Goal: Information Seeking & Learning: Learn about a topic

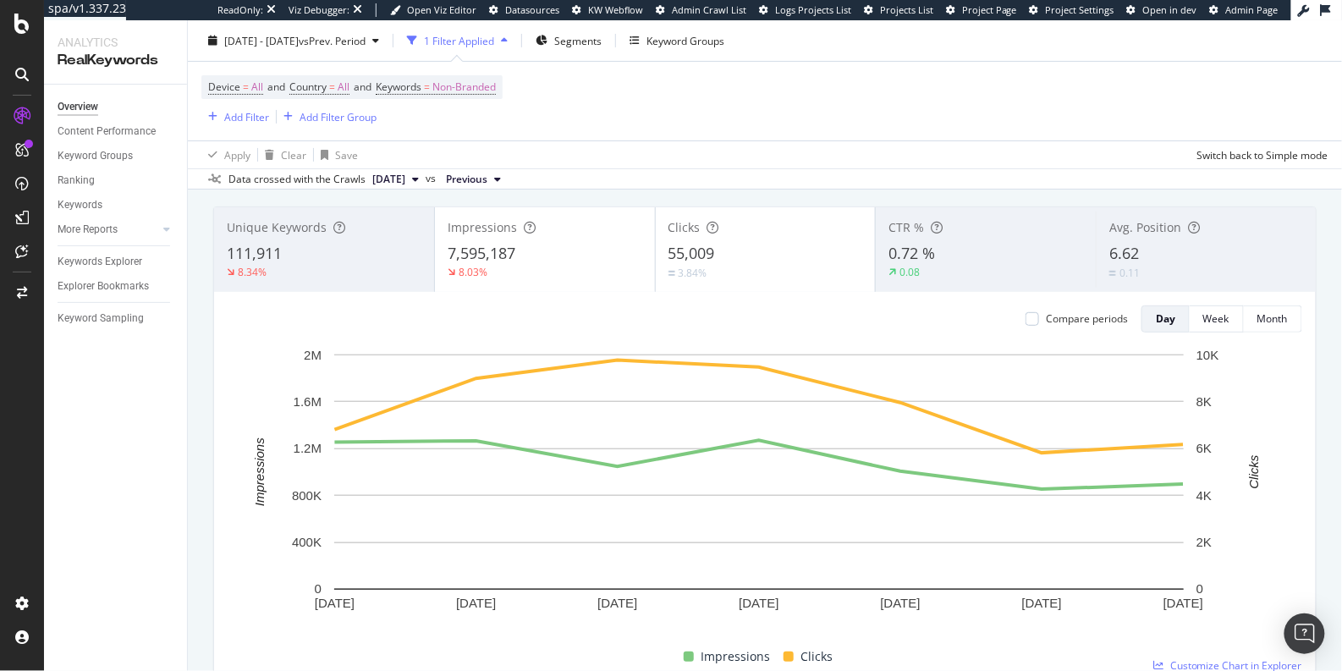
scroll to position [107, 0]
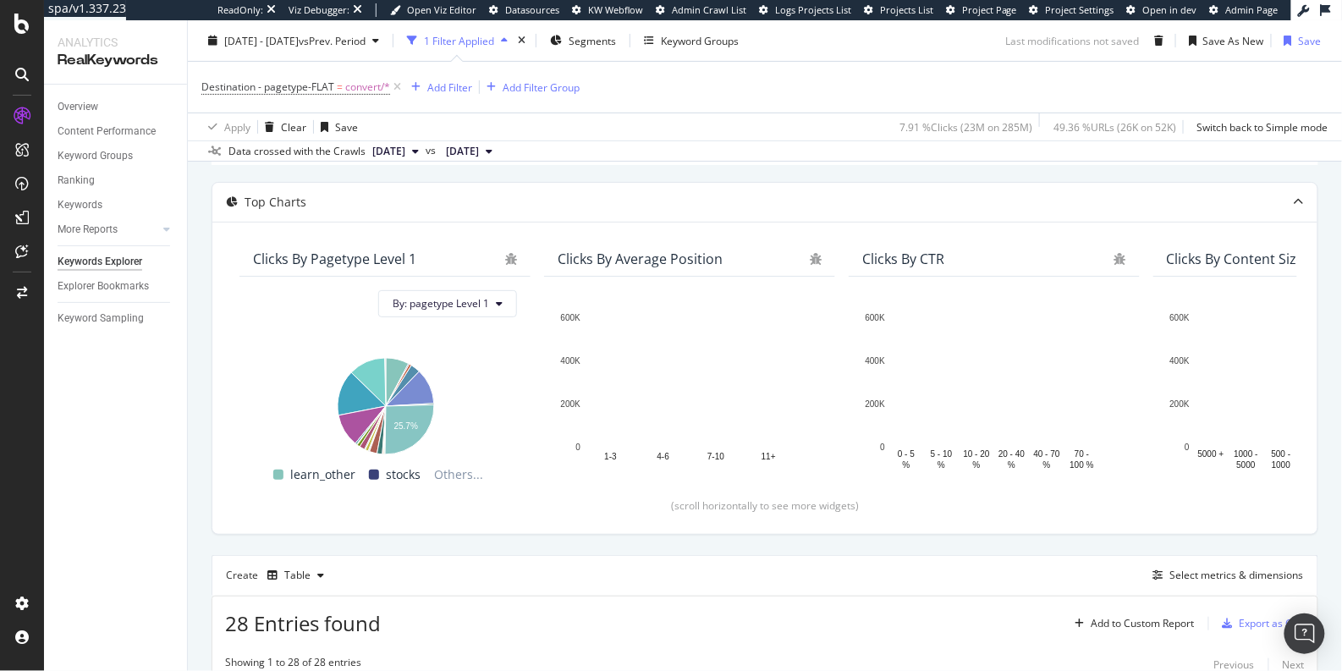
scroll to position [10, 0]
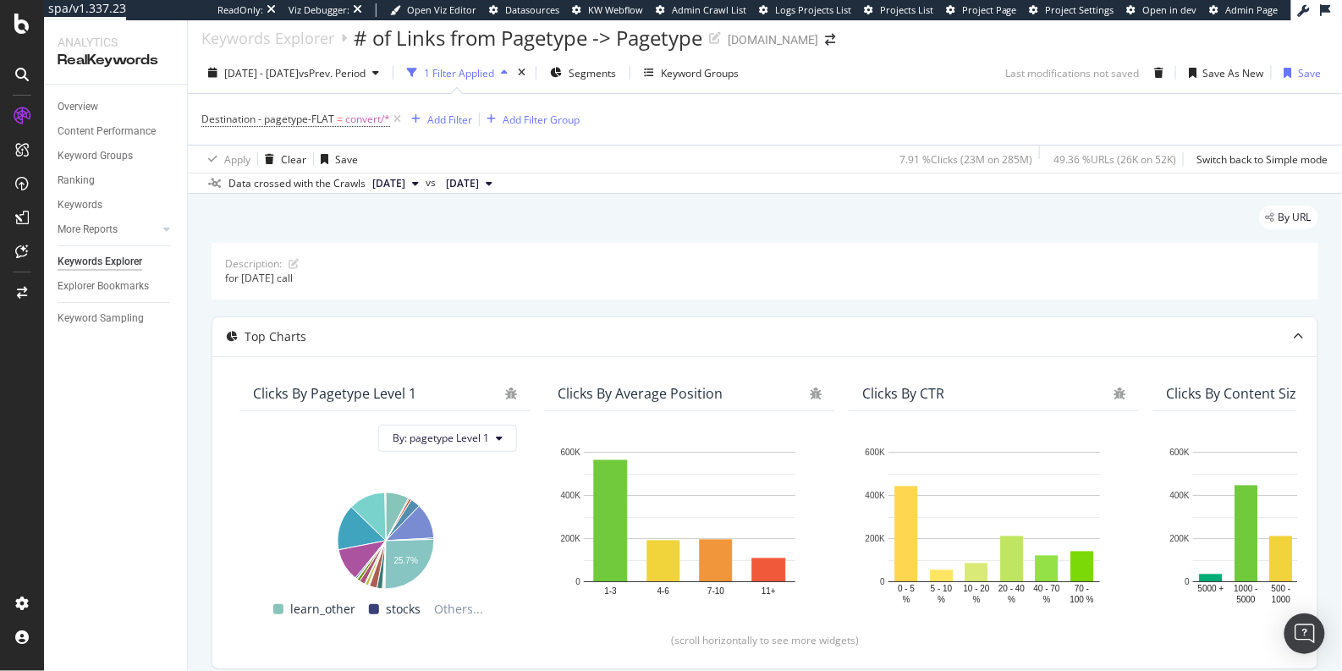
click at [295, 126] on span "Destination - pagetype-FLAT = convert/*" at bounding box center [302, 119] width 203 height 24
click at [316, 122] on span "Destination - pagetype-FLAT" at bounding box center [267, 119] width 133 height 14
click at [476, 223] on div "By URL" at bounding box center [765, 224] width 1107 height 37
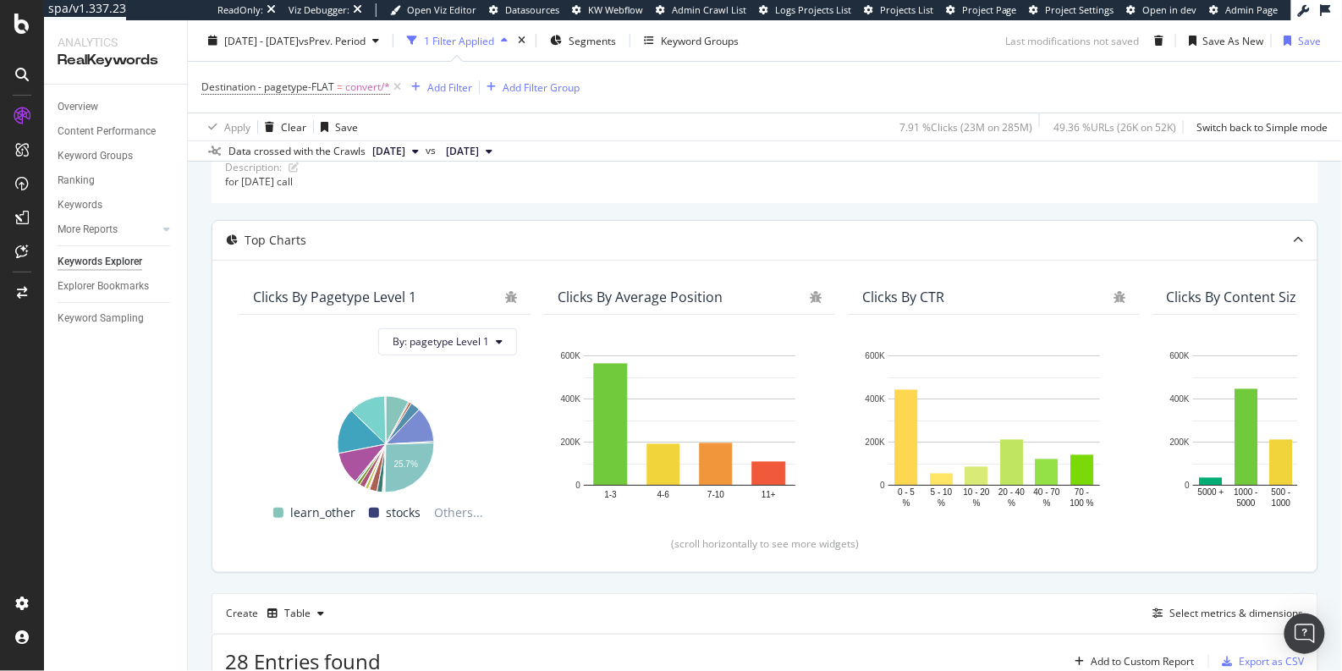
scroll to position [113, 0]
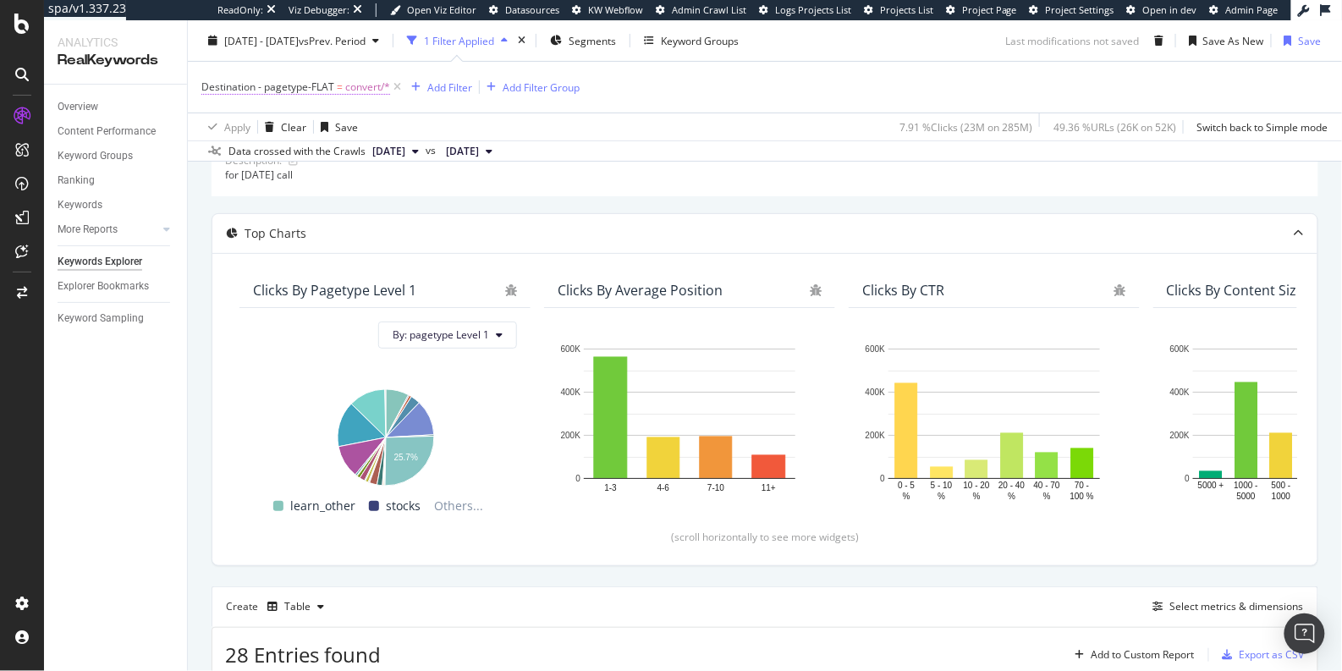
click at [319, 86] on span "Destination - pagetype-FLAT" at bounding box center [267, 87] width 133 height 14
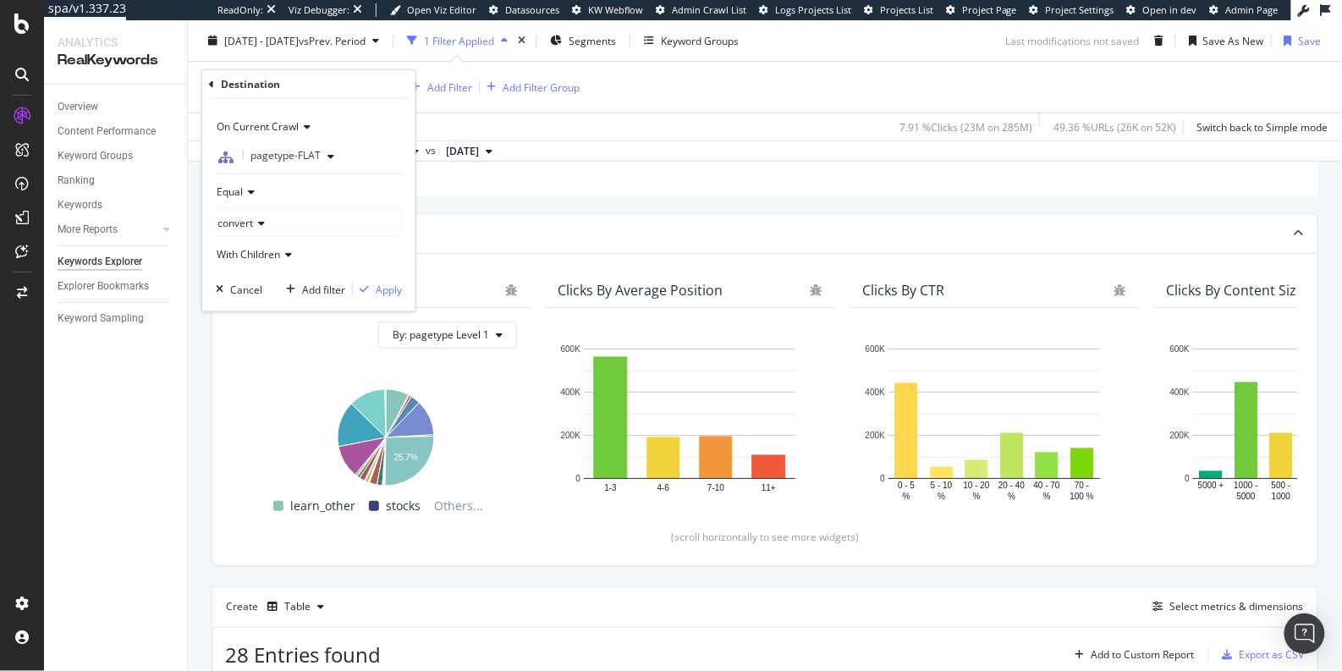
click at [303, 156] on span "pagetype-FLAT" at bounding box center [285, 155] width 70 height 14
click at [366, 126] on div "On Current Crawl" at bounding box center [309, 126] width 186 height 27
click at [394, 118] on div "On Current Crawl" at bounding box center [309, 126] width 186 height 27
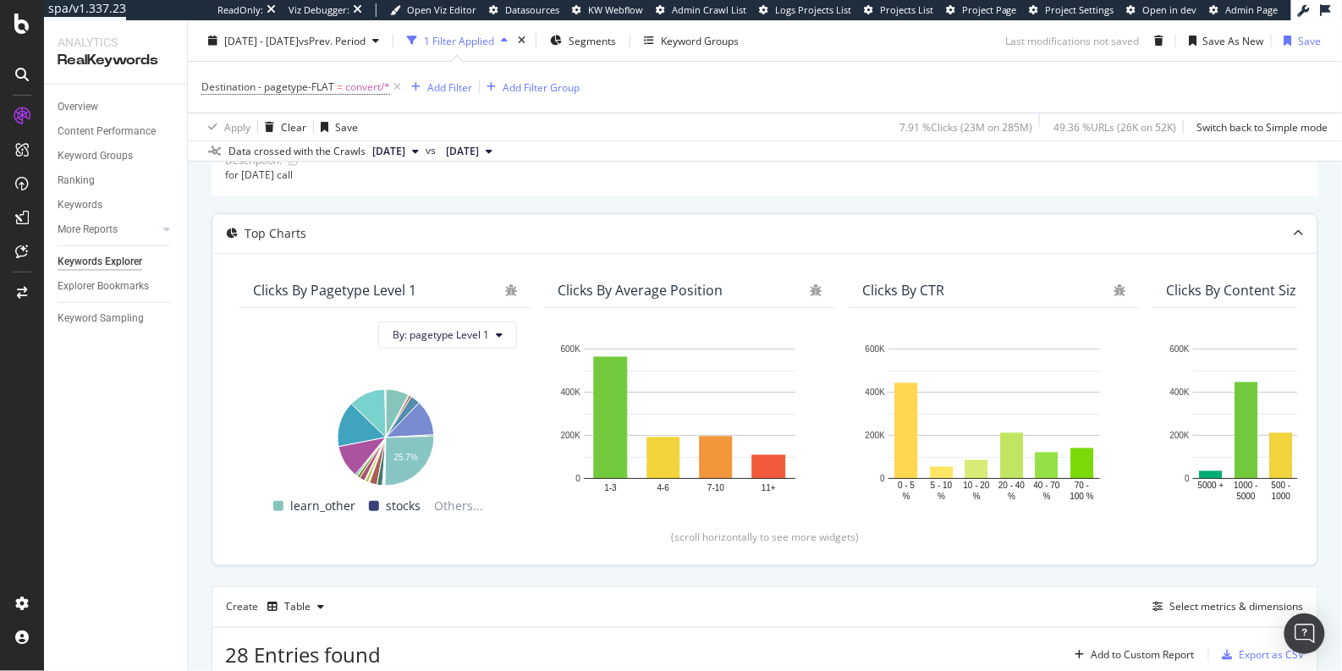
click at [547, 214] on div "Top Charts" at bounding box center [764, 233] width 1105 height 39
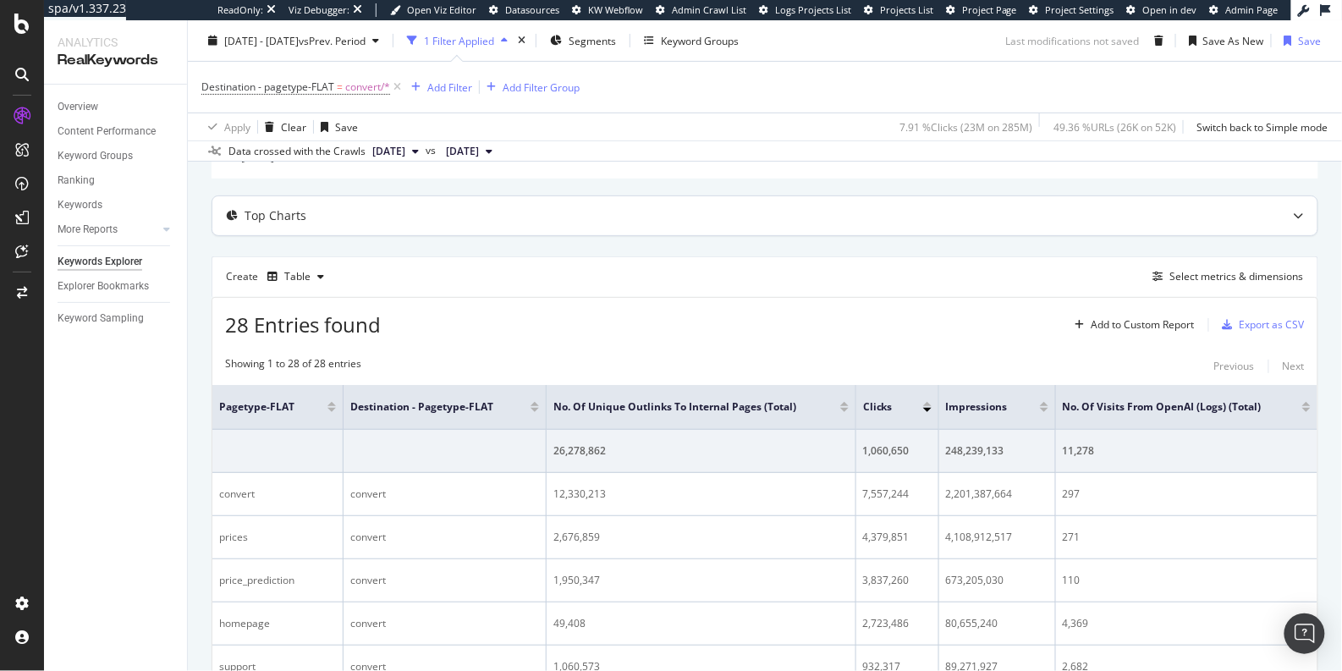
scroll to position [0, 0]
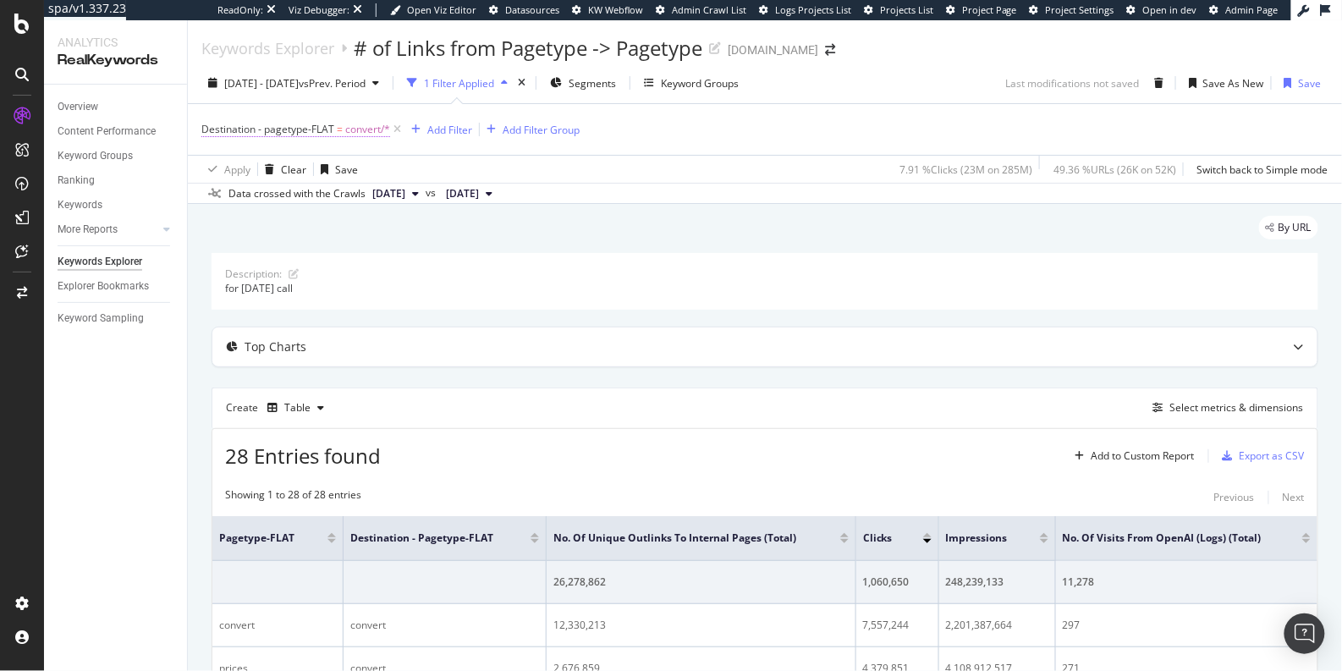
click at [324, 126] on span "Destination - pagetype-FLAT" at bounding box center [267, 129] width 133 height 14
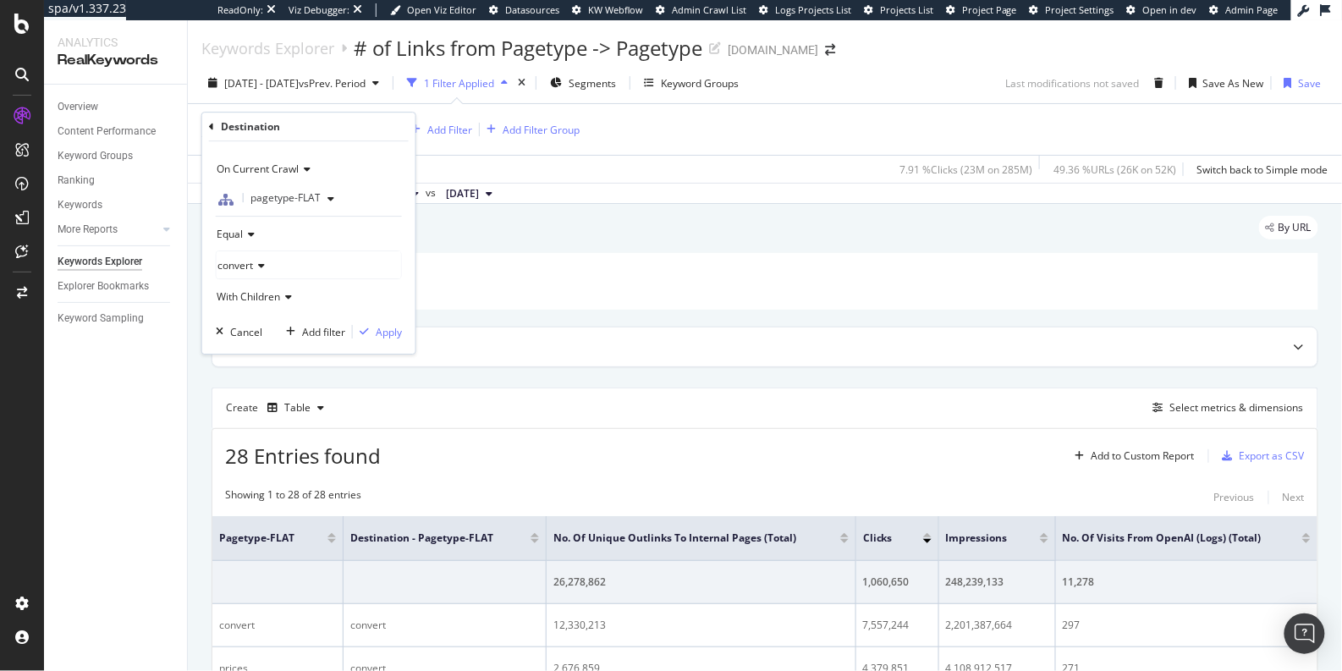
click at [580, 301] on div "Description: for Sept 10 2025 call" at bounding box center [765, 281] width 1107 height 56
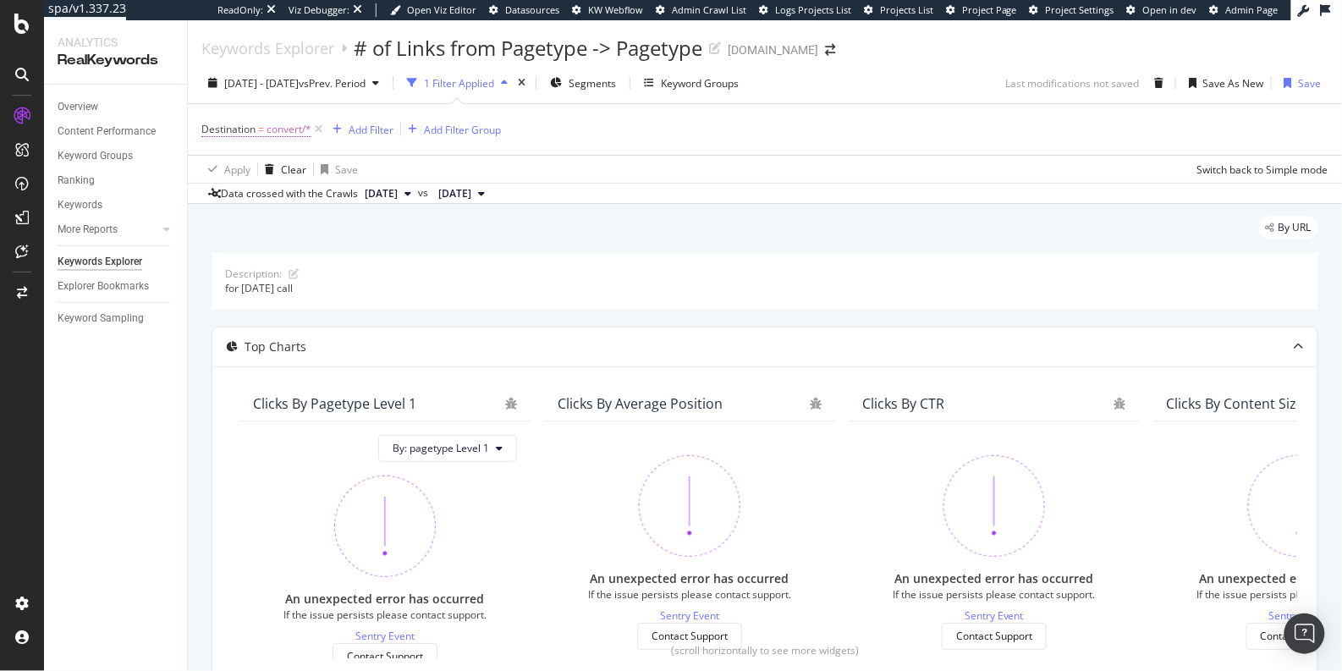
click at [280, 133] on span "convert/*" at bounding box center [289, 130] width 45 height 24
click at [264, 179] on div "(mandatory)" at bounding box center [234, 174] width 60 height 12
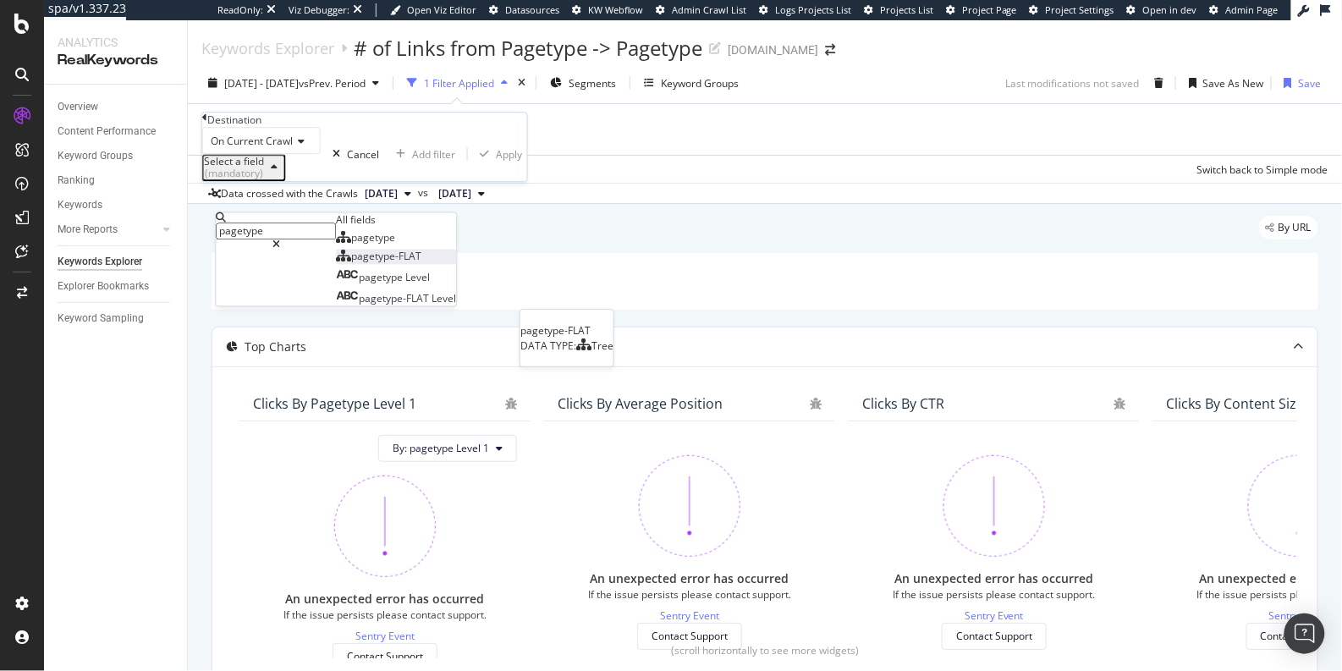
type input "pagetype"
click at [351, 264] on span "pagetype-FLAT" at bounding box center [386, 257] width 70 height 14
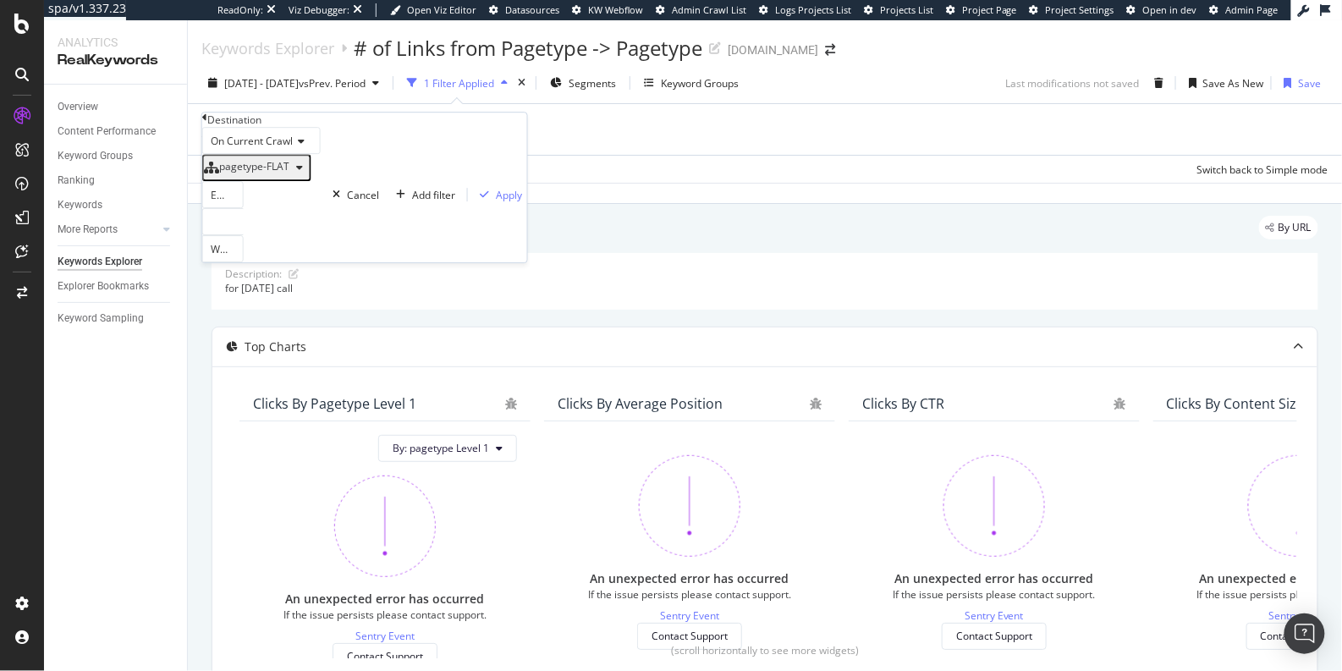
click at [244, 235] on div at bounding box center [222, 221] width 41 height 27
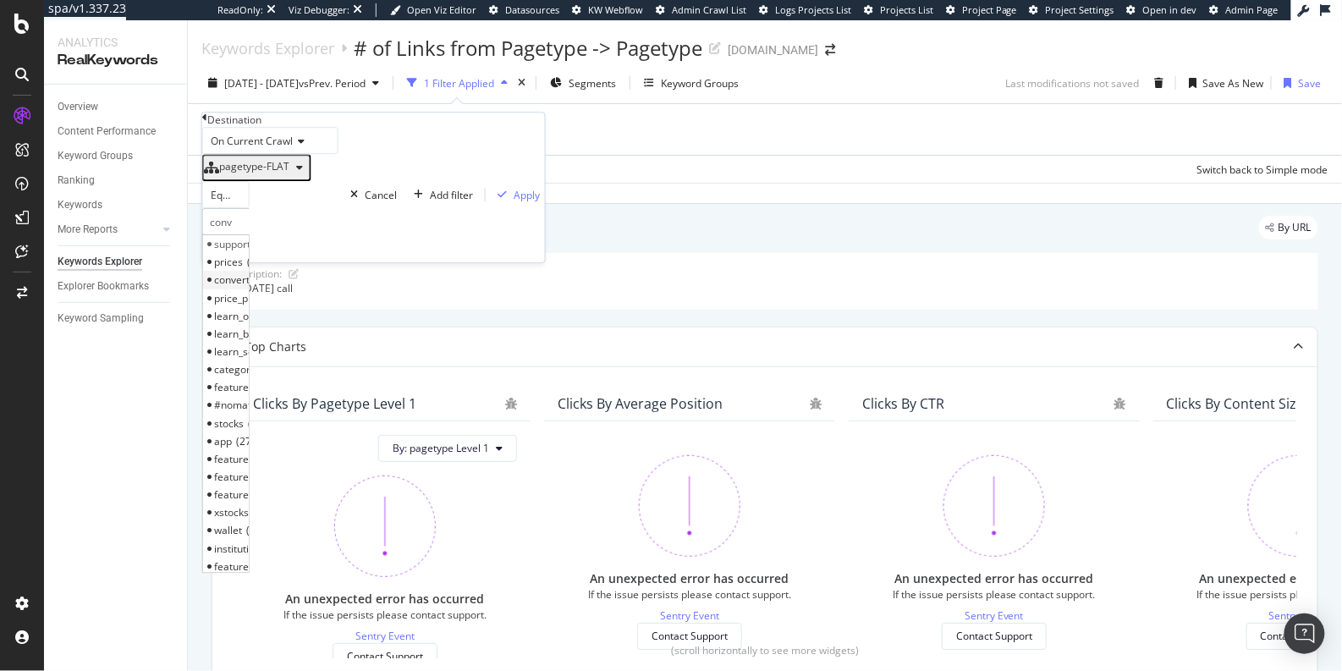
type input "conv"
click at [249, 289] on div "convert 4,258 URLS" at bounding box center [226, 281] width 46 height 18
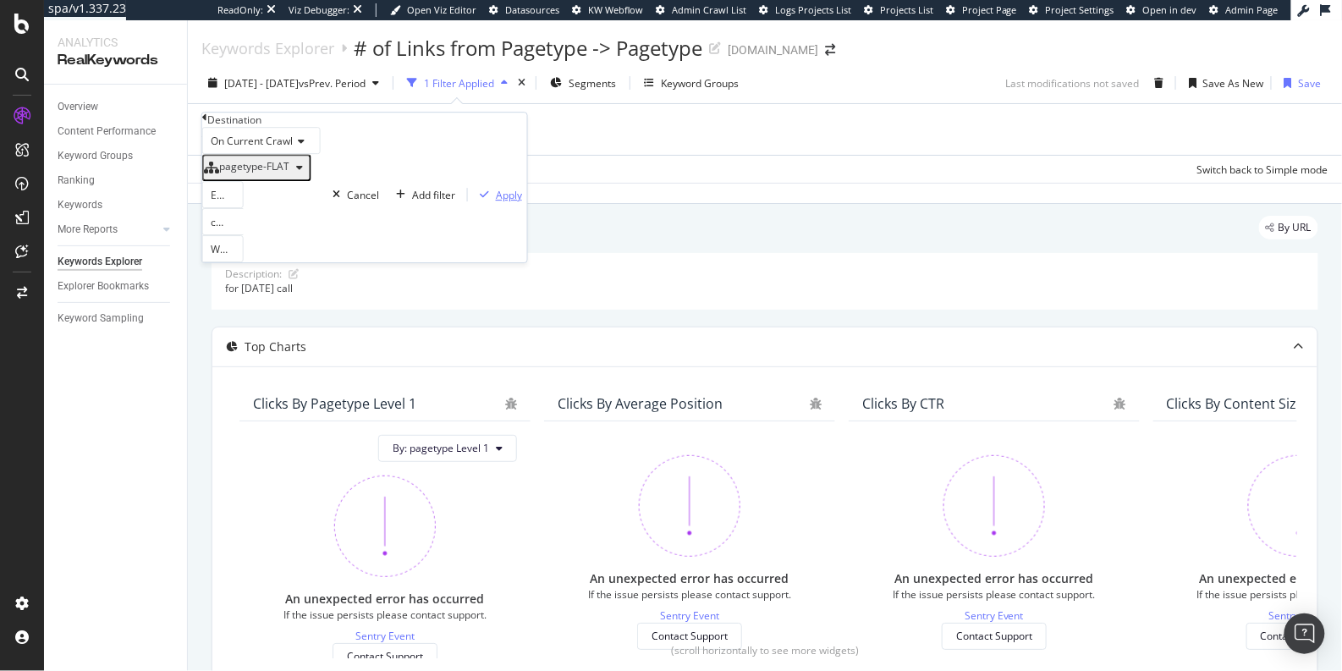
click at [496, 202] on div "Apply" at bounding box center [509, 195] width 26 height 14
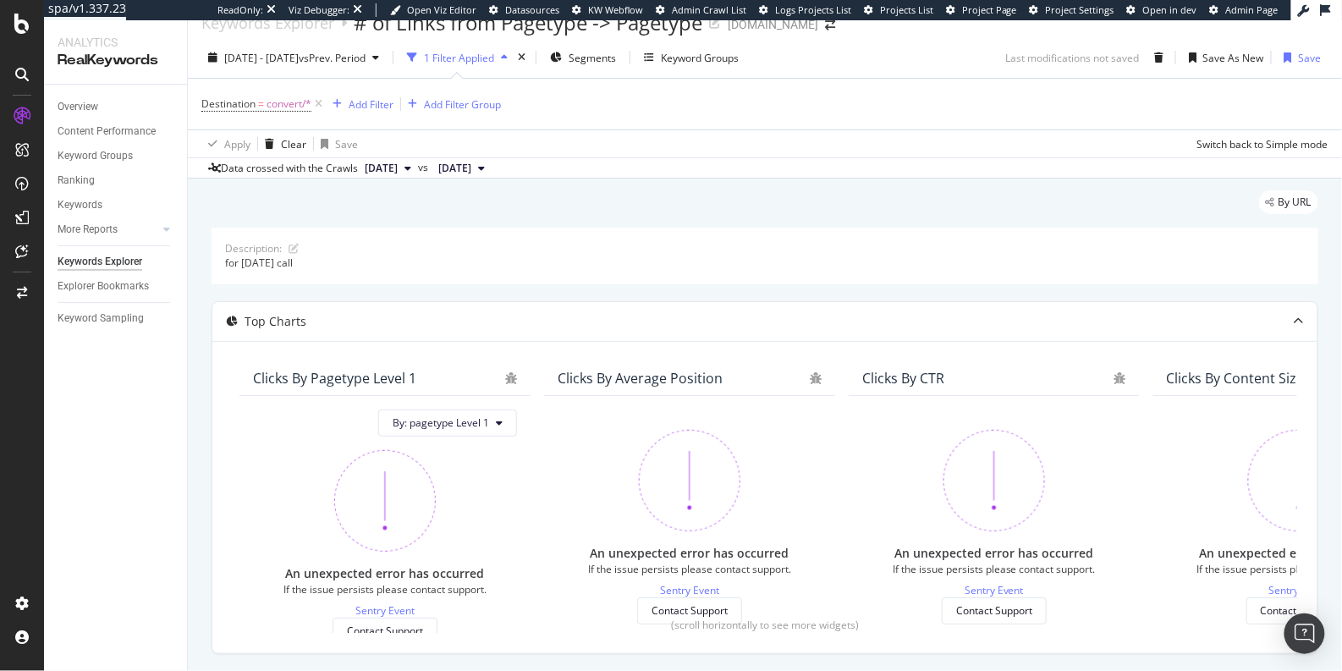
scroll to position [38, 0]
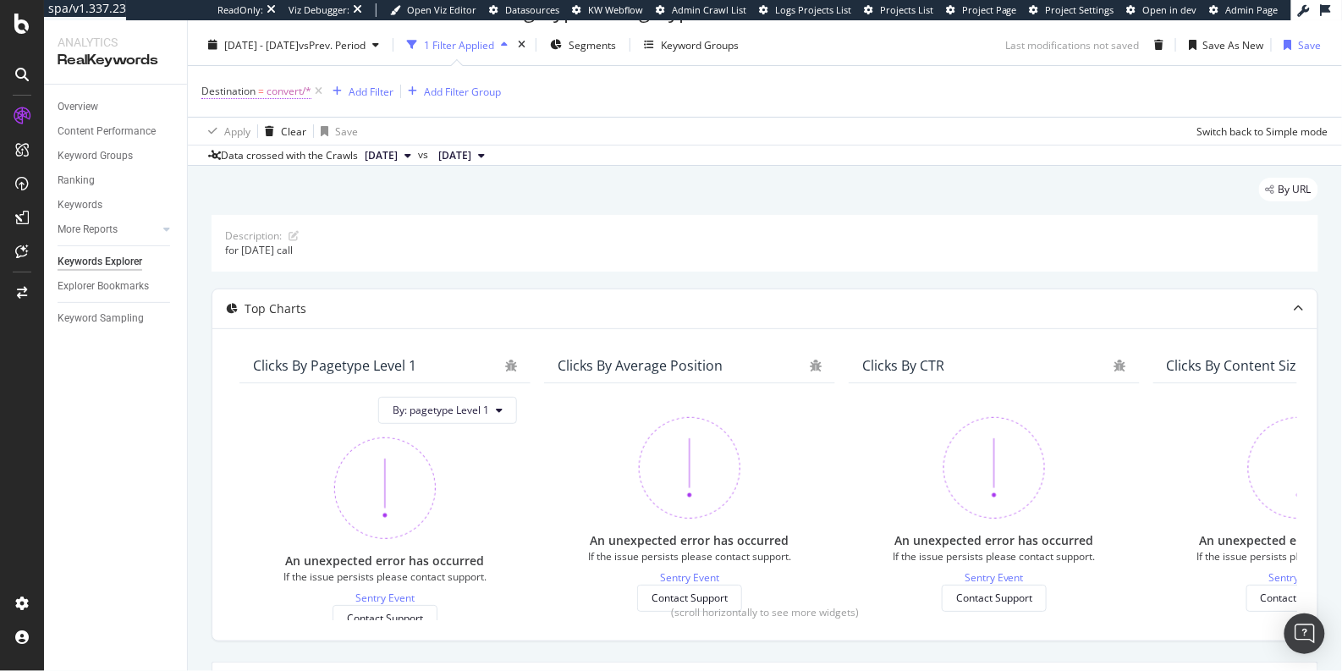
click at [245, 85] on span "Destination" at bounding box center [228, 91] width 54 height 14
click at [559, 289] on div "Top Charts" at bounding box center [764, 308] width 1105 height 39
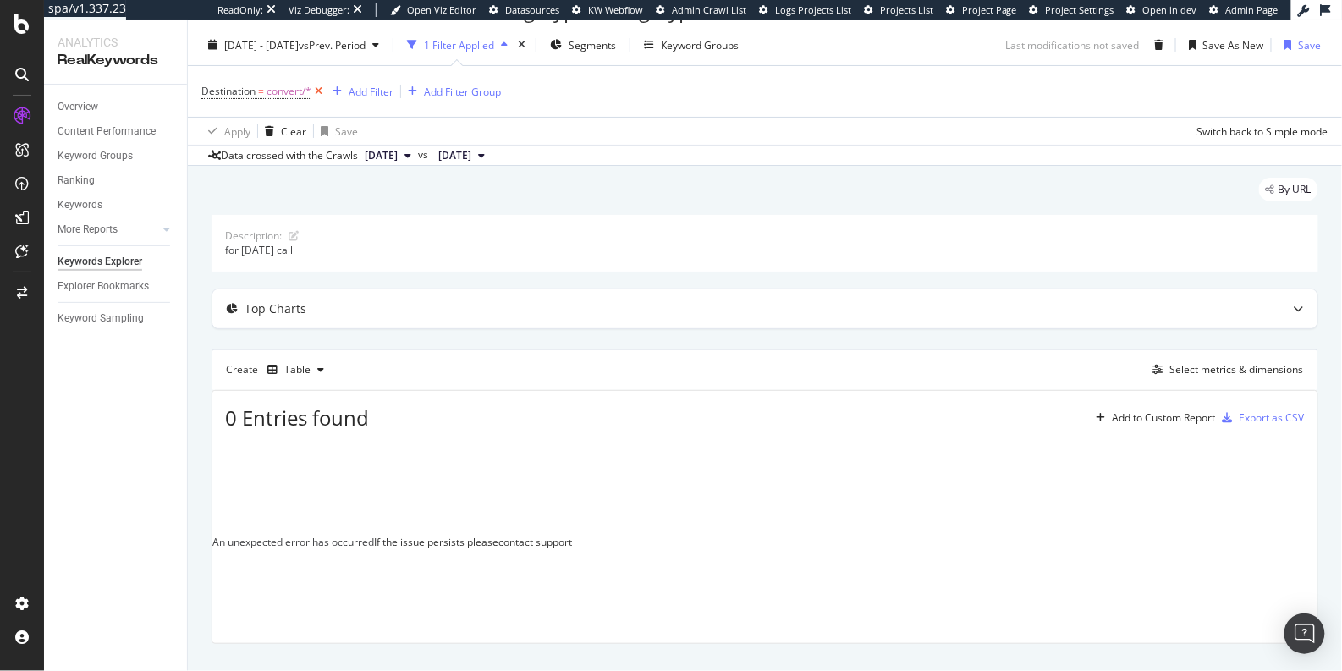
click at [321, 88] on icon at bounding box center [318, 91] width 14 height 17
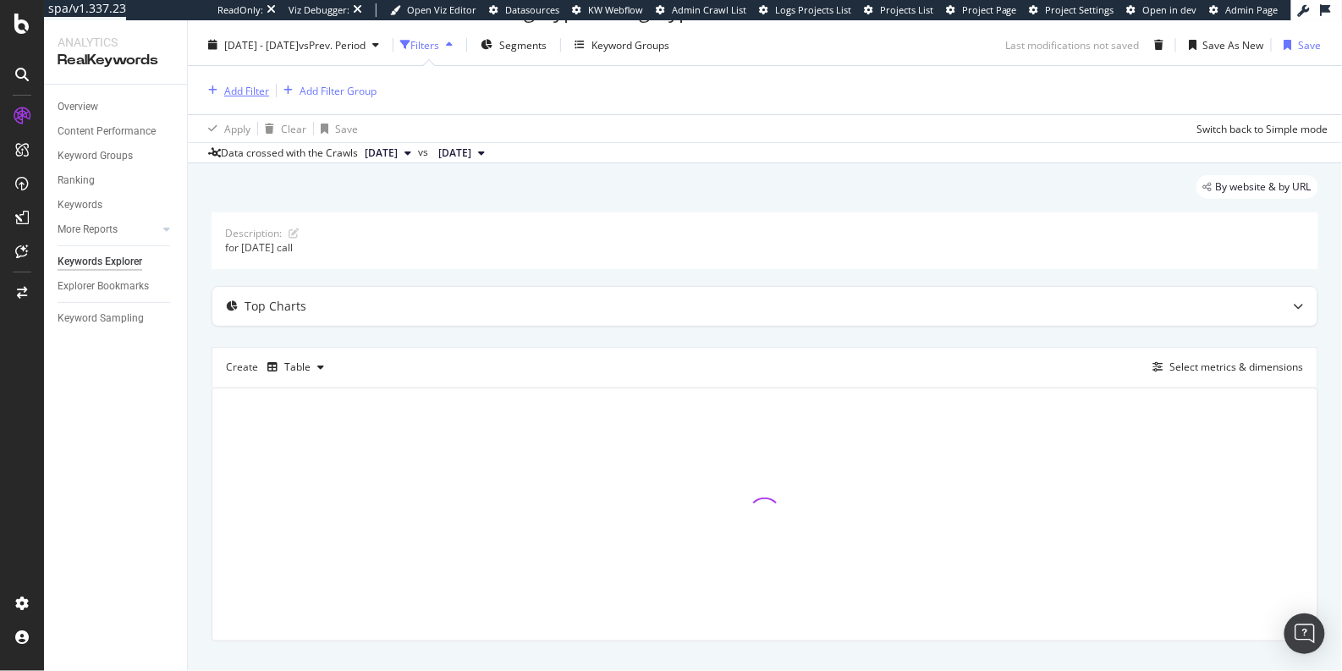
click at [248, 88] on div "Add Filter" at bounding box center [246, 91] width 45 height 14
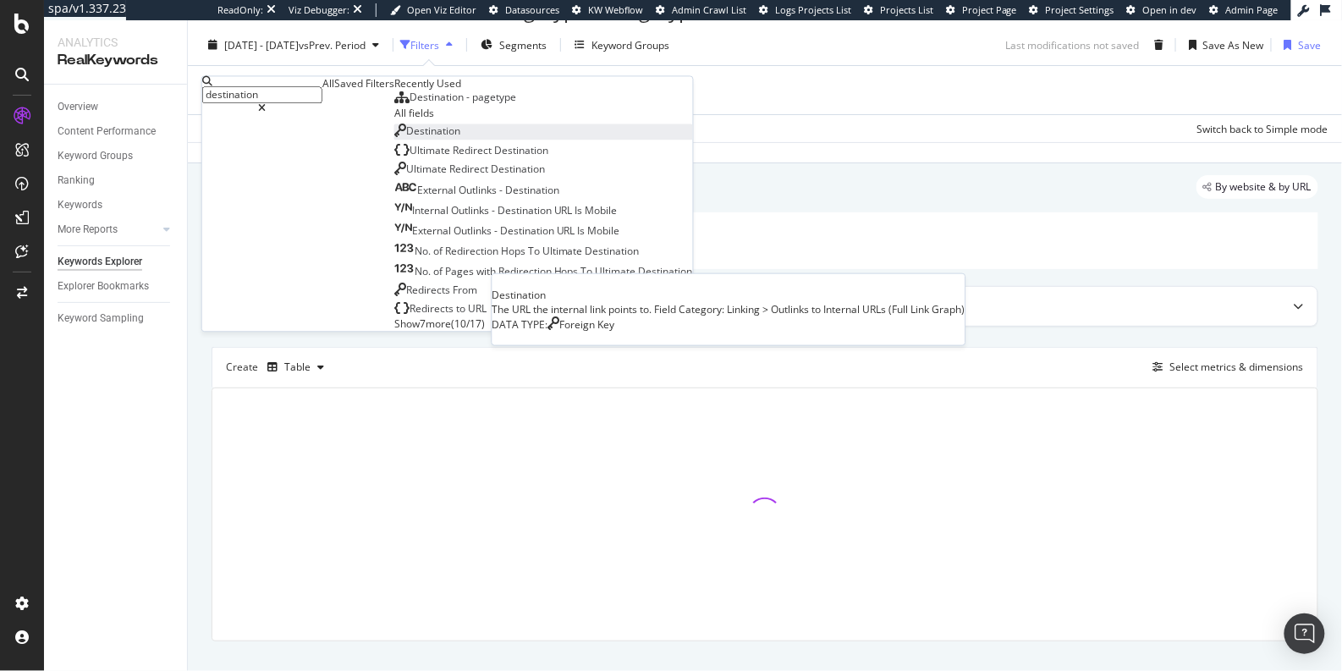
type input "destination"
click at [406, 139] on span "Destination" at bounding box center [433, 131] width 54 height 14
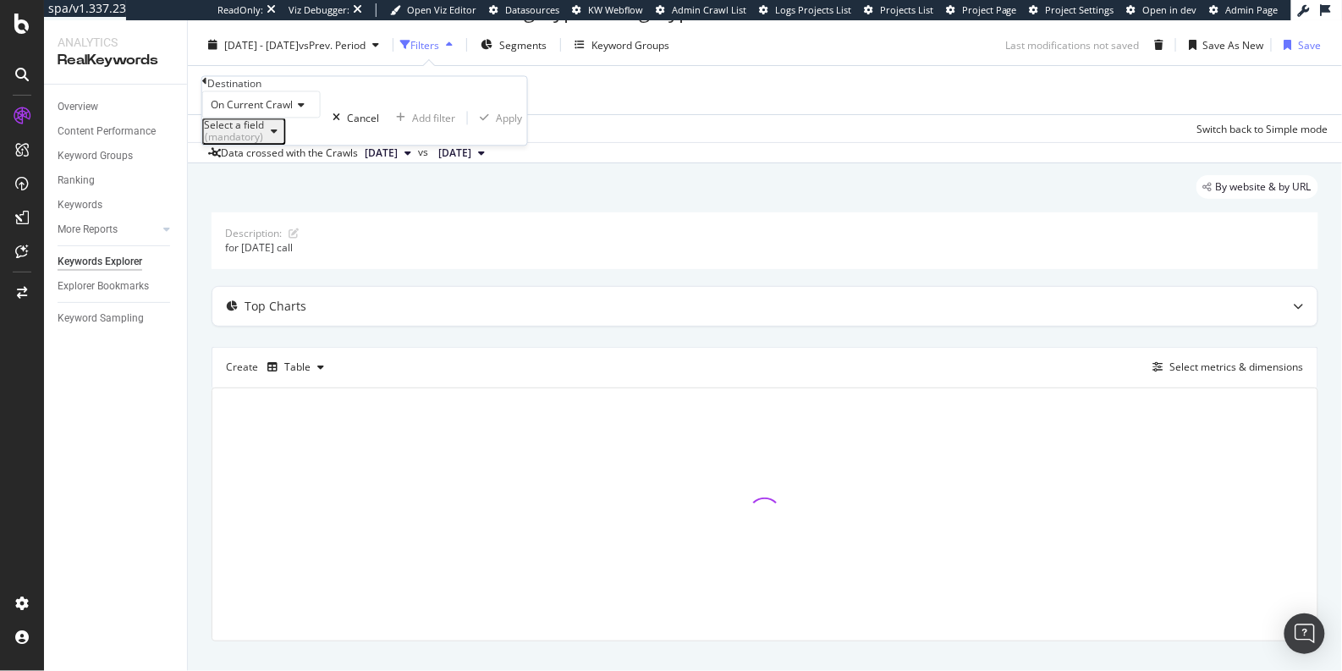
click at [255, 144] on div "Select a field (mandatory)" at bounding box center [234, 132] width 60 height 24
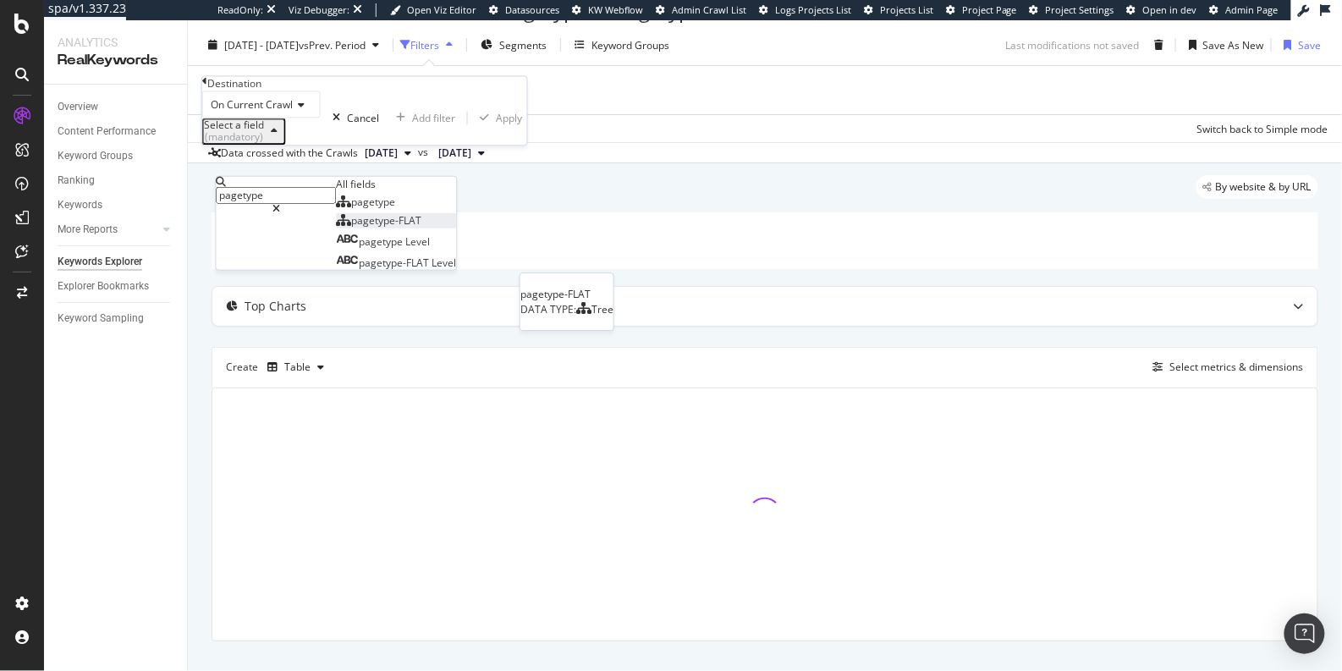
type input "pagetype"
click at [351, 228] on span "pagetype-FLAT" at bounding box center [386, 220] width 70 height 14
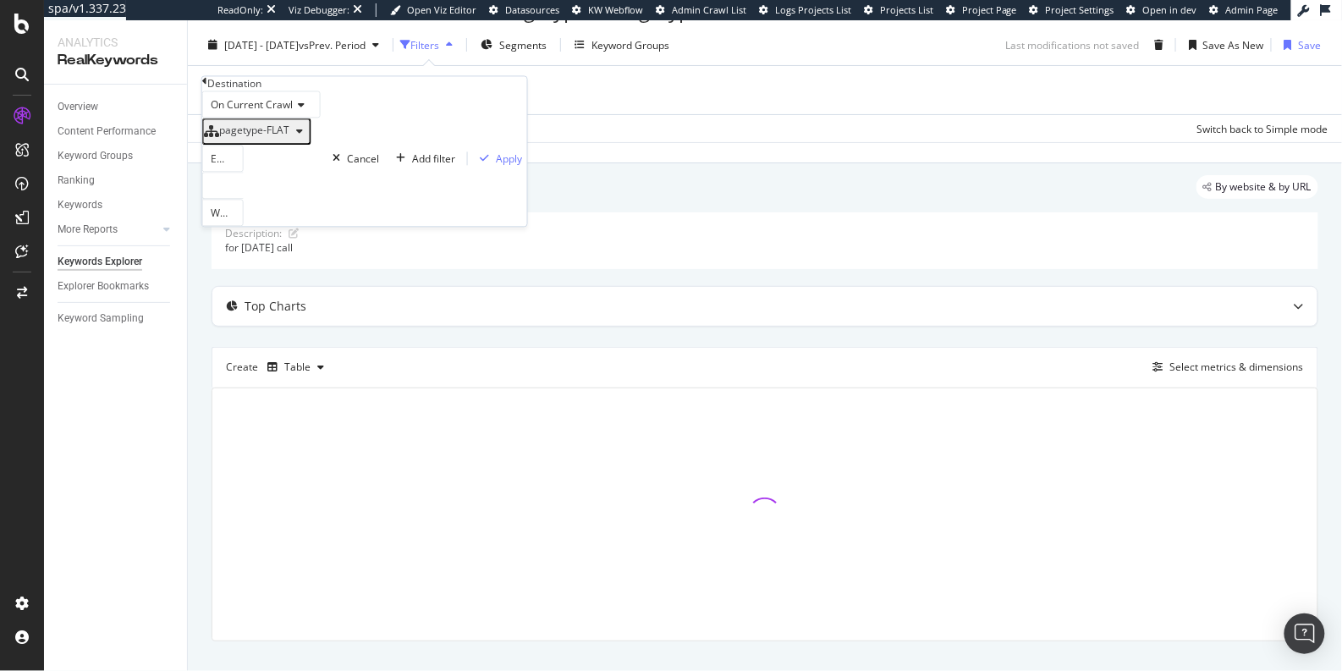
click at [244, 173] on div "Equal" at bounding box center [222, 159] width 41 height 27
click at [234, 189] on span "Equal" at bounding box center [220, 181] width 26 height 14
click at [242, 200] on div at bounding box center [222, 186] width 41 height 27
click at [250, 251] on span "convert" at bounding box center [232, 244] width 36 height 14
click at [244, 227] on div "With Children" at bounding box center [222, 213] width 41 height 27
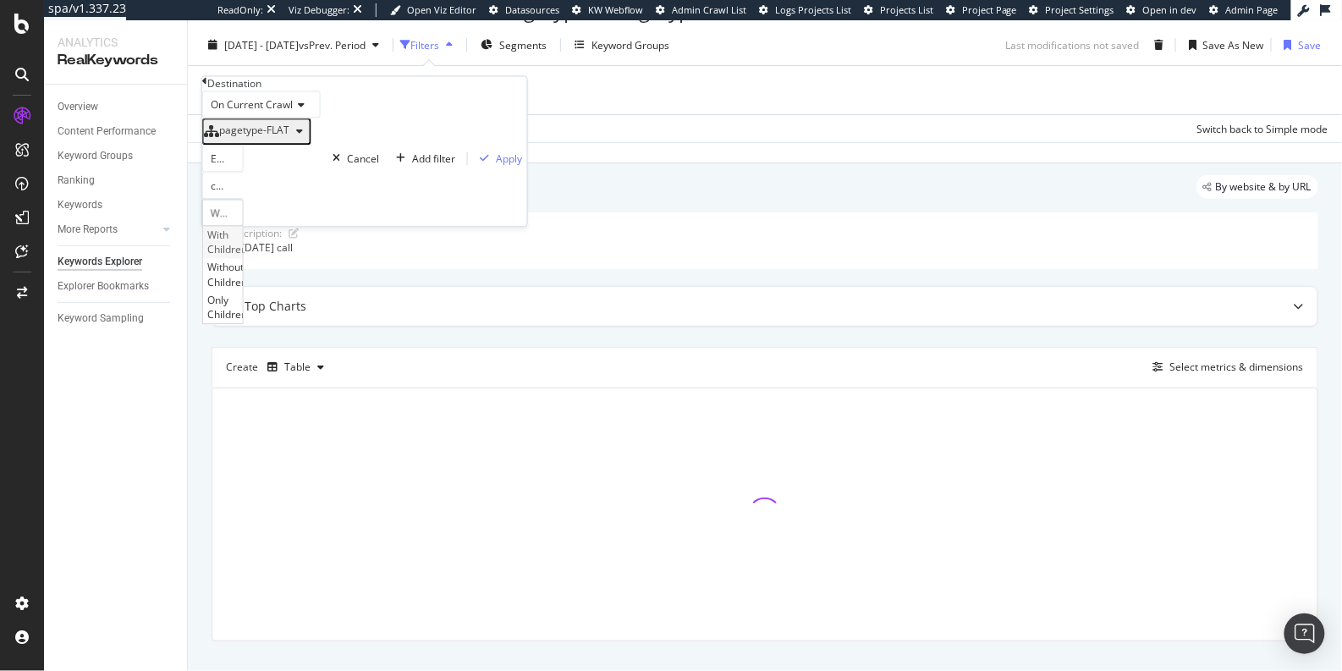
click at [247, 257] on span "With Children" at bounding box center [227, 242] width 40 height 29
click at [496, 166] on div "Apply" at bounding box center [509, 158] width 26 height 14
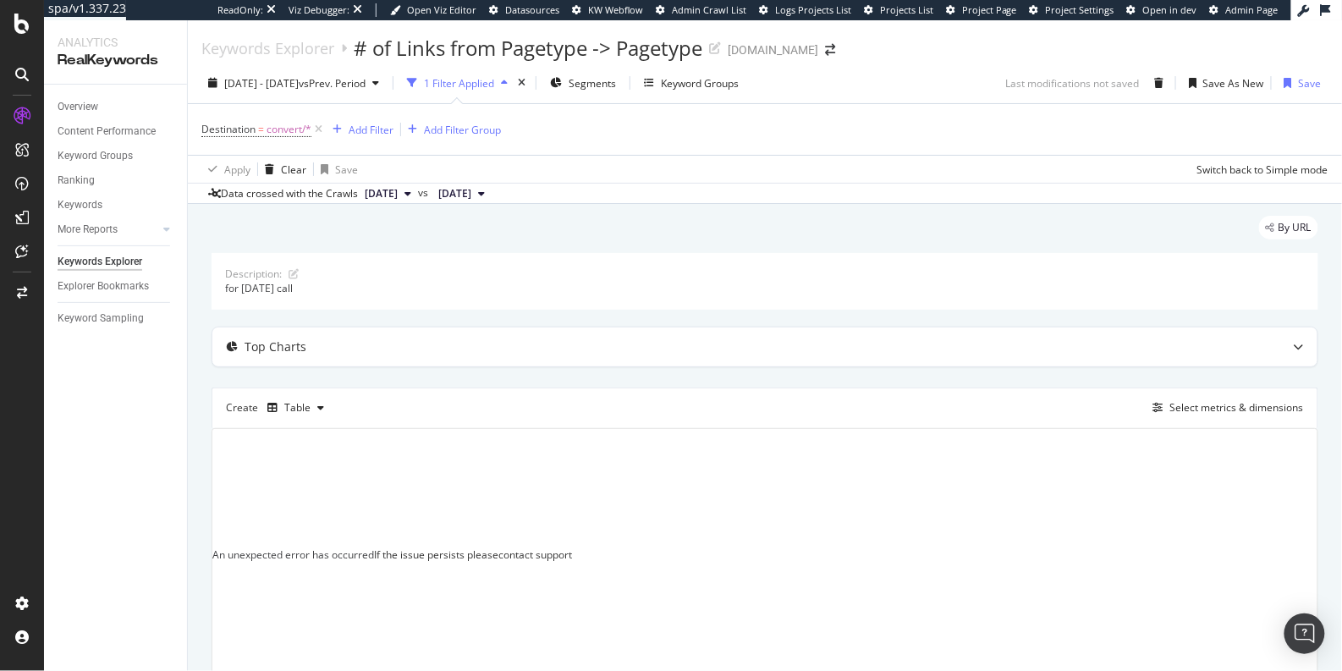
scroll to position [68, 0]
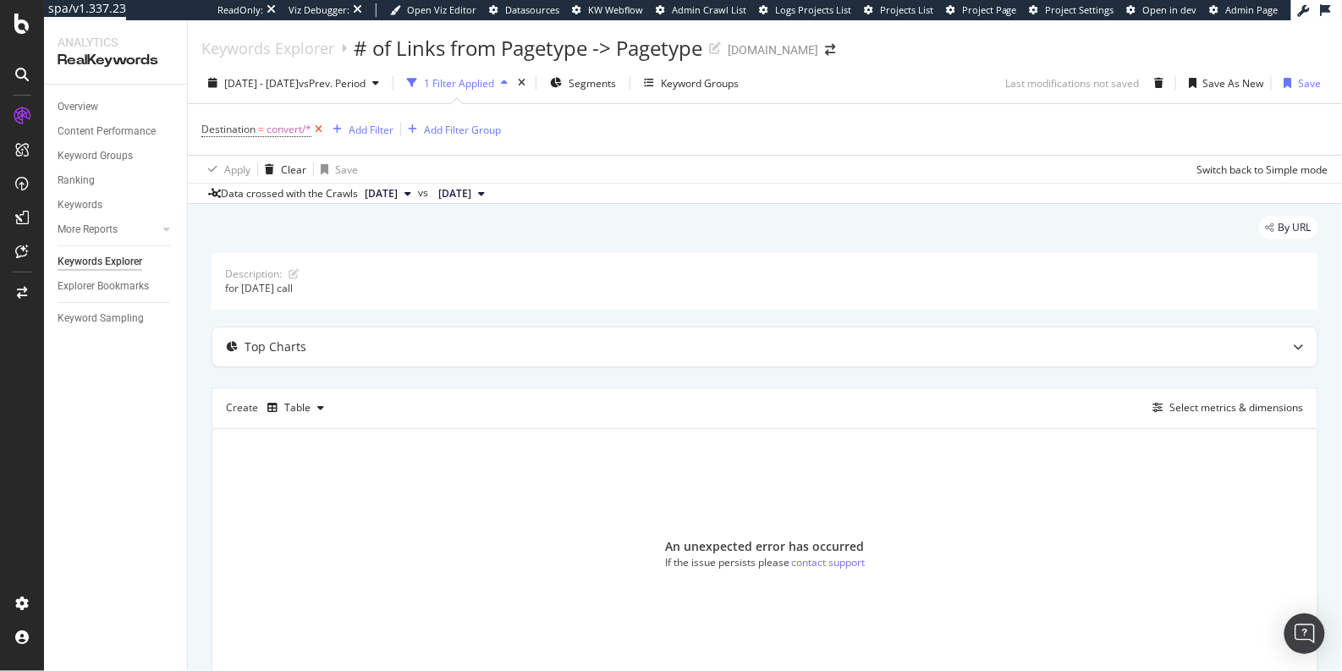
click at [324, 134] on icon at bounding box center [318, 129] width 14 height 17
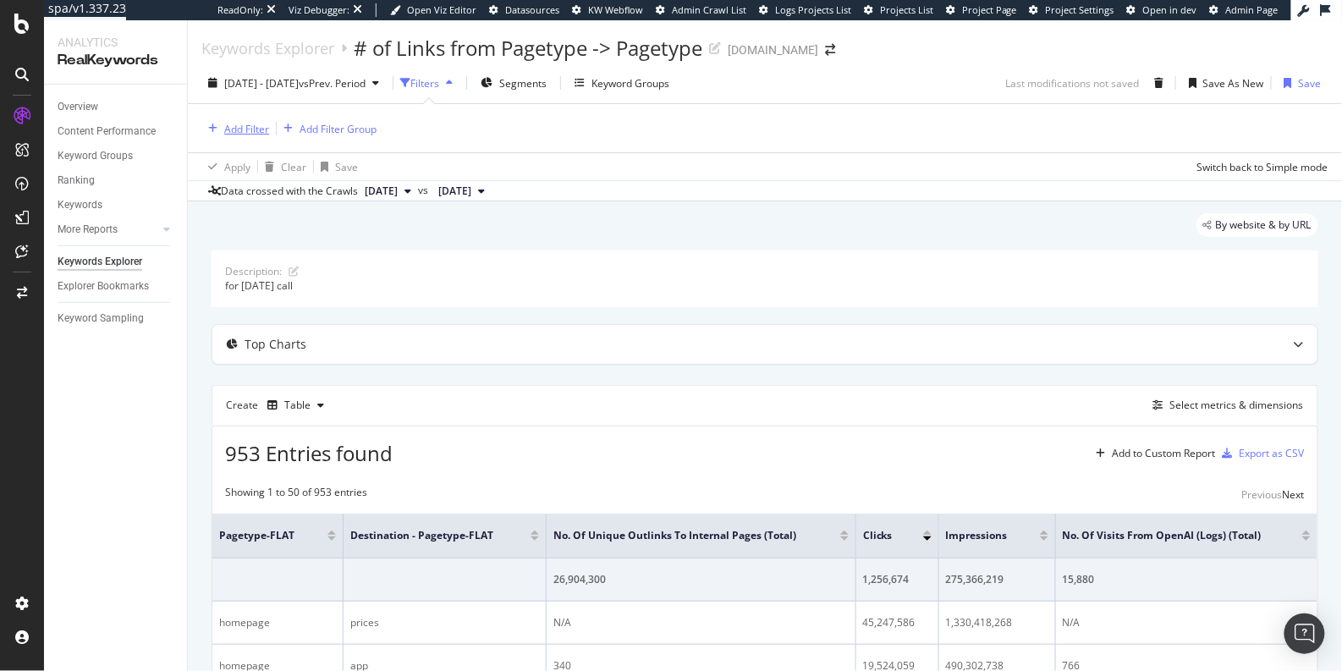
click at [250, 131] on div "Add Filter" at bounding box center [246, 129] width 45 height 14
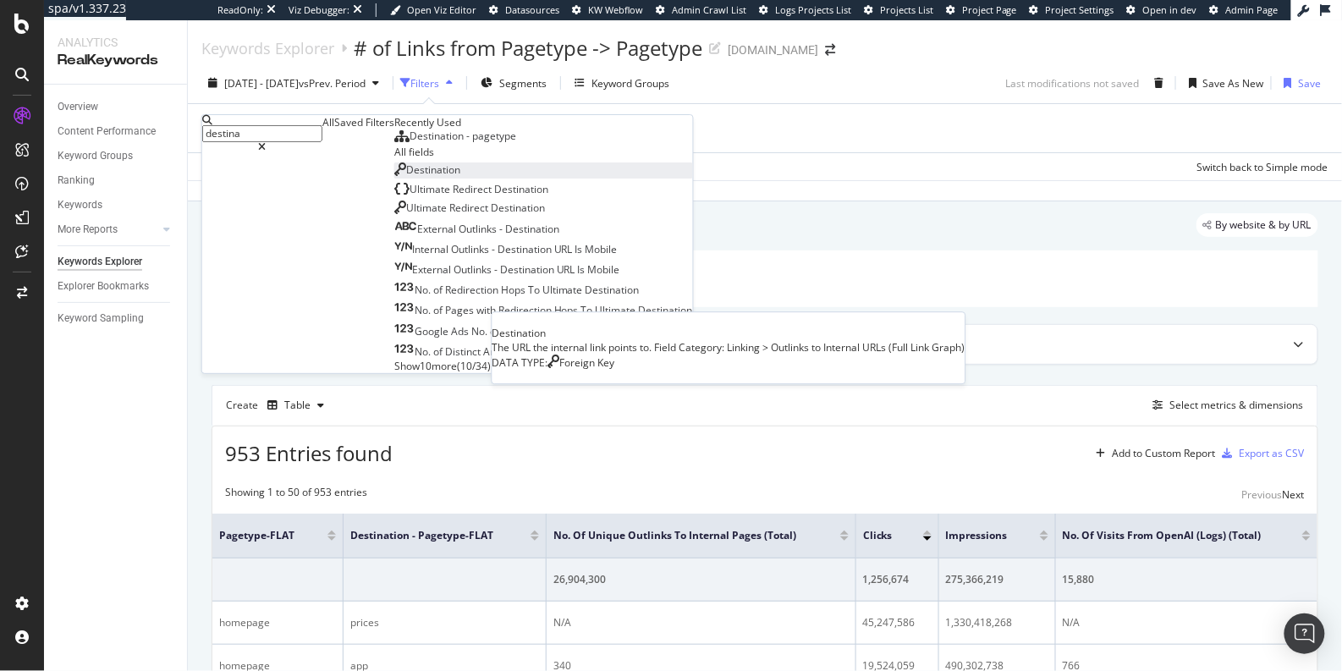
type input "destina"
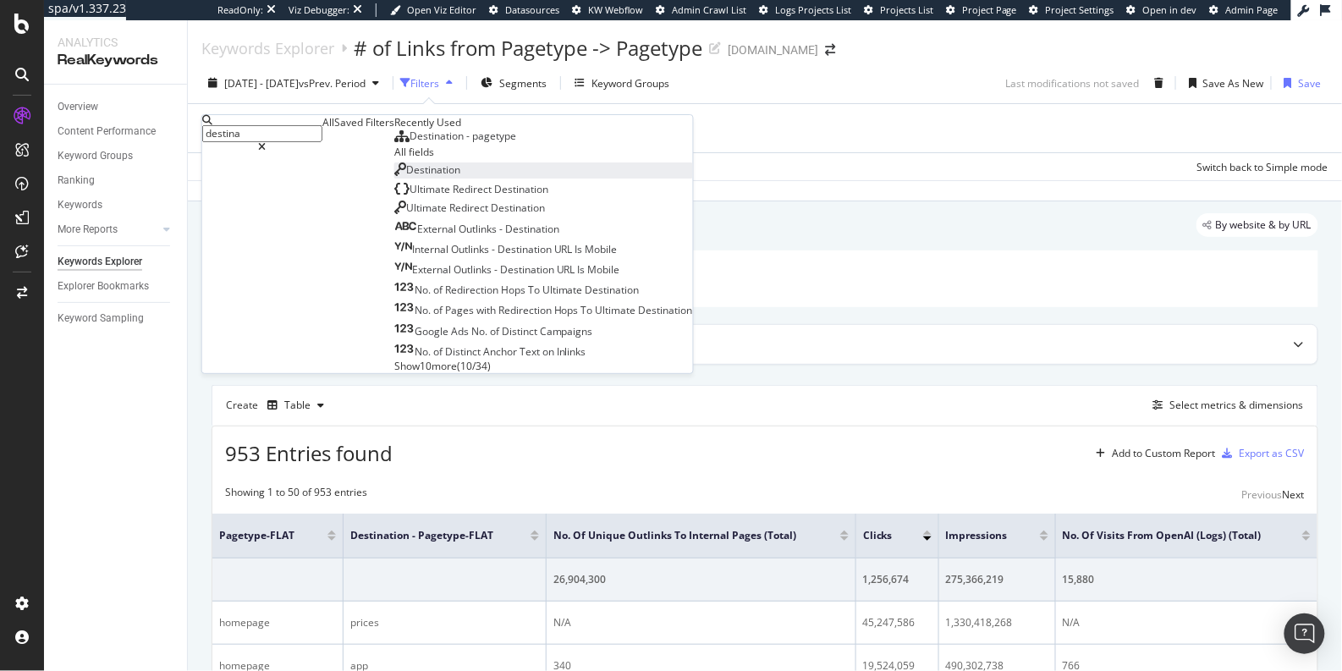
click at [406, 177] on span "Destination" at bounding box center [433, 169] width 54 height 14
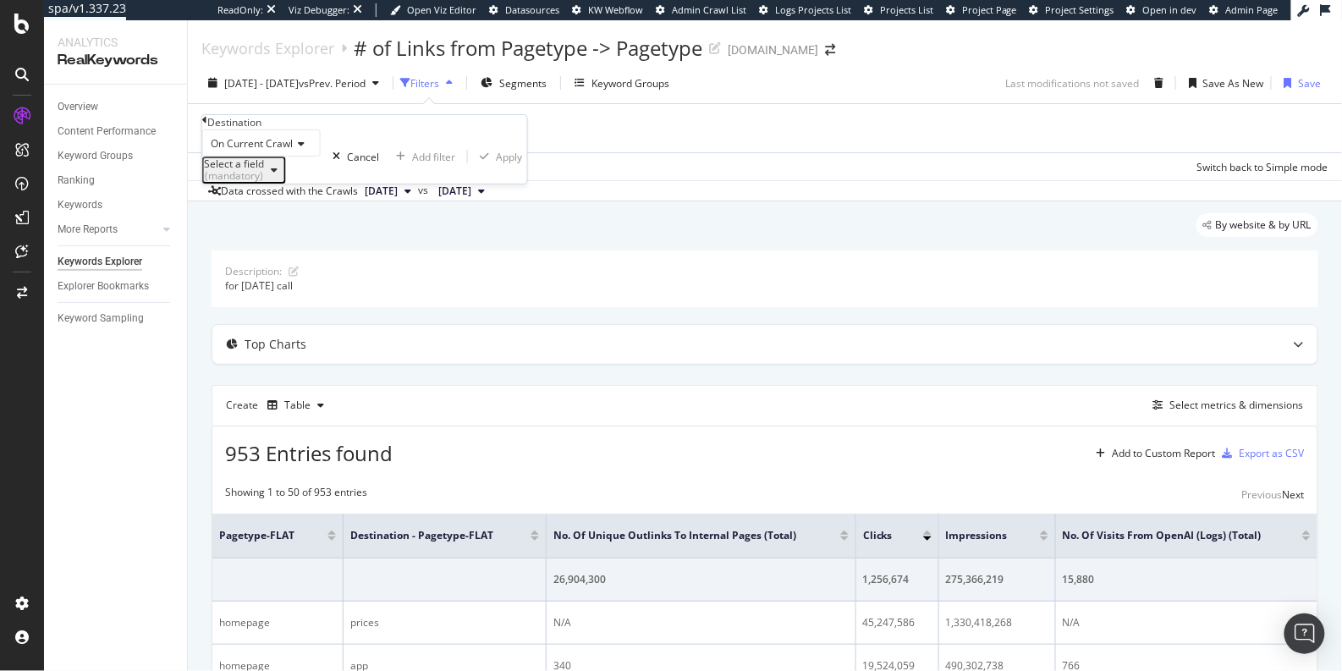
click at [300, 149] on icon at bounding box center [299, 144] width 12 height 10
click at [353, 154] on div "On Current Crawl Select a field (mandatory) Cancel Add filter Apply" at bounding box center [364, 156] width 325 height 54
click at [264, 182] on div "(mandatory)" at bounding box center [234, 176] width 60 height 12
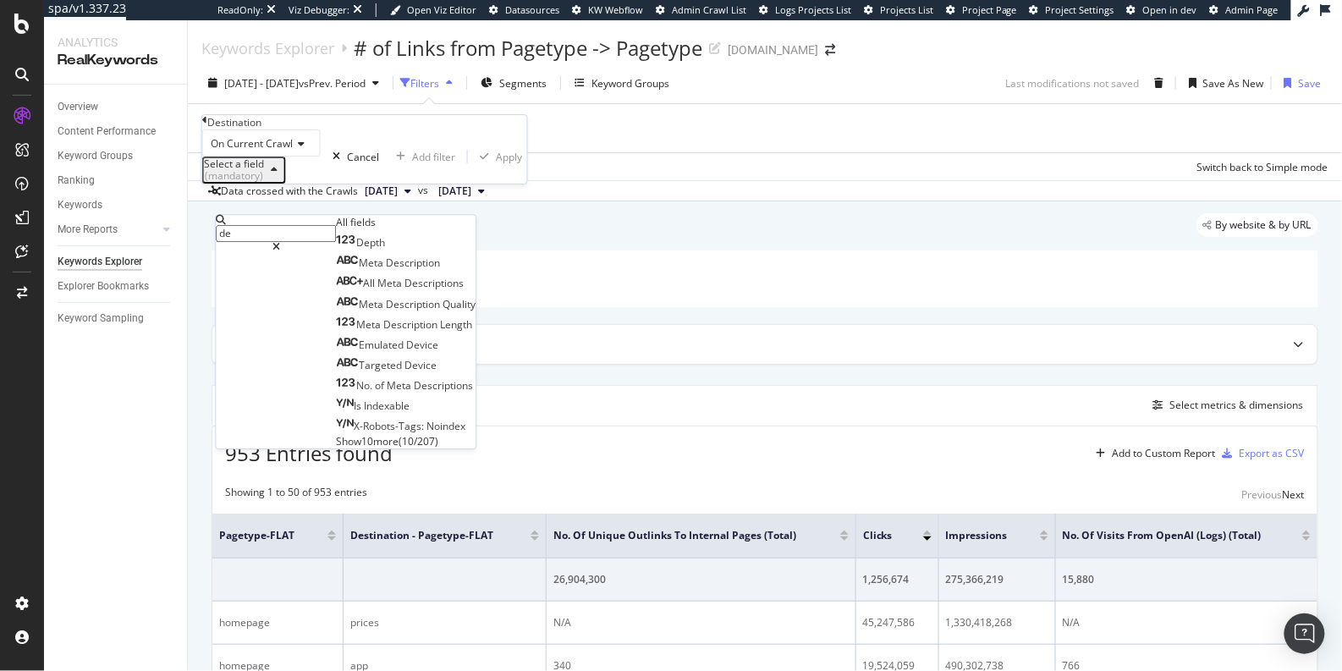
type input "d"
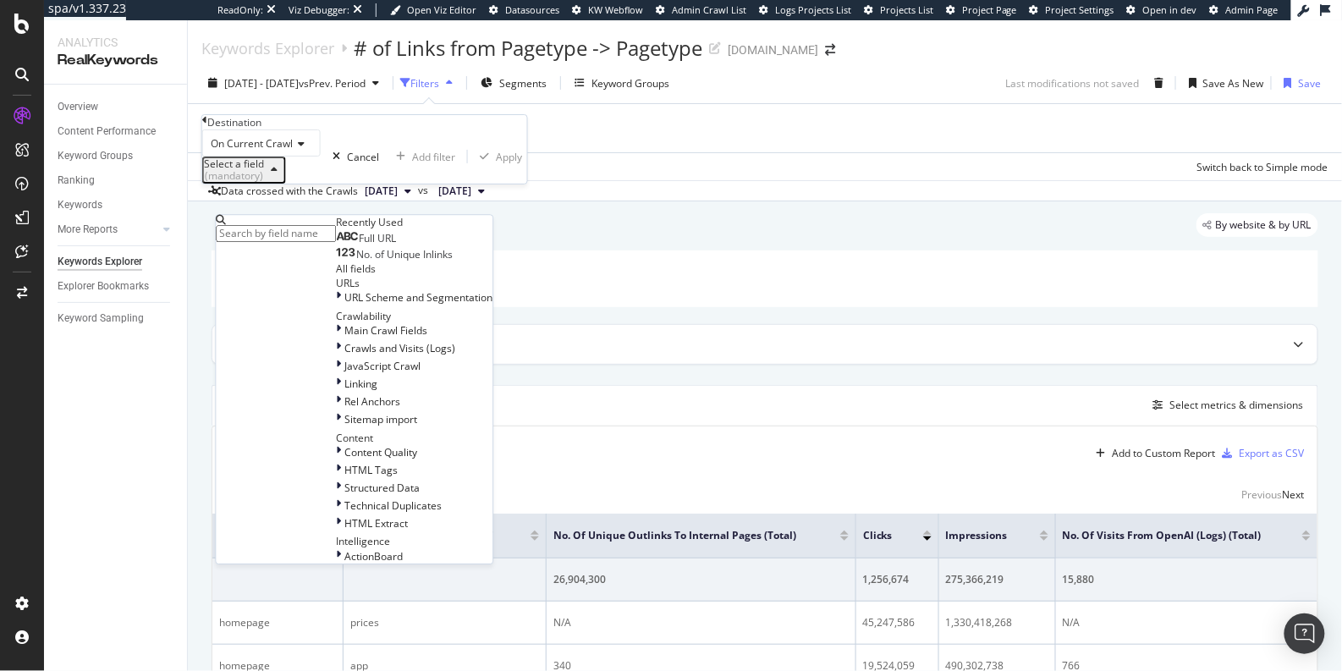
type input "t"
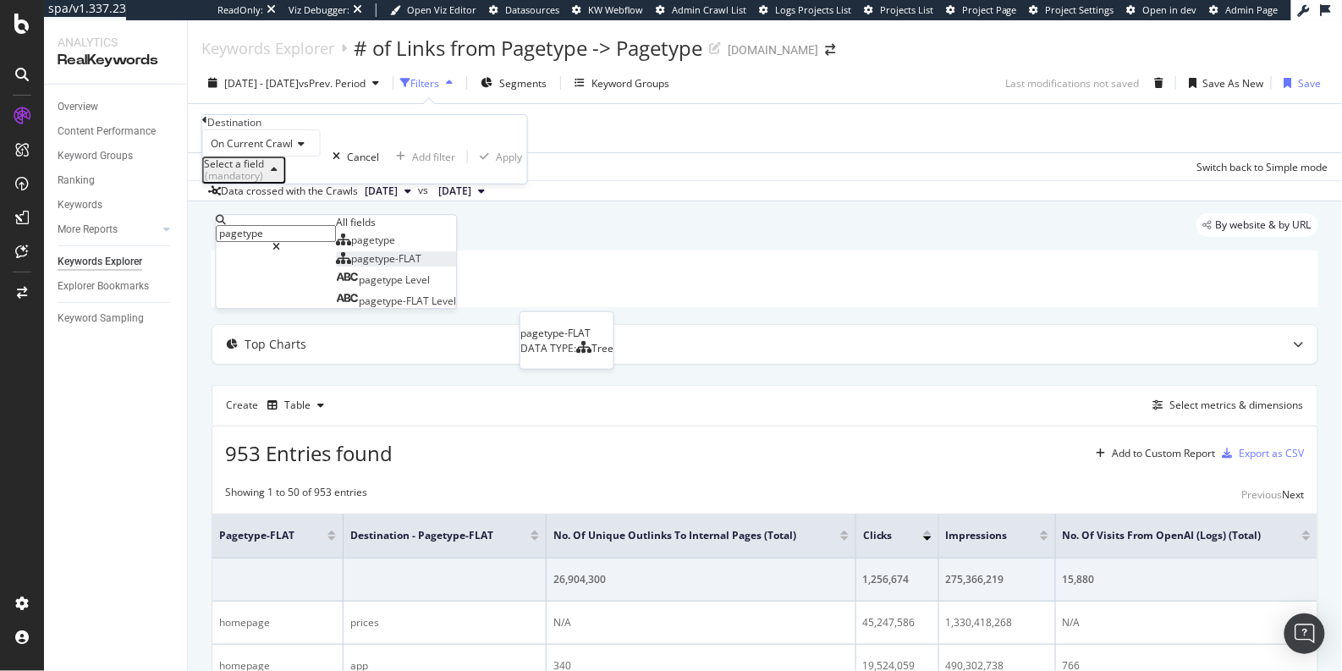
type input "pagetype"
click at [351, 267] on span "pagetype-FLAT" at bounding box center [386, 259] width 70 height 14
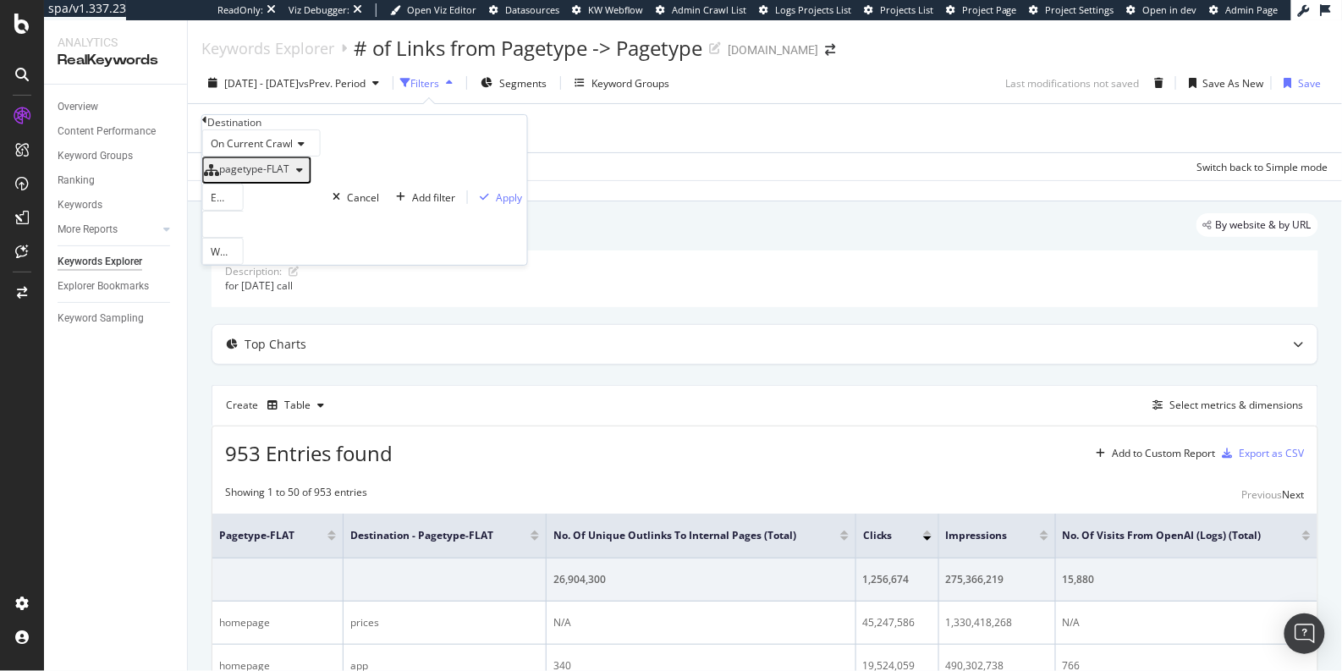
click at [244, 238] on div at bounding box center [222, 224] width 41 height 27
click at [243, 291] on div "convert 4,258 URLS" at bounding box center [223, 282] width 40 height 18
click at [496, 205] on div "Apply" at bounding box center [509, 197] width 26 height 14
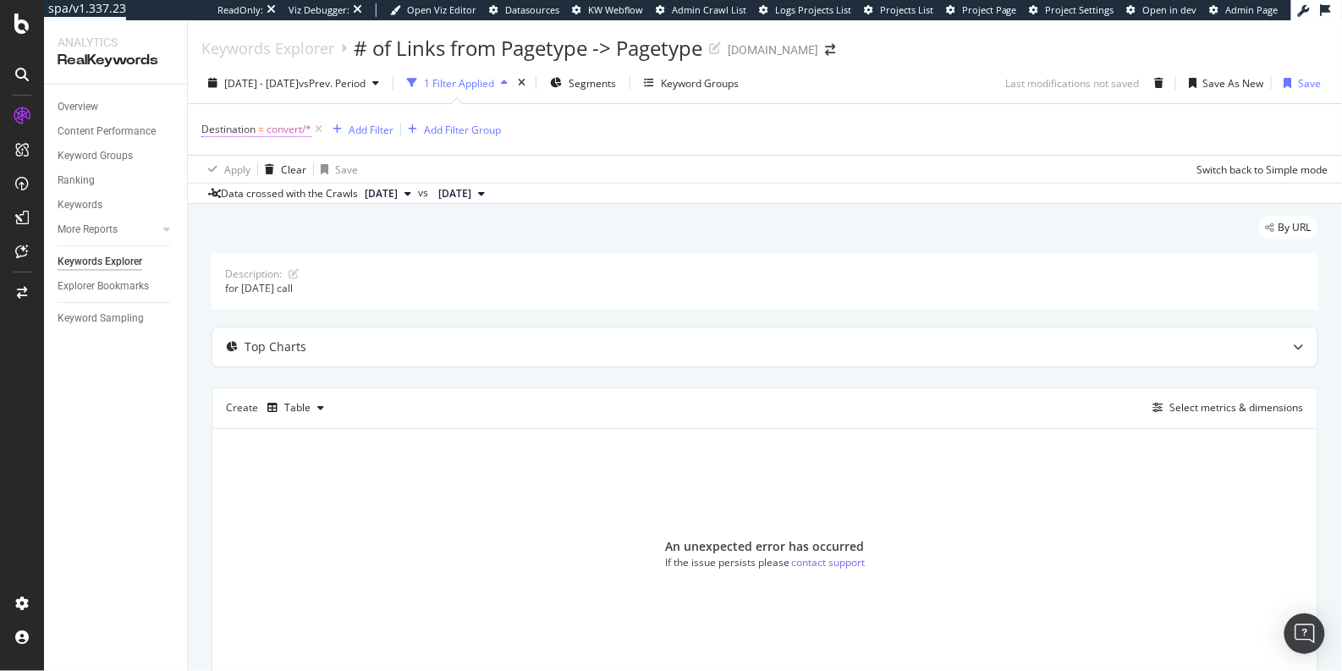
click at [256, 134] on span "Destination = convert/*" at bounding box center [256, 129] width 110 height 15
click at [264, 180] on div "Select a field (mandatory)" at bounding box center [234, 169] width 60 height 24
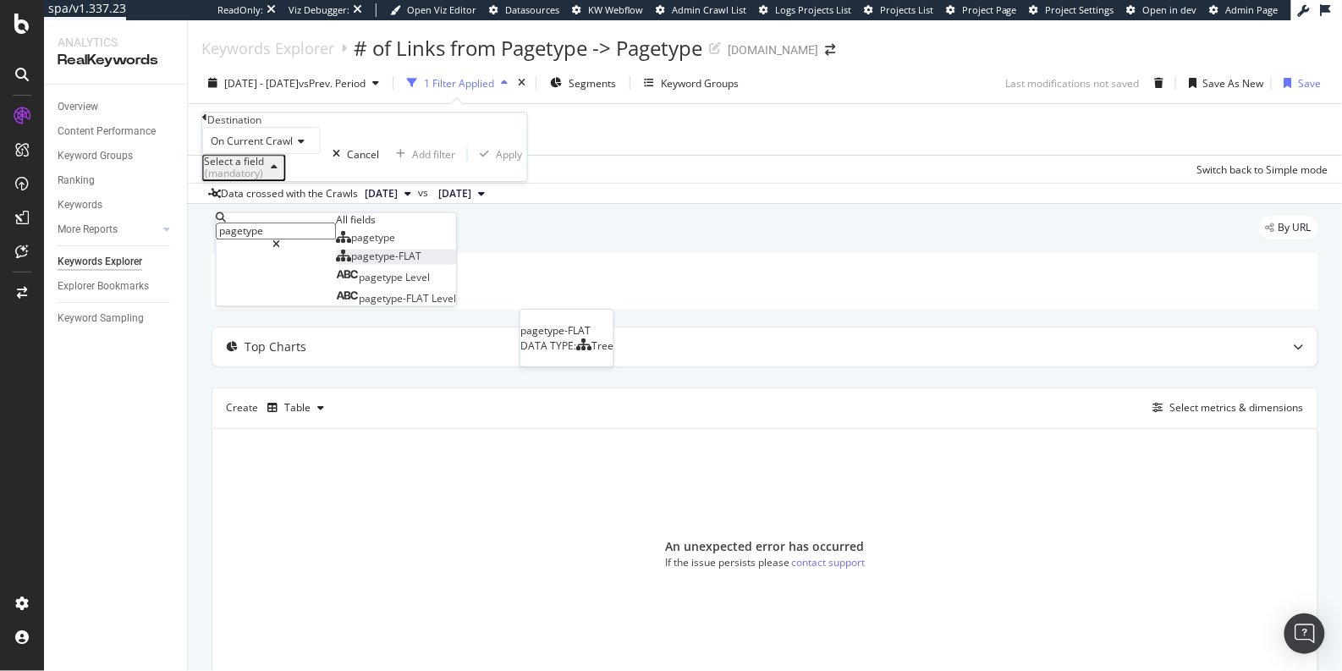
type input "pagetype"
click at [351, 264] on span "pagetype-FLAT" at bounding box center [386, 257] width 70 height 14
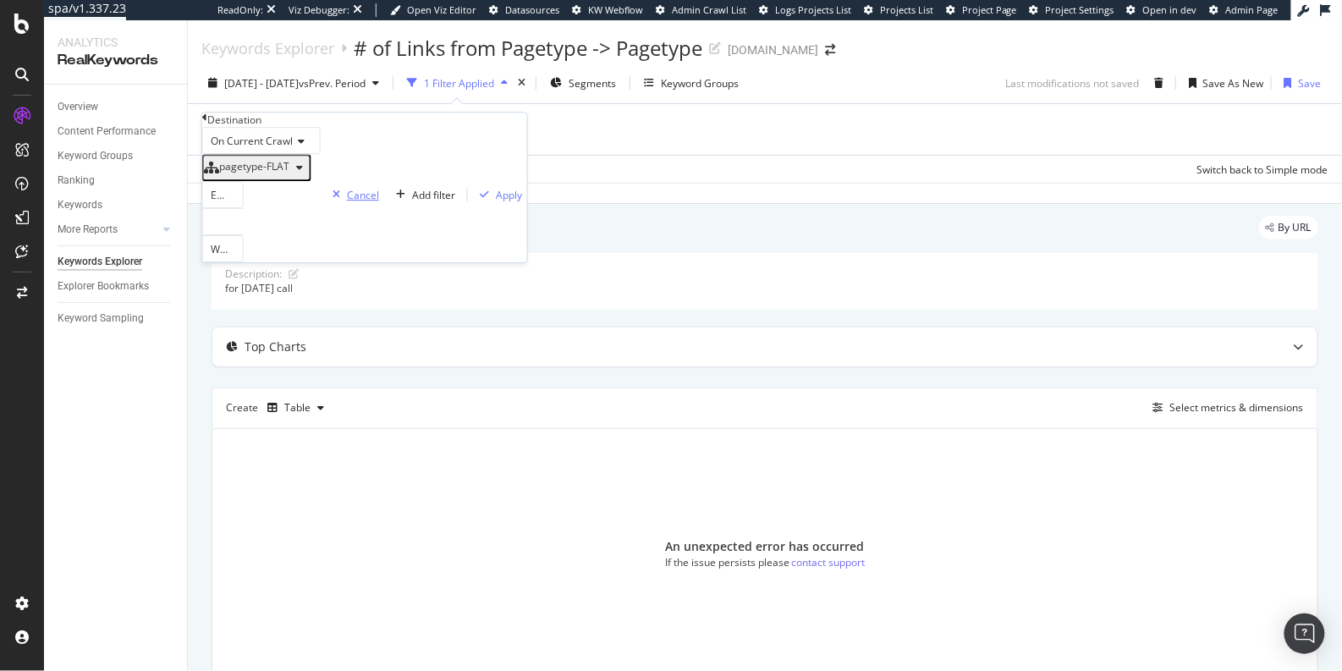
click at [347, 202] on div "Cancel" at bounding box center [363, 195] width 32 height 14
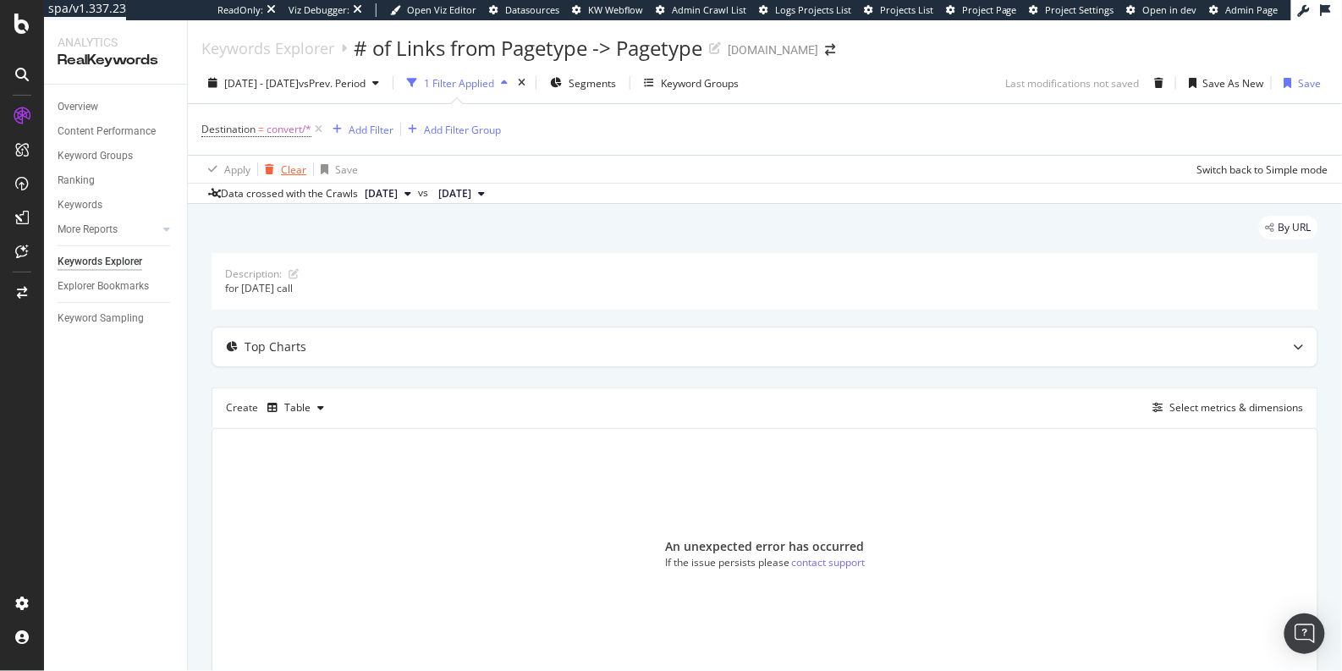
click at [284, 168] on div "Clear" at bounding box center [293, 169] width 25 height 14
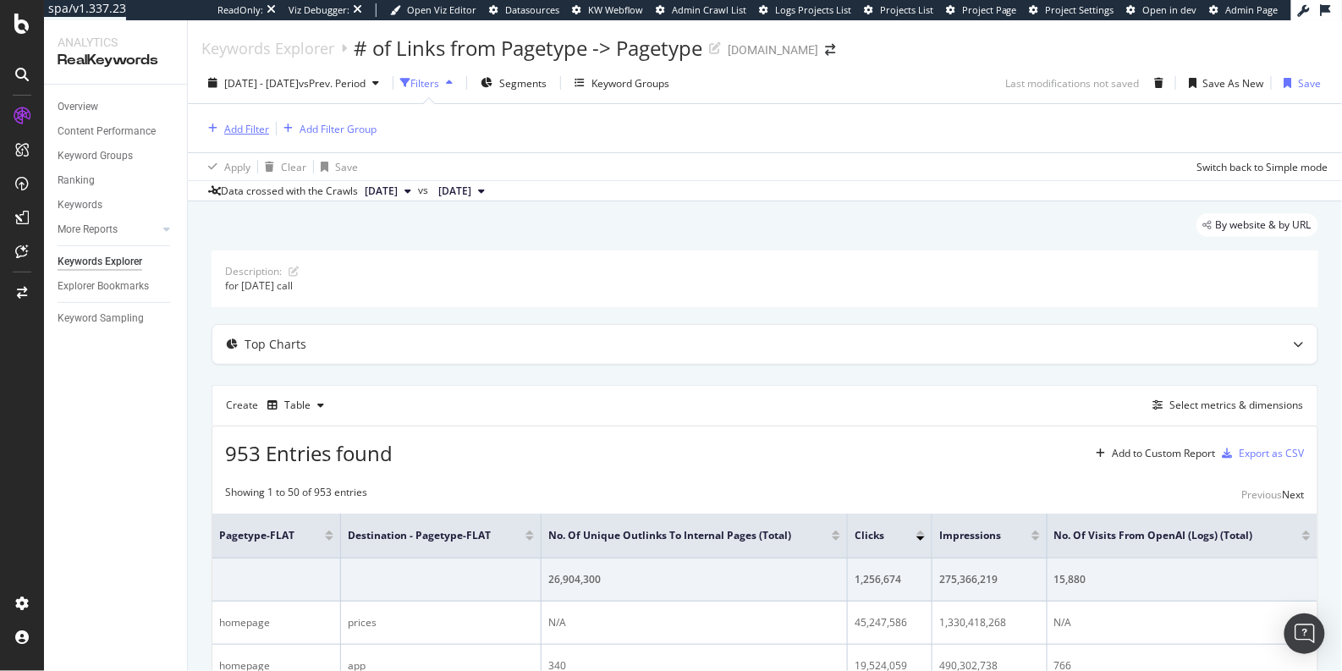
click at [256, 125] on div "Add Filter" at bounding box center [246, 129] width 45 height 14
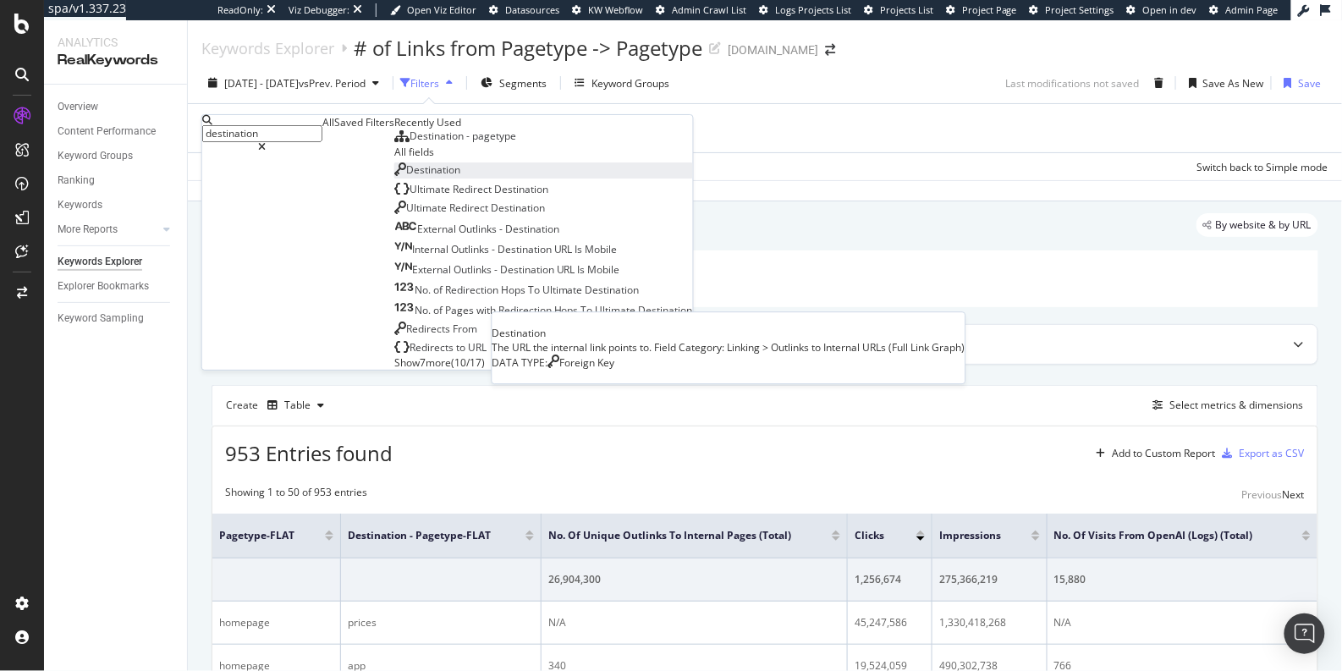
type input "destination"
click at [406, 177] on span "Destination" at bounding box center [433, 169] width 54 height 14
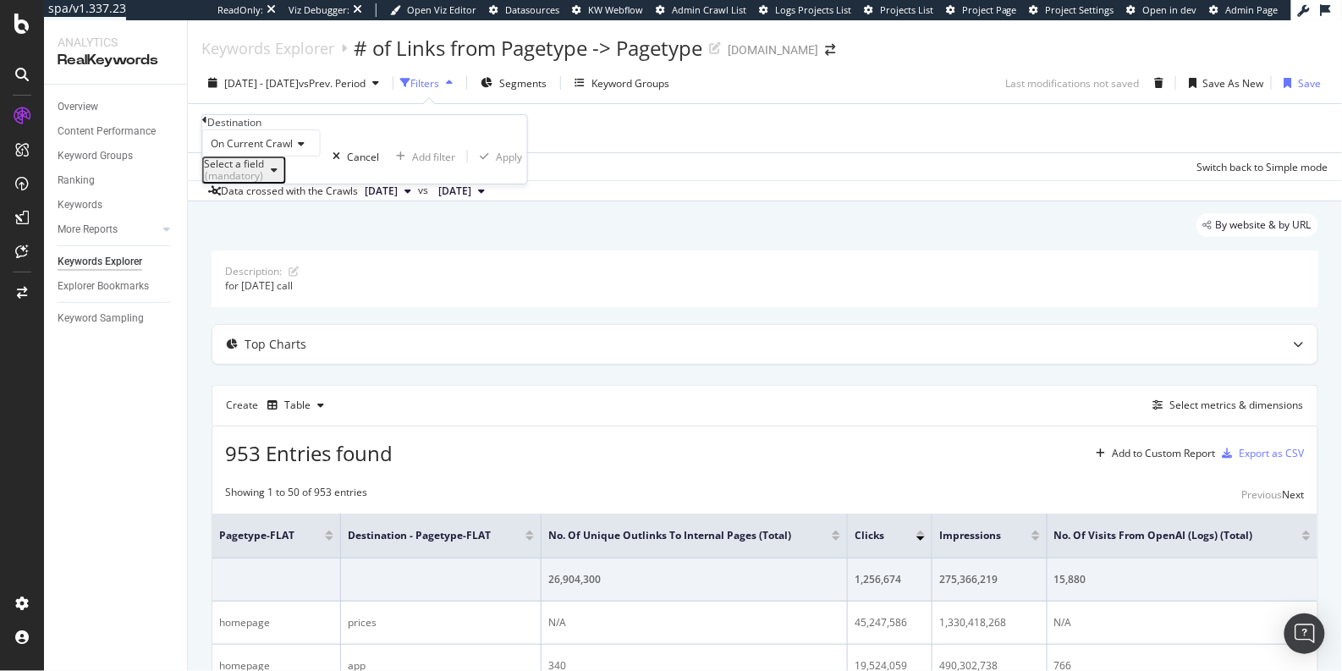
click at [264, 182] on div "Select a field (mandatory)" at bounding box center [234, 170] width 60 height 24
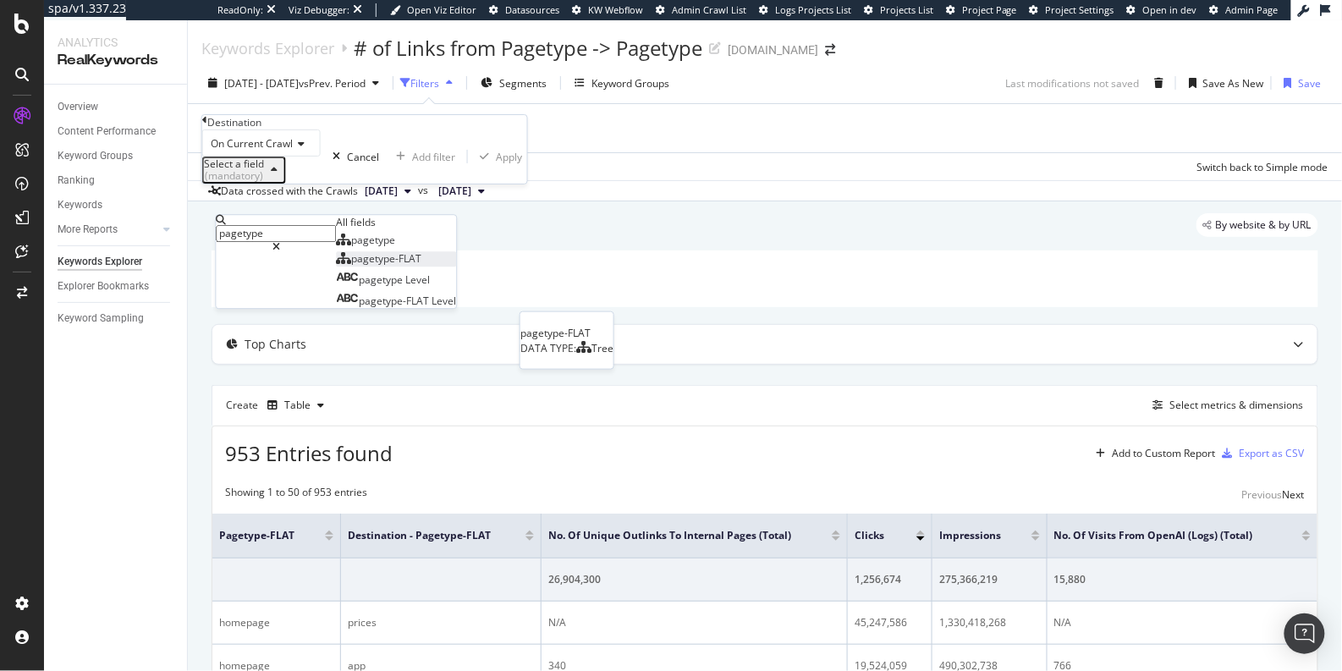
type input "pagetype"
click at [351, 267] on span "pagetype-FLAT" at bounding box center [386, 259] width 70 height 14
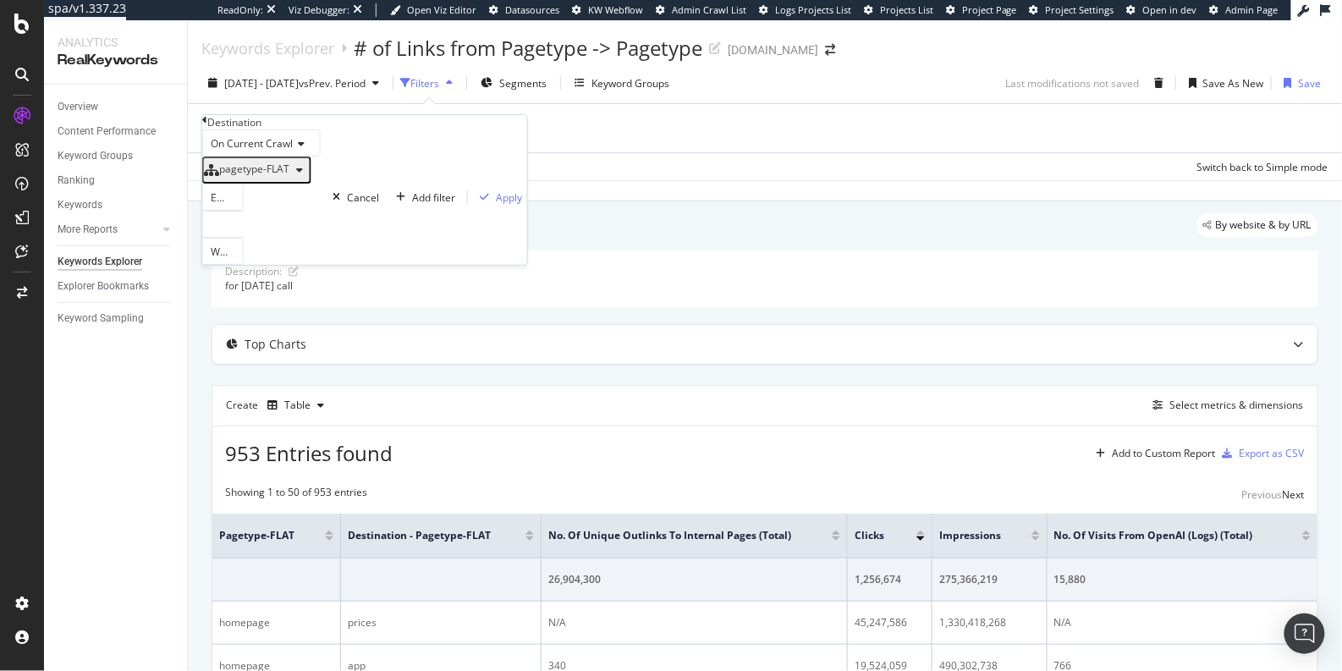
click at [244, 238] on div at bounding box center [222, 224] width 41 height 27
click at [273, 289] on span "4,258 URLS" at bounding box center [283, 282] width 58 height 14
click at [496, 205] on div "Apply" at bounding box center [509, 197] width 26 height 14
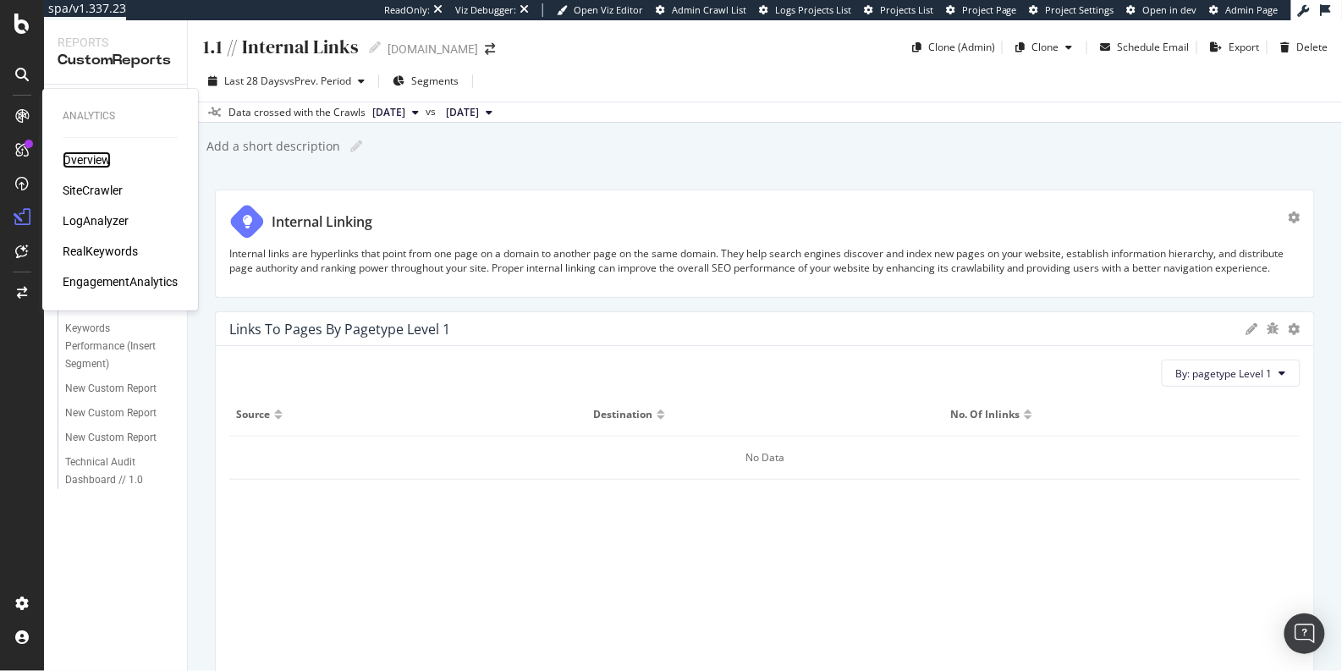
click at [96, 164] on div "Overview" at bounding box center [87, 159] width 48 height 17
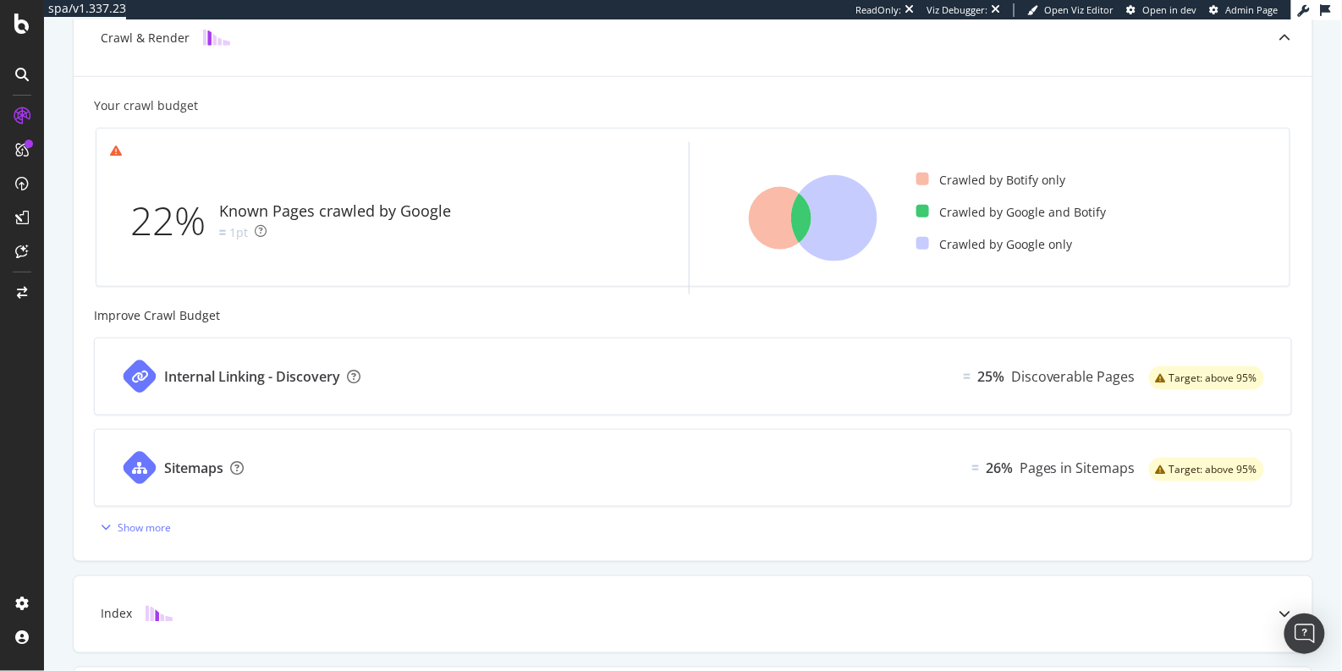
scroll to position [433, 0]
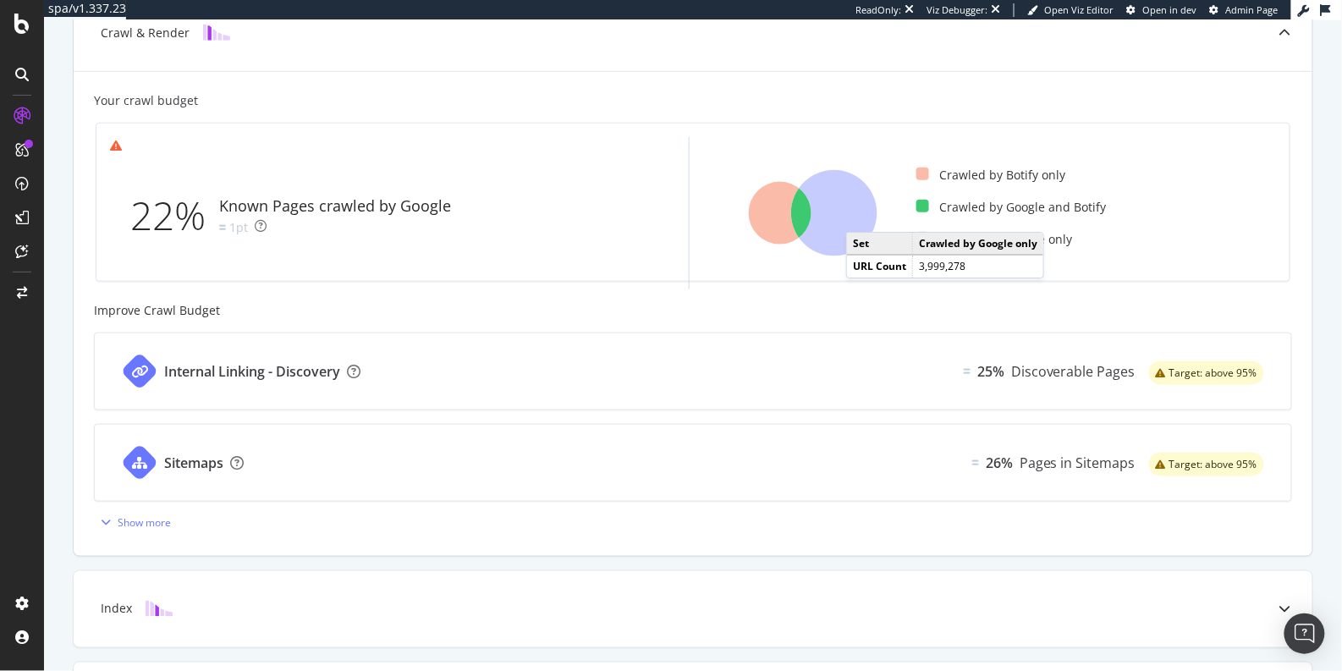
click at [857, 213] on icon at bounding box center [834, 213] width 86 height 86
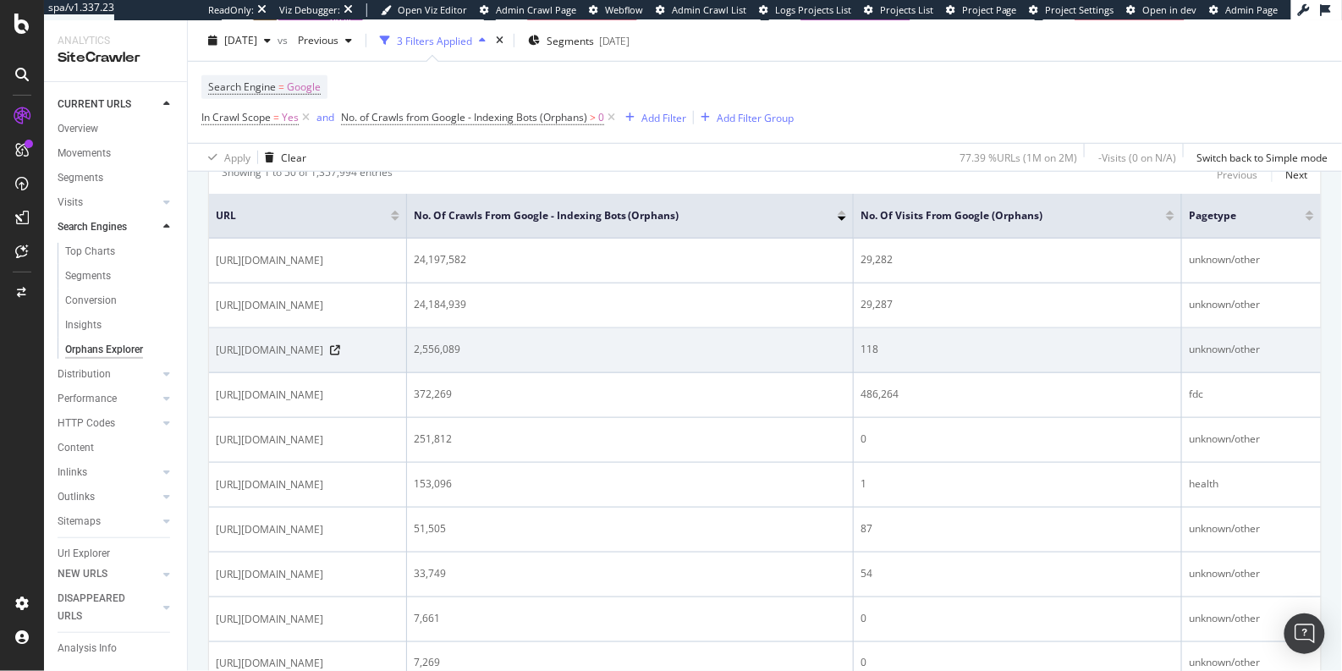
scroll to position [370, 0]
click at [340, 352] on icon at bounding box center [335, 349] width 10 height 10
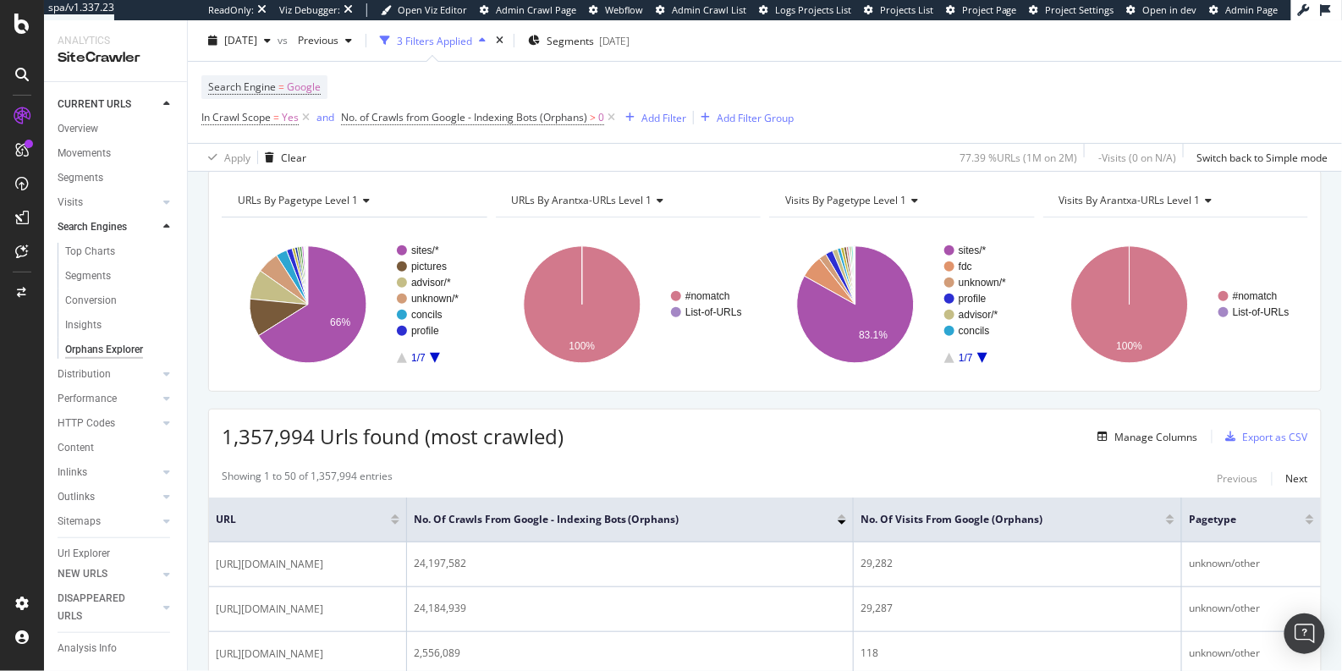
scroll to position [0, 0]
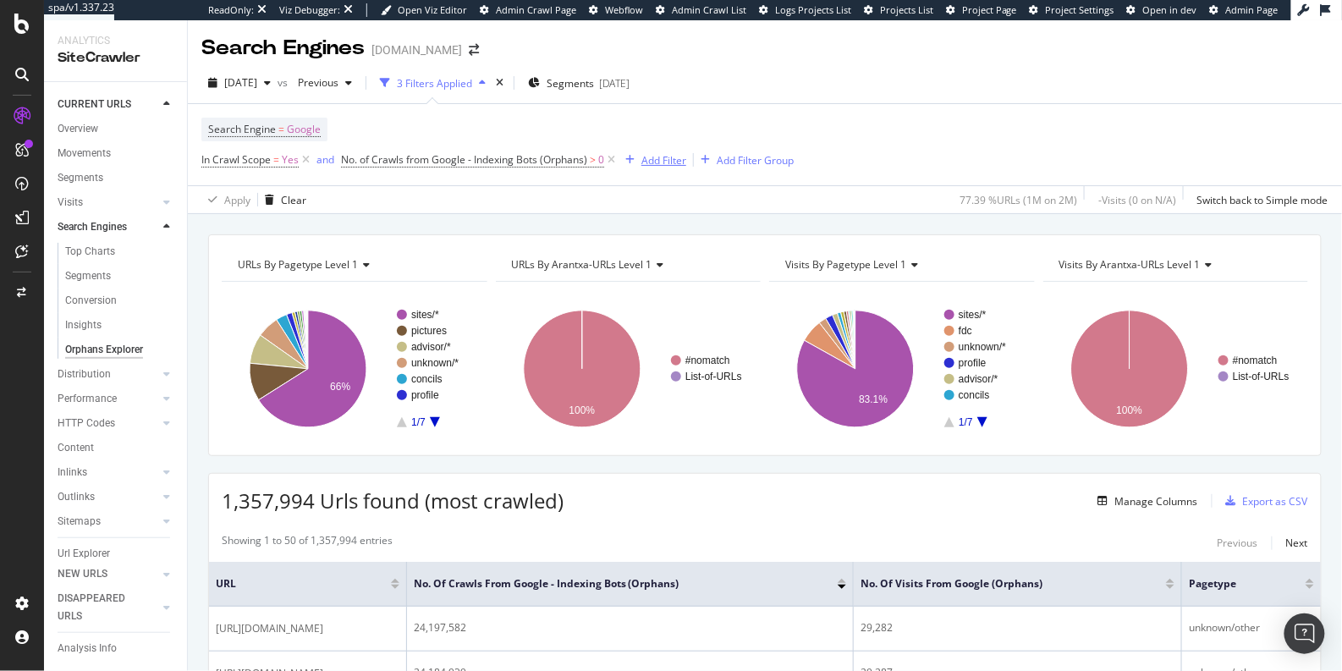
click at [645, 161] on div "Add Filter" at bounding box center [663, 160] width 45 height 14
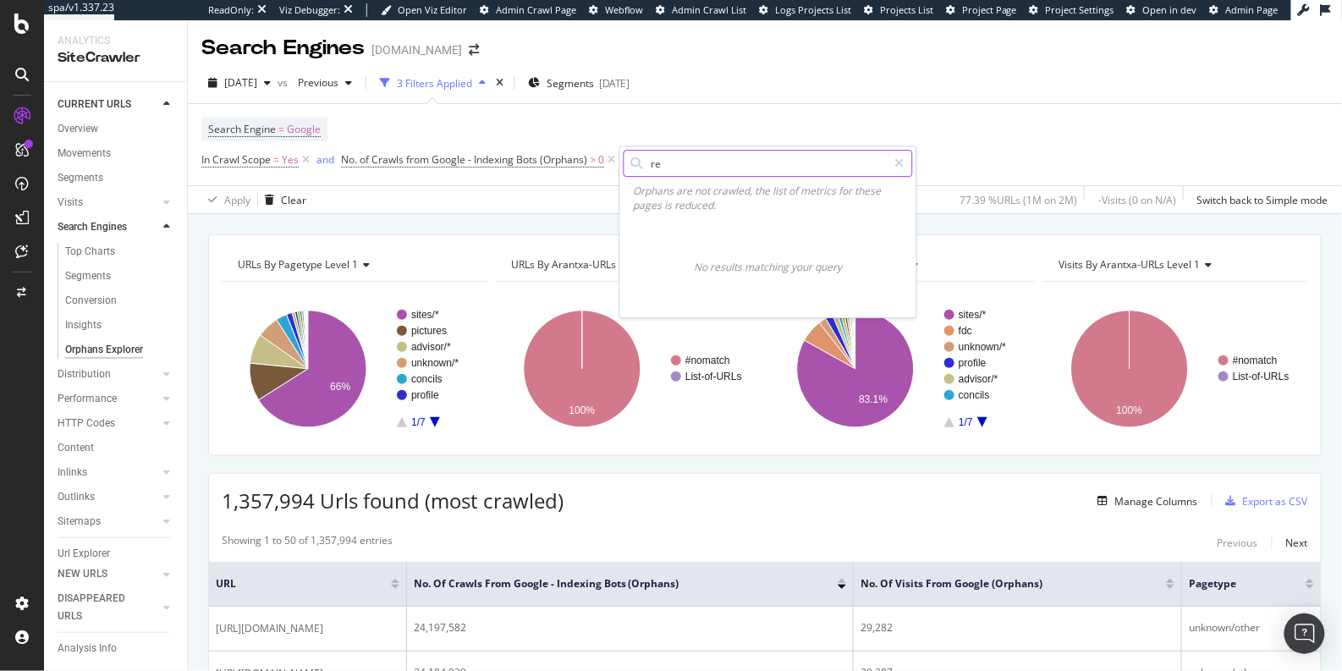
type input "r"
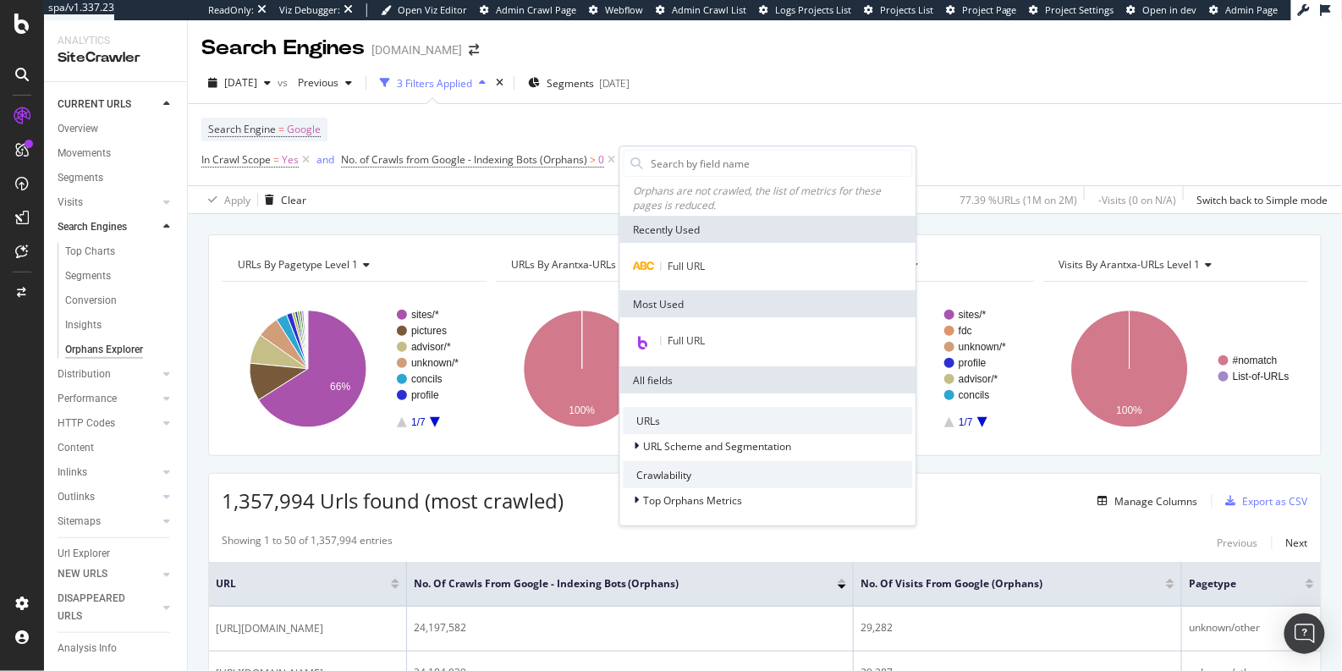
click at [997, 111] on div "Search Engine = Google In Crawl Scope = Yes and No. of Crawls from Google - Ind…" at bounding box center [764, 144] width 1127 height 81
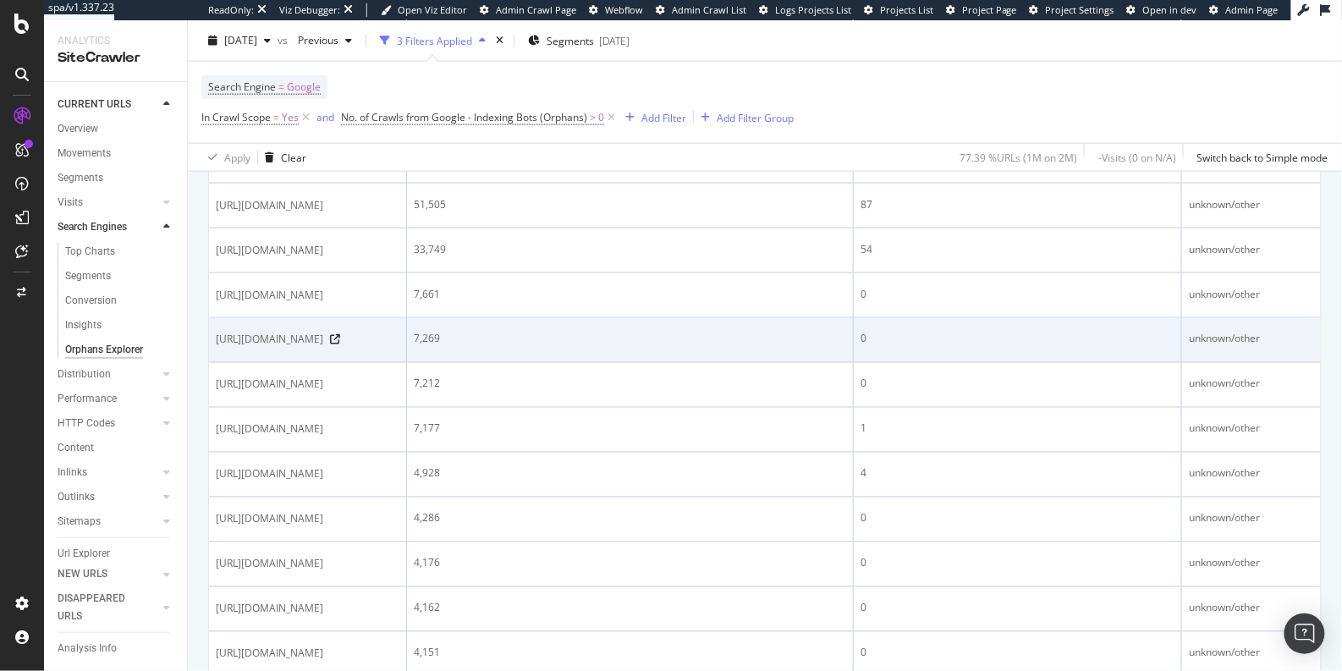
scroll to position [696, 0]
click at [340, 341] on icon at bounding box center [335, 336] width 10 height 10
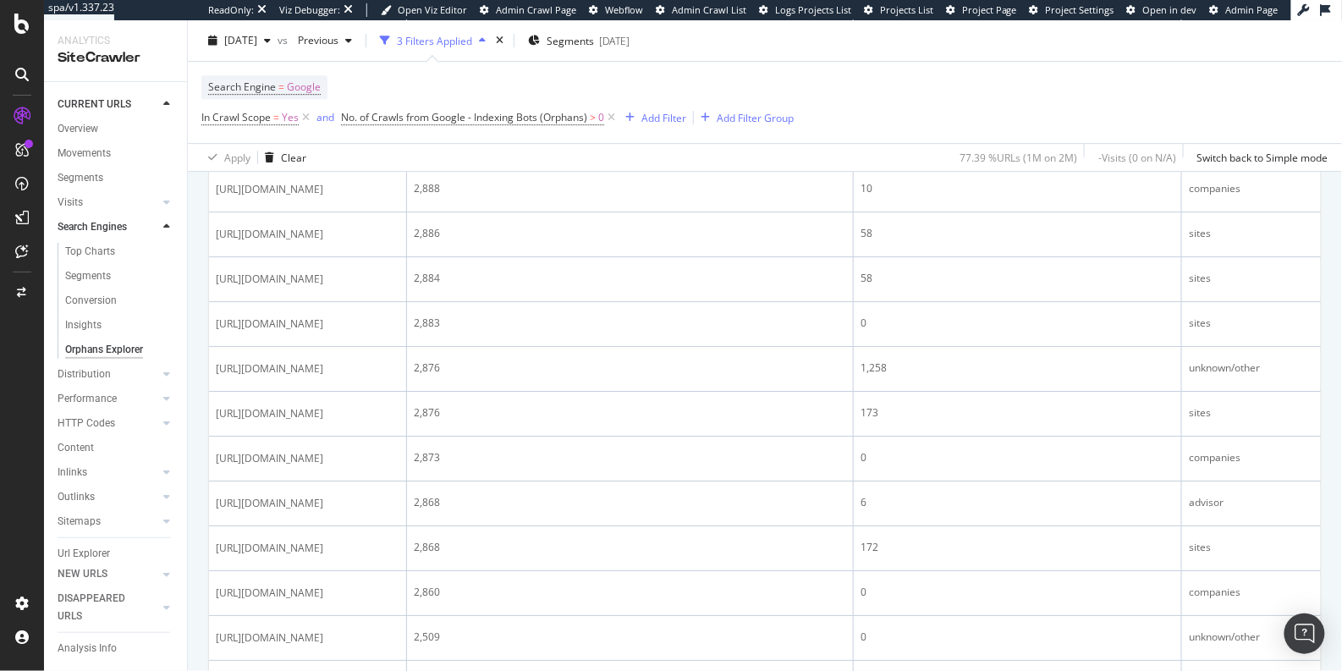
scroll to position [1625, 0]
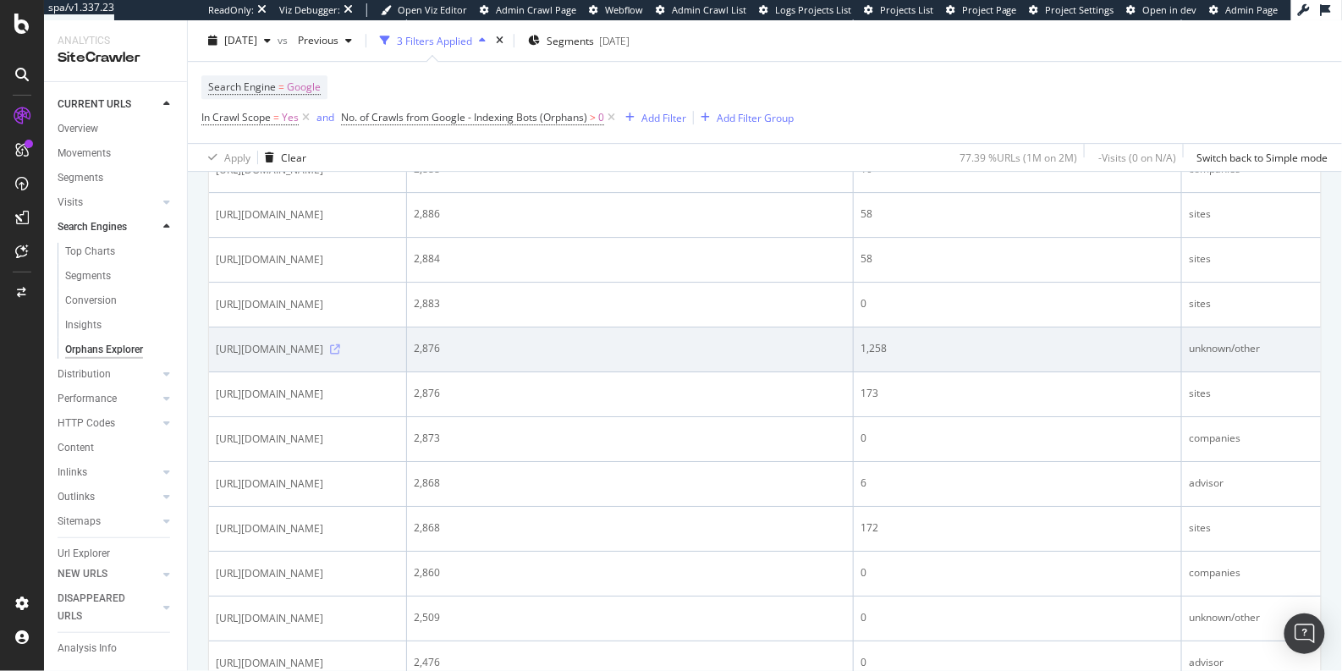
click at [340, 355] on icon at bounding box center [335, 349] width 10 height 10
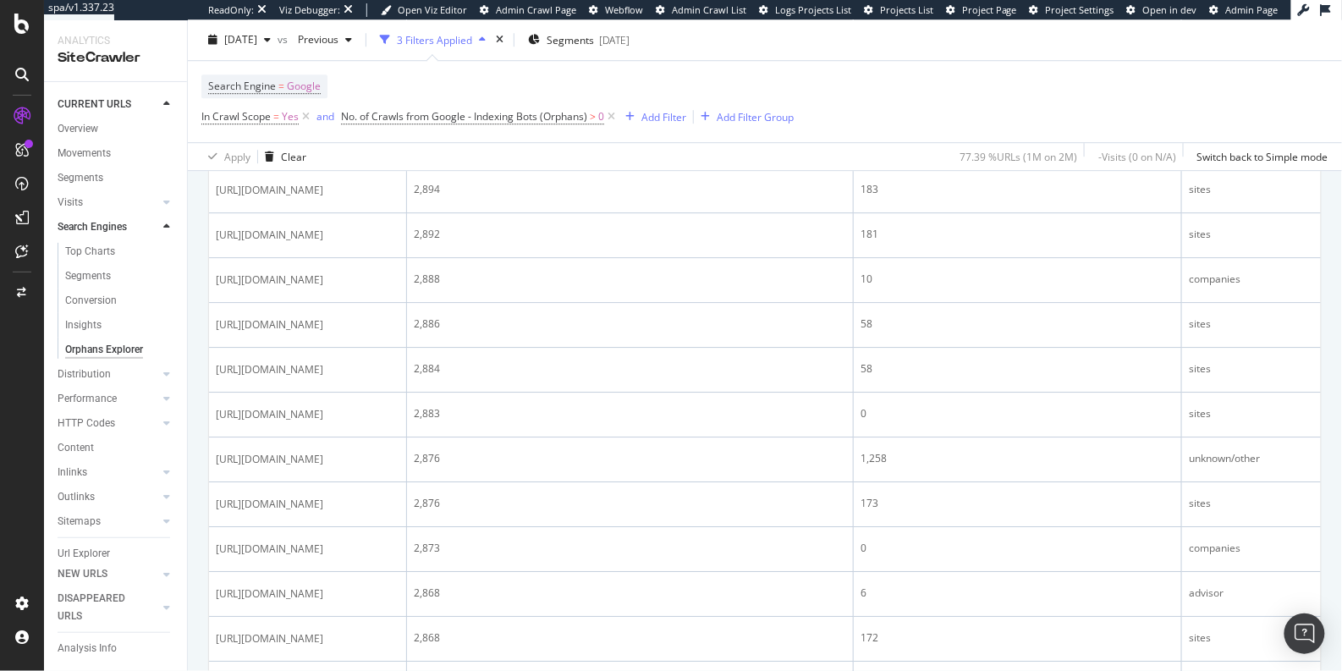
scroll to position [2523, 0]
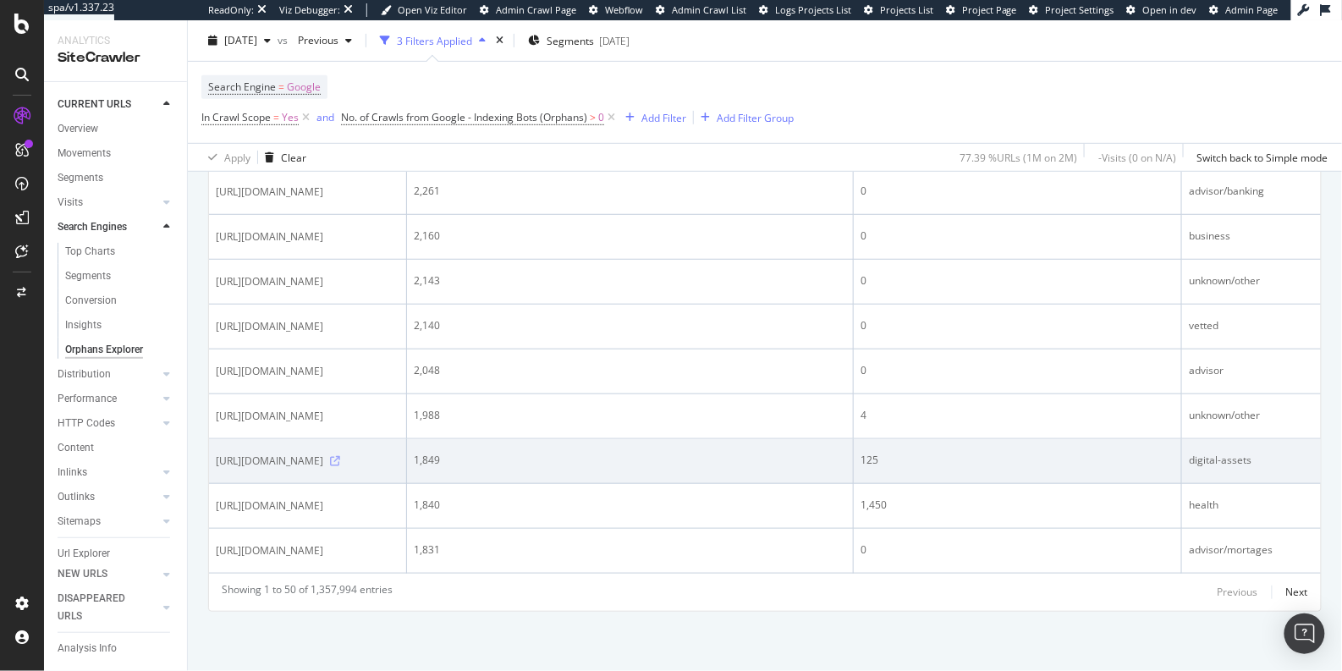
click at [340, 456] on icon at bounding box center [335, 461] width 10 height 10
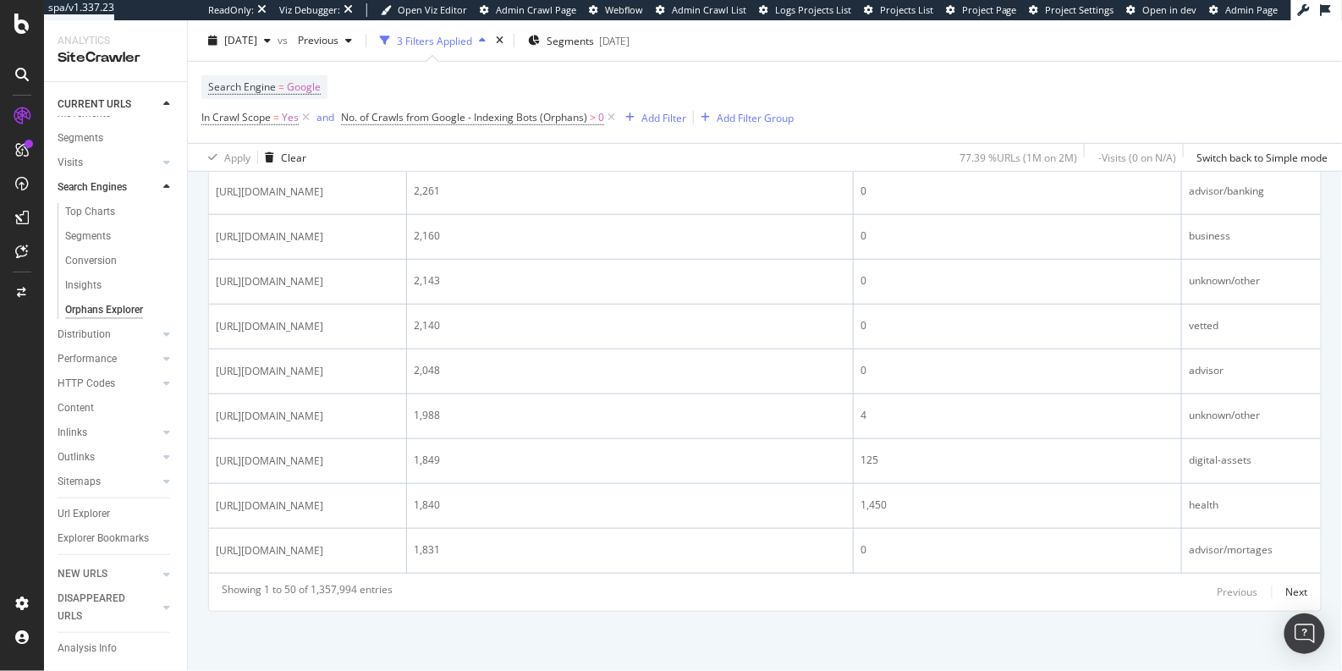
scroll to position [57, 0]
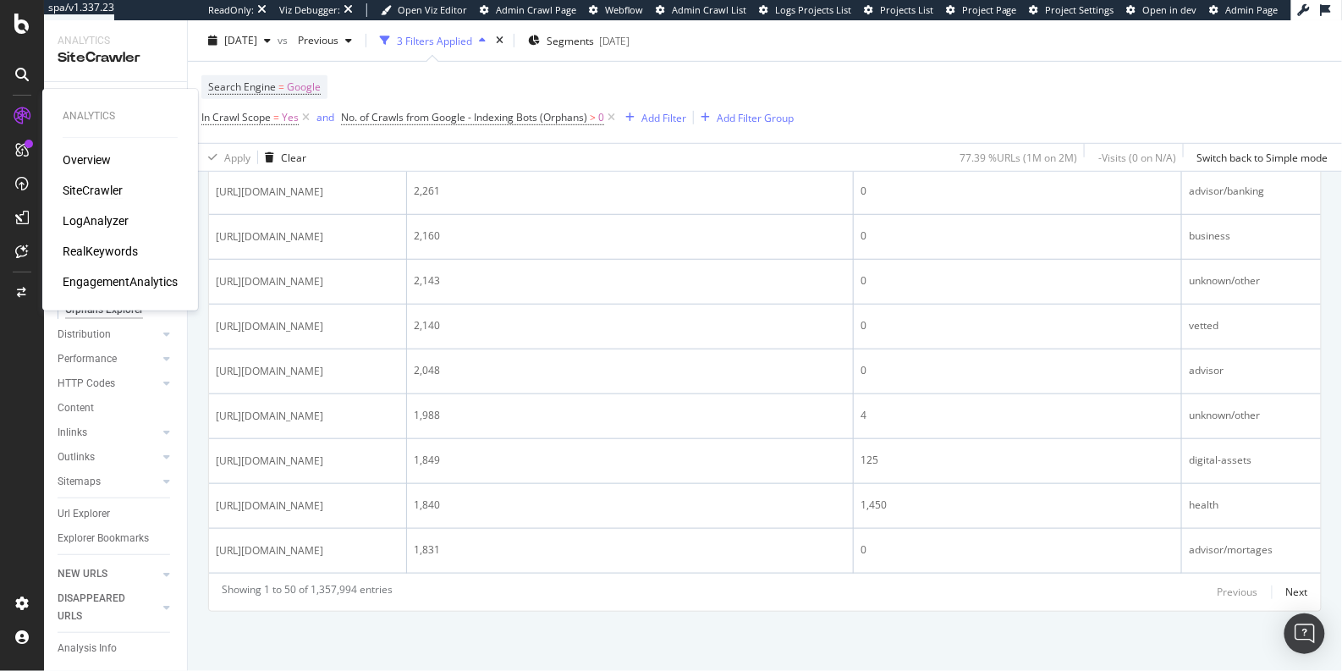
click at [112, 191] on div "SiteCrawler" at bounding box center [93, 190] width 60 height 17
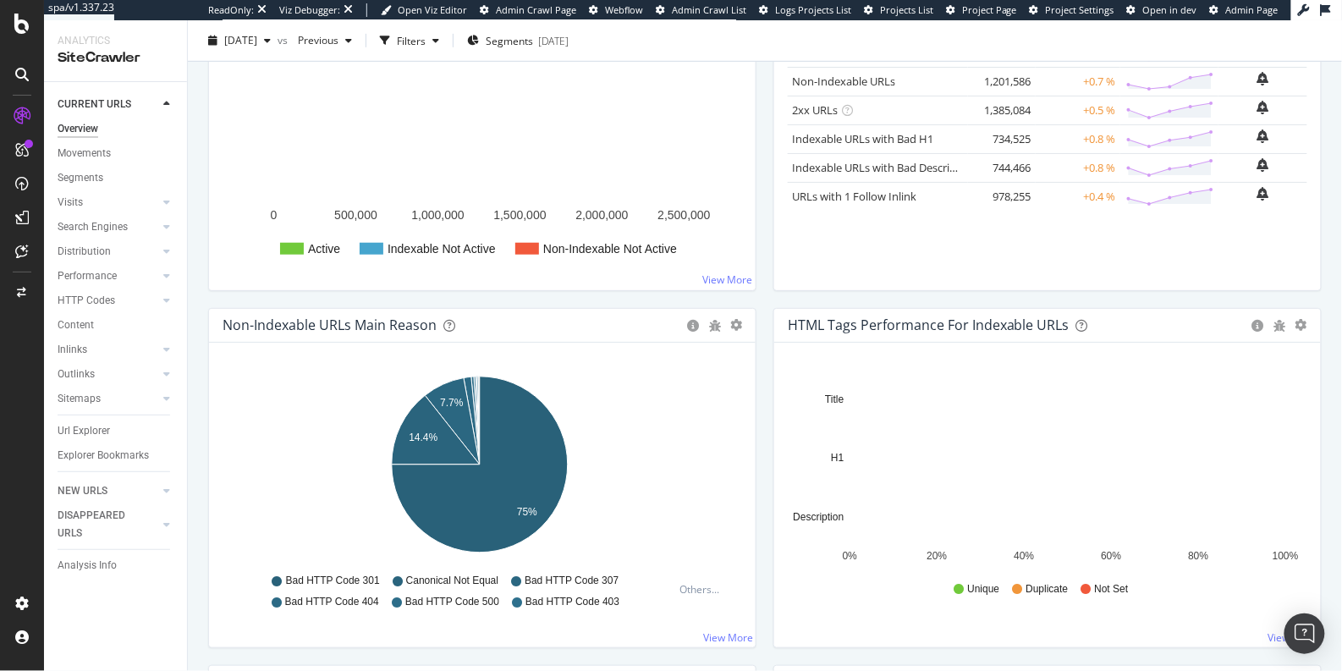
scroll to position [339, 0]
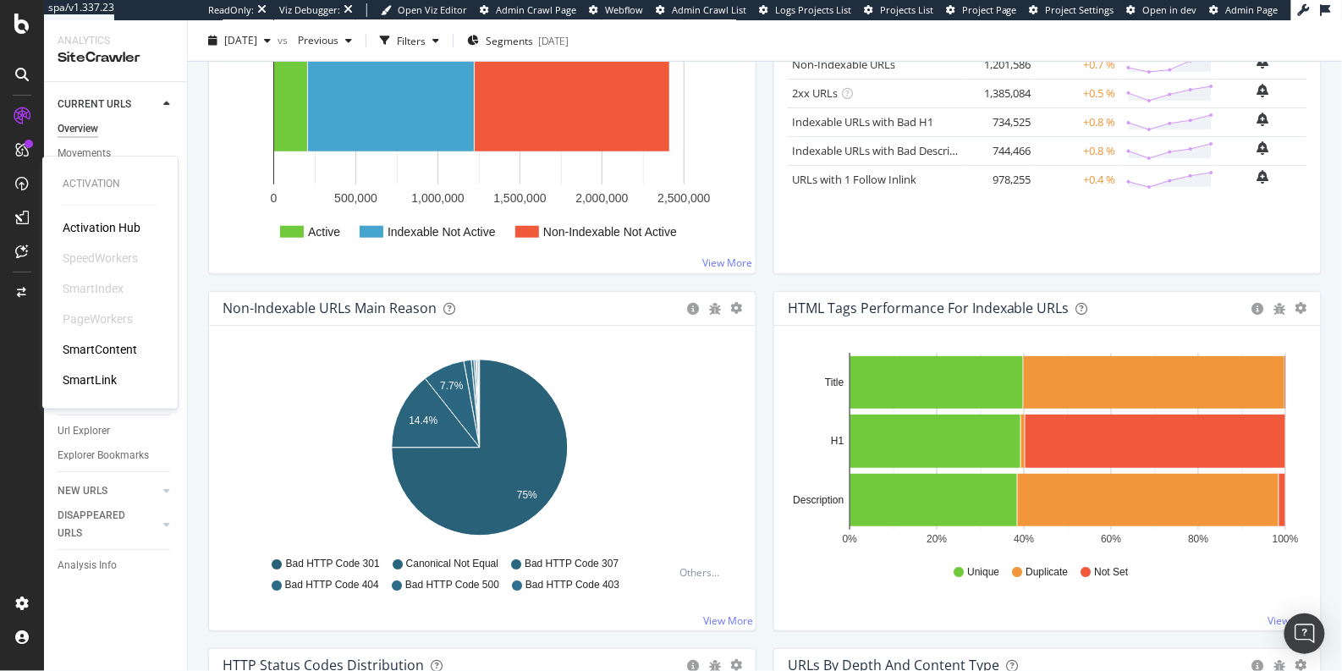
click at [113, 284] on div "SmartIndex" at bounding box center [93, 288] width 61 height 17
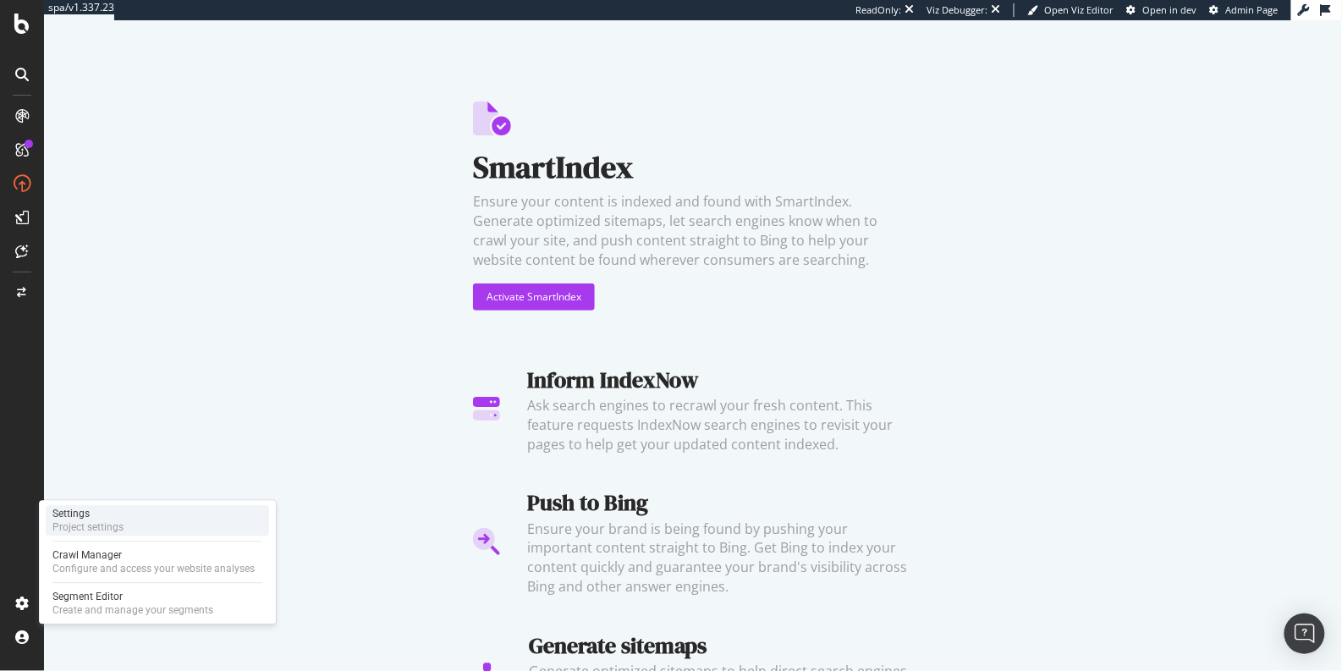
click at [133, 521] on div "Settings Project settings" at bounding box center [157, 520] width 223 height 30
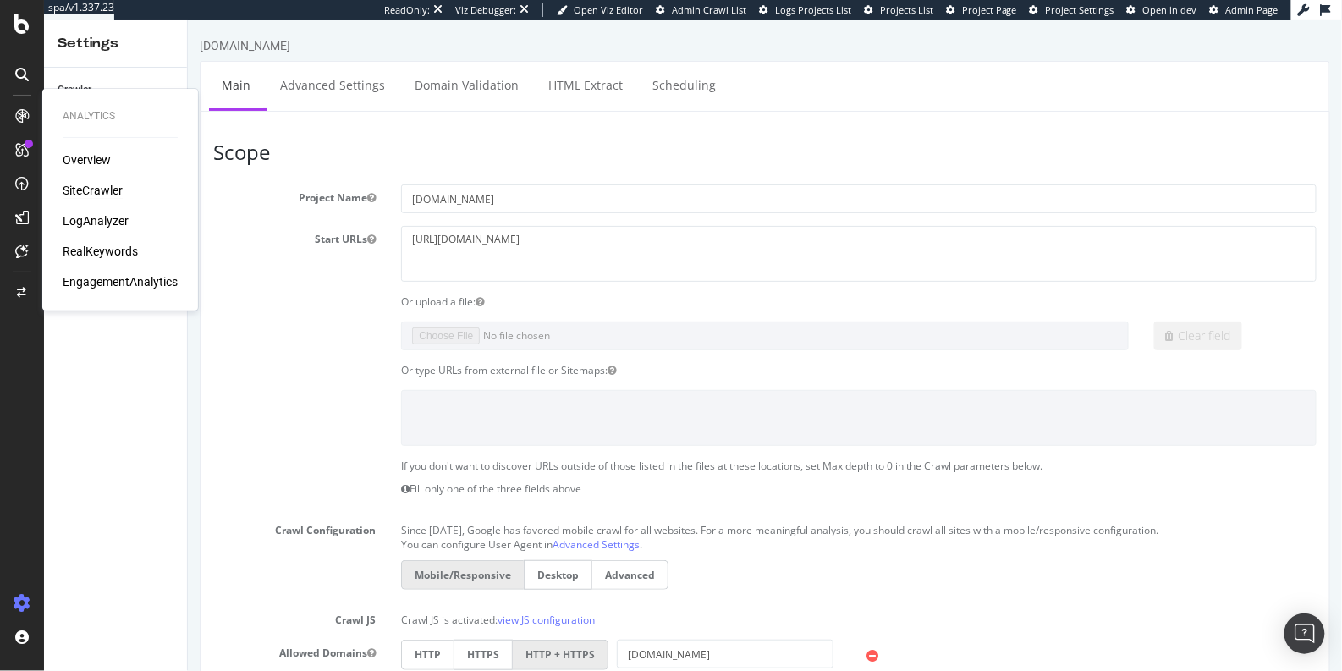
click at [97, 185] on div "SiteCrawler" at bounding box center [93, 190] width 60 height 17
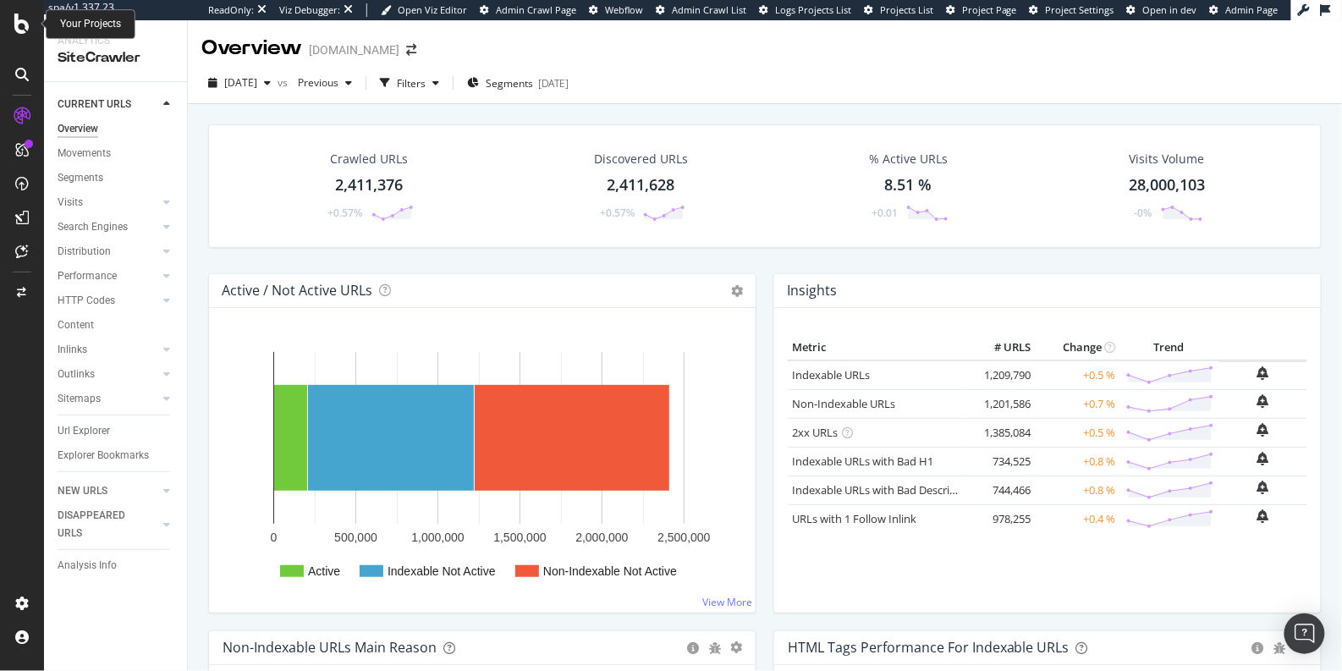
click at [27, 29] on icon at bounding box center [21, 24] width 15 height 20
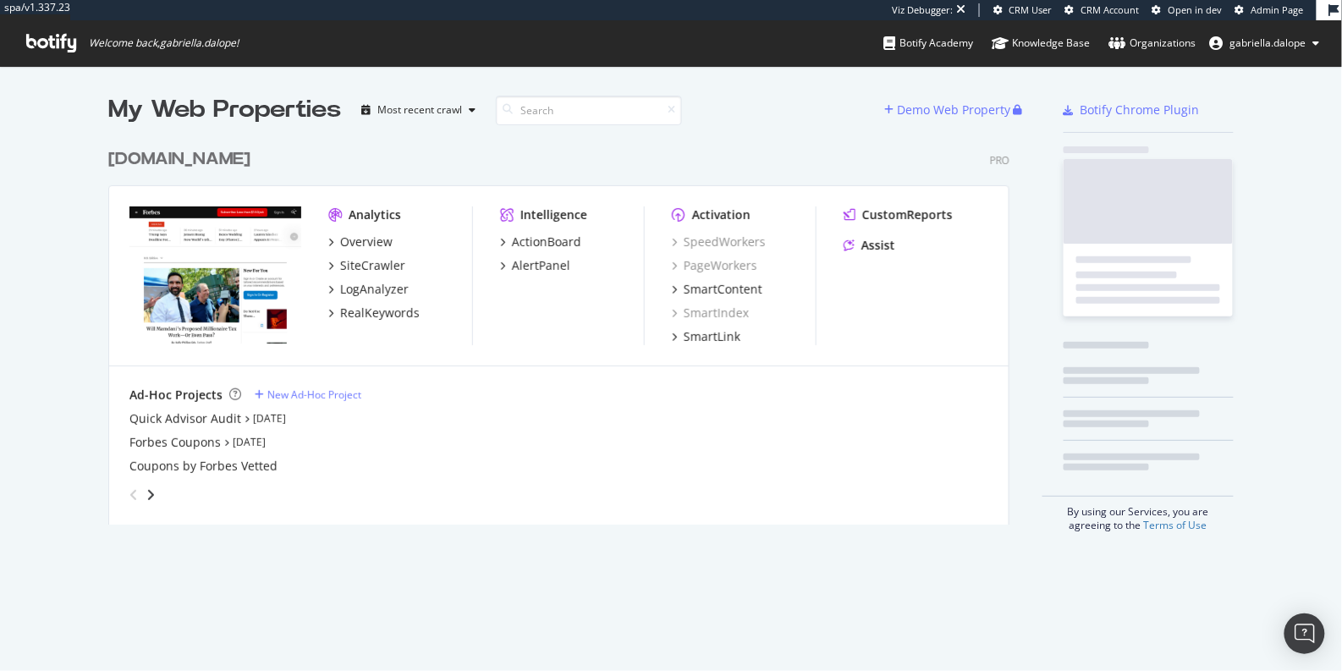
scroll to position [383, 900]
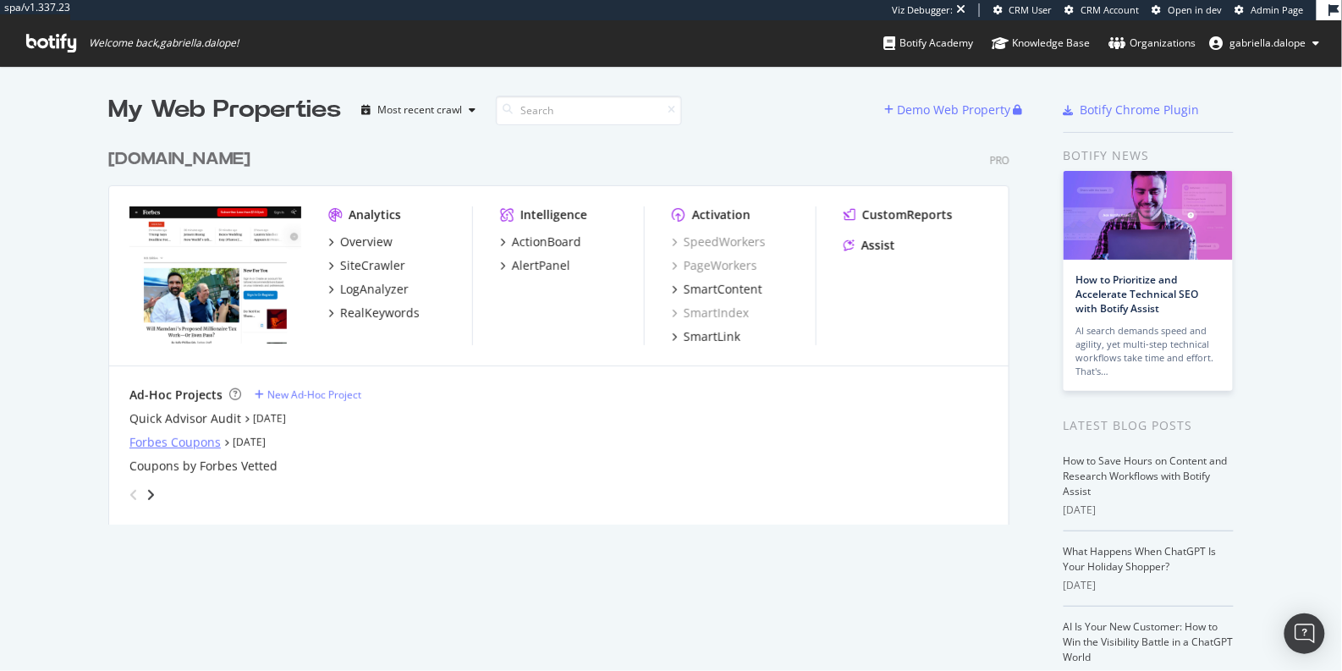
click at [159, 440] on div "Forbes Coupons" at bounding box center [174, 442] width 91 height 17
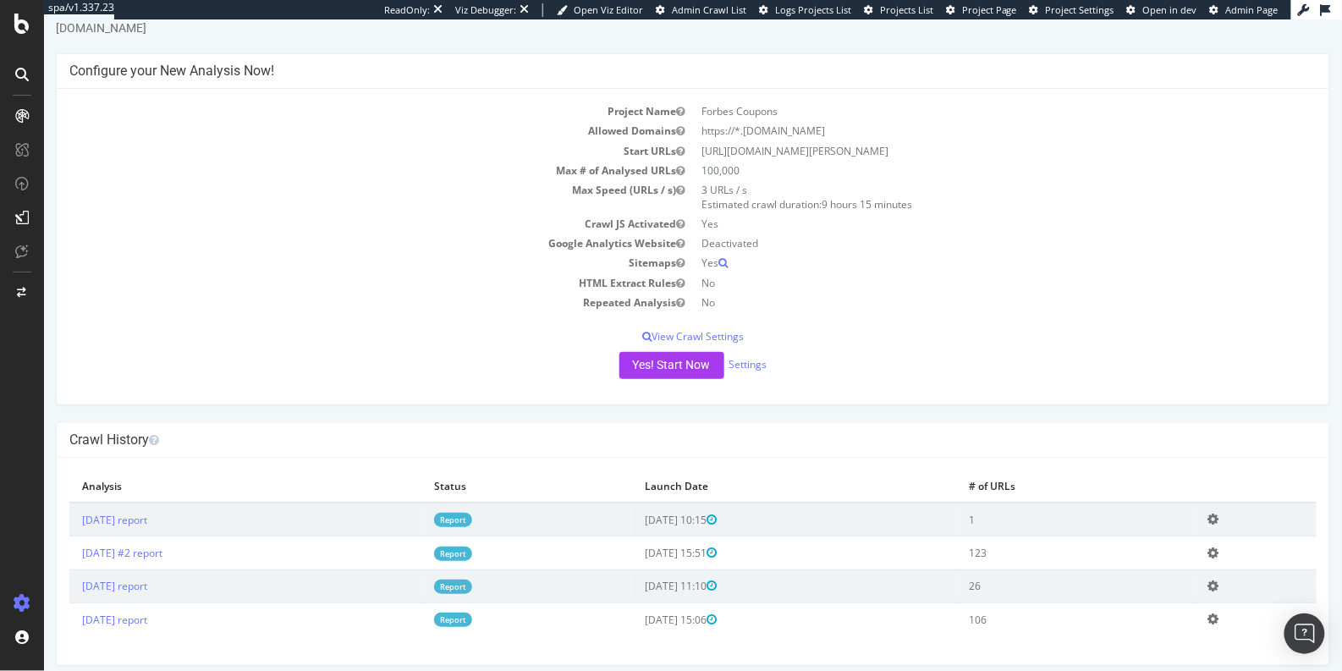
scroll to position [61, 0]
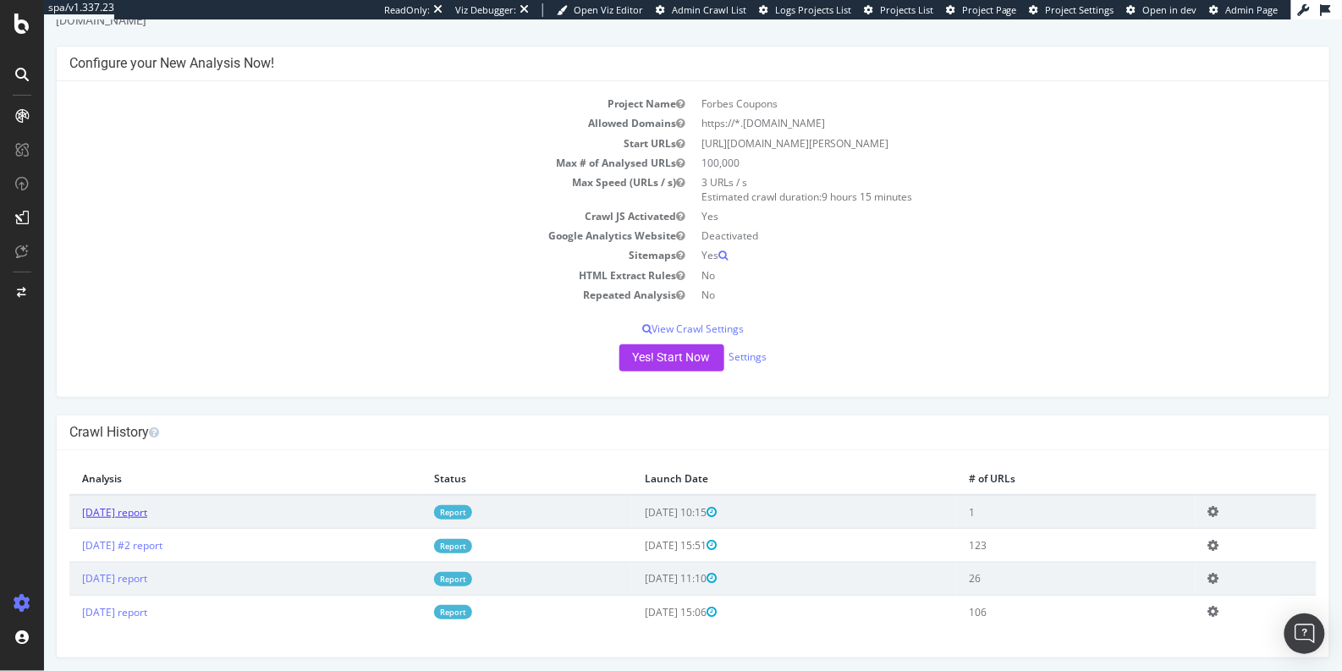
click at [146, 505] on link "2025 Aug. 15th report" at bounding box center [113, 511] width 65 height 14
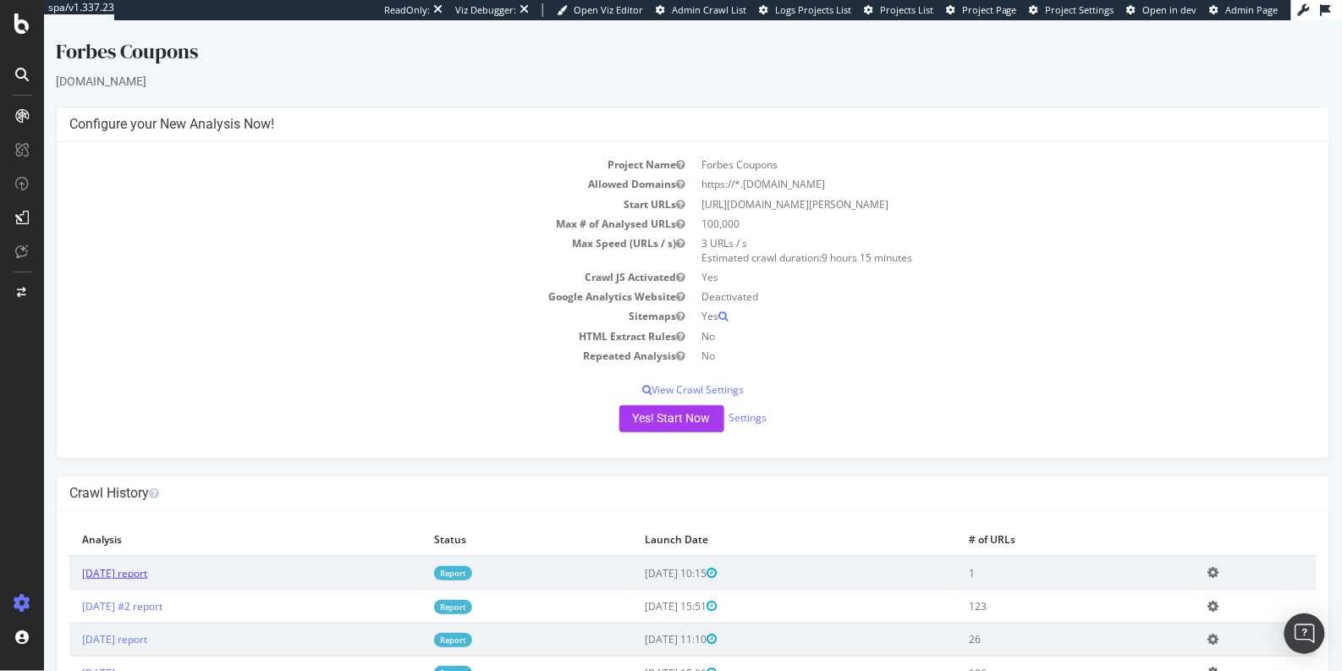
click at [146, 570] on link "2025 Aug. 15th report" at bounding box center [113, 572] width 65 height 14
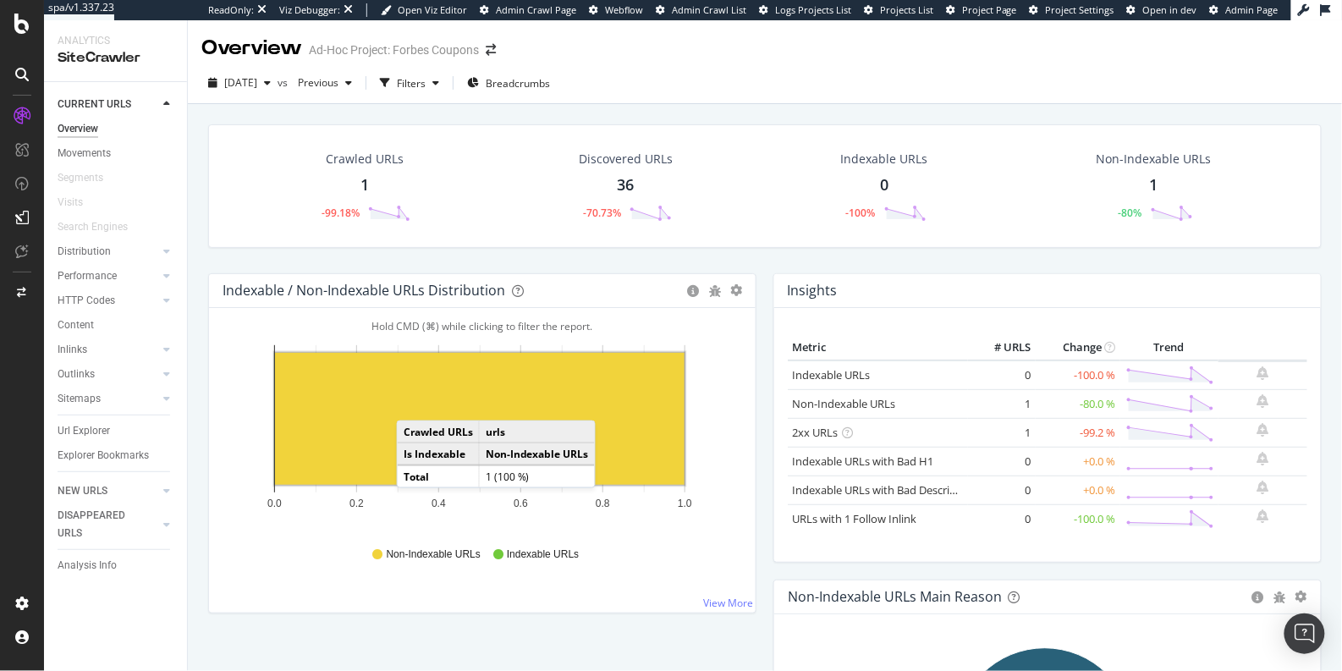
click at [413, 402] on rect "A chart." at bounding box center [480, 419] width 410 height 132
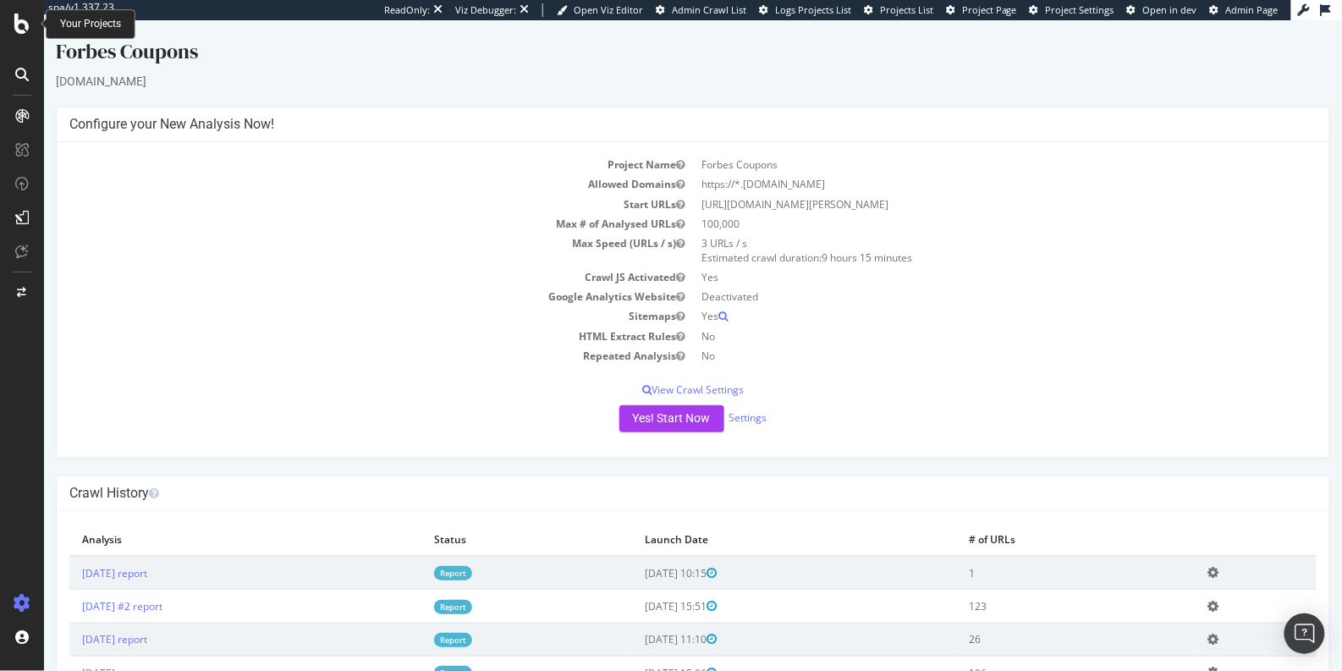
click at [9, 27] on div at bounding box center [22, 24] width 41 height 20
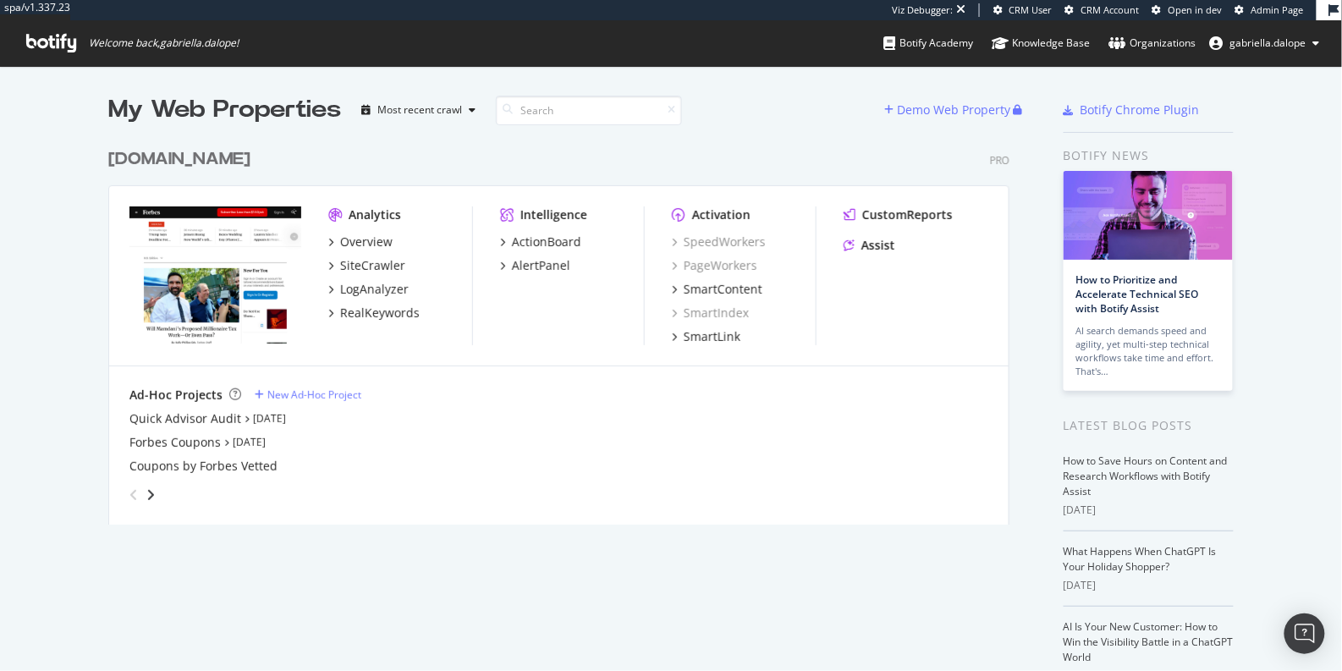
scroll to position [383, 900]
click at [170, 421] on div "Quick Advisor Audit" at bounding box center [185, 418] width 112 height 17
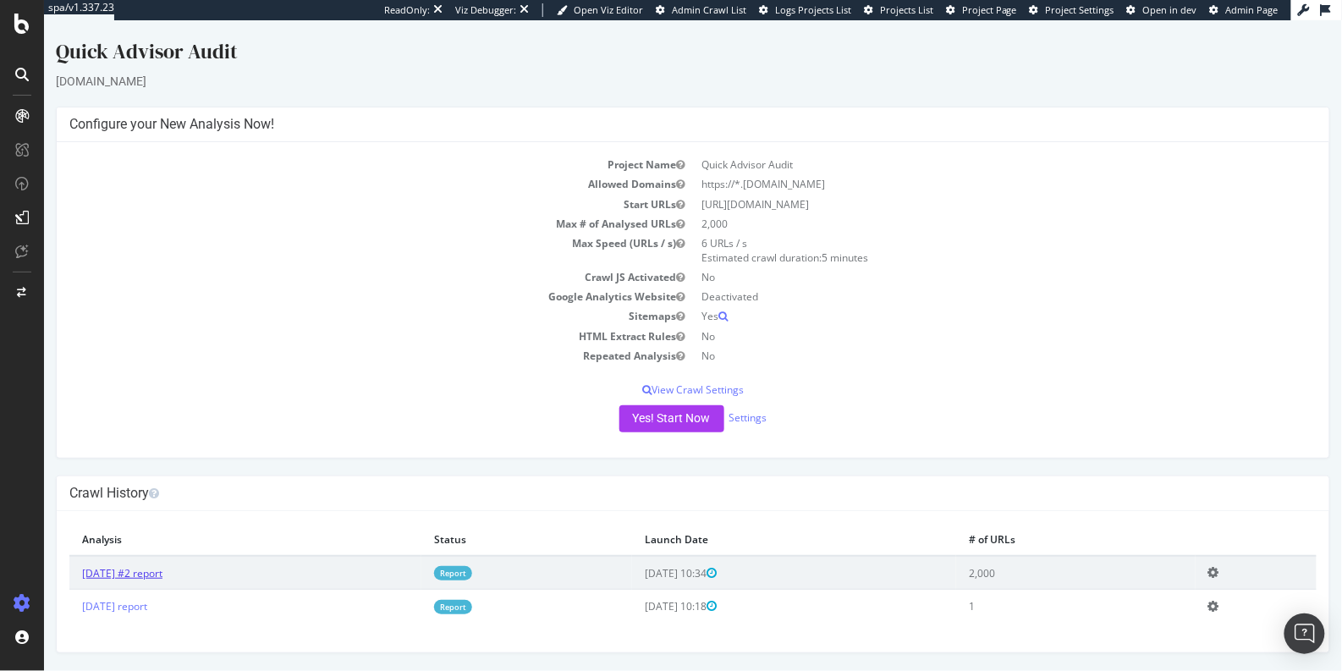
click at [162, 572] on link "2025 Aug. 29th #2 report" at bounding box center [121, 572] width 80 height 14
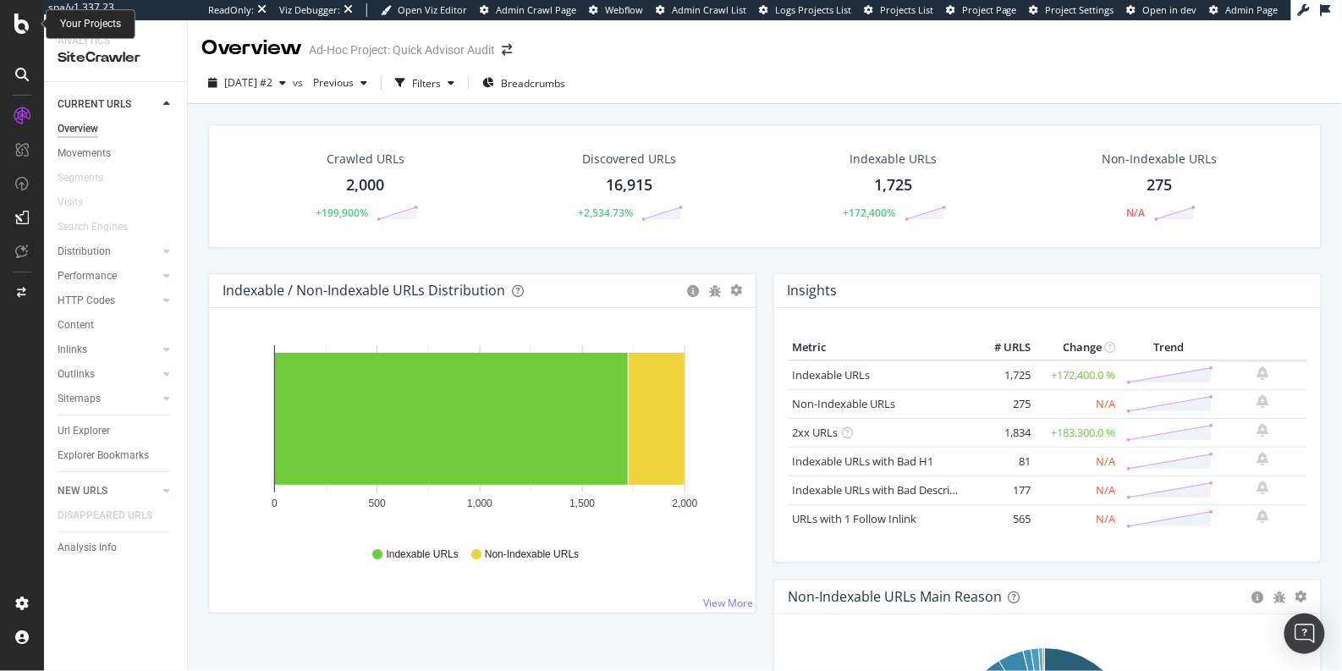
click at [19, 30] on icon at bounding box center [21, 24] width 15 height 20
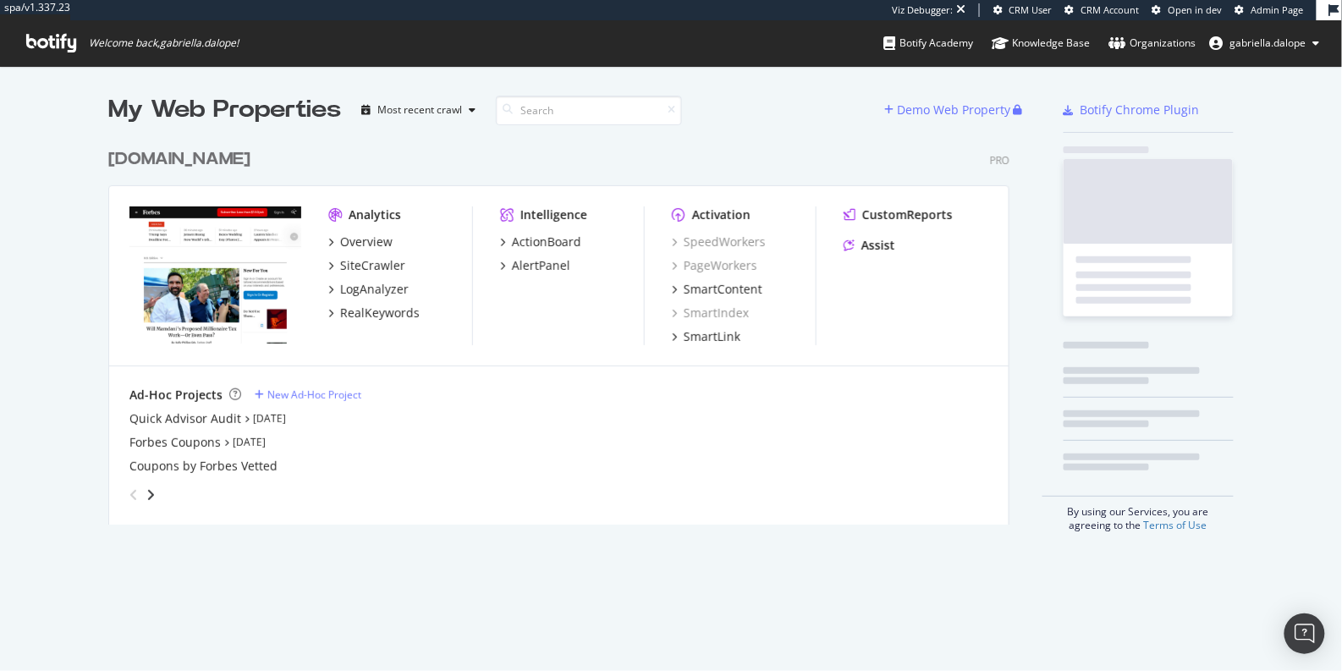
scroll to position [657, 1314]
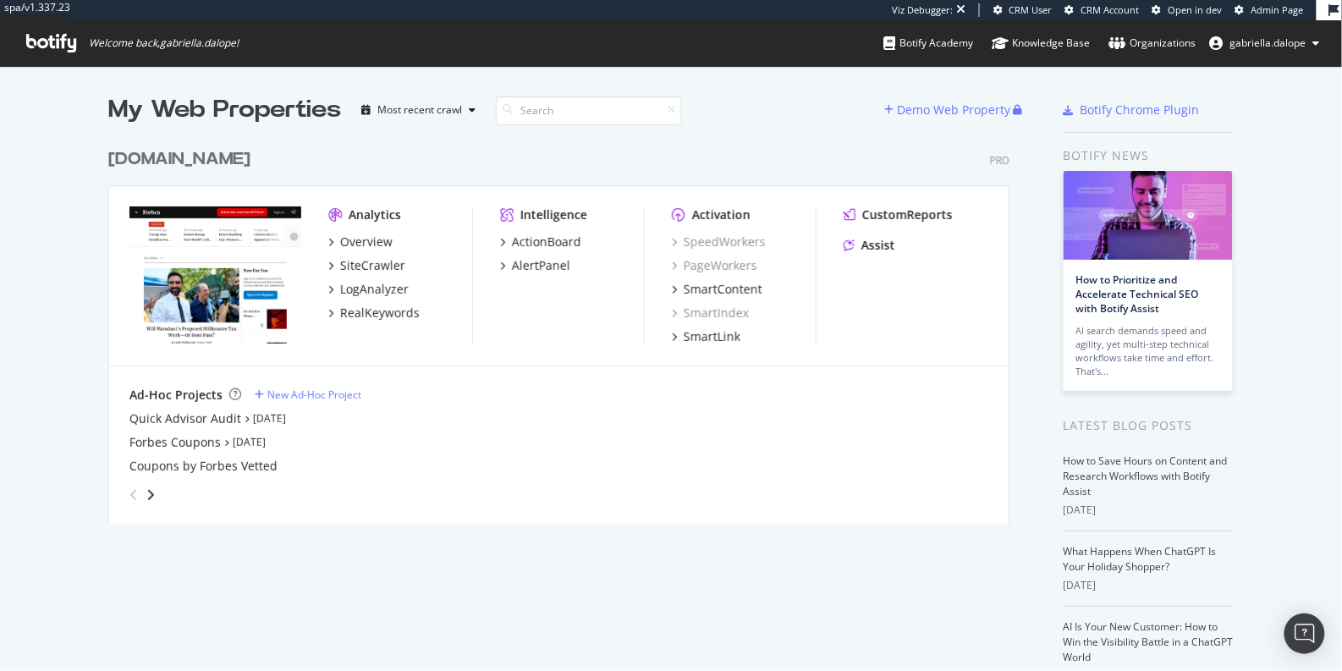
click at [376, 250] on div "Overview SiteCrawler LogAnalyzer RealKeywords" at bounding box center [400, 278] width 144 height 88
click at [376, 263] on div "SiteCrawler" at bounding box center [372, 265] width 65 height 17
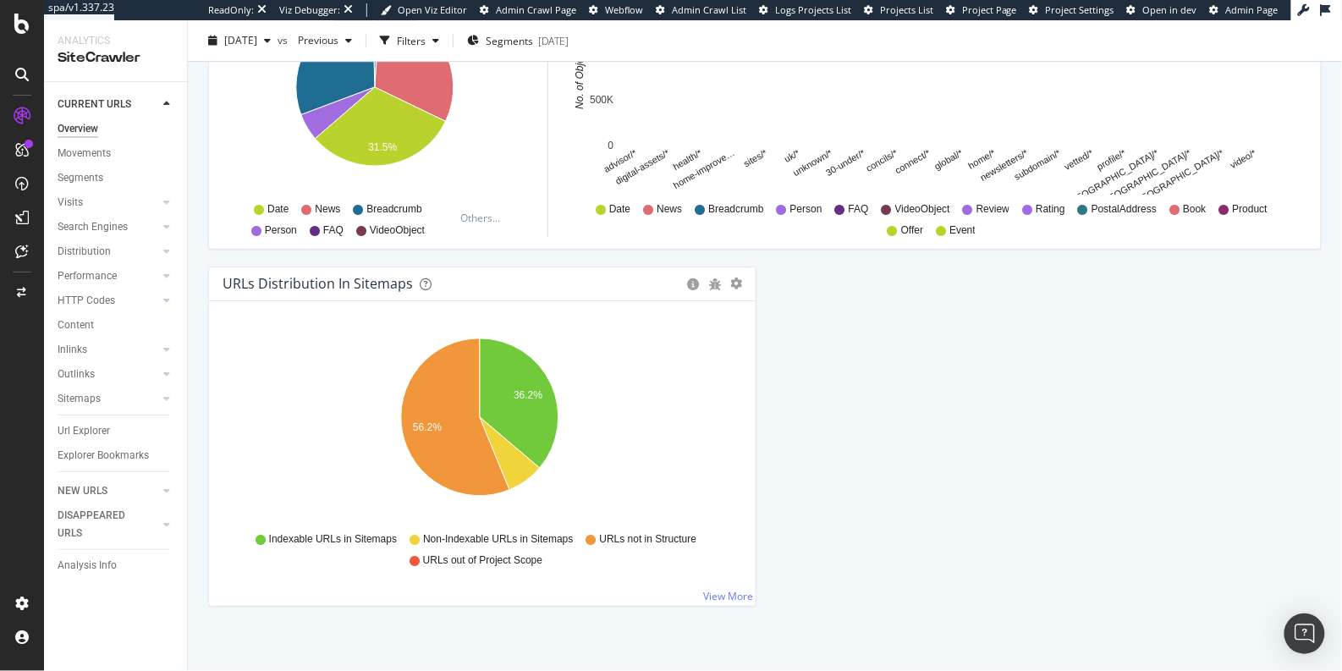
scroll to position [1747, 0]
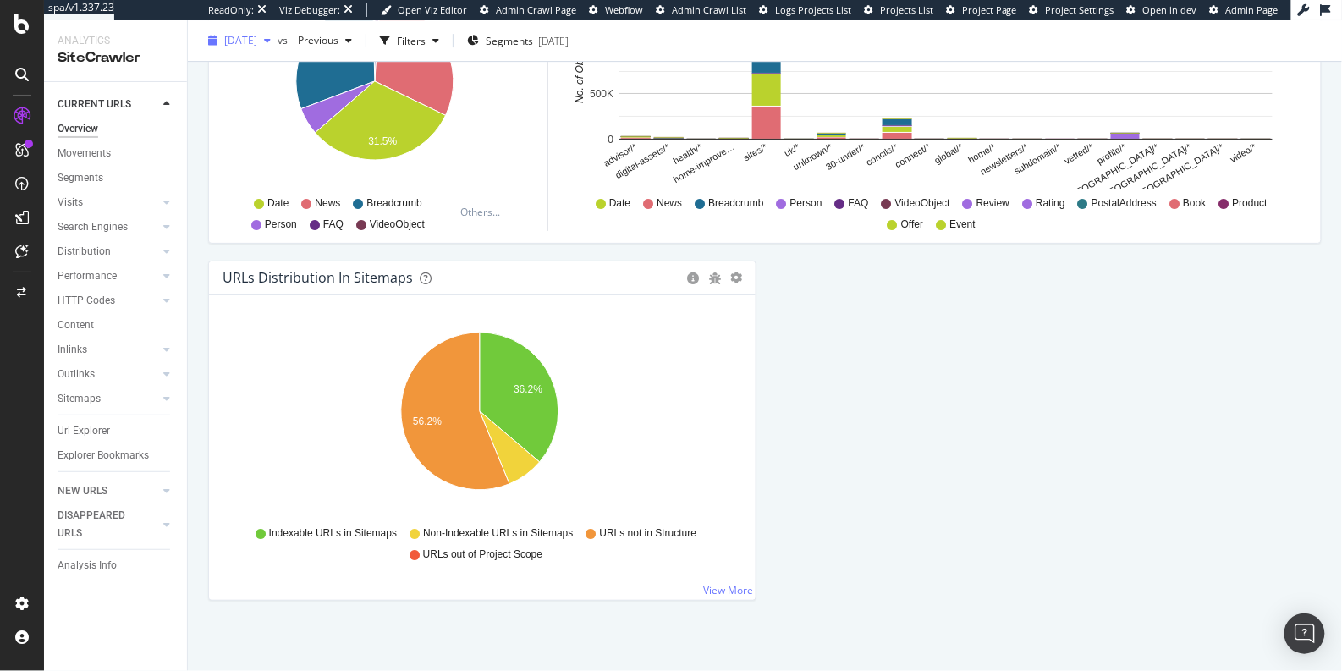
click at [248, 51] on div "[DATE]" at bounding box center [239, 40] width 76 height 25
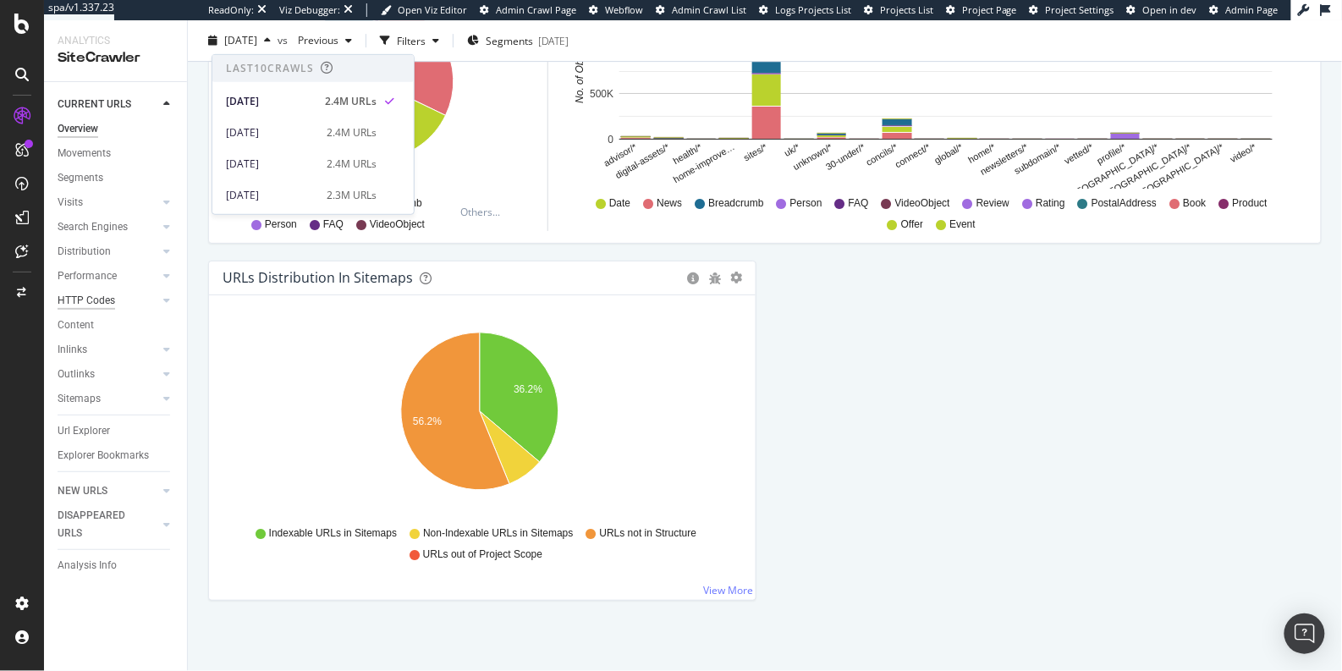
click at [90, 303] on div "HTTP Codes" at bounding box center [87, 301] width 58 height 18
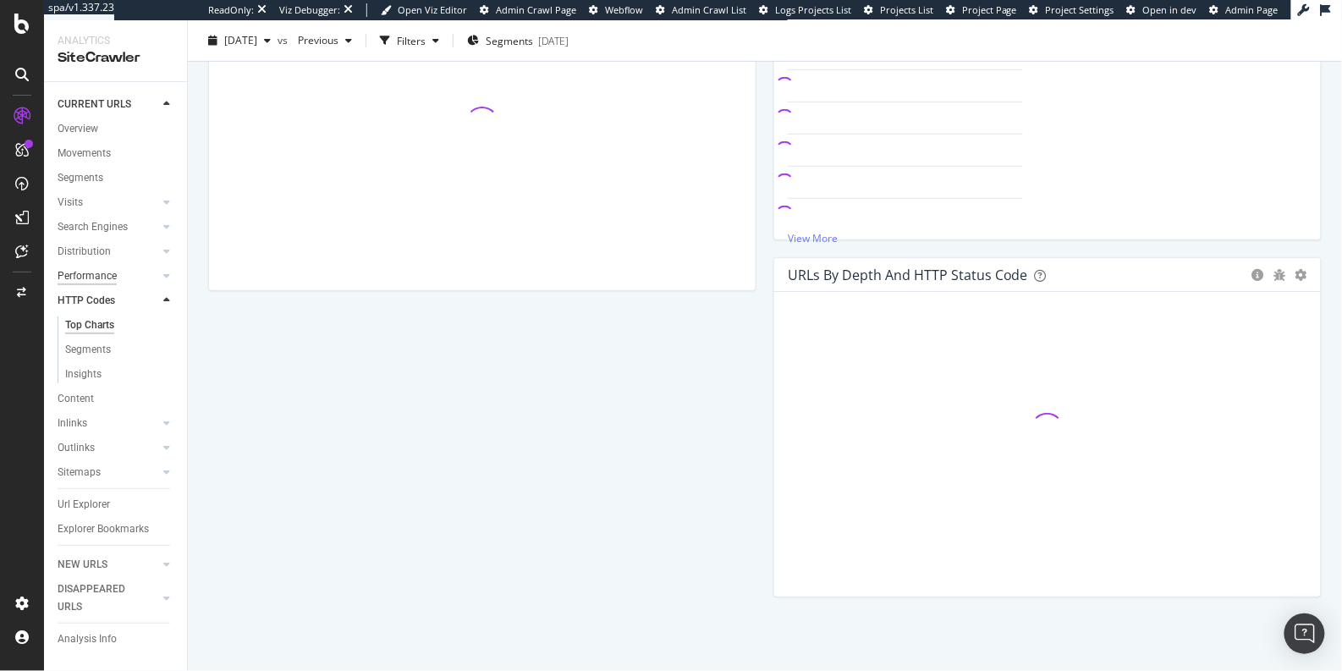
click at [101, 274] on div "Performance" at bounding box center [87, 276] width 59 height 18
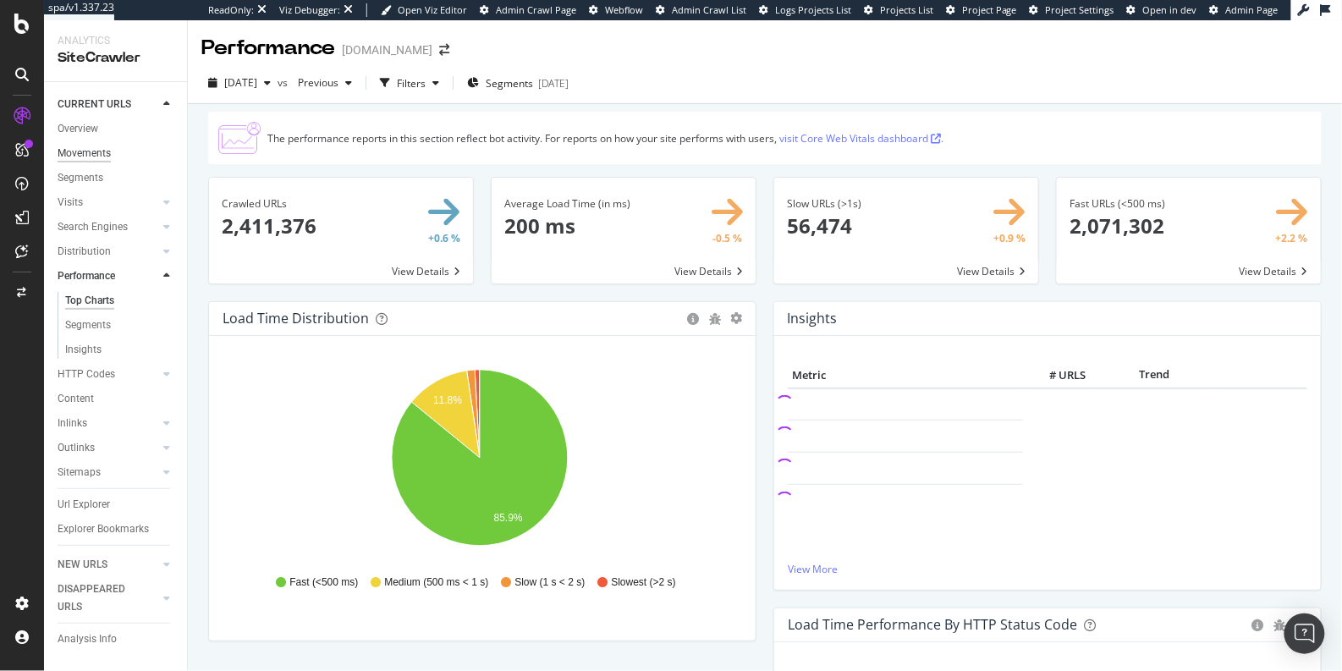
click at [85, 156] on div "Movements" at bounding box center [84, 154] width 53 height 18
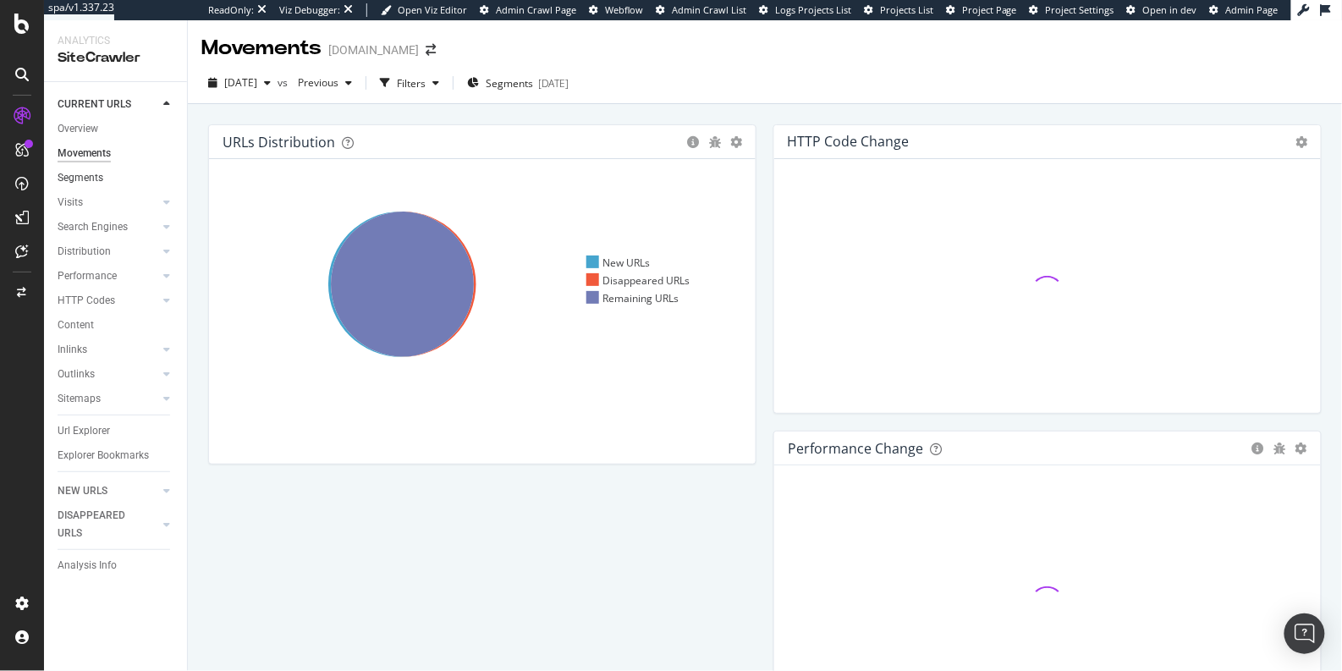
click at [103, 176] on link "Segments" at bounding box center [117, 178] width 118 height 18
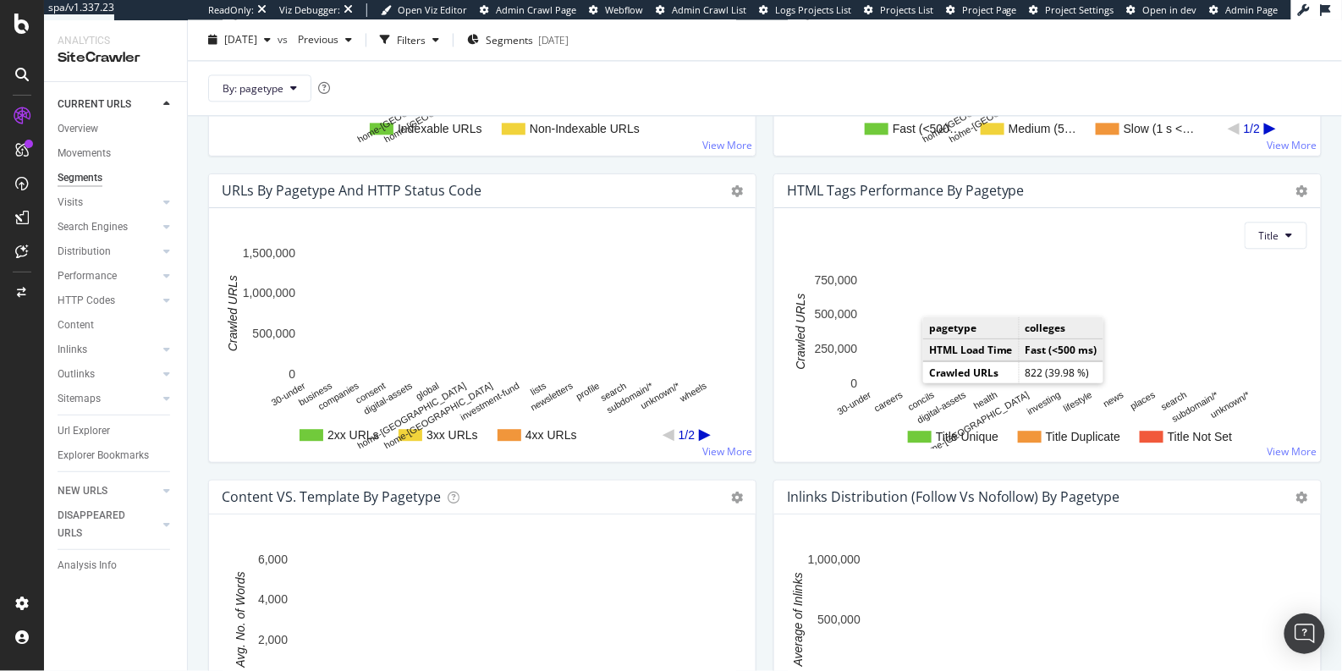
scroll to position [1183, 0]
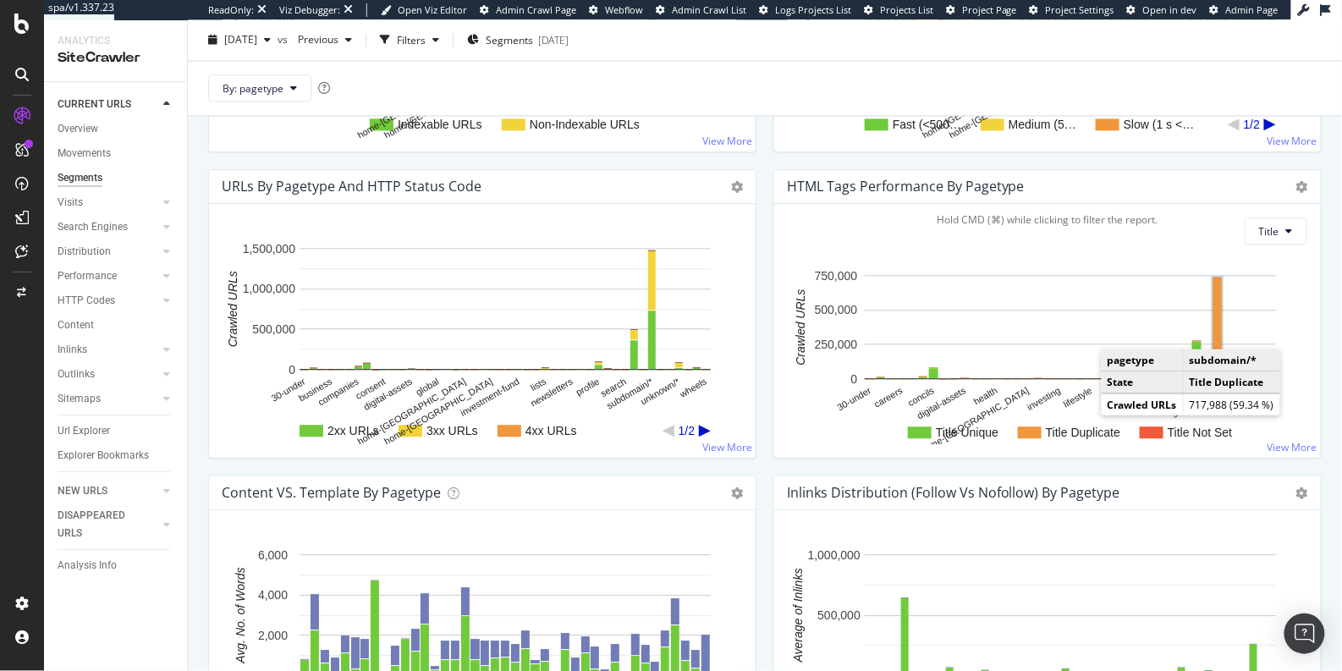
click at [1213, 328] on rect "A chart." at bounding box center [1217, 327] width 8 height 98
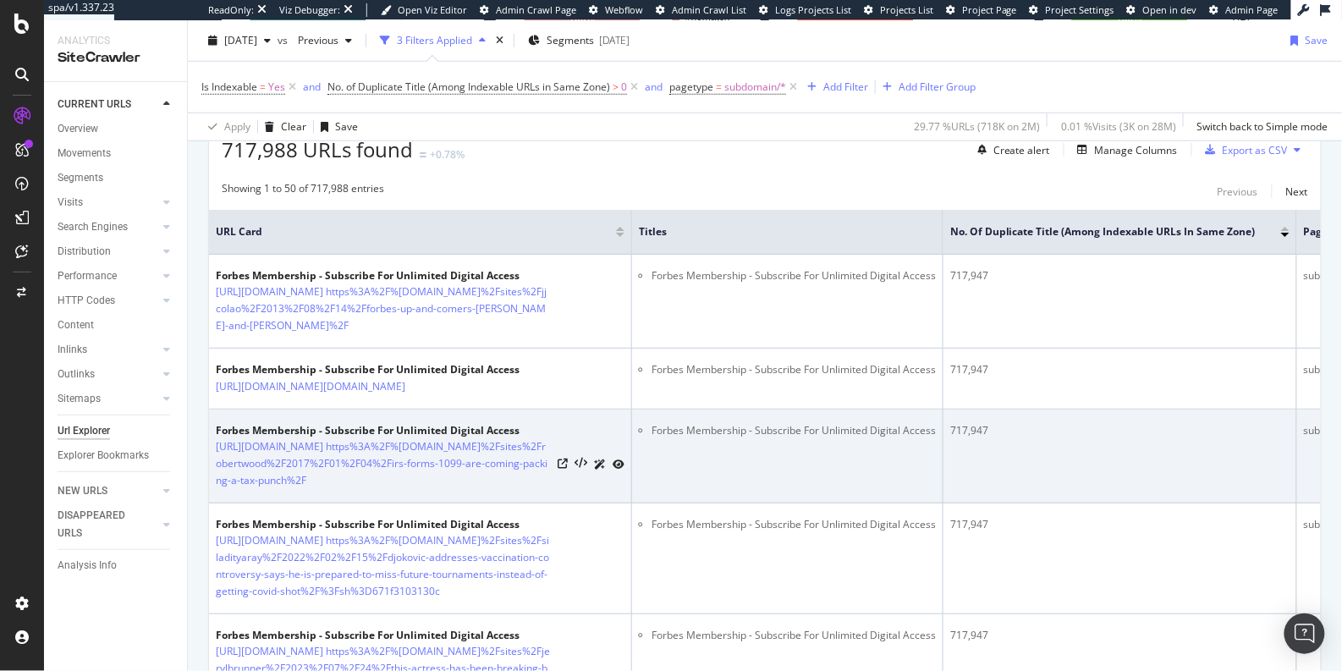
scroll to position [166, 0]
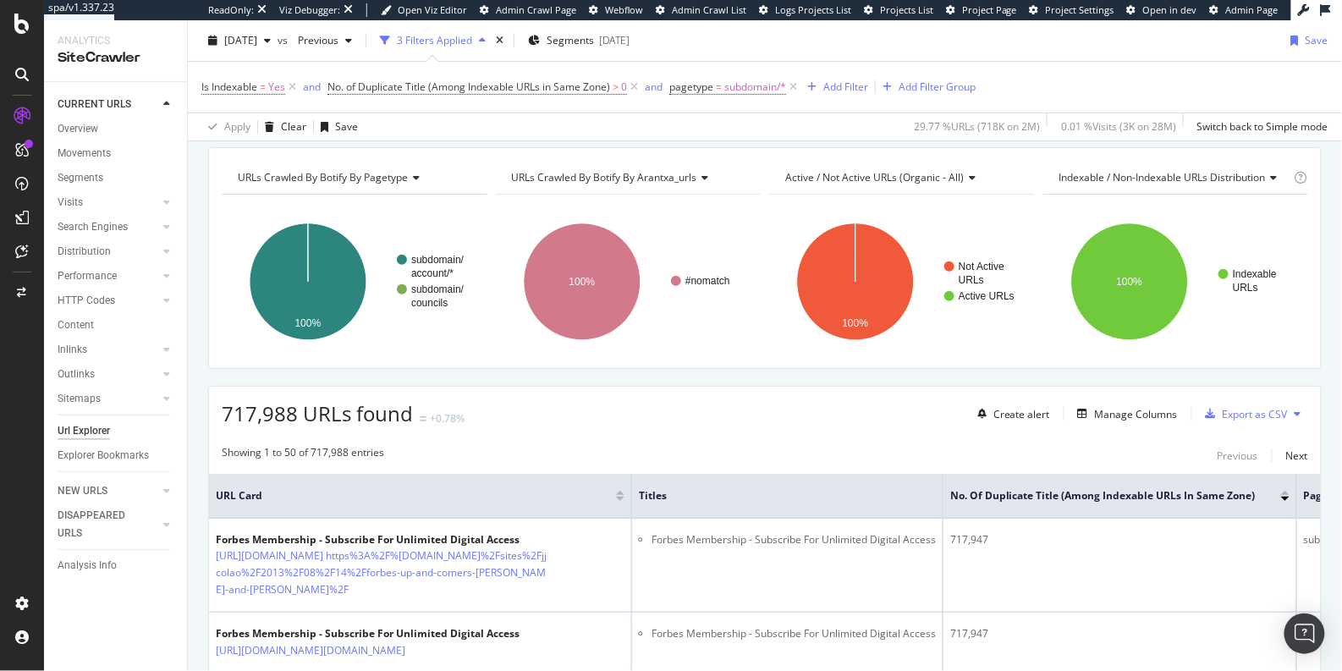
click at [596, 172] on span "URLs Crawled By Botify By arantxa_urls" at bounding box center [604, 177] width 185 height 14
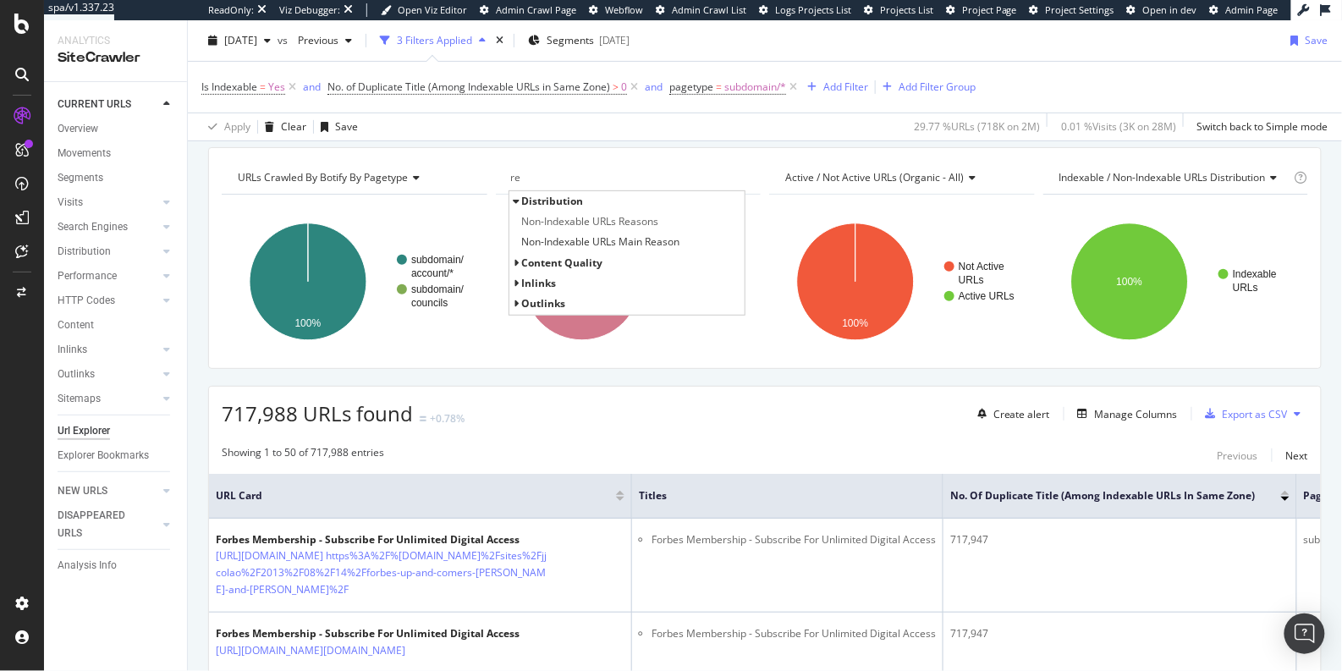
type input "r"
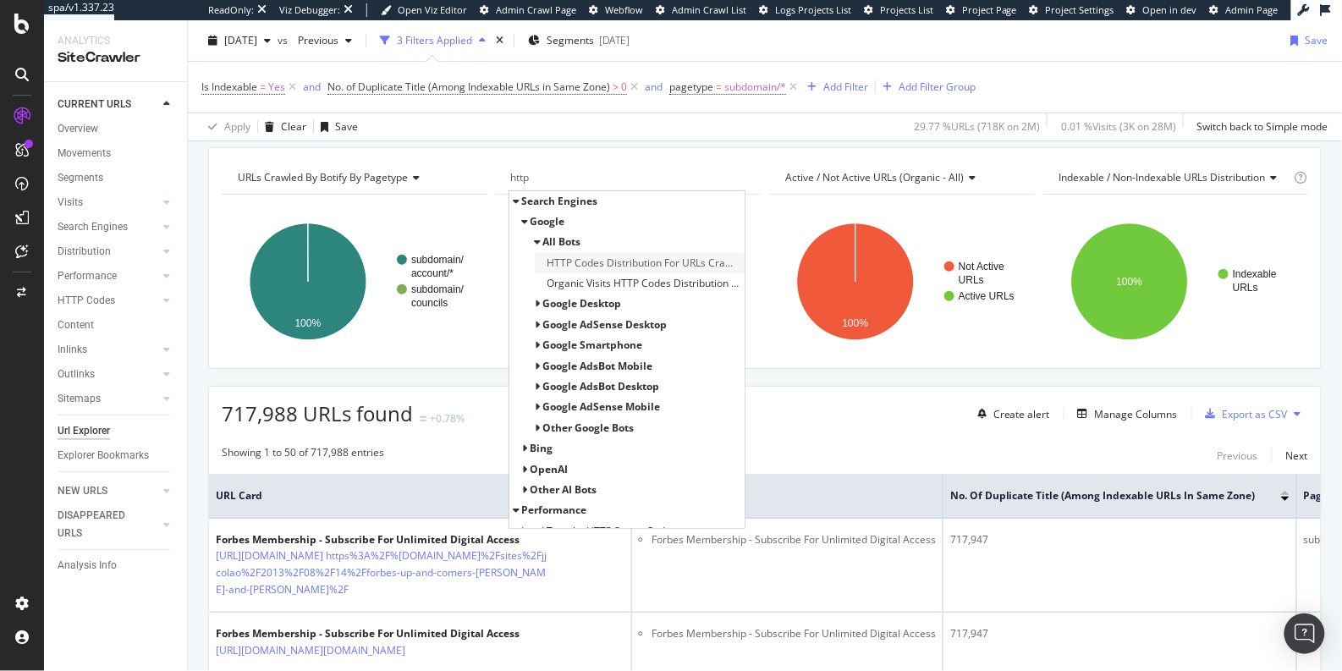
type input "http"
click at [618, 257] on span "HTTP Codes Distribution For URLs Crawled by google and Botify" at bounding box center [644, 263] width 194 height 17
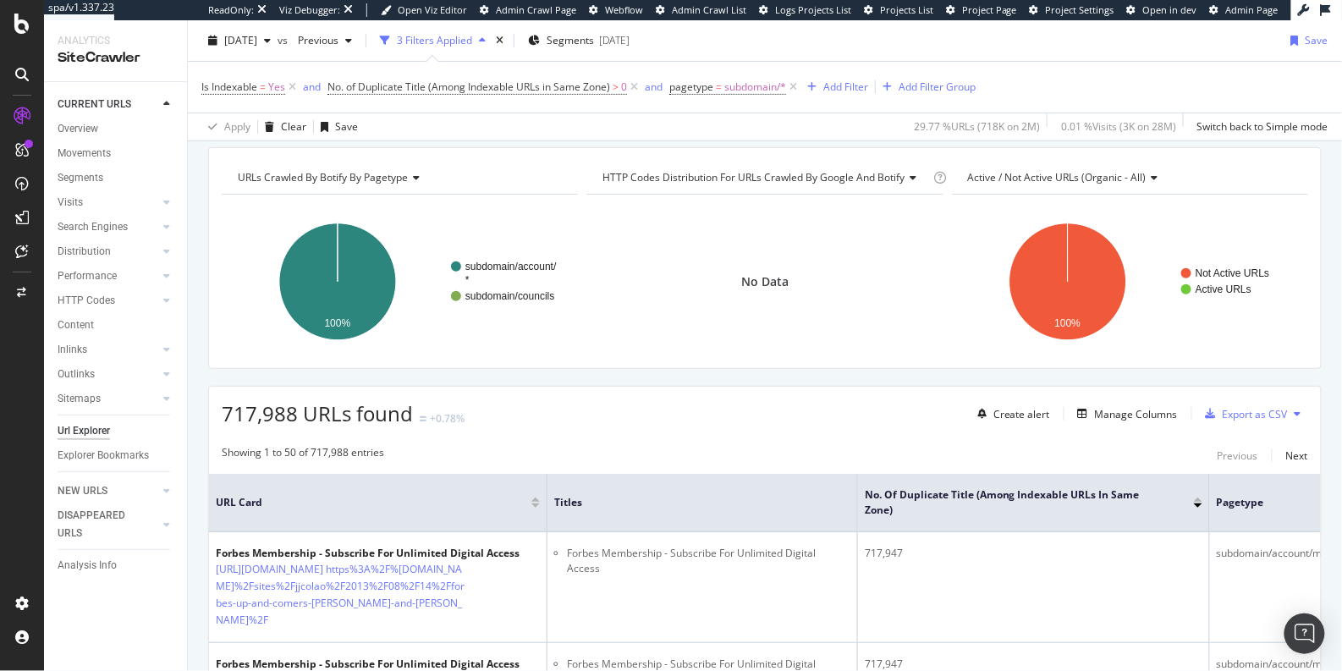
click at [720, 168] on div "HTTP Codes Distribution For URLs Crawled by google and Botify" at bounding box center [764, 177] width 331 height 27
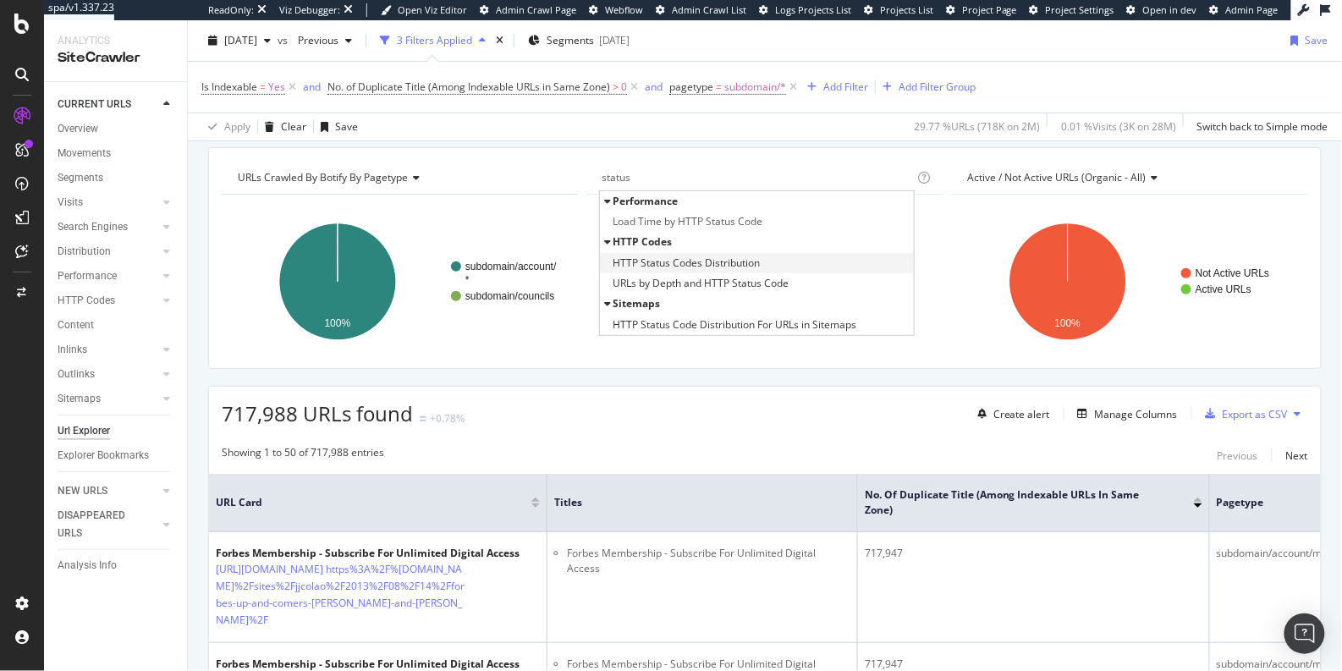
type input "status"
click at [675, 257] on span "HTTP Status Codes Distribution" at bounding box center [686, 263] width 147 height 17
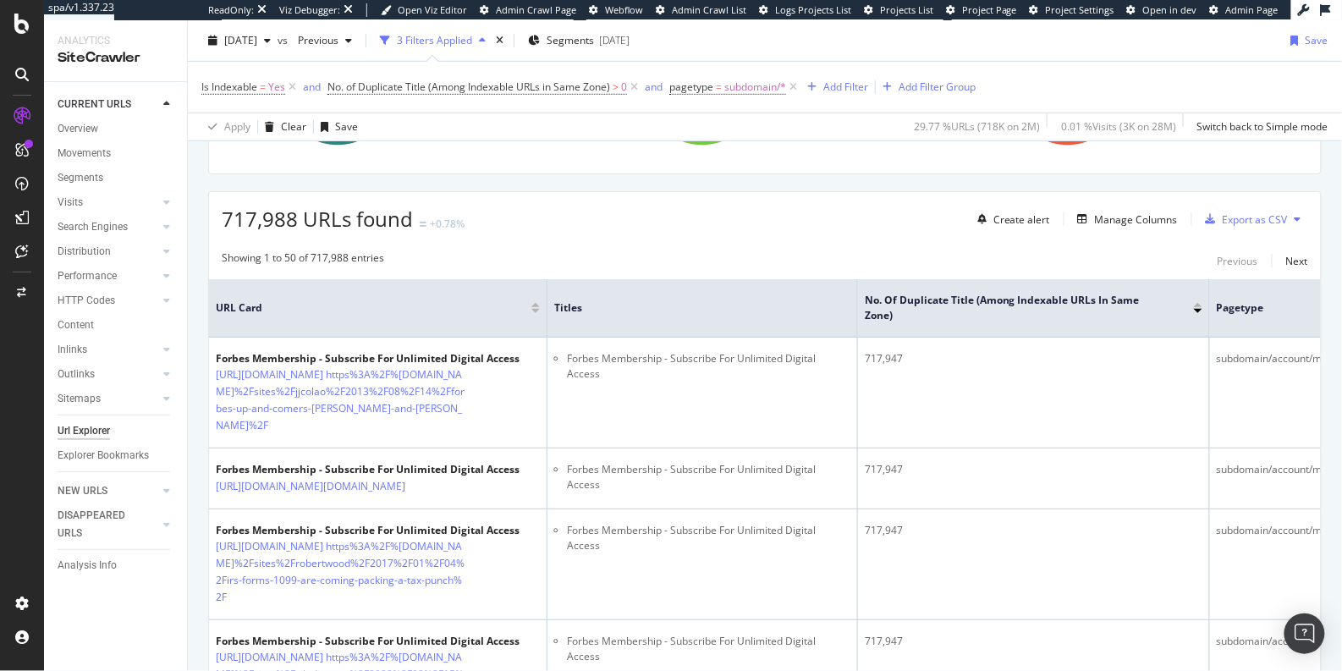
scroll to position [438, 0]
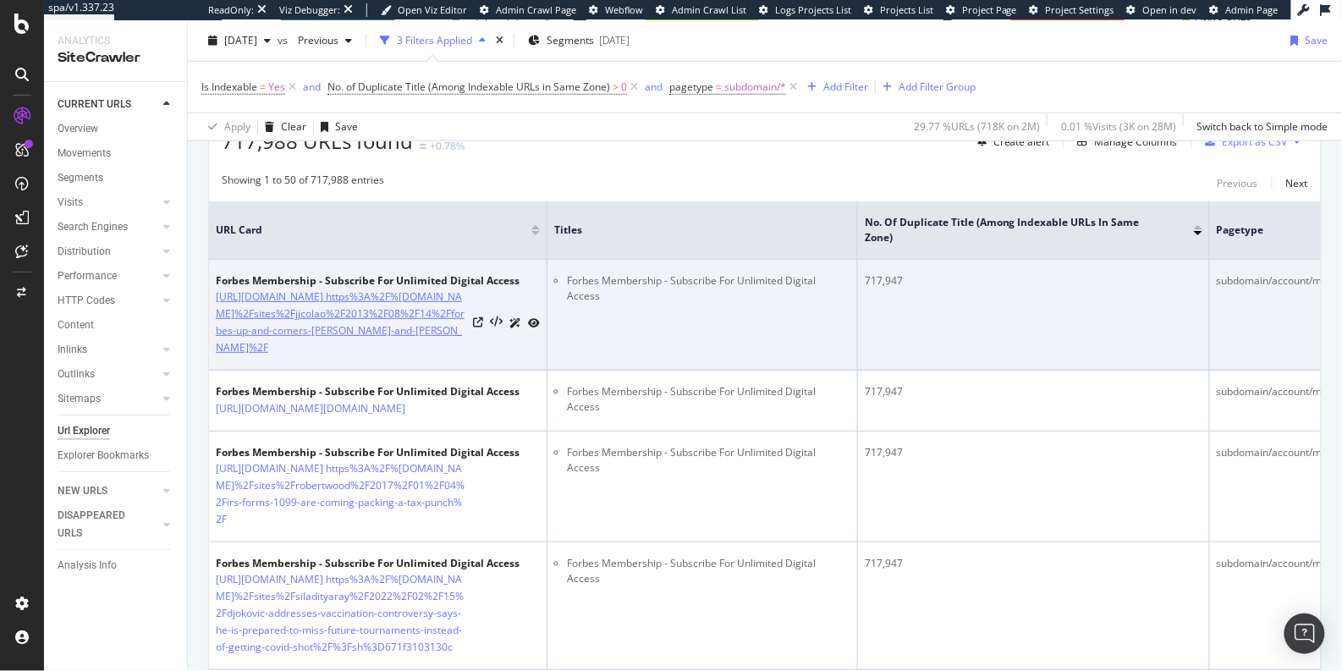
click at [375, 344] on link "https://account.forbes.com/membership?redirect= https%3A%2F%2Fwww.forbes.com%2F…" at bounding box center [341, 323] width 250 height 68
click at [483, 327] on icon at bounding box center [478, 322] width 10 height 10
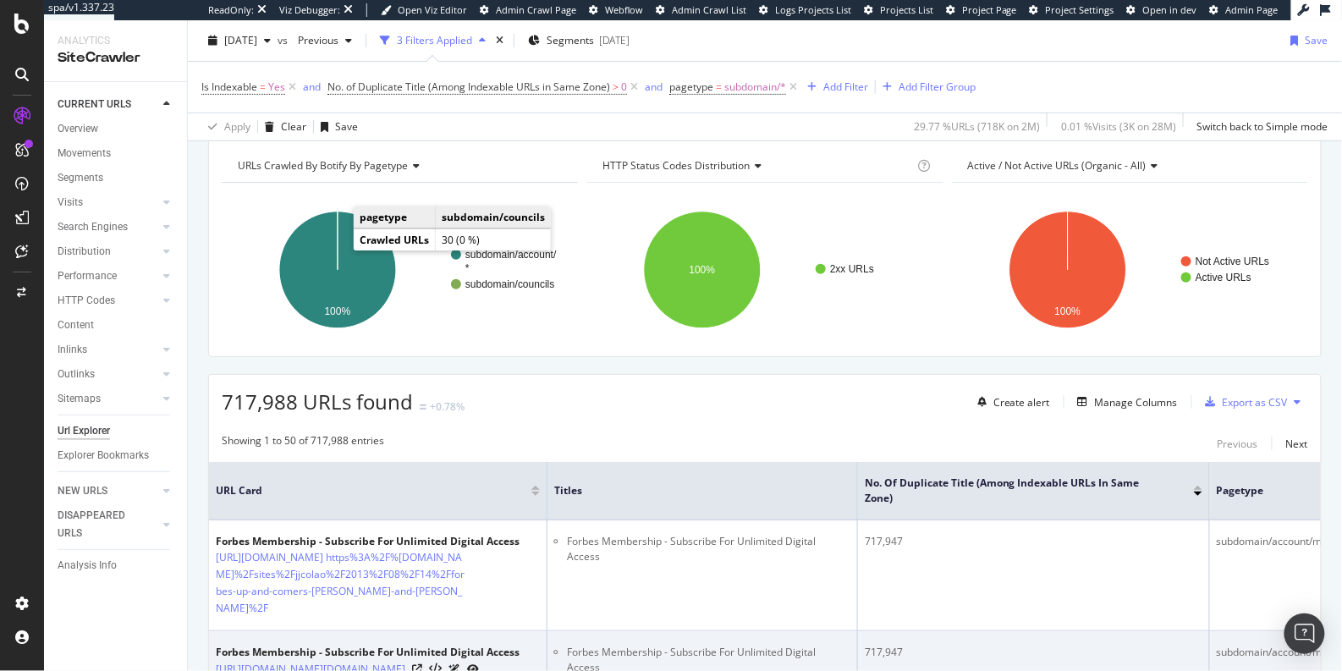
scroll to position [278, 0]
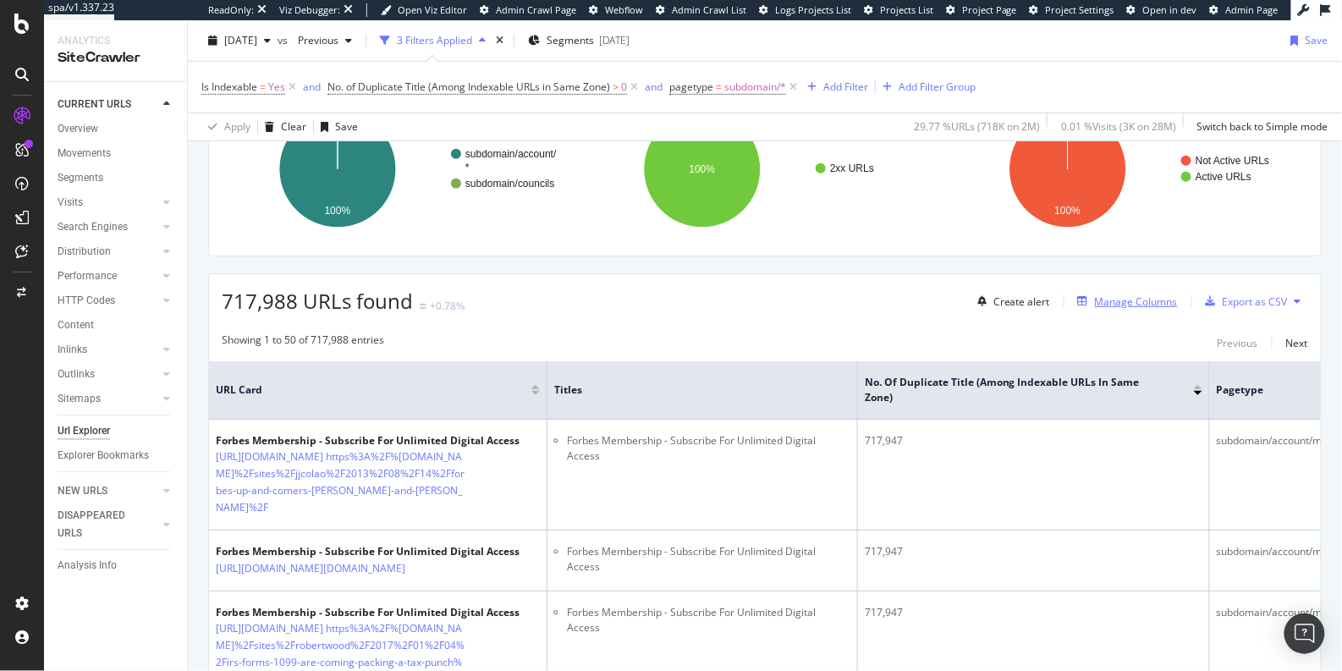
click at [1130, 298] on div "Manage Columns" at bounding box center [1136, 301] width 83 height 14
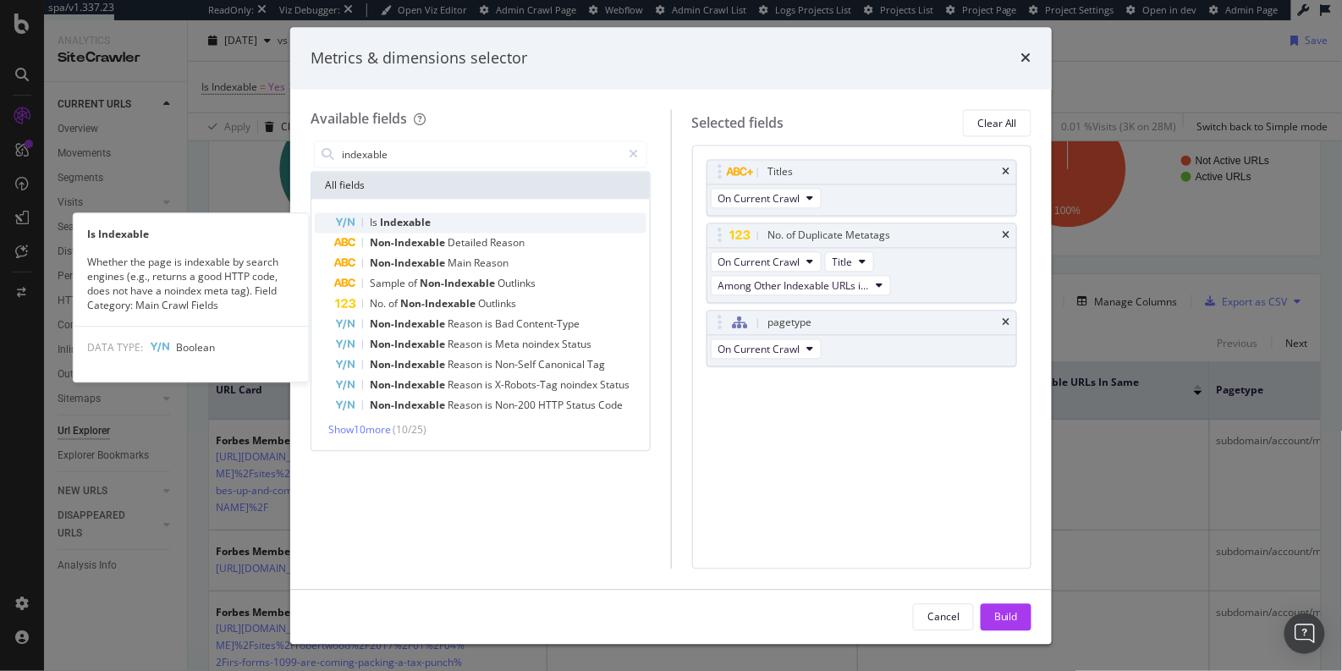
type input "indexable"
click at [513, 220] on div "Is Indexable" at bounding box center [490, 223] width 311 height 20
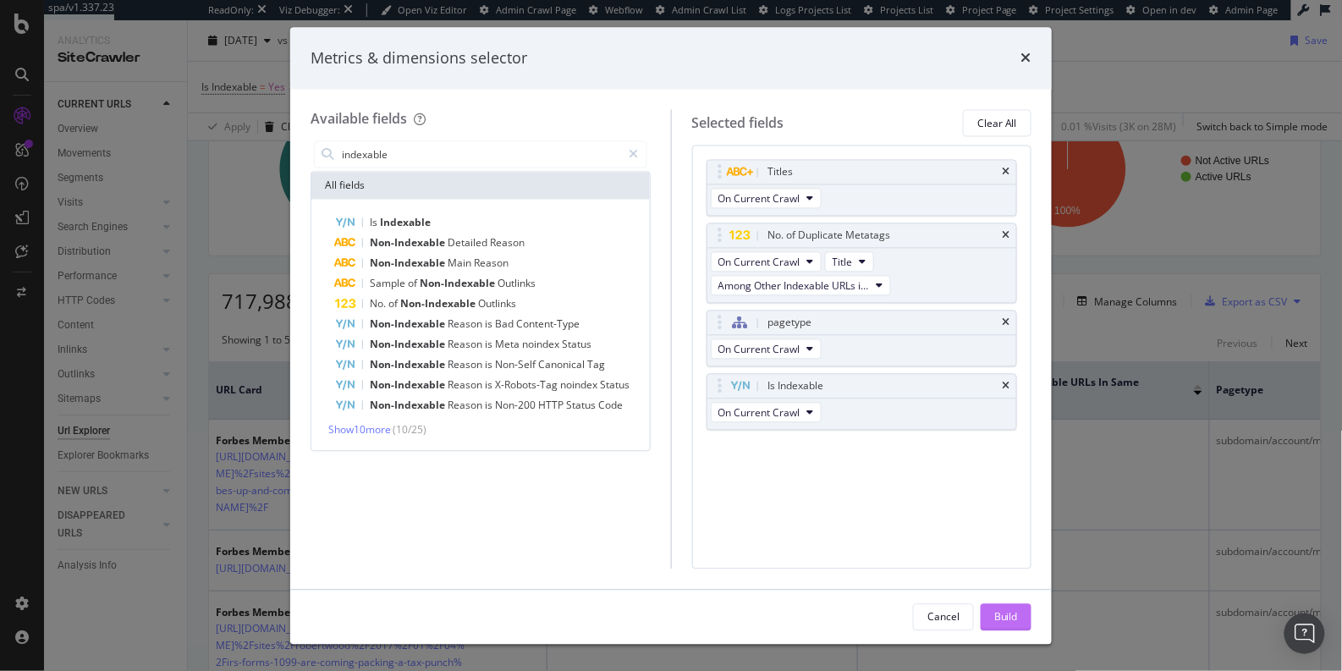
click at [1004, 608] on div "Build" at bounding box center [1006, 616] width 24 height 25
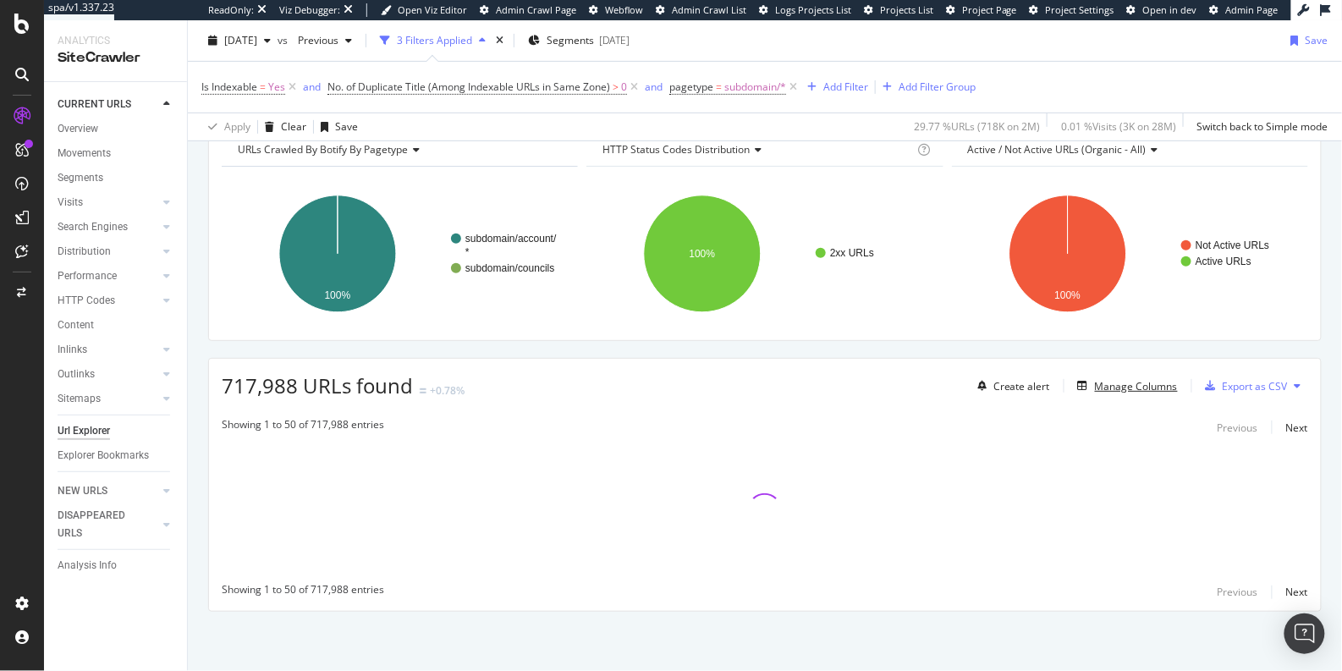
scroll to position [190, 0]
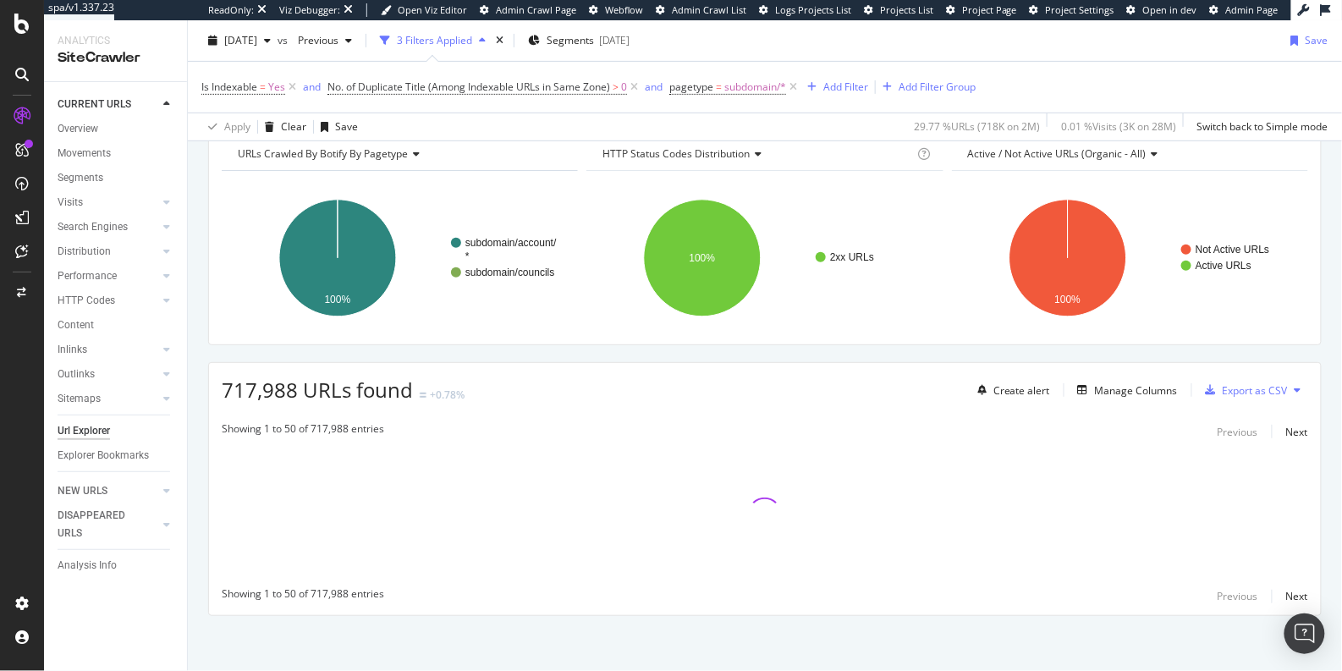
click at [838, 161] on div "HTTP Status Codes Distribution" at bounding box center [756, 153] width 315 height 27
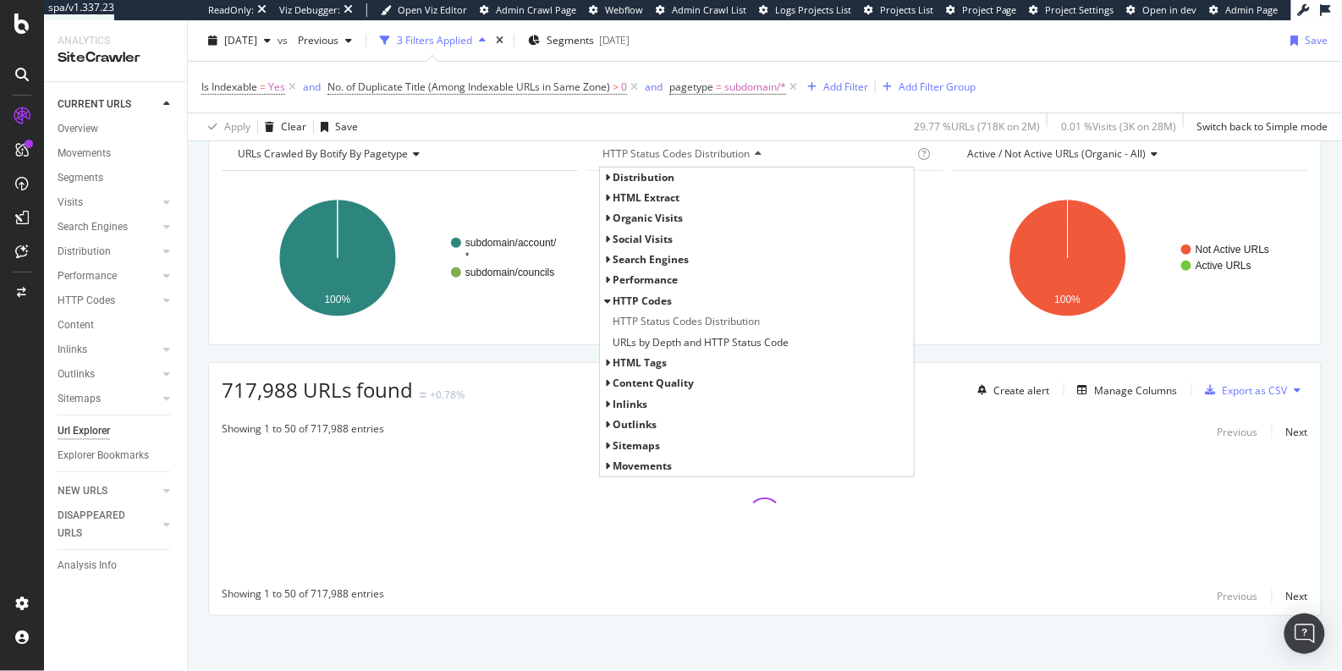
click at [372, 154] on span "URLs Crawled By Botify By pagetype" at bounding box center [323, 153] width 170 height 14
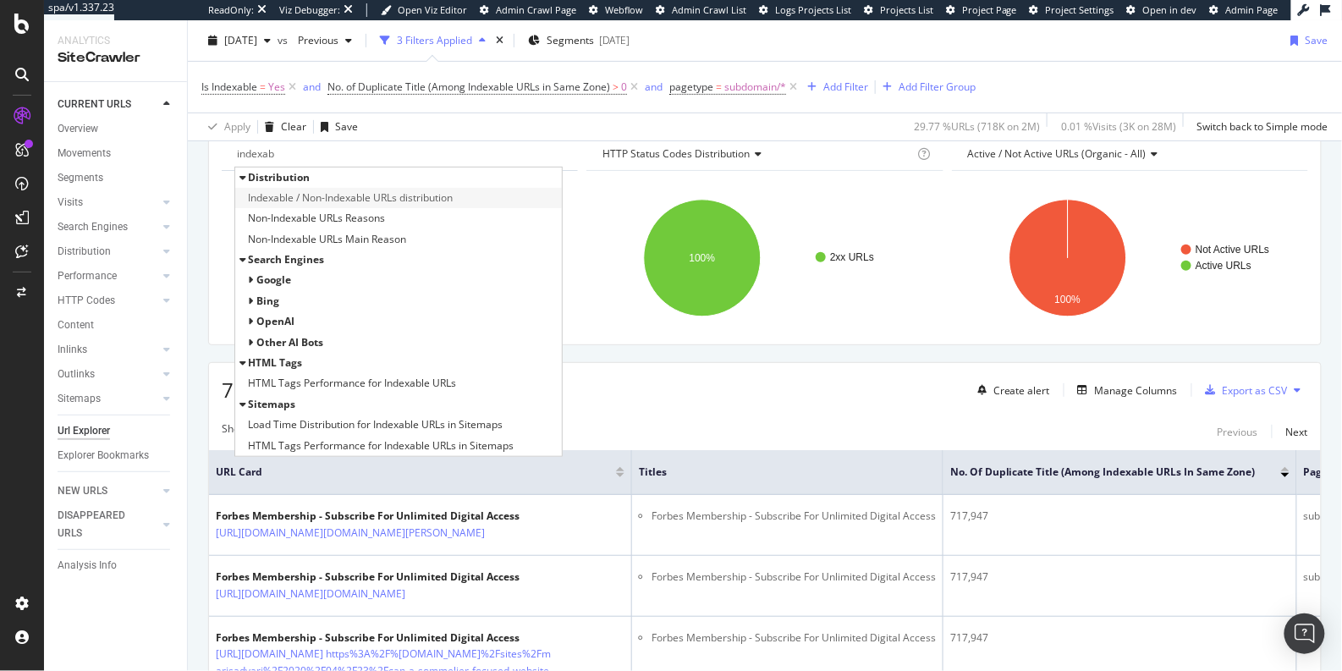
type input "indexab"
click at [320, 195] on span "Indexable / Non-Indexable URLs distribution" at bounding box center [350, 198] width 205 height 17
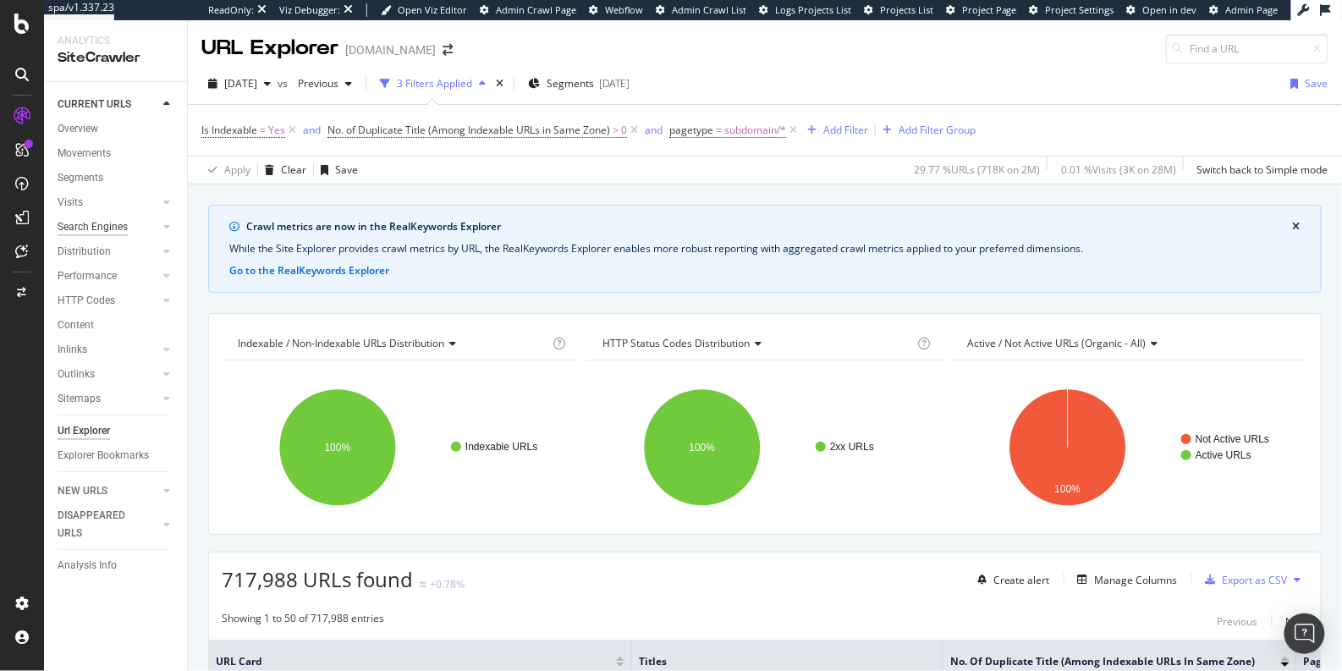
click at [74, 228] on div "Search Engines" at bounding box center [93, 227] width 70 height 18
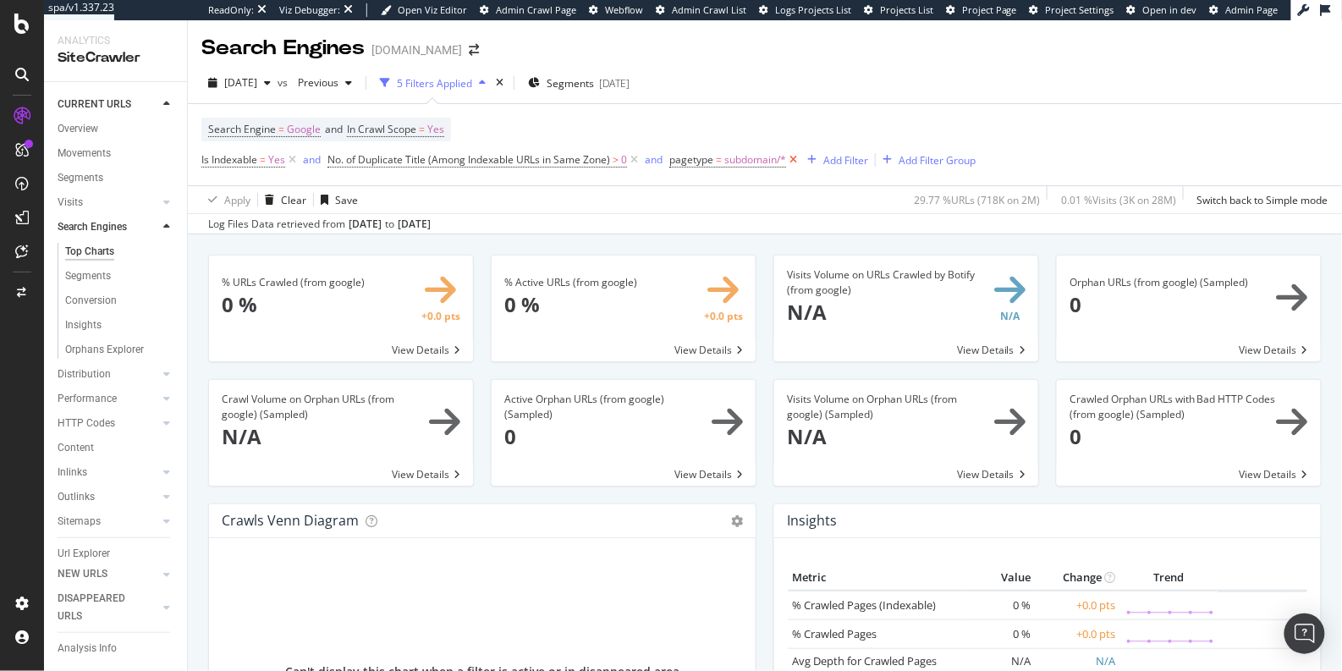
click at [794, 158] on icon at bounding box center [793, 159] width 14 height 17
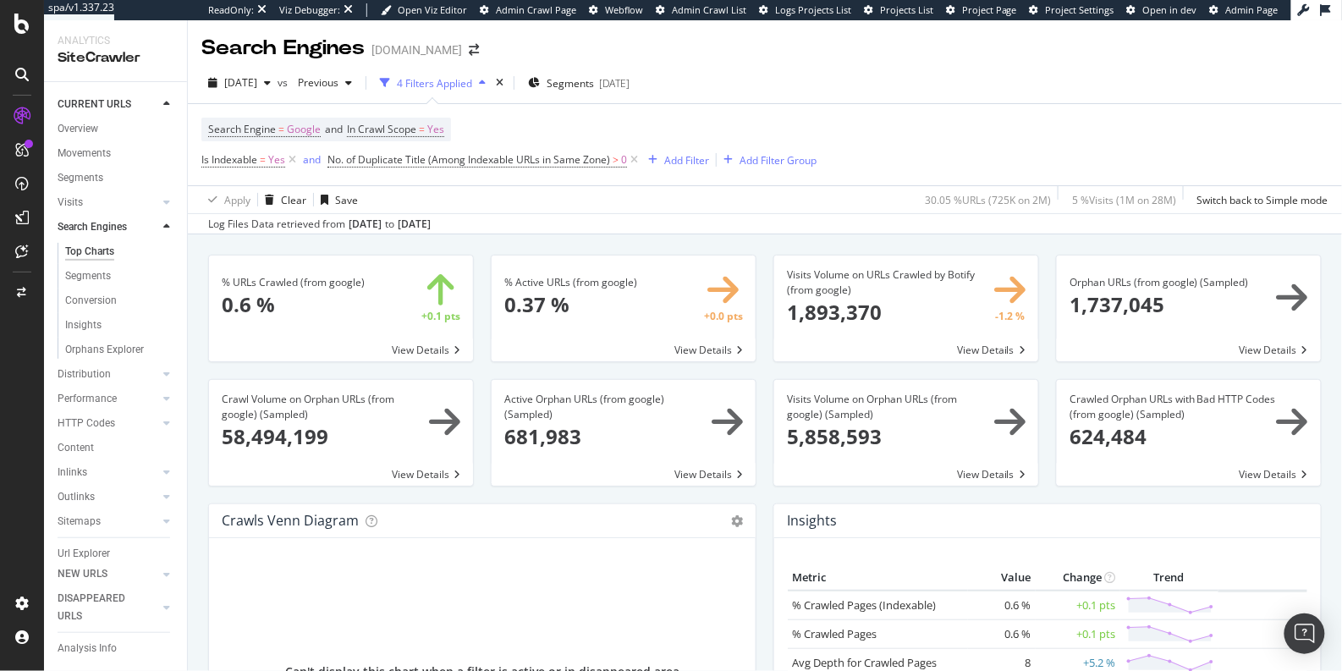
click at [289, 298] on span at bounding box center [341, 309] width 264 height 106
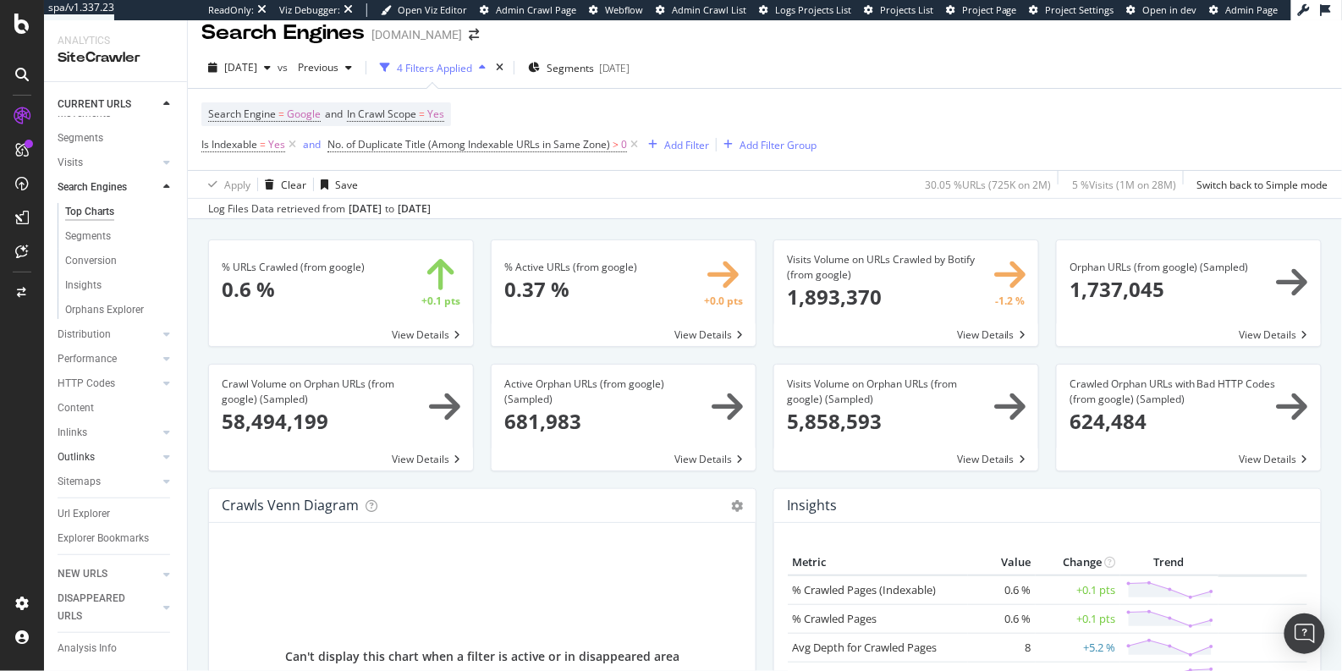
scroll to position [57, 0]
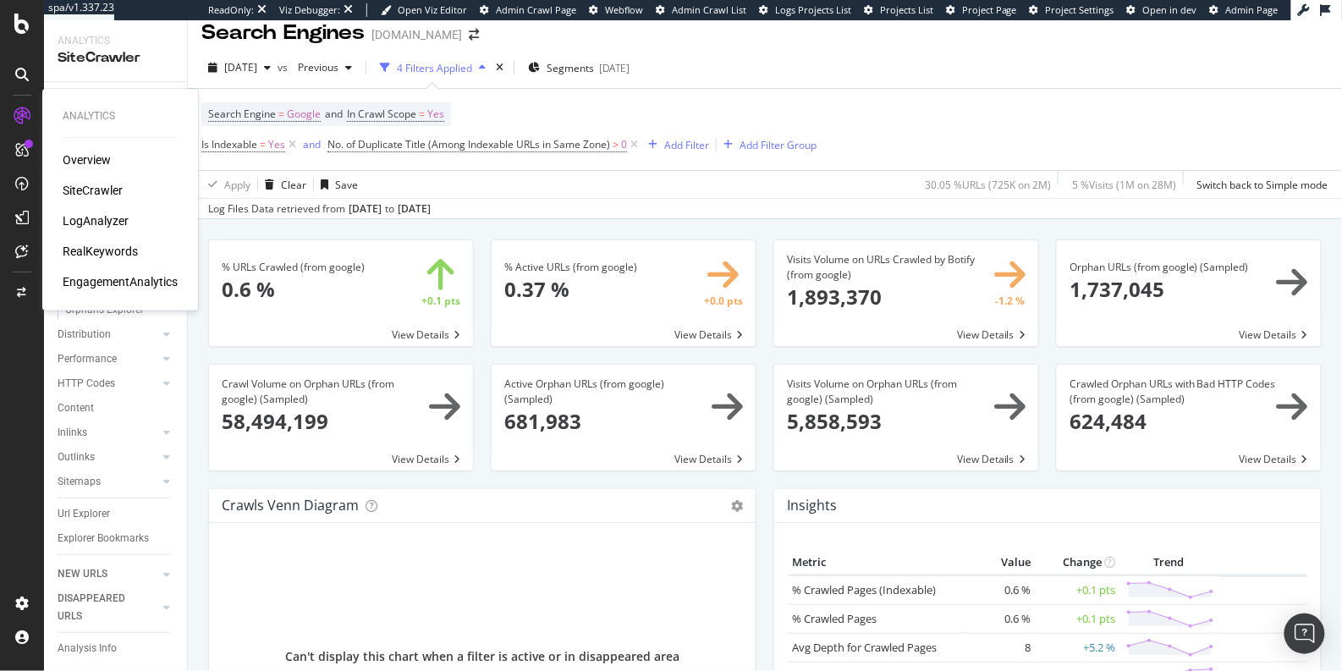
click at [102, 250] on div "RealKeywords" at bounding box center [100, 251] width 75 height 17
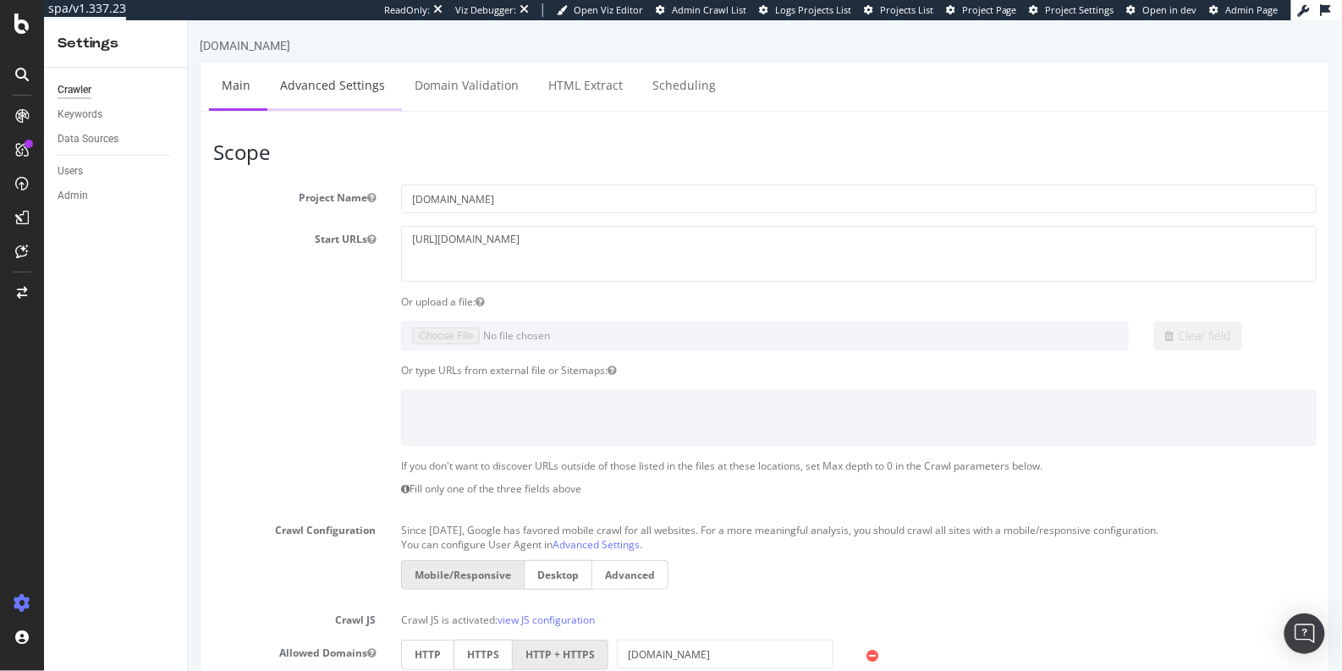
click at [352, 83] on link "Advanced Settings" at bounding box center [332, 84] width 130 height 47
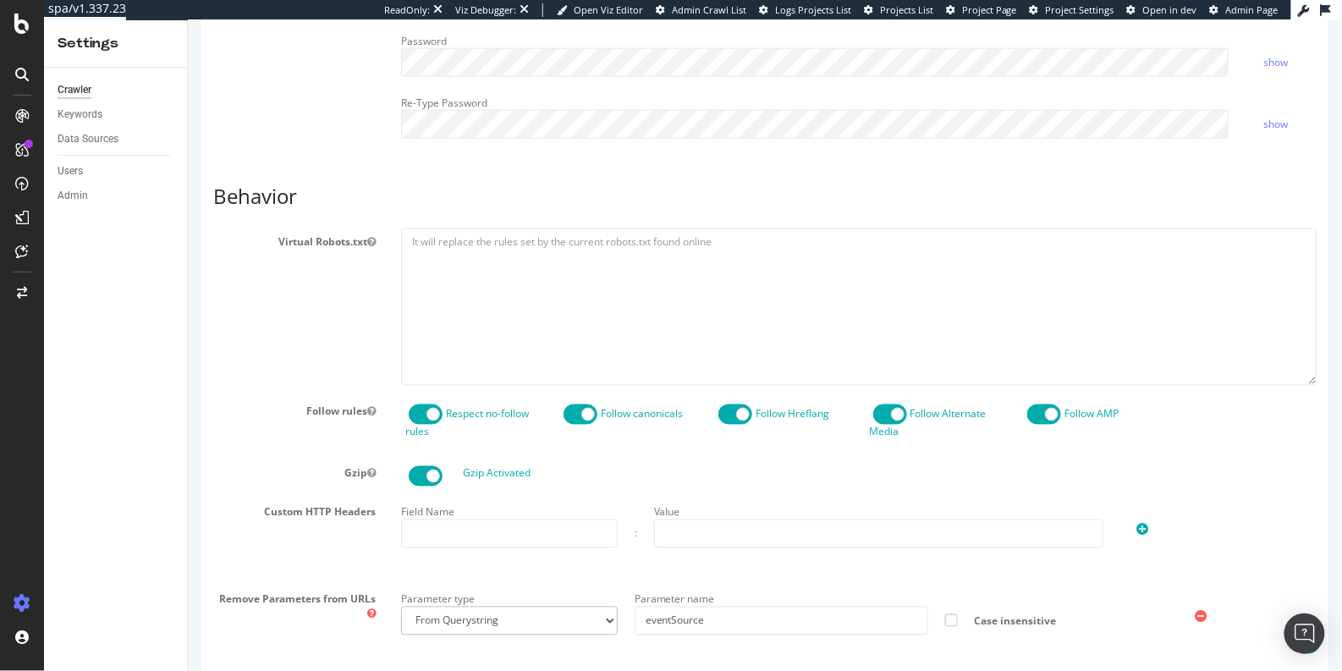
scroll to position [723, 0]
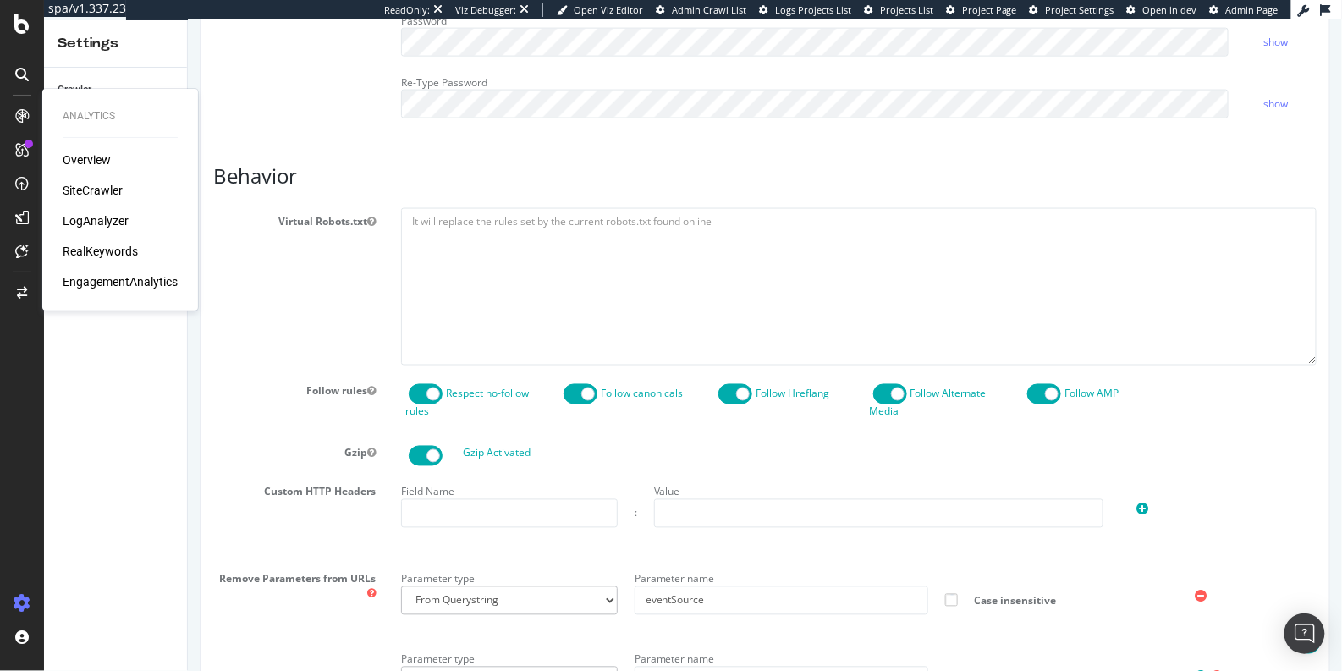
click at [126, 185] on div "SiteCrawler" at bounding box center [120, 190] width 115 height 17
click at [99, 253] on div "RealKeywords" at bounding box center [100, 251] width 75 height 17
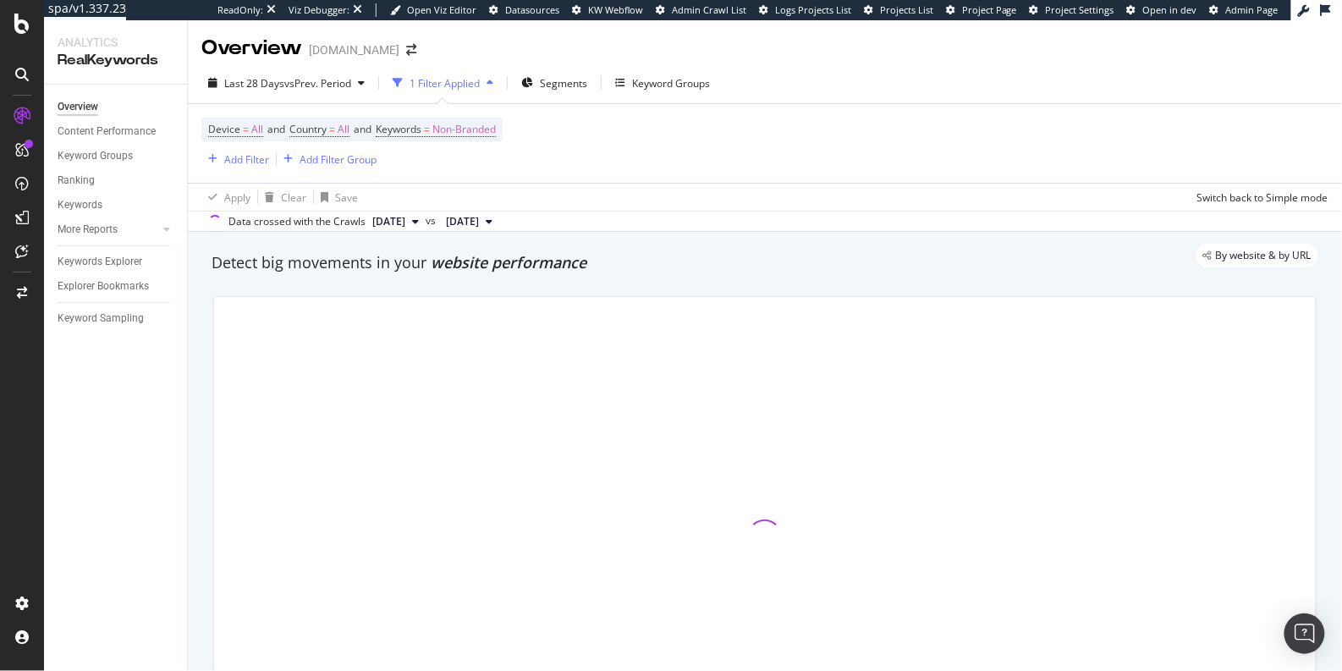
click at [647, 276] on div "Detect big movements in your website performance" at bounding box center [765, 263] width 1124 height 39
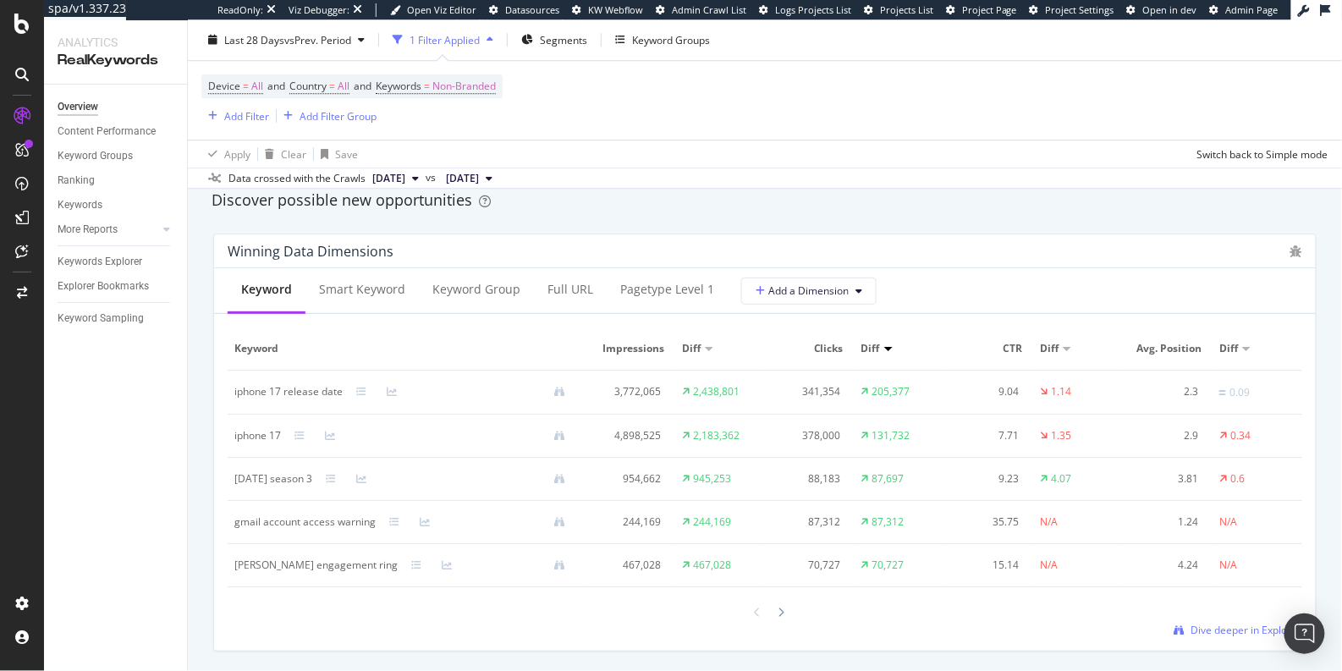
scroll to position [1491, 0]
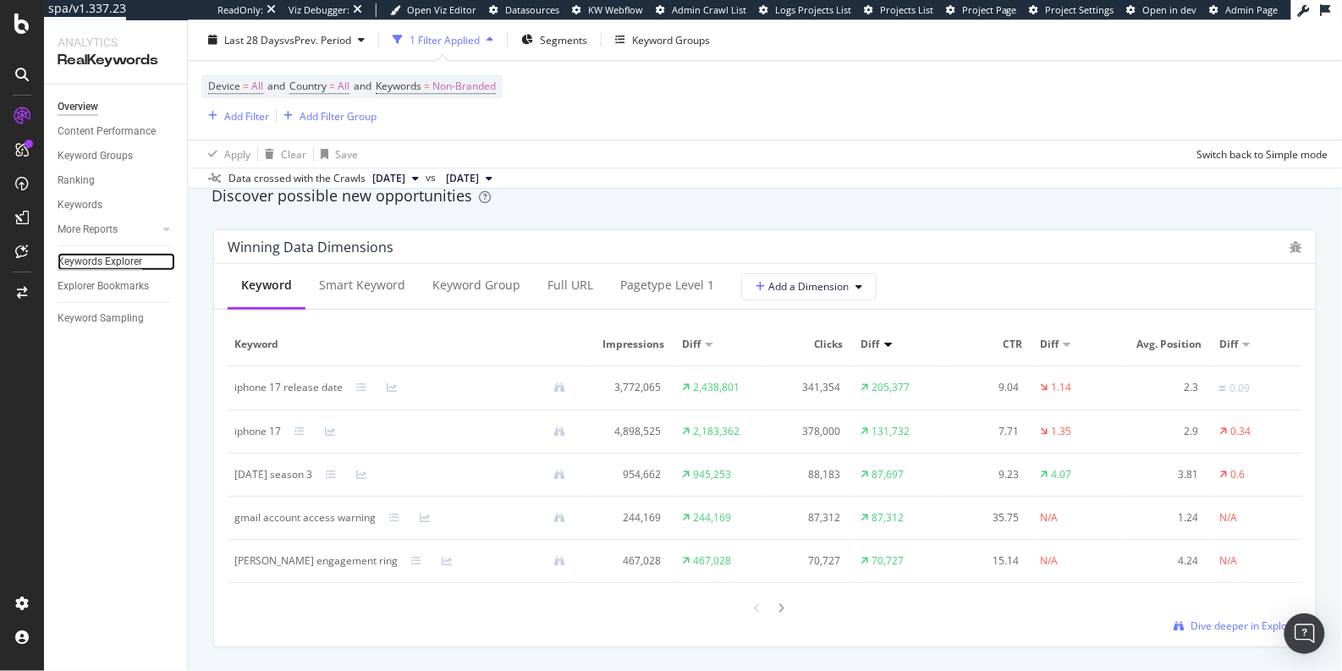
click at [135, 261] on div "Keywords Explorer" at bounding box center [100, 262] width 85 height 18
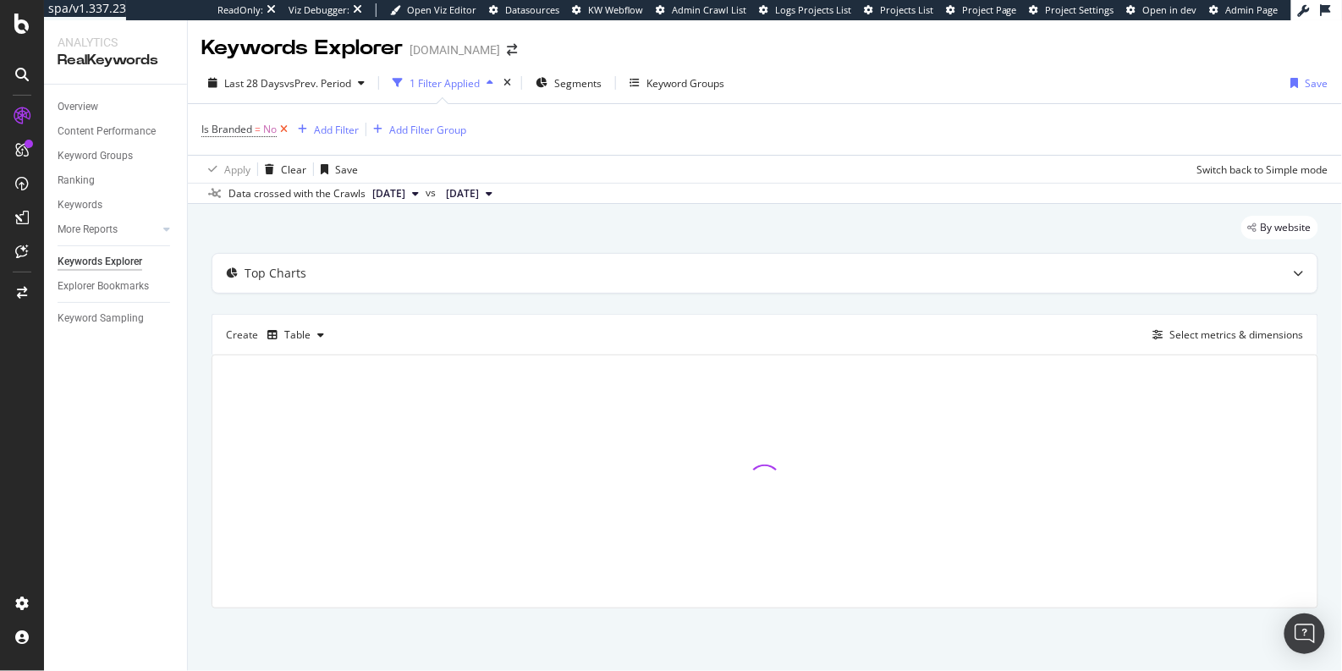
click at [283, 129] on icon at bounding box center [284, 129] width 14 height 17
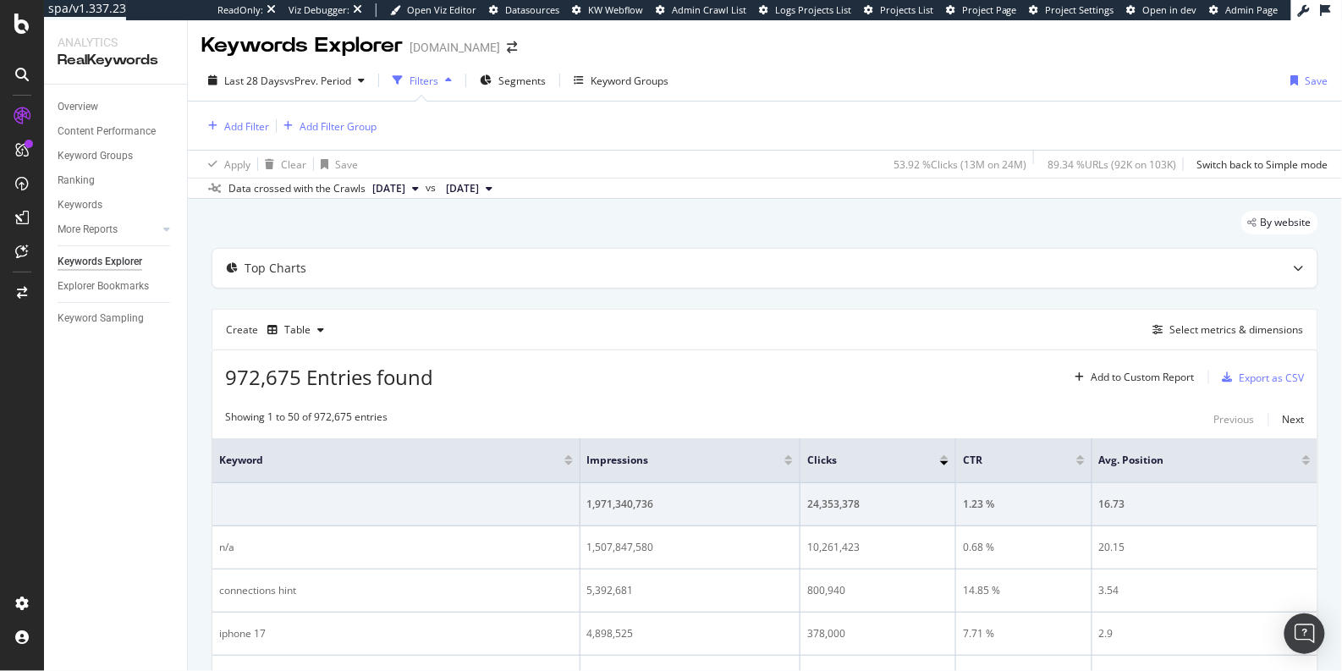
scroll to position [3, 0]
click at [233, 122] on div "Add Filter" at bounding box center [246, 125] width 45 height 14
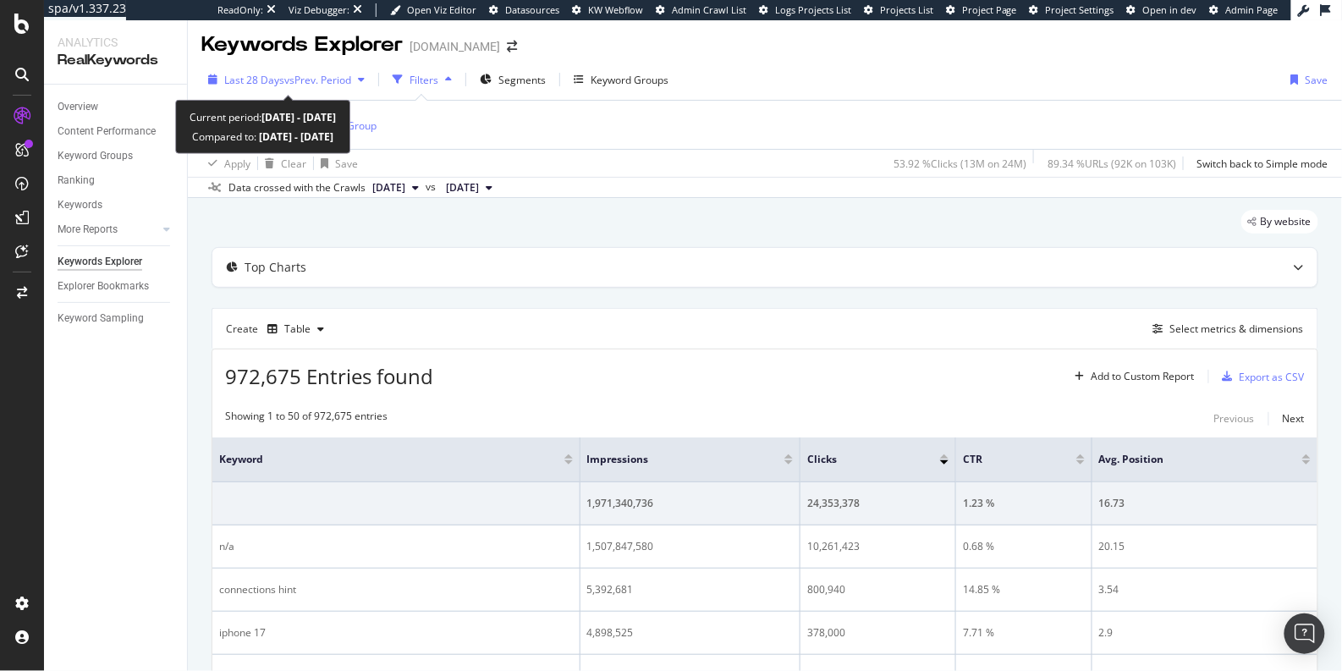
click at [333, 90] on div "Last 28 Days vs Prev. Period" at bounding box center [286, 79] width 170 height 25
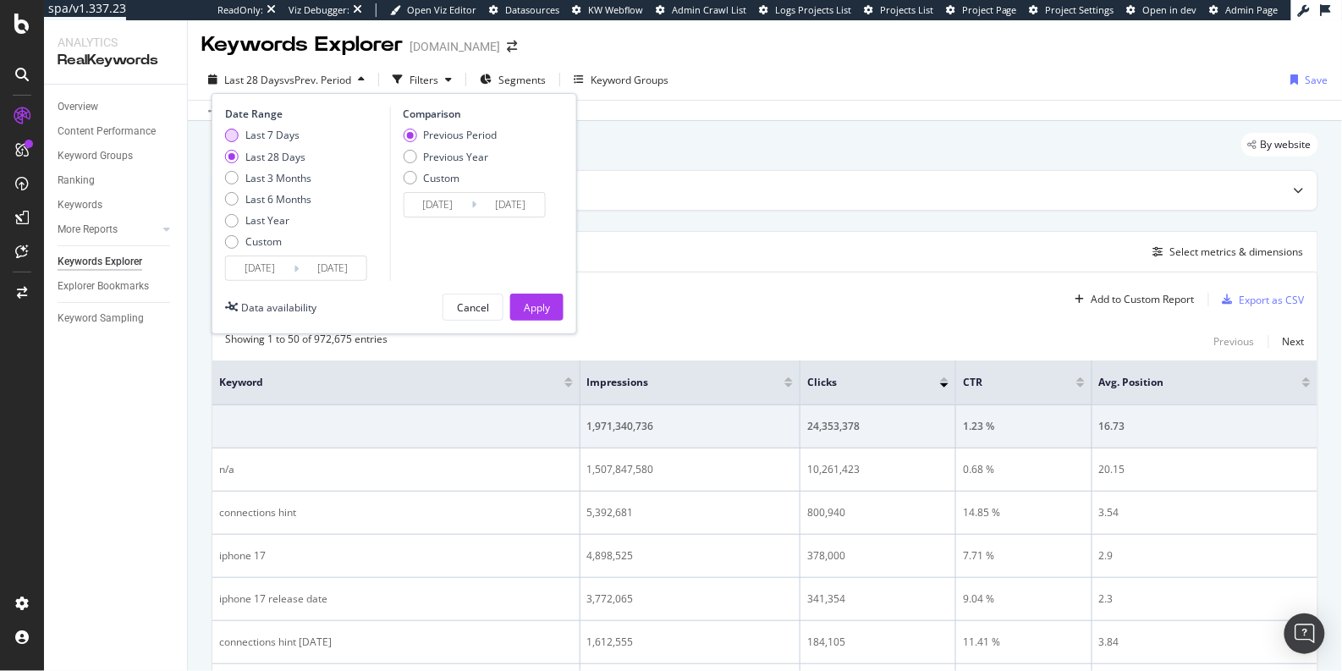
click at [267, 135] on div "Last 7 Days" at bounding box center [272, 135] width 54 height 14
type input "[DATE]"
click at [525, 294] on div "Apply" at bounding box center [537, 306] width 26 height 25
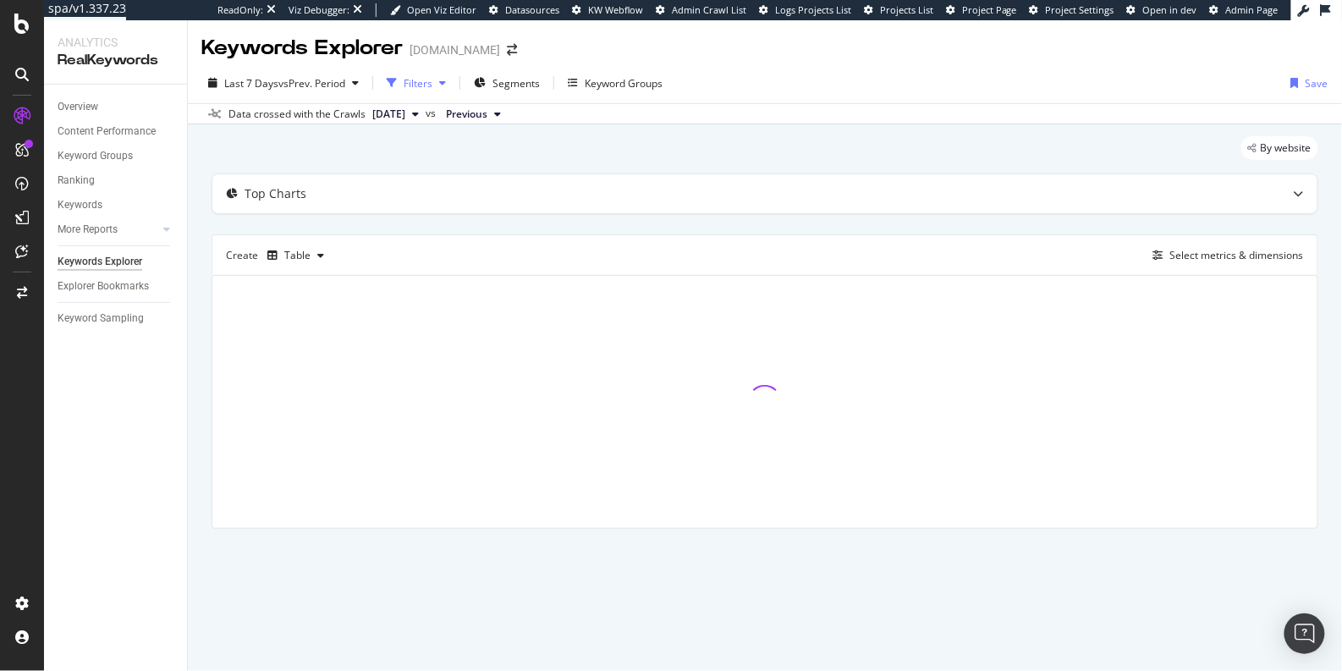
click at [409, 91] on div "Filters" at bounding box center [416, 82] width 73 height 25
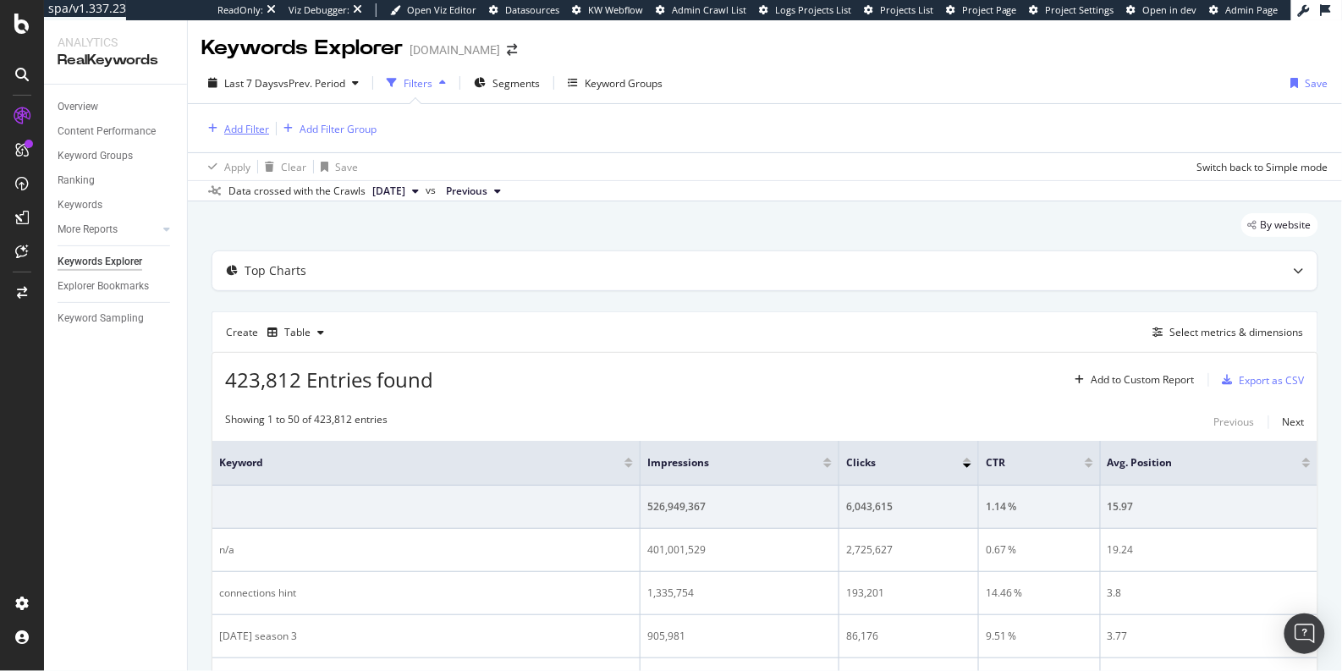
click at [240, 126] on div "Add Filter" at bounding box center [246, 129] width 45 height 14
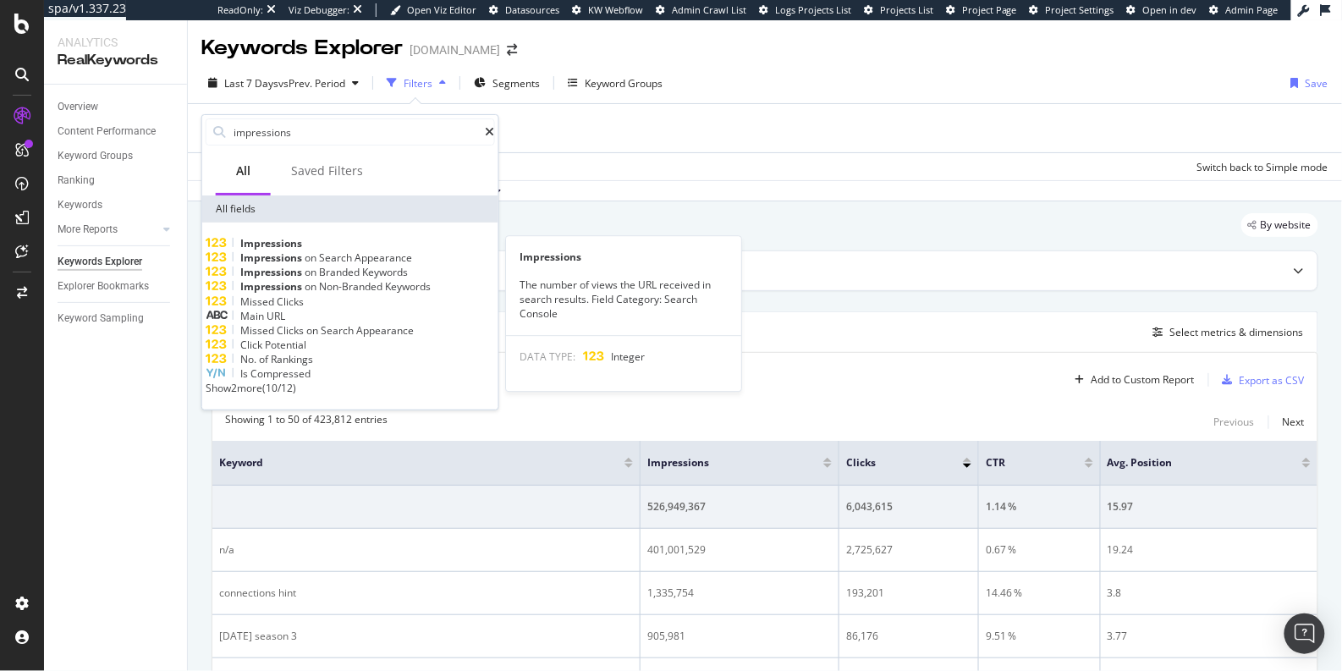
type input "impressions"
click at [357, 250] on div "Impressions" at bounding box center [350, 243] width 289 height 14
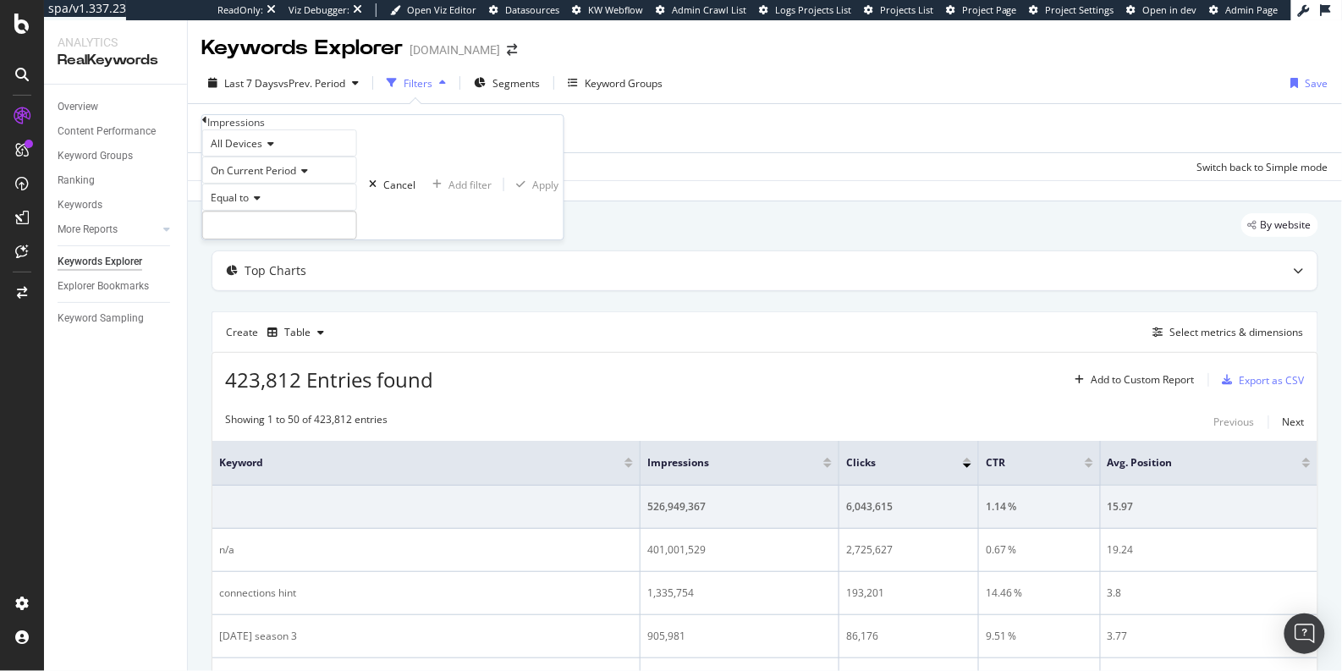
click at [248, 205] on span "Equal to" at bounding box center [230, 197] width 38 height 14
click at [262, 178] on span "On Current Period" at bounding box center [253, 170] width 85 height 14
click at [286, 268] on span "Diff. Between Period - value" at bounding box center [272, 261] width 130 height 14
click at [238, 205] on span "Equal to" at bounding box center [230, 197] width 38 height 14
click at [248, 299] on span "Greater than" at bounding box center [237, 291] width 61 height 14
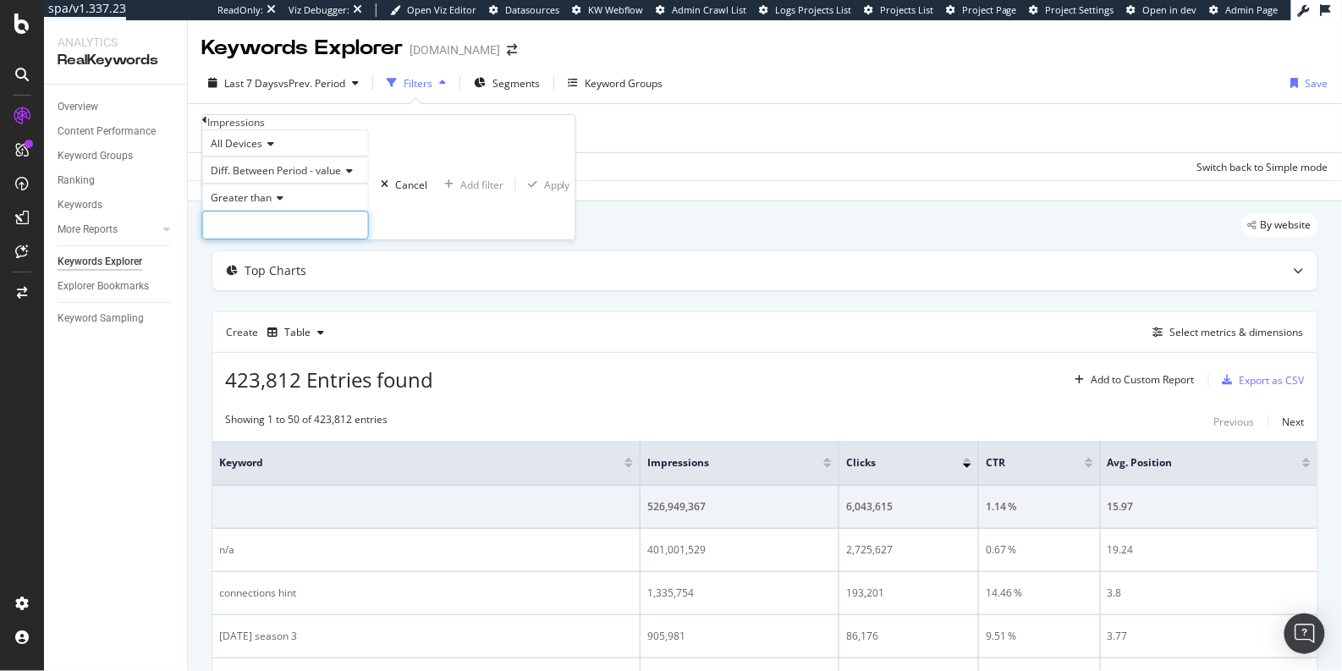
click at [292, 239] on input "number" at bounding box center [285, 225] width 167 height 29
type input "0"
click at [544, 192] on div "Apply" at bounding box center [557, 185] width 26 height 14
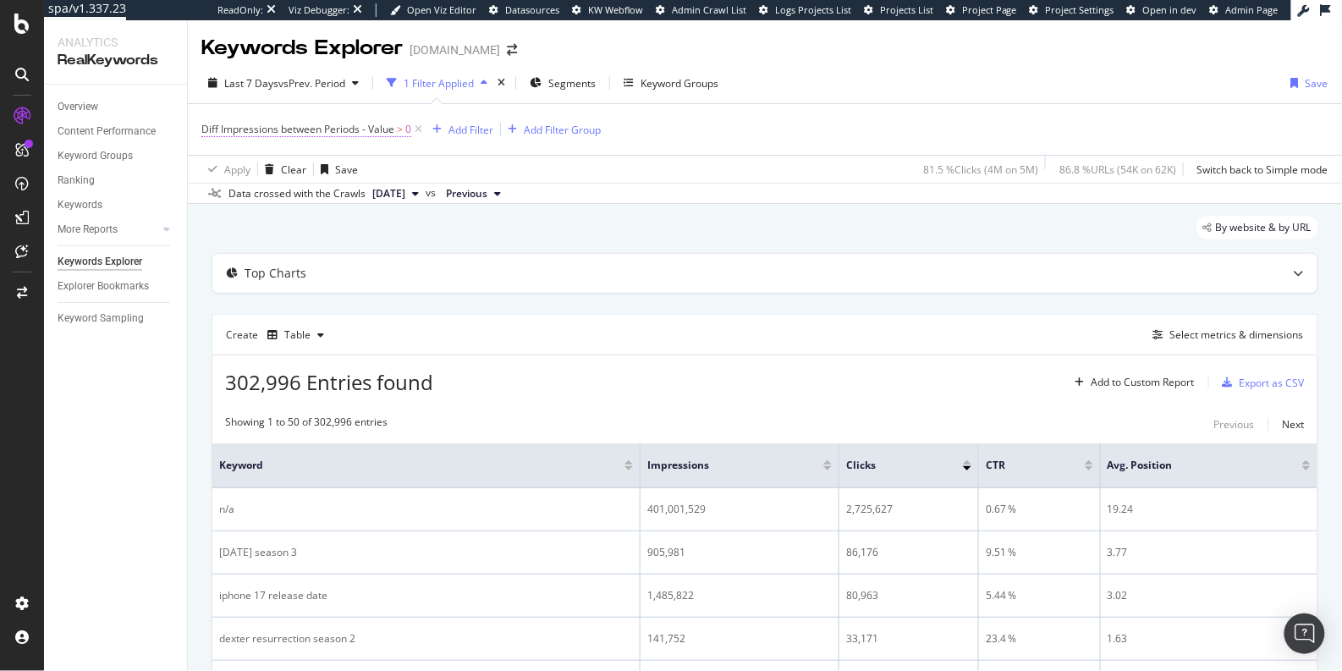
click at [359, 131] on span "Diff Impressions between Periods - Value" at bounding box center [297, 129] width 193 height 14
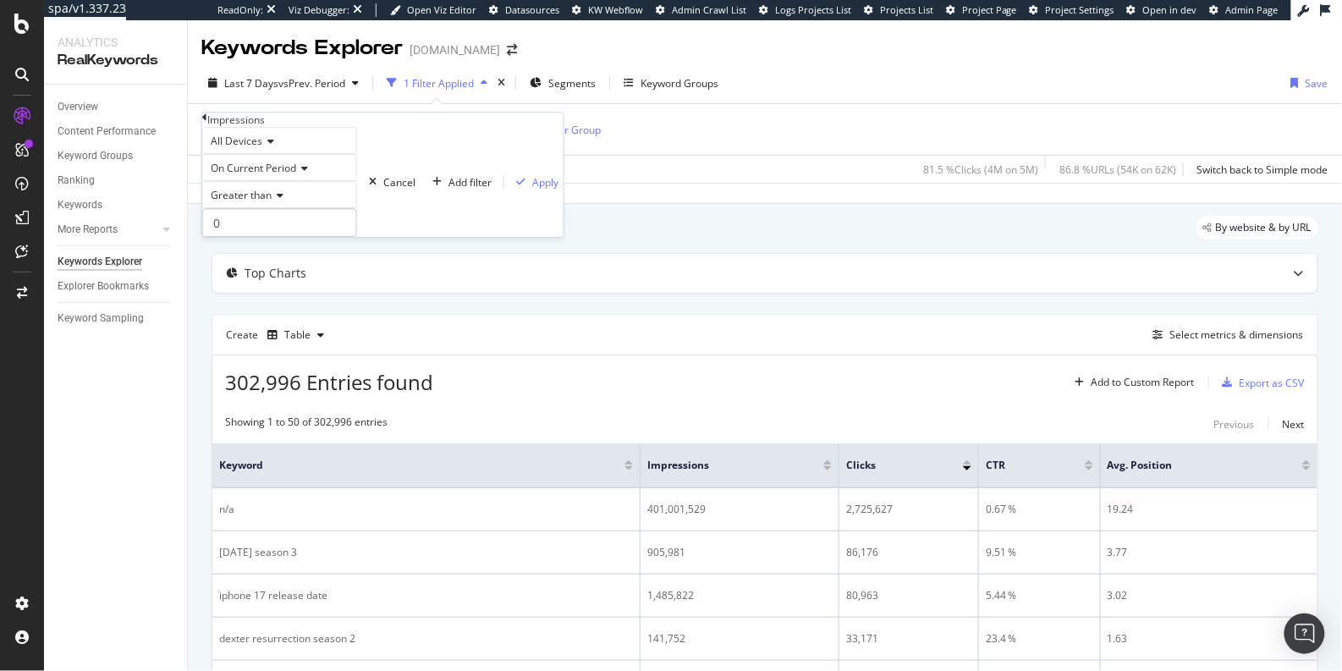
click at [288, 175] on span "On Current Period" at bounding box center [253, 168] width 85 height 14
click at [303, 248] on span "Diff. Between Period - Percentage" at bounding box center [258, 233] width 102 height 29
click at [278, 237] on input "0" at bounding box center [299, 222] width 195 height 29
type input "2"
type input "10"
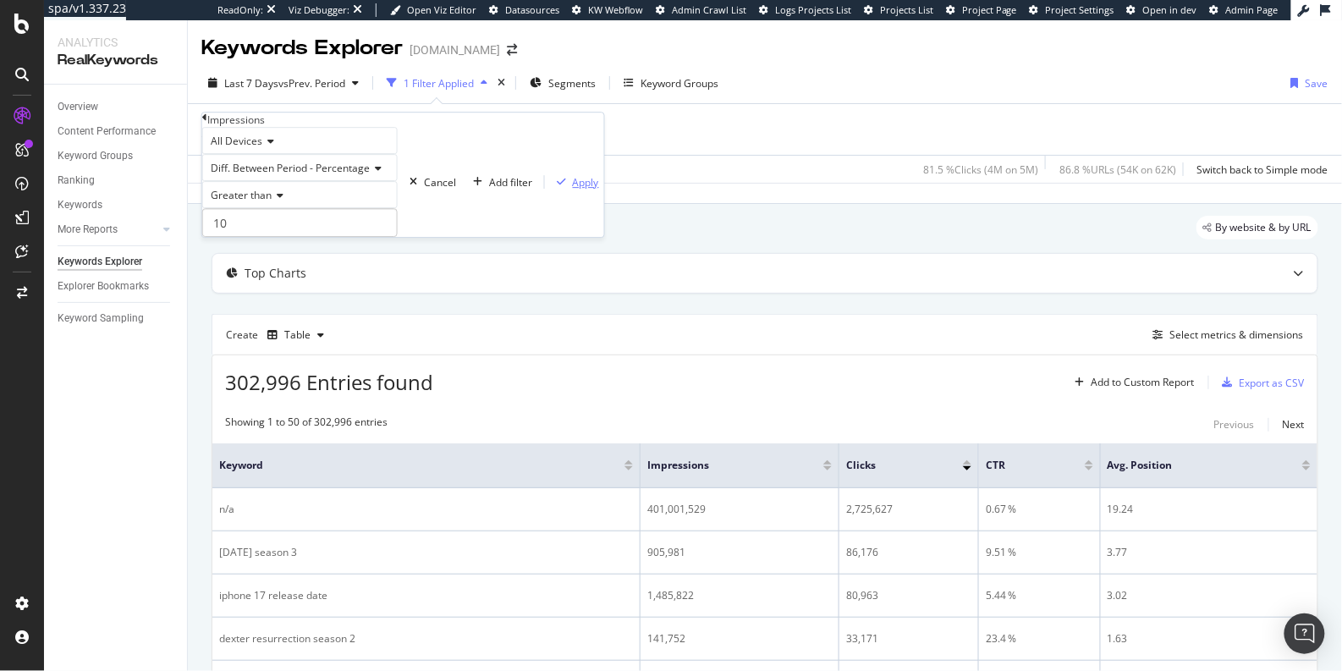
click at [573, 190] on div "Apply" at bounding box center [586, 182] width 26 height 14
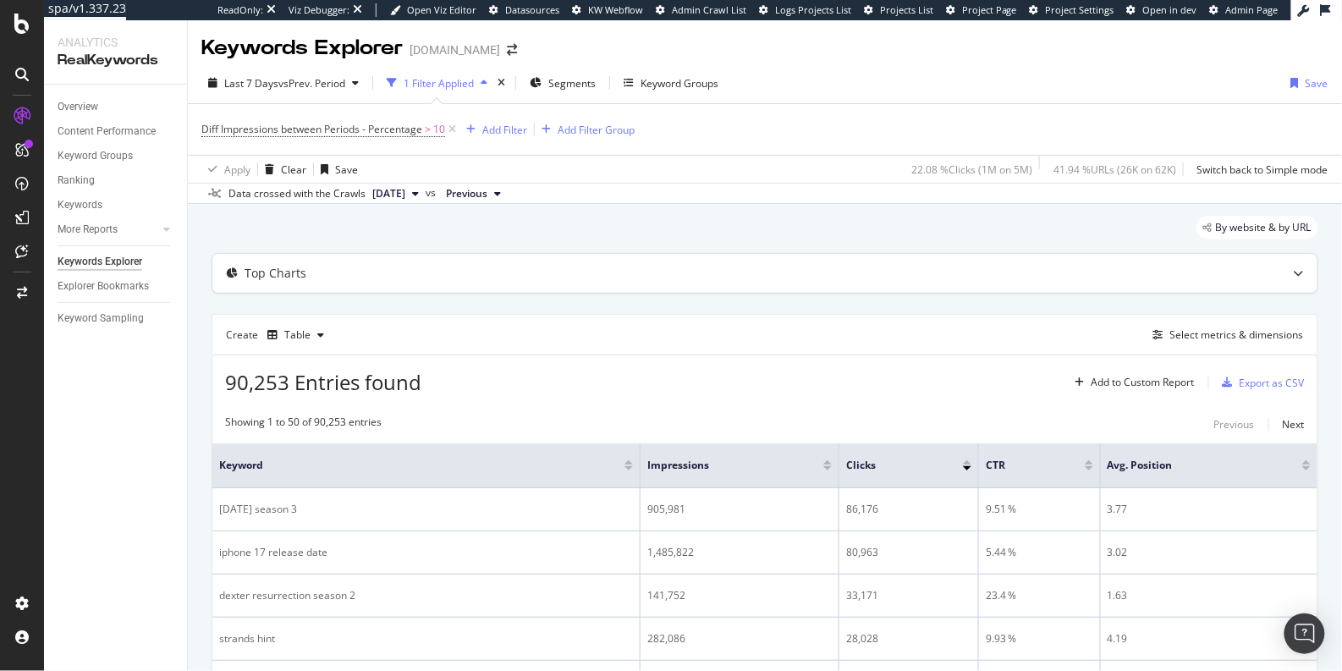
click at [1251, 282] on div "Top Charts" at bounding box center [764, 273] width 1105 height 39
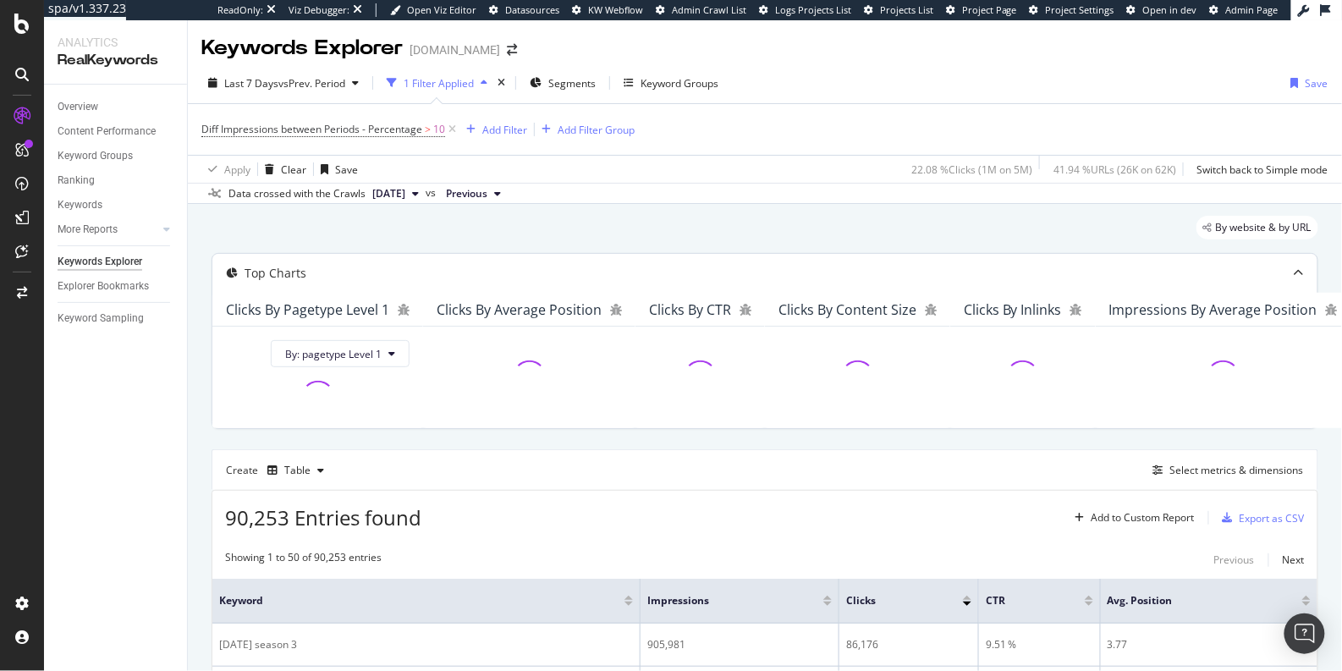
scroll to position [158, 0]
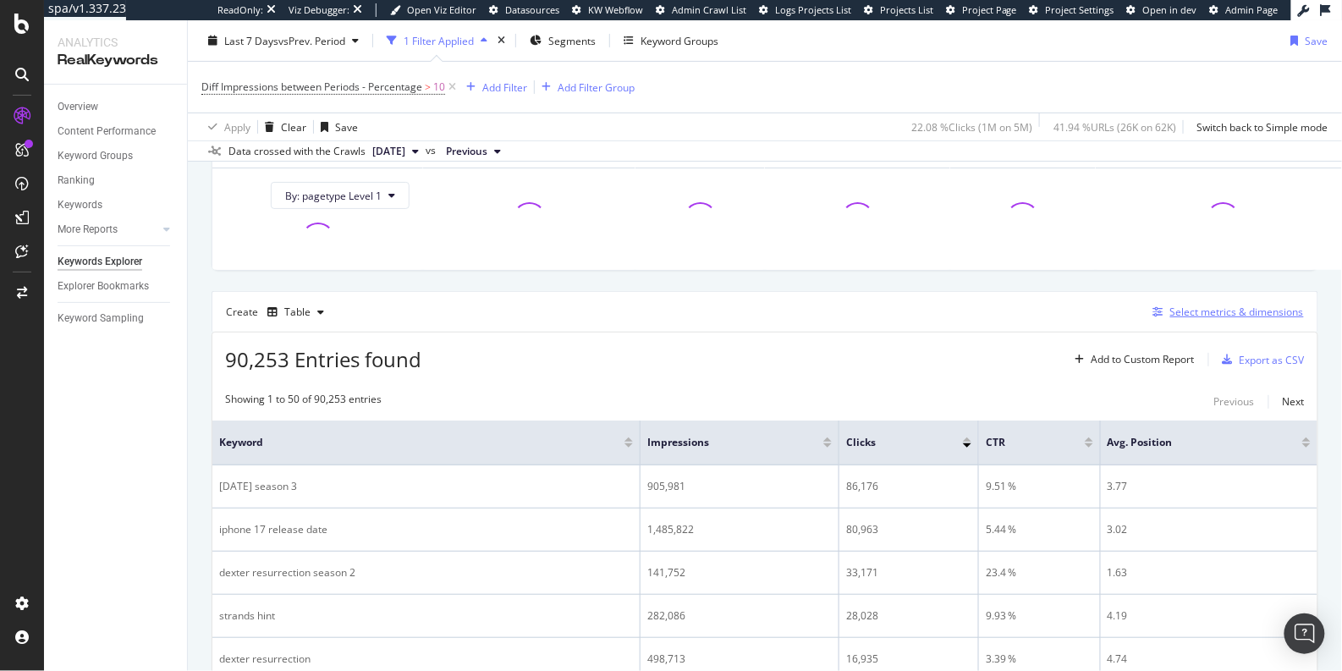
click at [1194, 319] on div "Select metrics & dimensions" at bounding box center [1237, 312] width 134 height 14
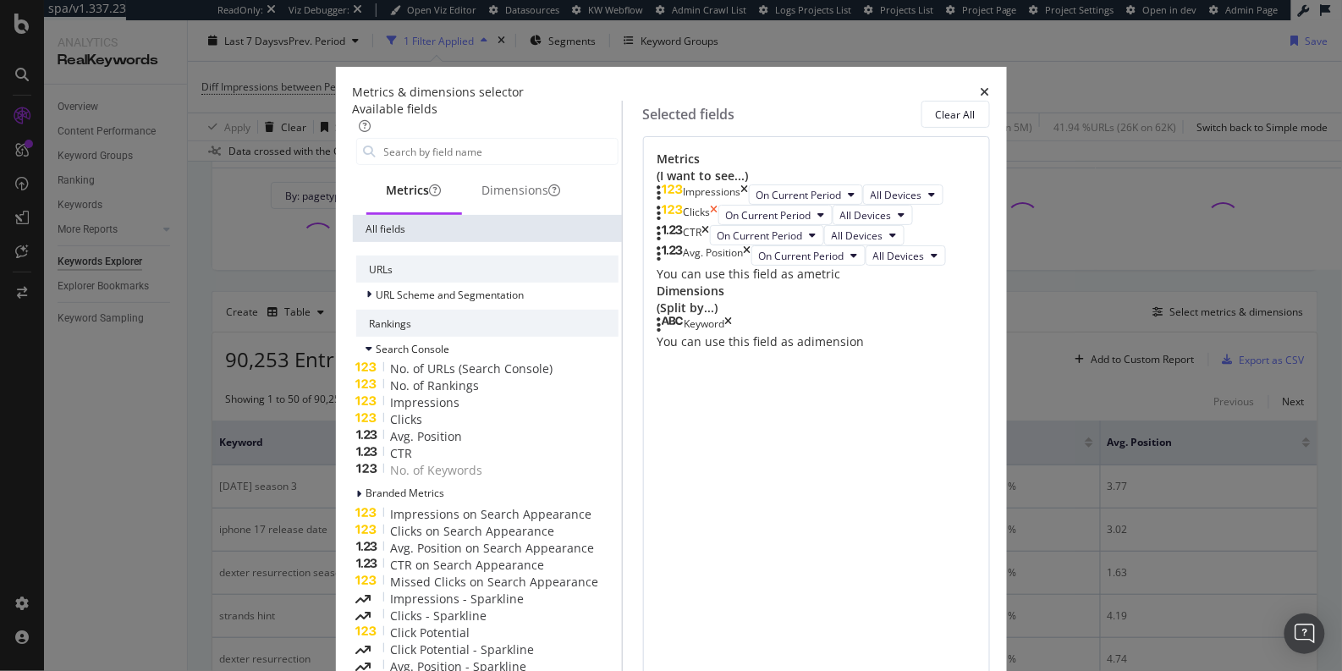
click at [718, 225] on icon "times" at bounding box center [715, 215] width 8 height 20
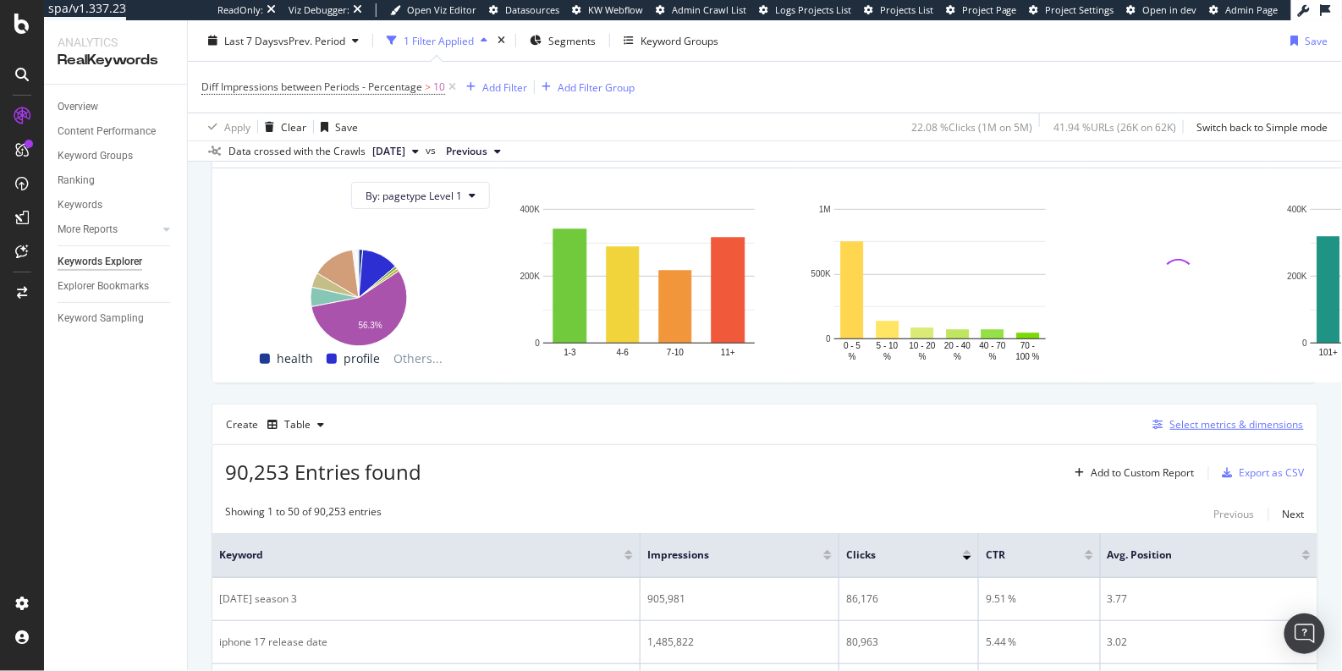
click at [1214, 432] on div "Select metrics & dimensions" at bounding box center [1237, 424] width 134 height 14
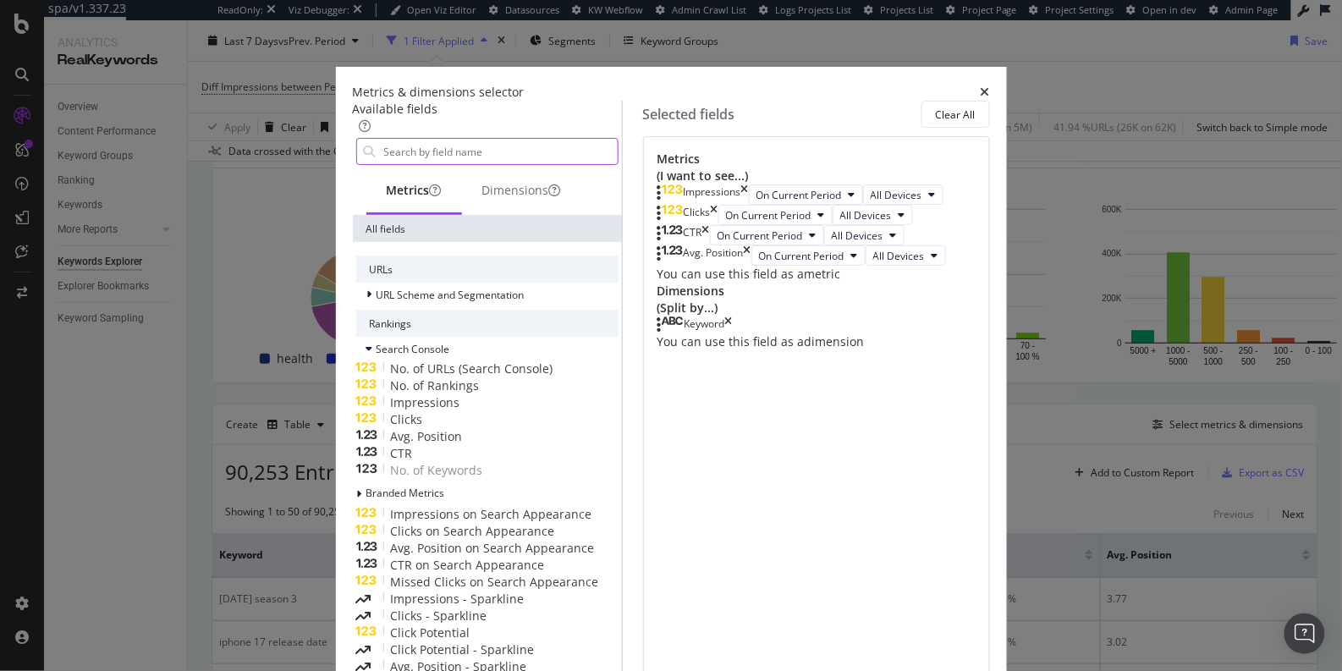
click at [523, 158] on input "modal" at bounding box center [499, 151] width 235 height 25
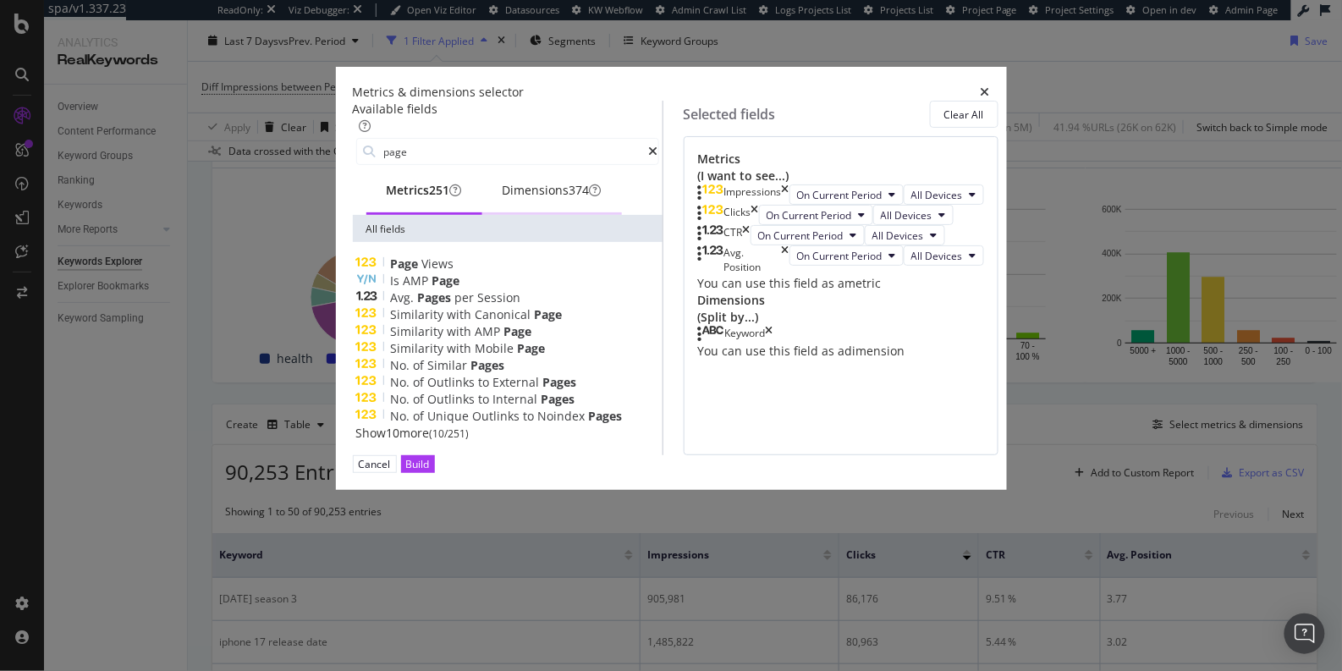
click at [527, 192] on div "Dimensions 374" at bounding box center [552, 190] width 99 height 17
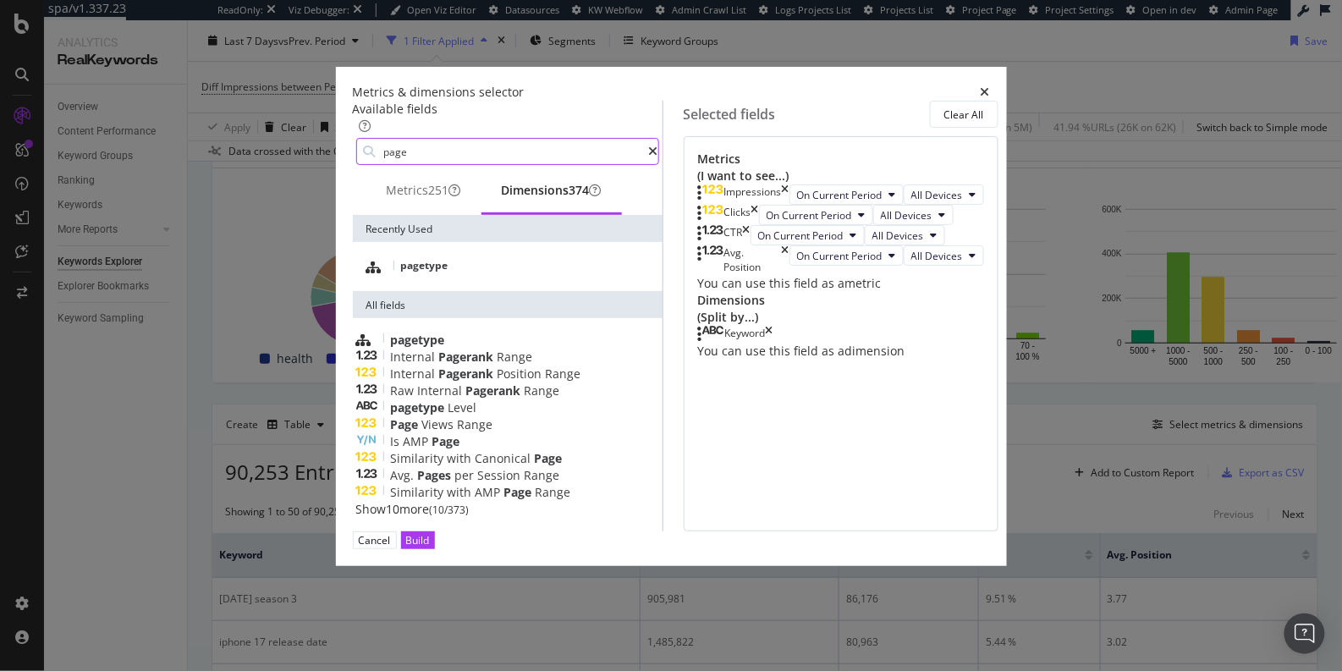
click at [402, 156] on input "page" at bounding box center [515, 151] width 267 height 25
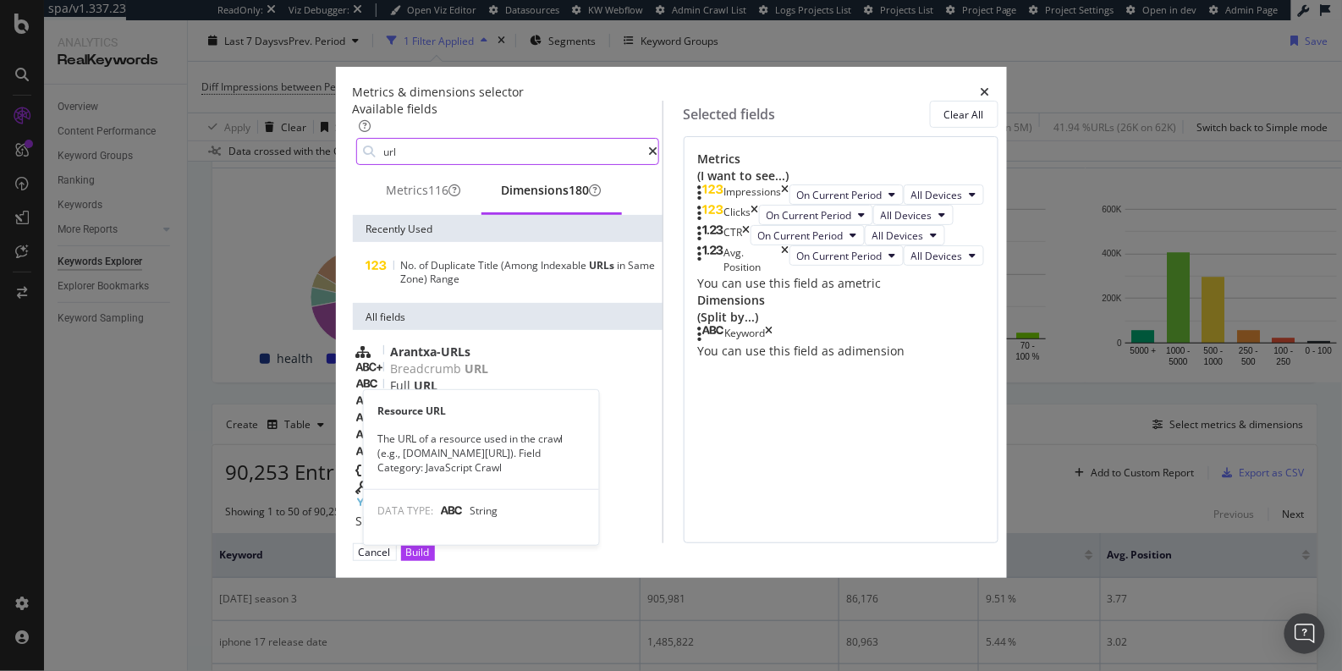
type input "url"
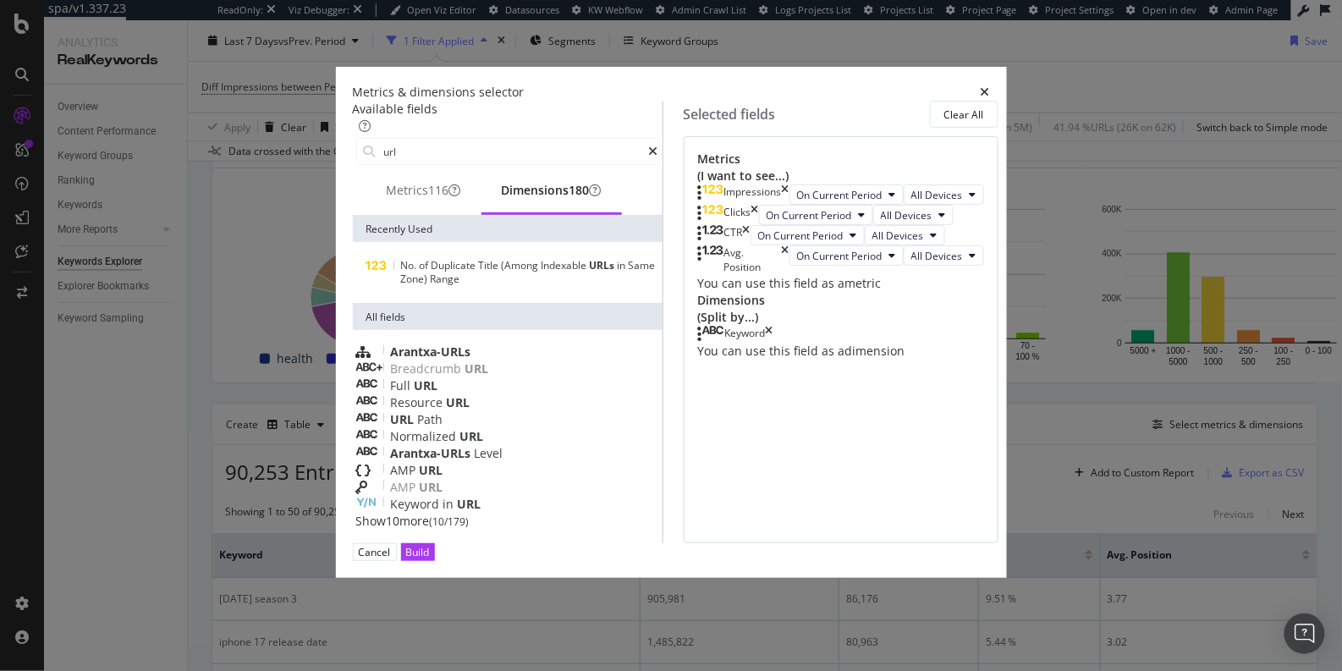
click at [415, 393] on span "URL" at bounding box center [427, 385] width 24 height 16
click at [430, 559] on div "Build" at bounding box center [418, 552] width 24 height 14
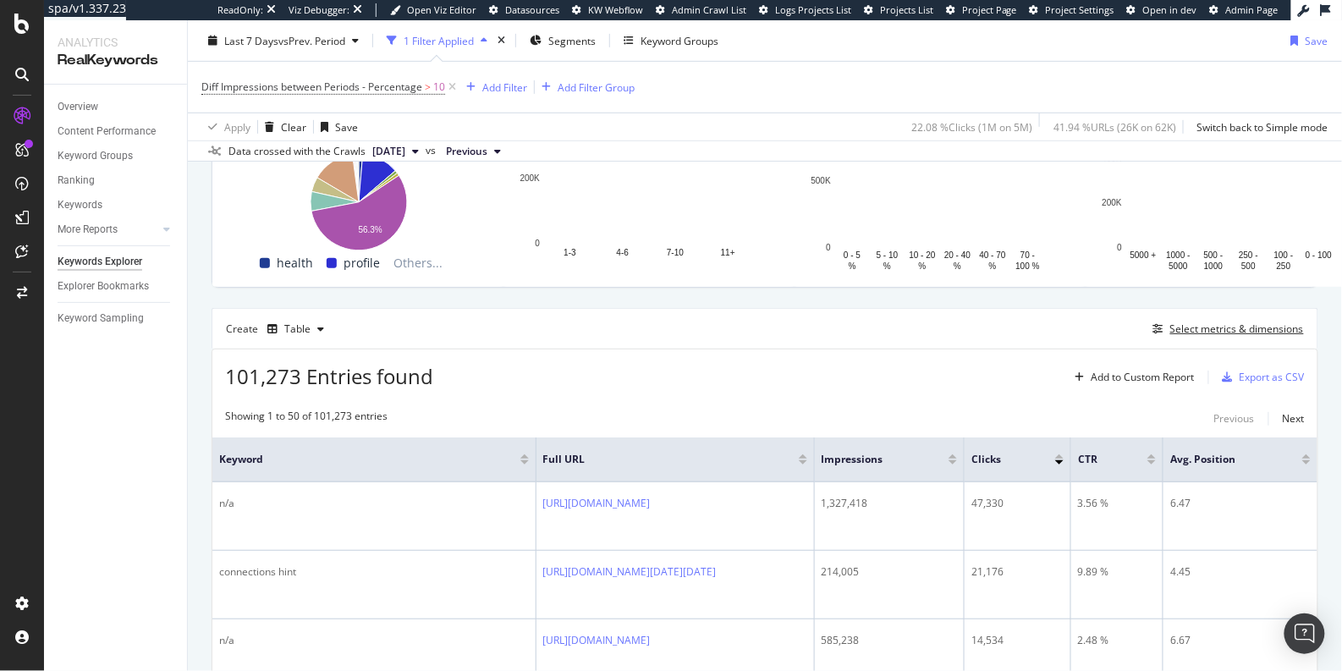
scroll to position [413, 0]
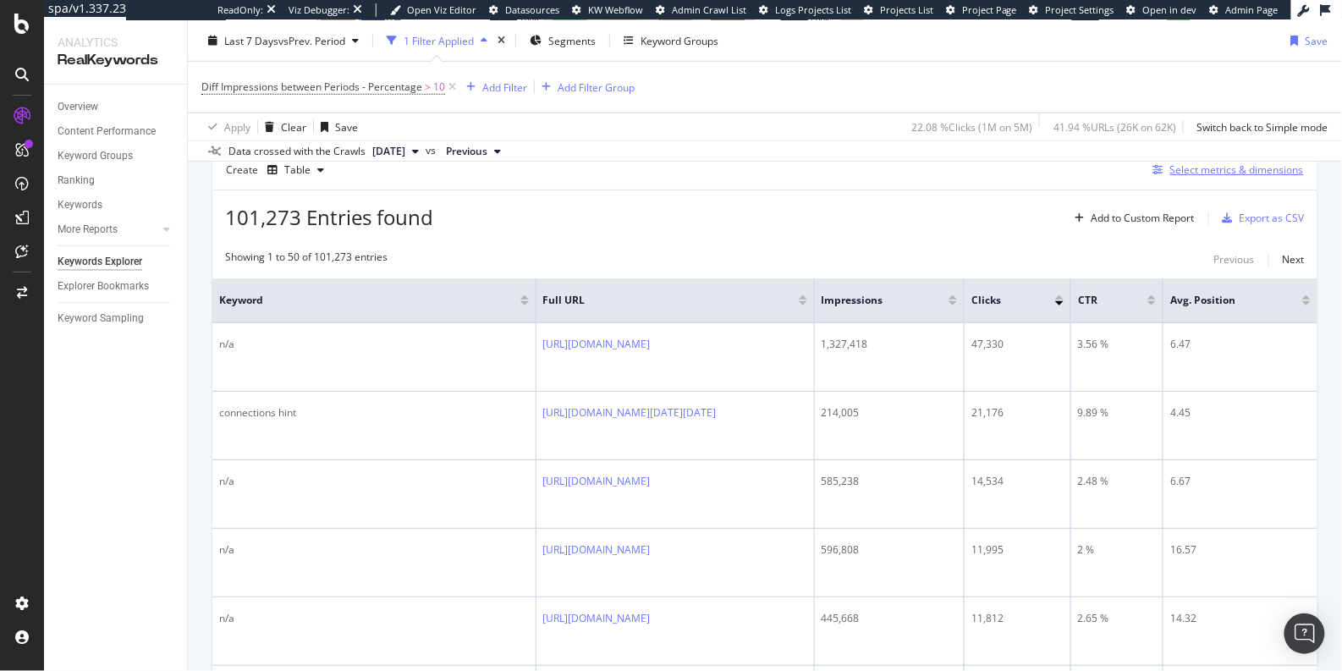
click at [1192, 177] on div "Select metrics & dimensions" at bounding box center [1237, 169] width 134 height 14
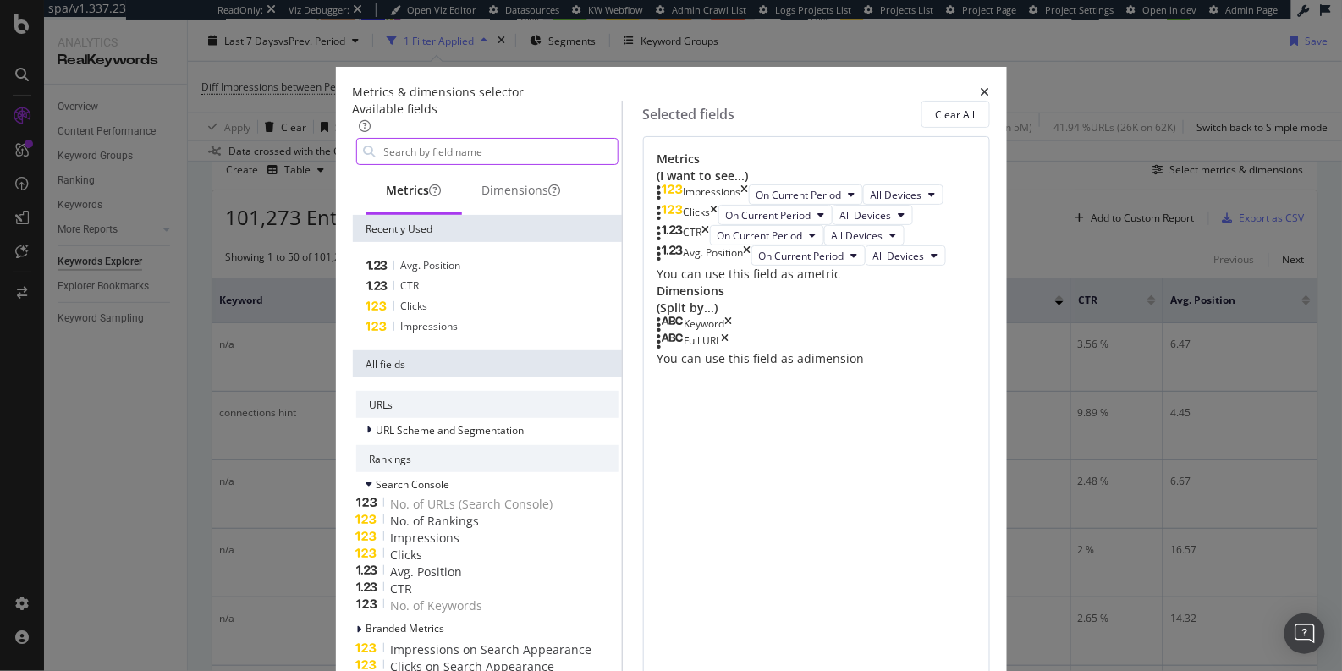
click at [478, 159] on input "modal" at bounding box center [499, 151] width 235 height 25
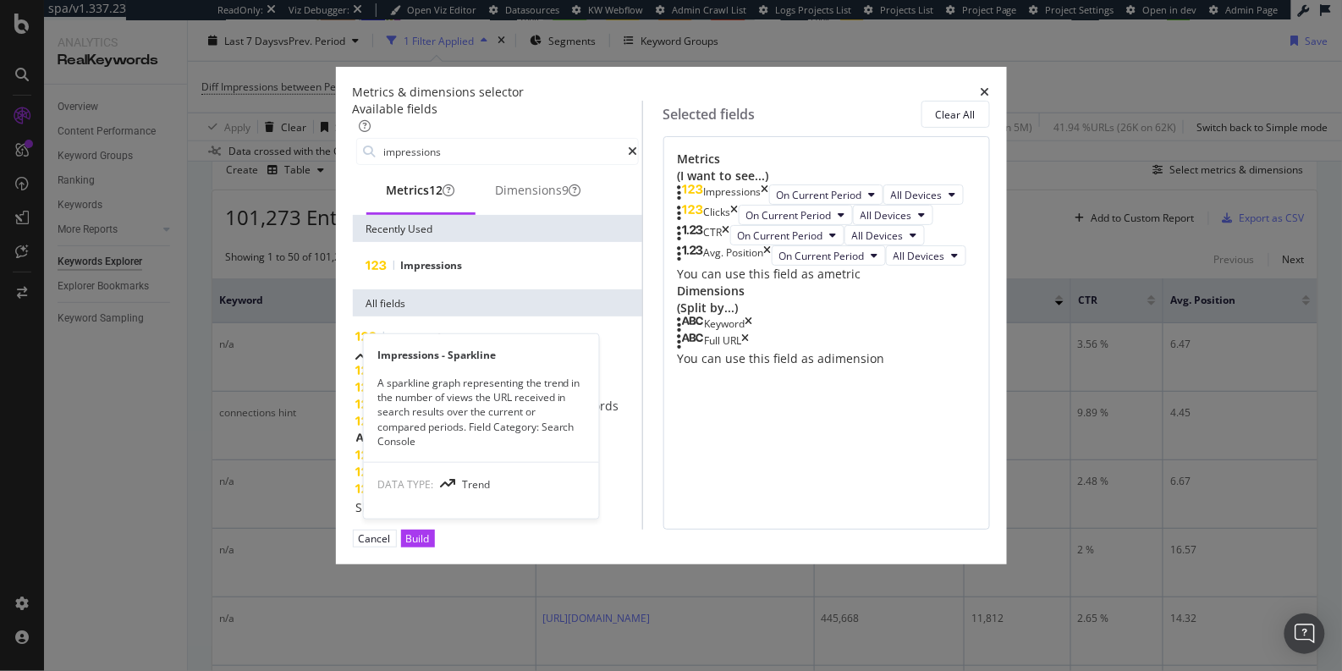
click at [480, 363] on span "Sparkline" at bounding box center [500, 355] width 53 height 16
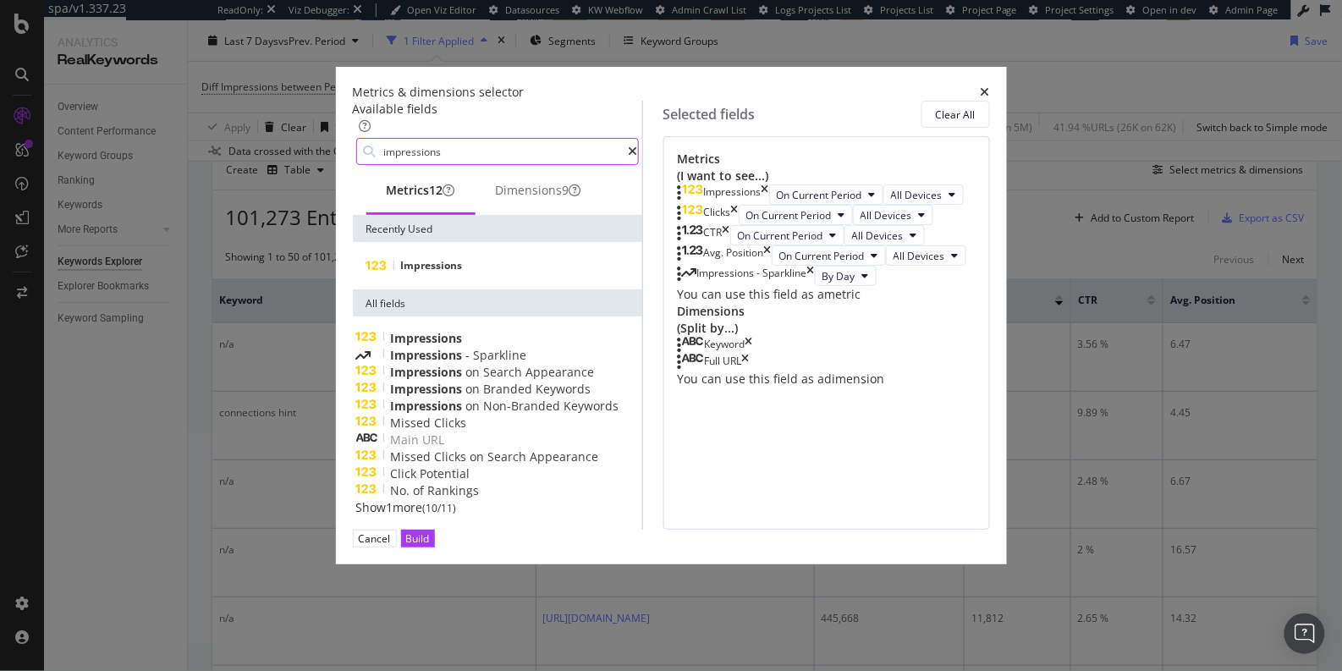
click at [454, 152] on input "impressions" at bounding box center [505, 151] width 246 height 25
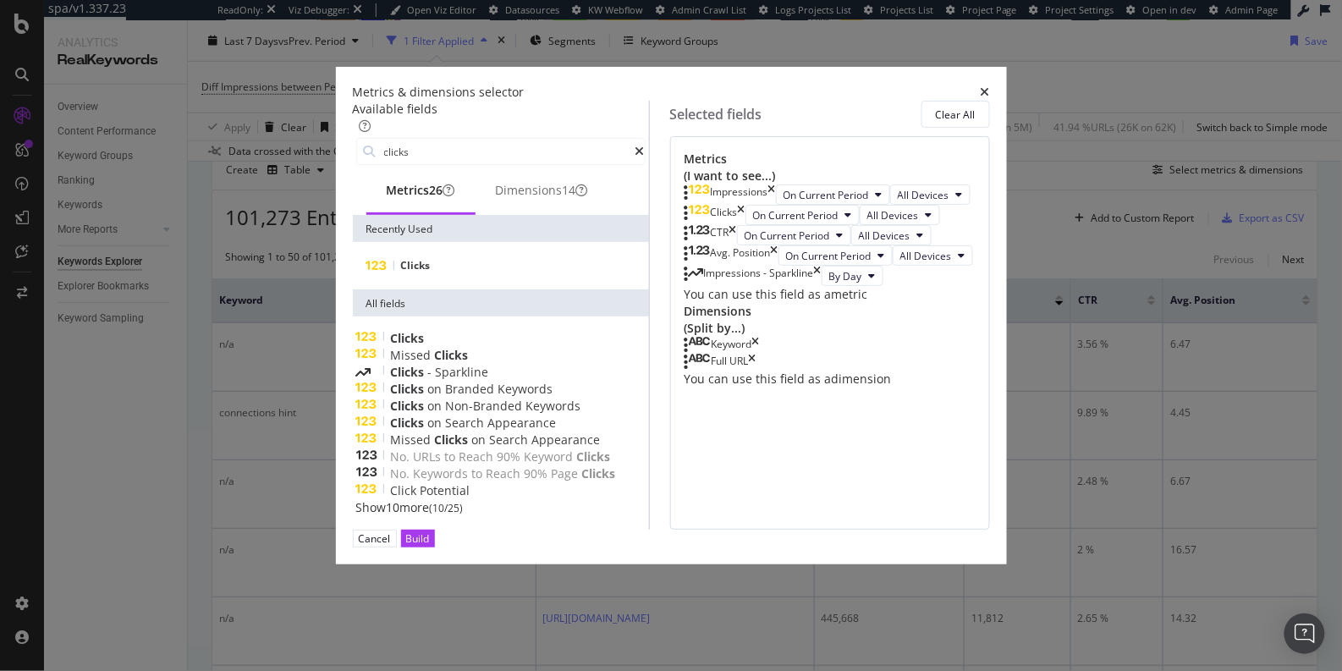
click at [481, 381] on div "Clicks - Sparkline" at bounding box center [500, 372] width 289 height 17
click at [737, 245] on div "CTR" at bounding box center [710, 235] width 52 height 20
click at [737, 245] on icon "times" at bounding box center [733, 235] width 8 height 20
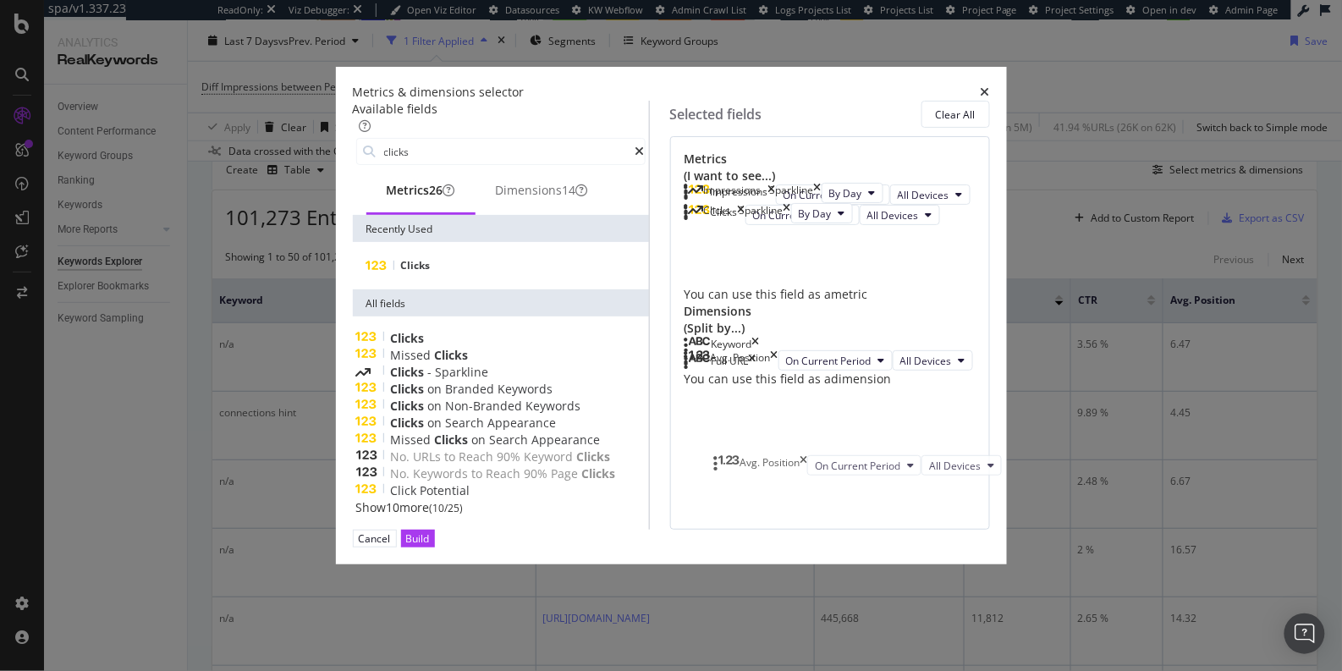
drag, startPoint x: 717, startPoint y: 319, endPoint x: 724, endPoint y: 466, distance: 147.4
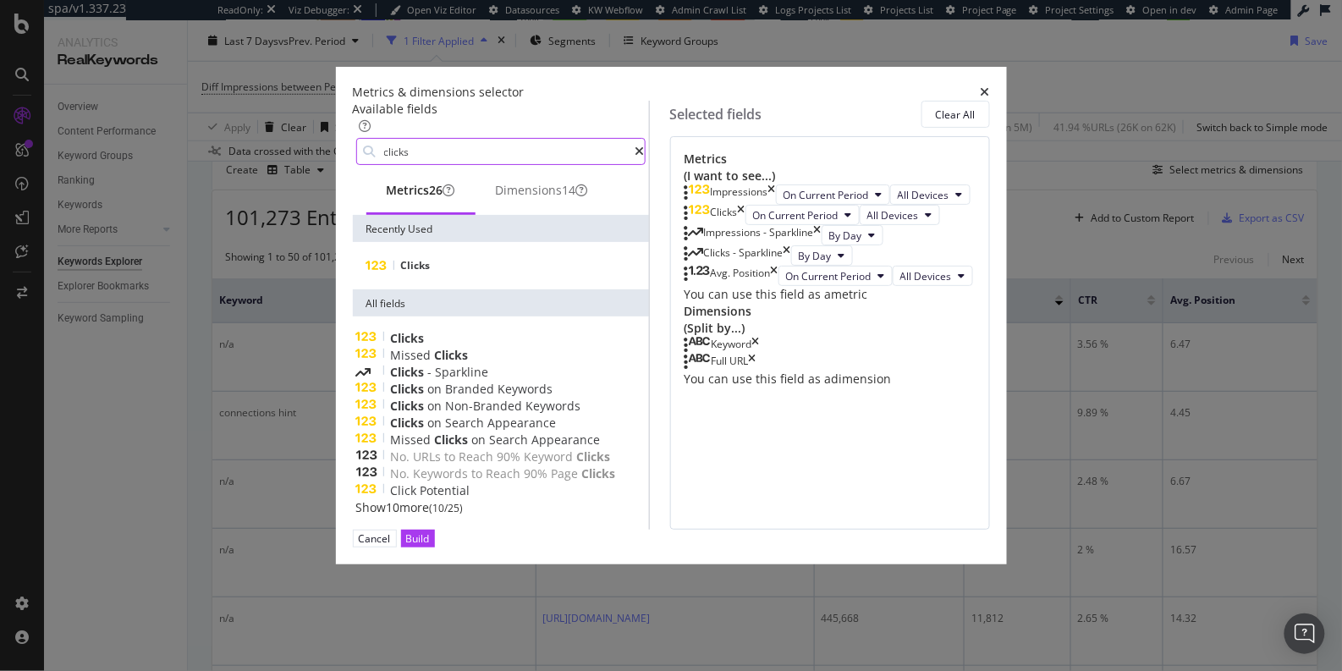
click at [469, 148] on input "clicks" at bounding box center [508, 151] width 253 height 25
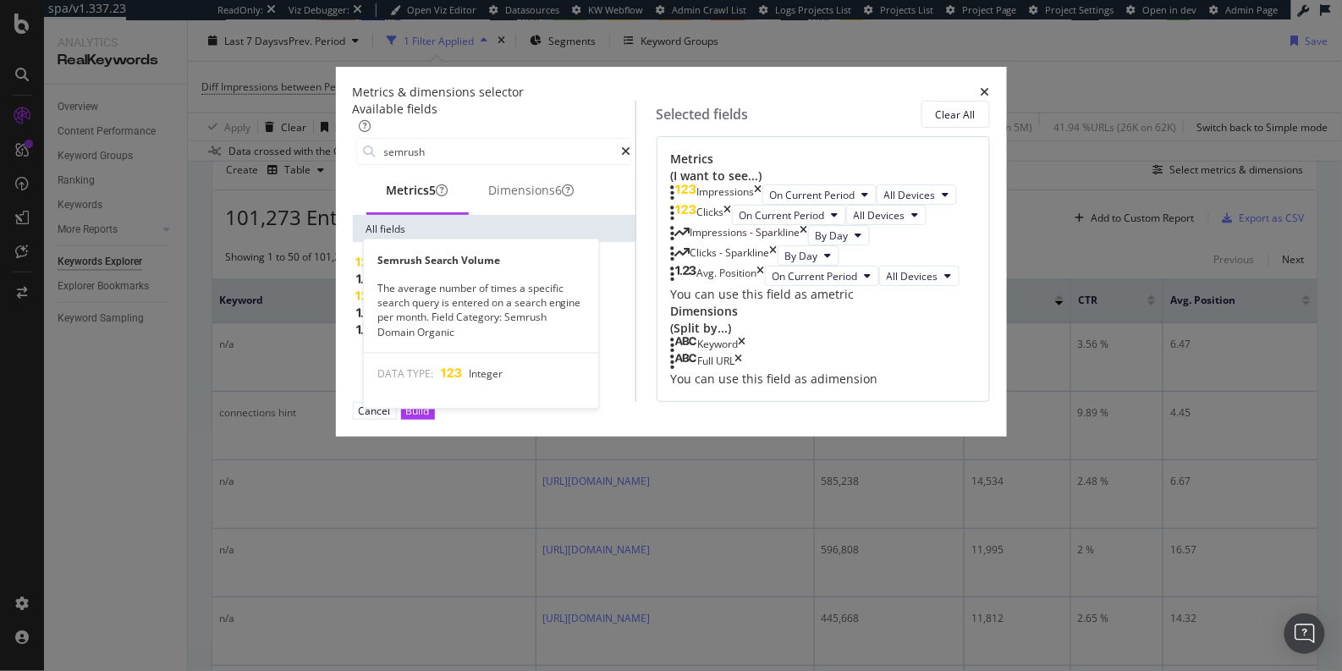
click at [490, 272] on div "Semrush Search Volume" at bounding box center [494, 264] width 276 height 17
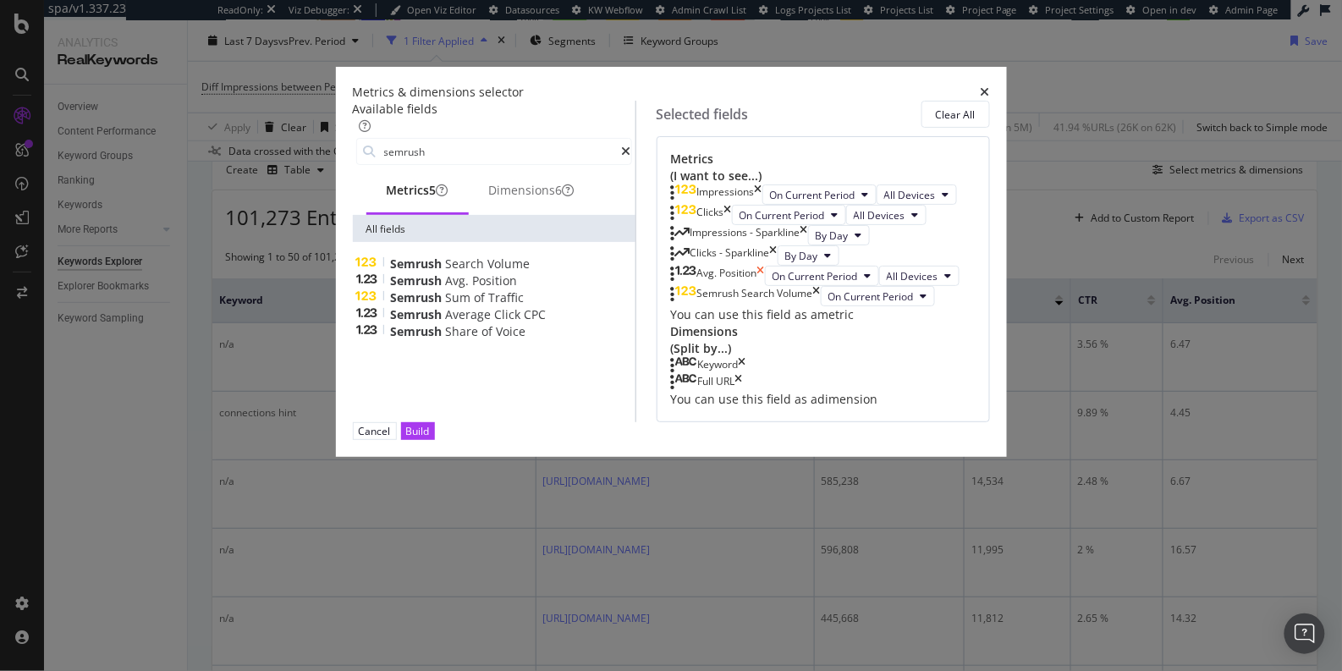
click at [765, 286] on icon "times" at bounding box center [761, 276] width 8 height 20
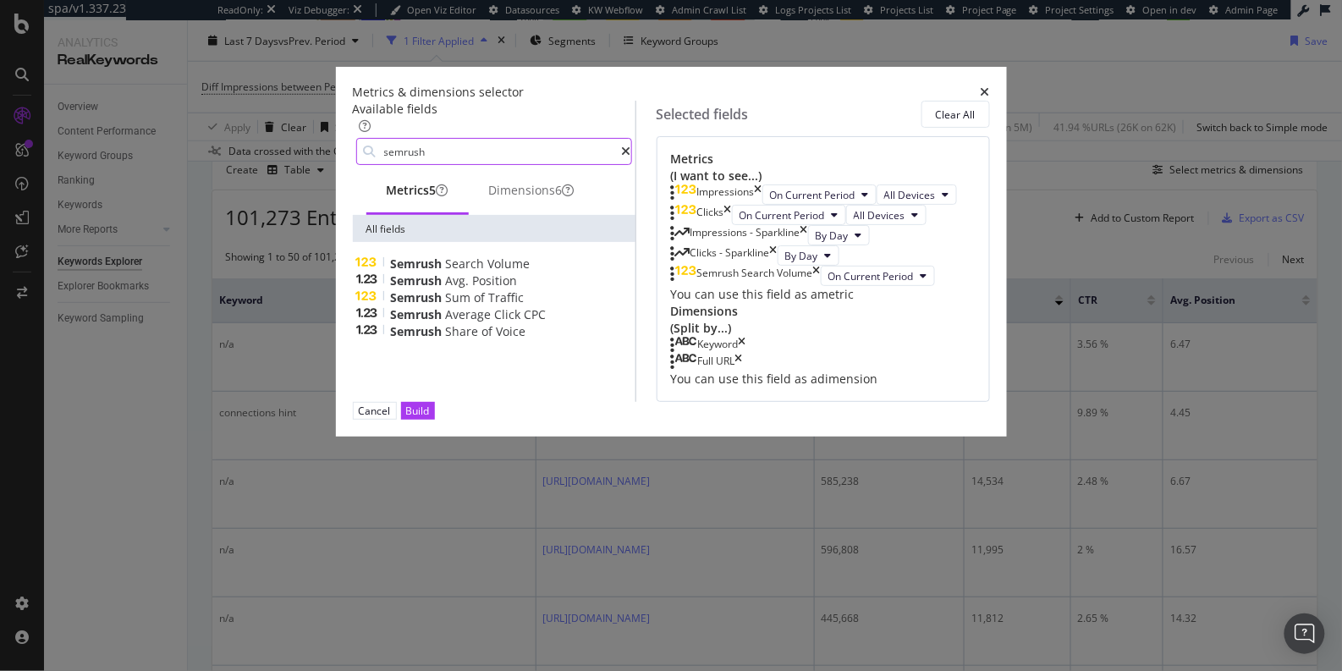
click at [465, 162] on input "semrush" at bounding box center [501, 151] width 239 height 25
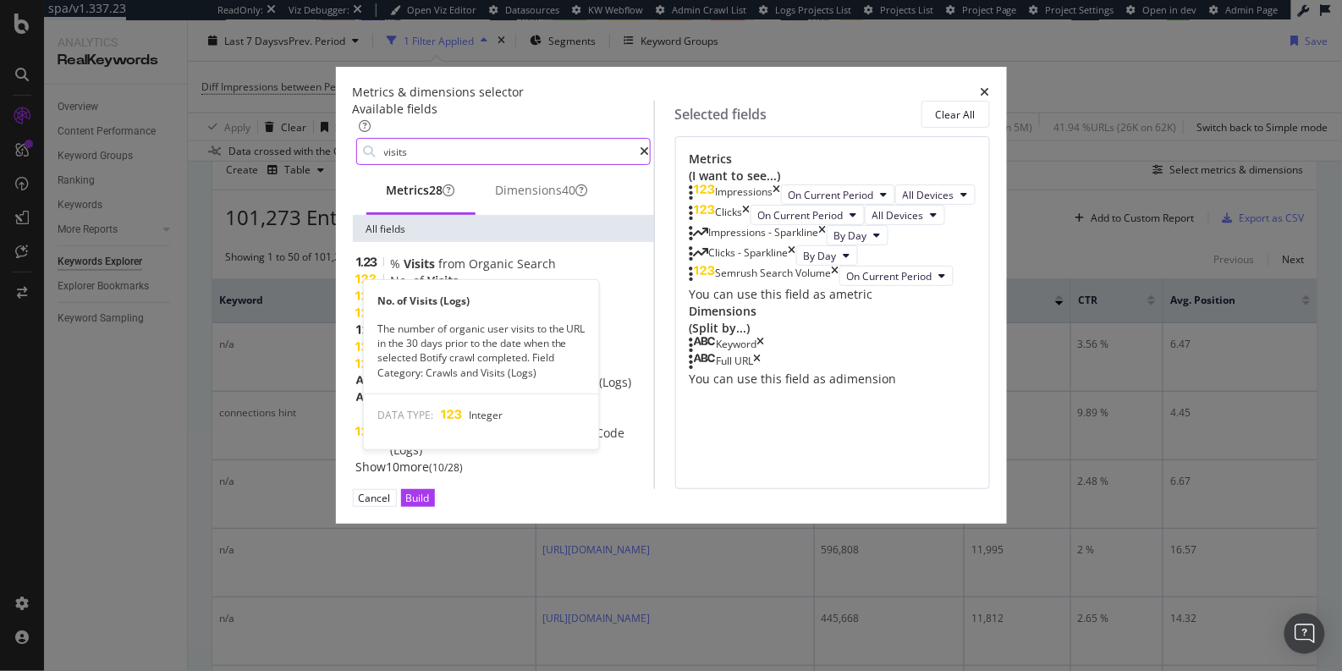
type input "visits"
click at [463, 306] on div "No. of Visits (Logs)" at bounding box center [503, 297] width 294 height 17
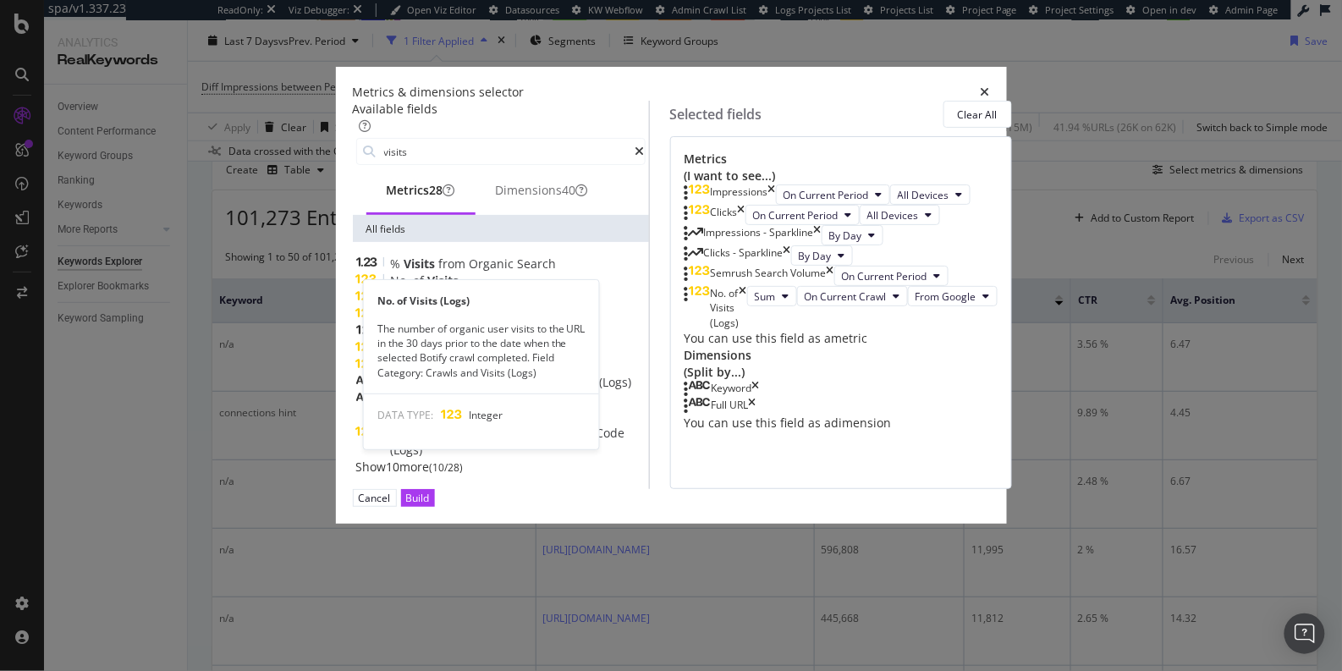
click at [464, 306] on div "No. of Visits (Logs)" at bounding box center [500, 297] width 289 height 17
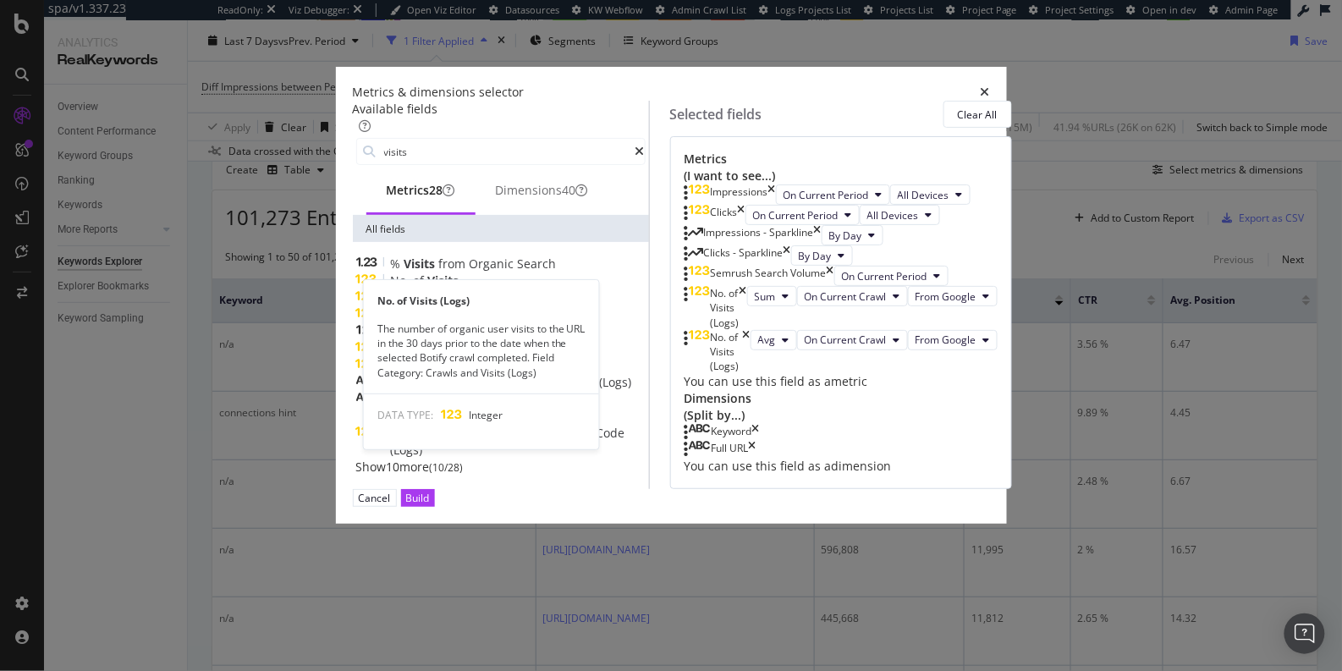
scroll to position [47, 0]
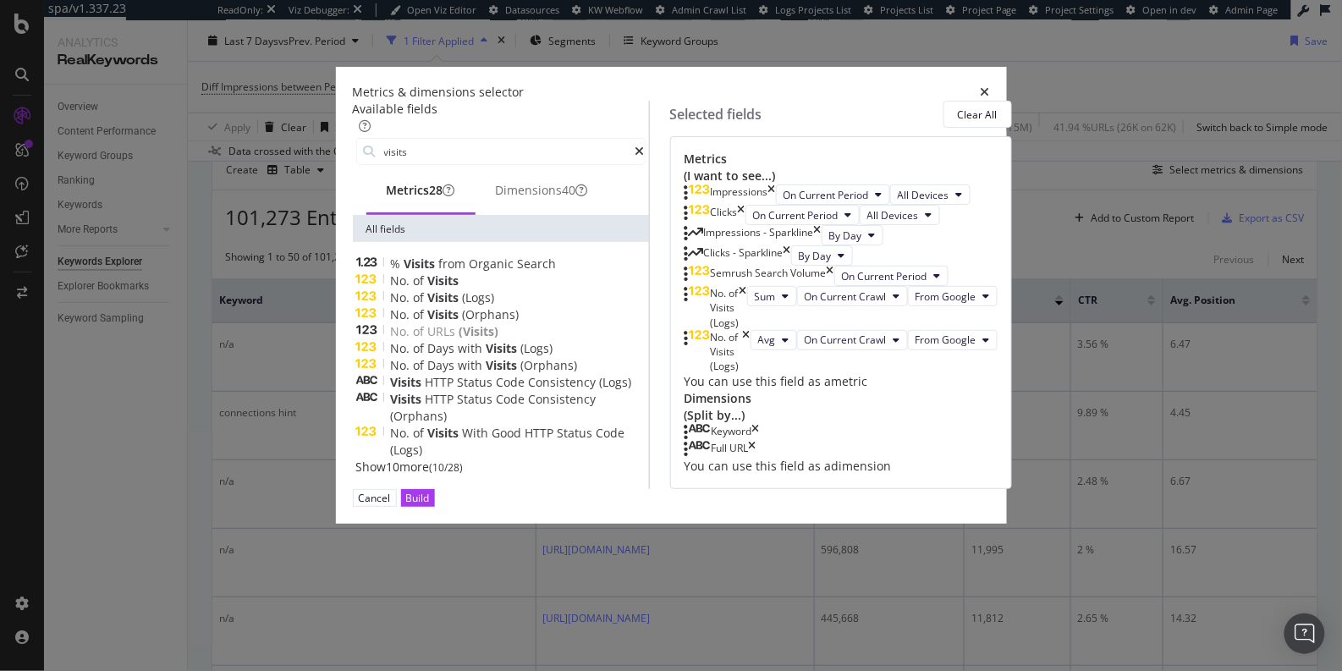
click at [464, 306] on div "No. of Visits (Logs)" at bounding box center [500, 297] width 289 height 17
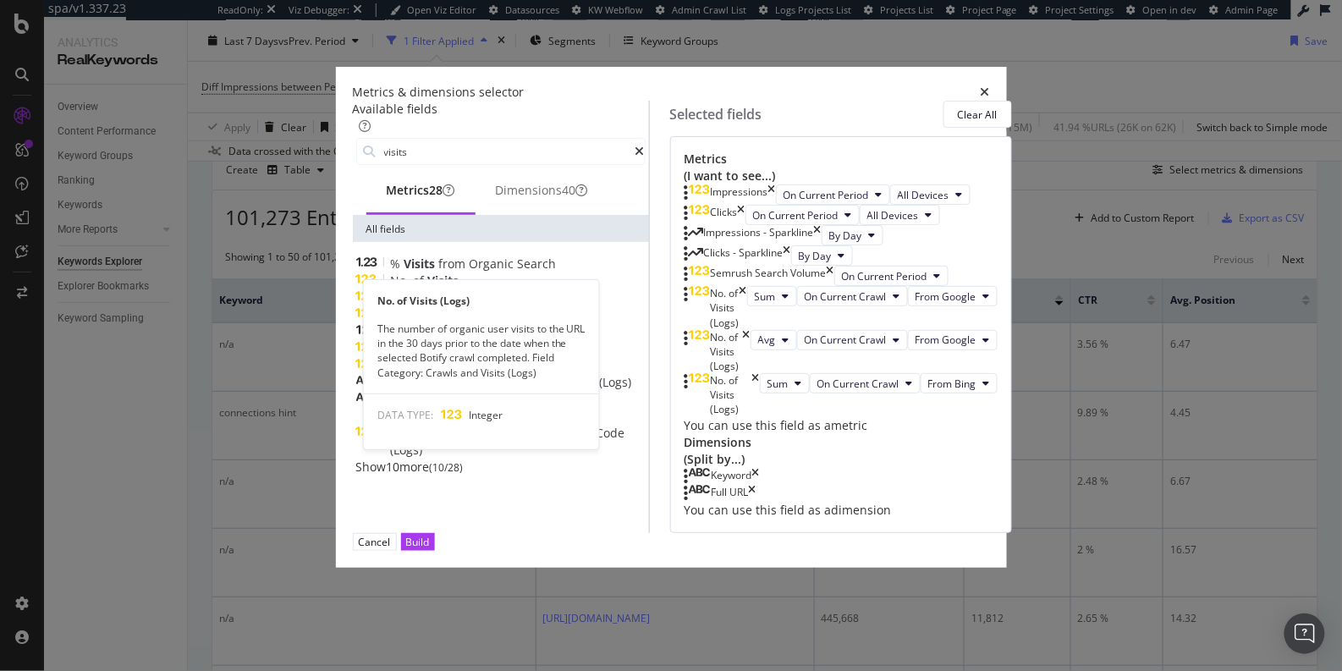
scroll to position [108, 0]
click at [464, 306] on div "No. of Visits (Logs)" at bounding box center [500, 297] width 289 height 17
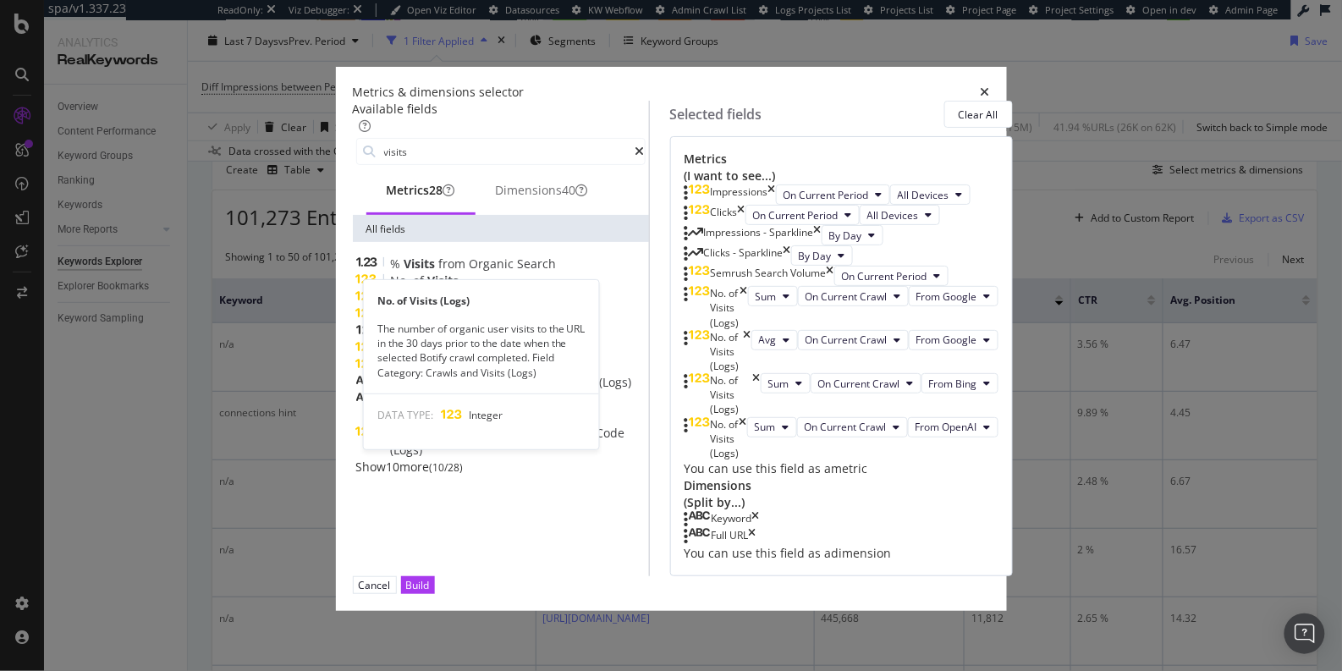
scroll to position [171, 0]
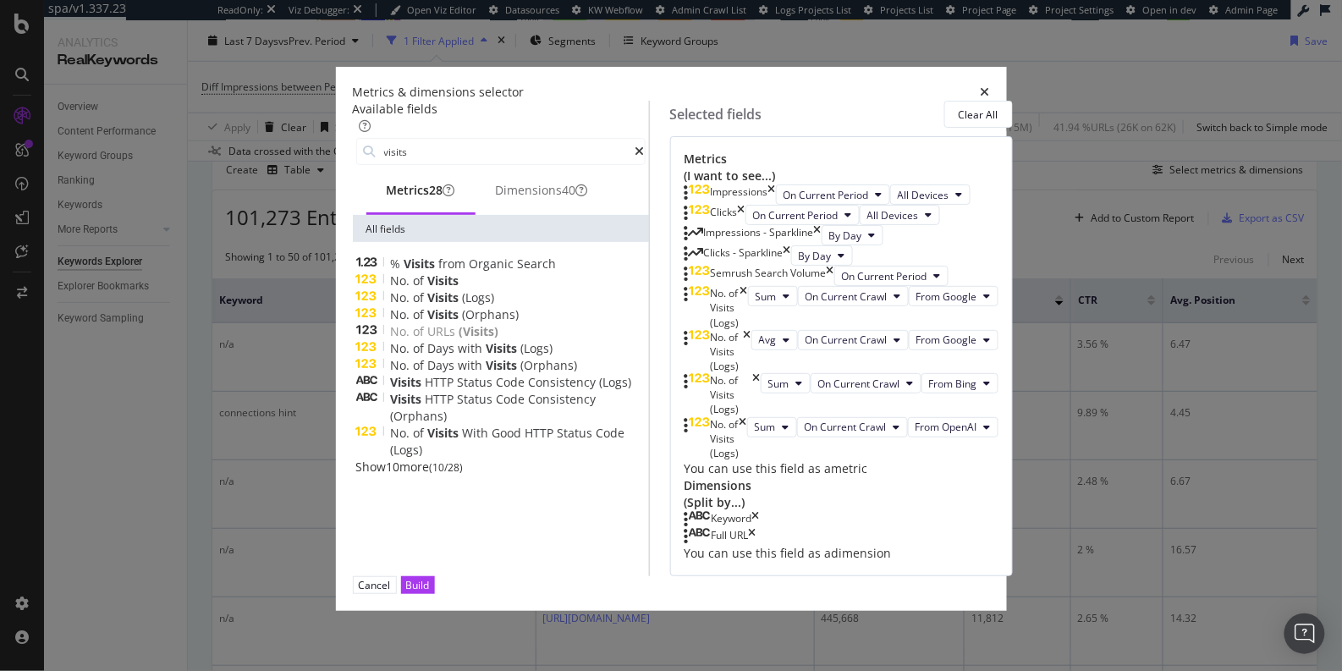
click at [464, 306] on div "No. of Visits (Logs)" at bounding box center [500, 297] width 289 height 17
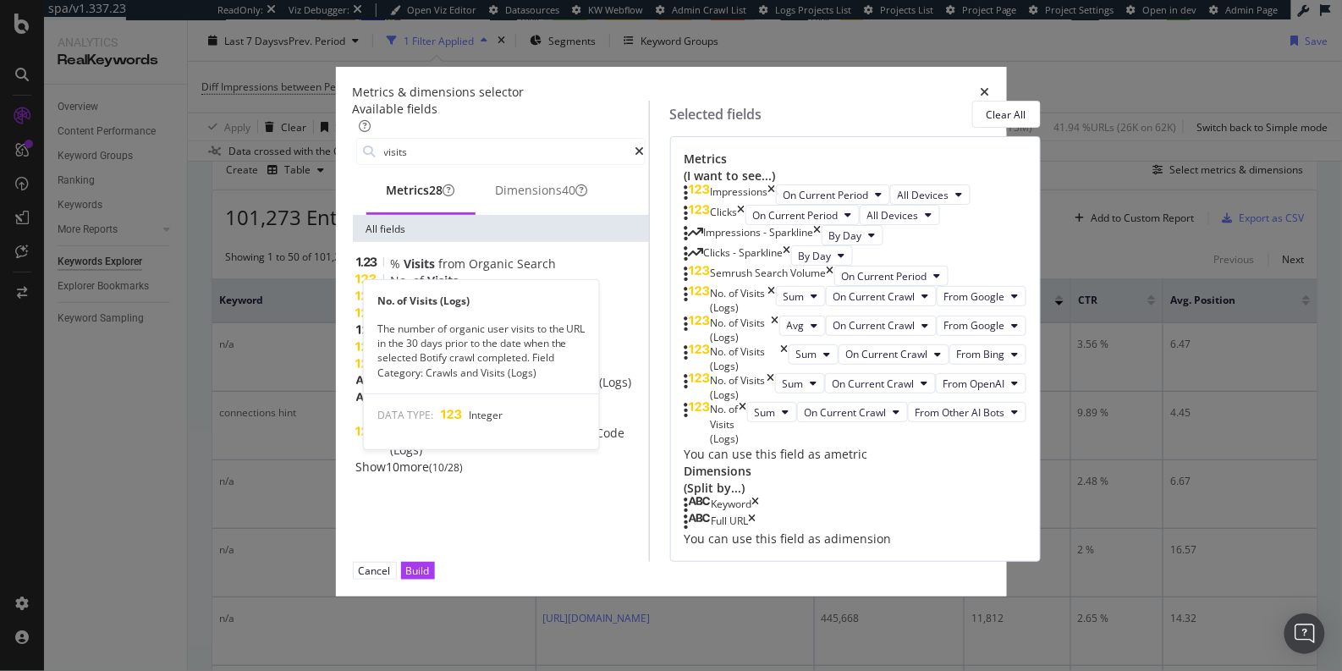
scroll to position [234, 0]
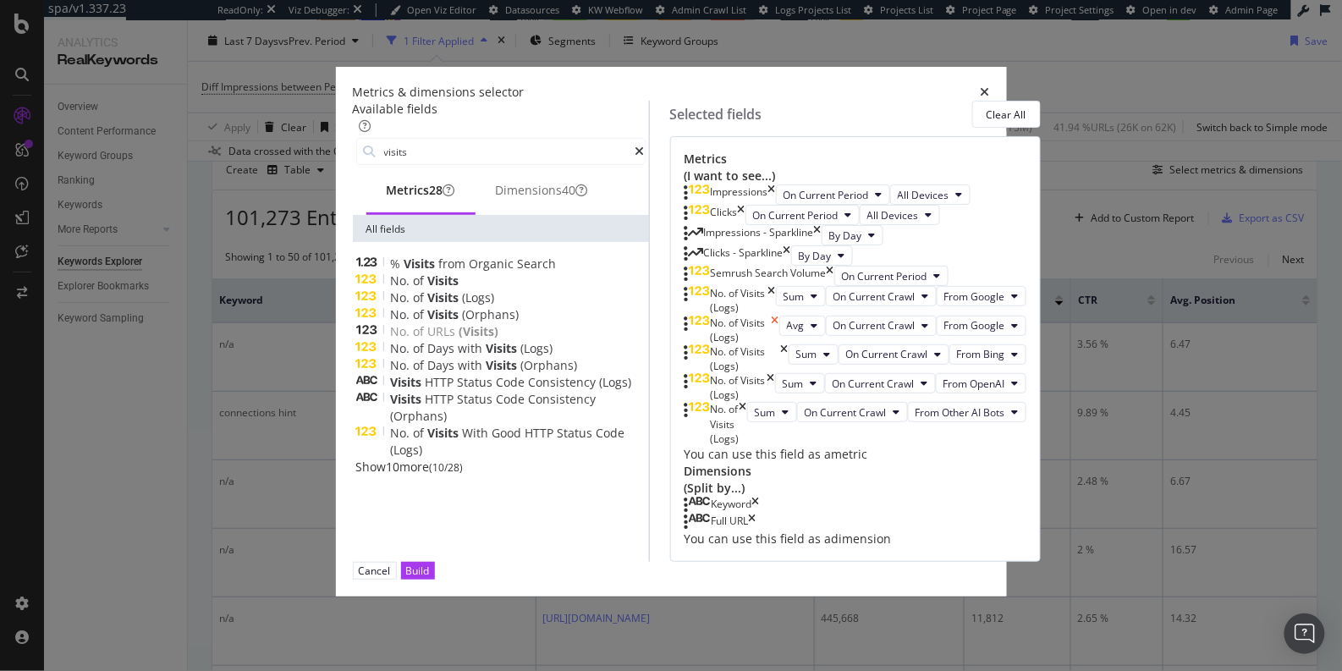
click at [779, 335] on icon "times" at bounding box center [776, 330] width 8 height 29
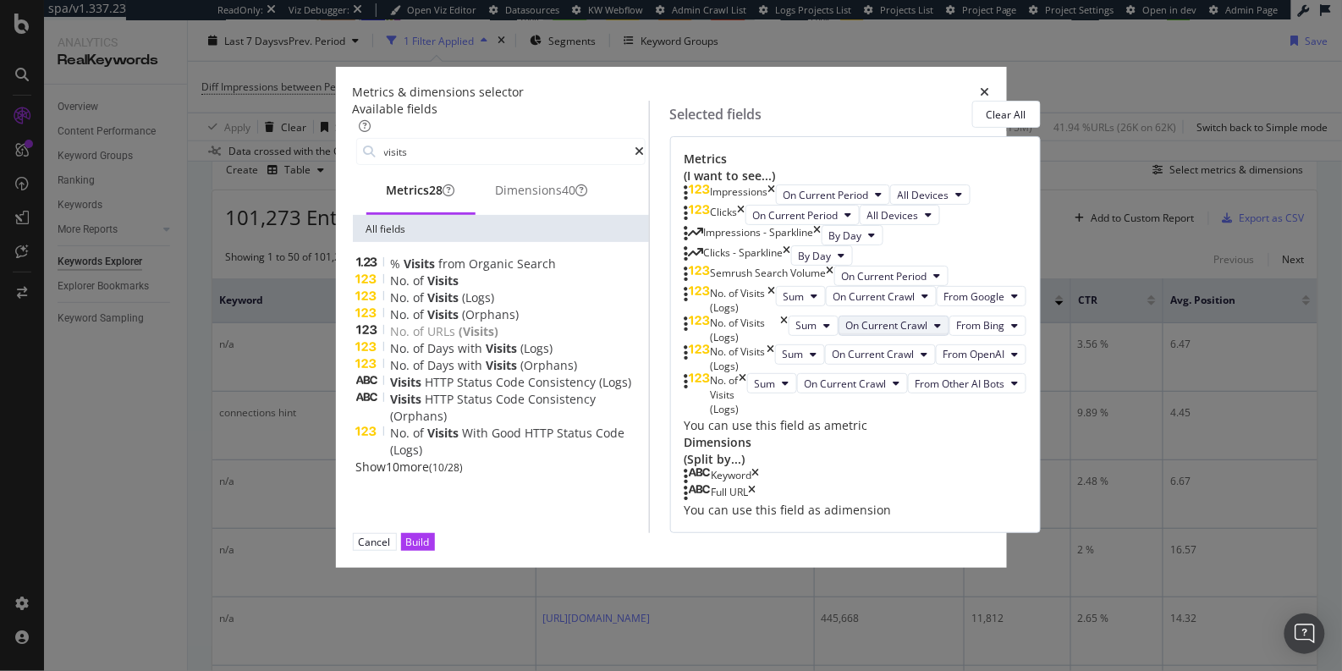
scroll to position [349, 0]
click at [430, 549] on div "Build" at bounding box center [418, 542] width 24 height 14
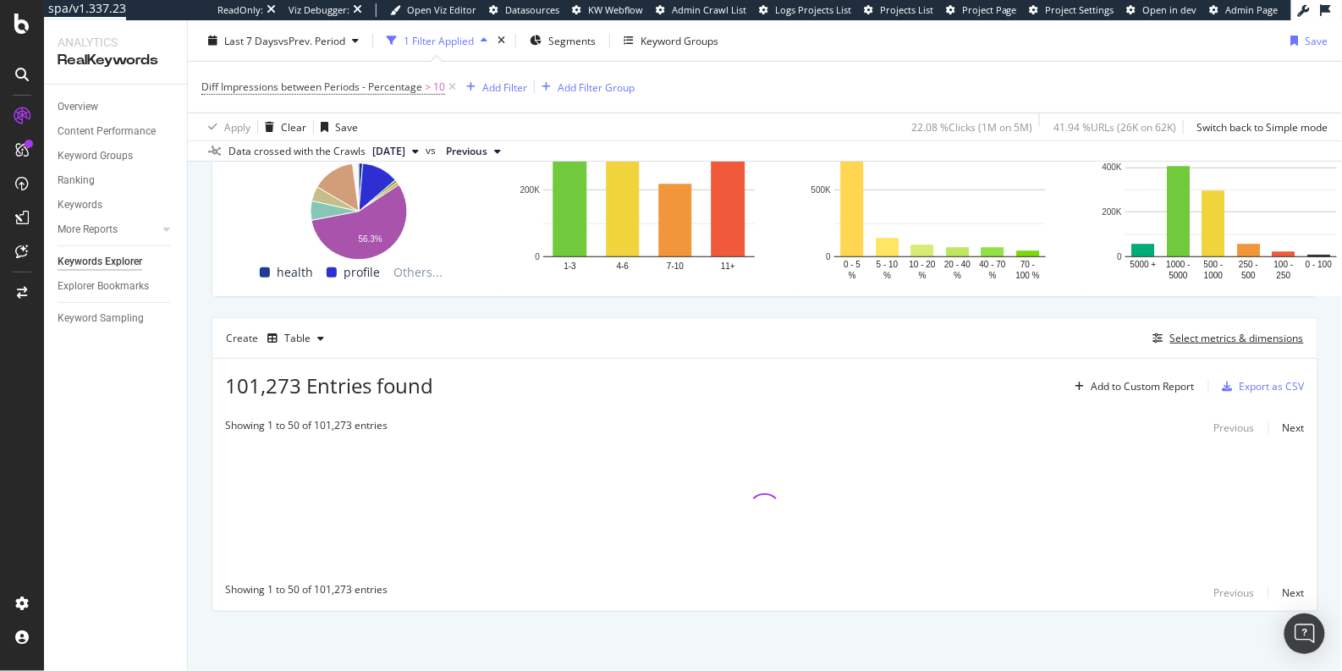
scroll to position [306, 0]
click at [493, 89] on div "Add Filter" at bounding box center [504, 87] width 45 height 14
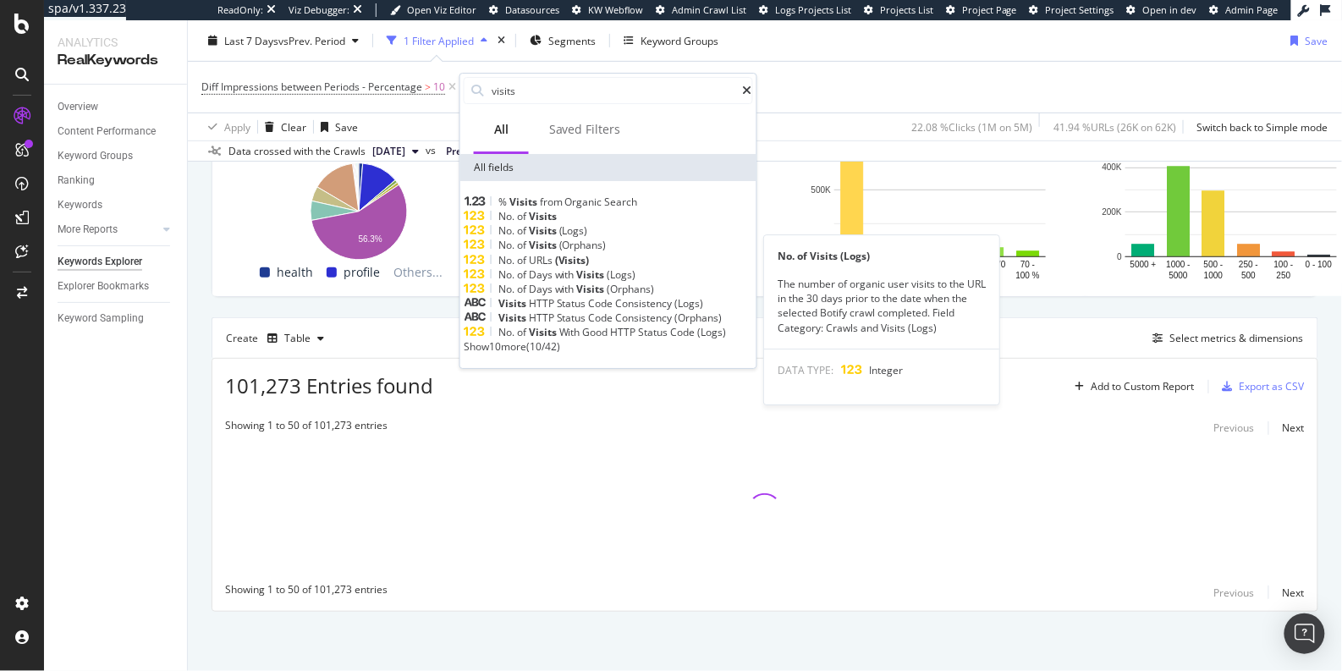
type input "visits"
click at [613, 238] on div "No. of Visits (Logs)" at bounding box center [608, 230] width 289 height 14
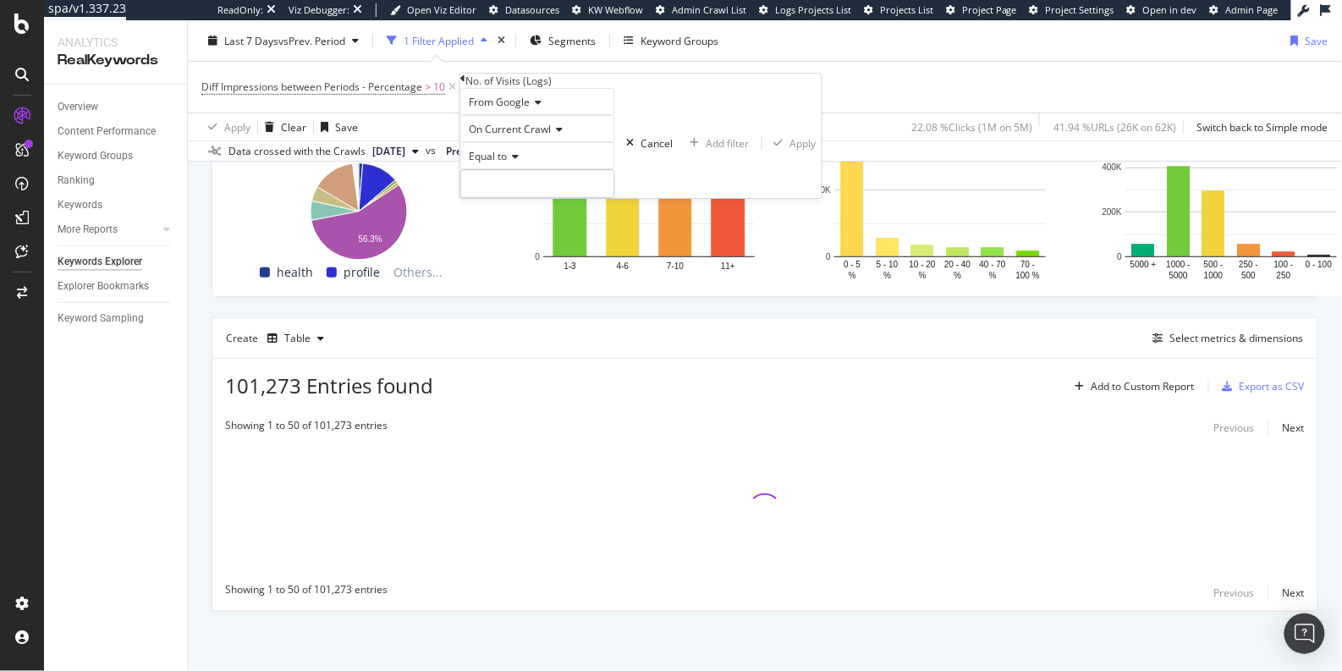
click at [515, 162] on icon at bounding box center [513, 156] width 12 height 10
click at [547, 136] on span "On Current Crawl" at bounding box center [510, 129] width 82 height 14
click at [549, 209] on span "Diff. between Crawls - Percentage" at bounding box center [516, 194] width 103 height 29
click at [536, 198] on input "number" at bounding box center [558, 183] width 196 height 29
click at [504, 163] on span "Equal to" at bounding box center [488, 156] width 38 height 14
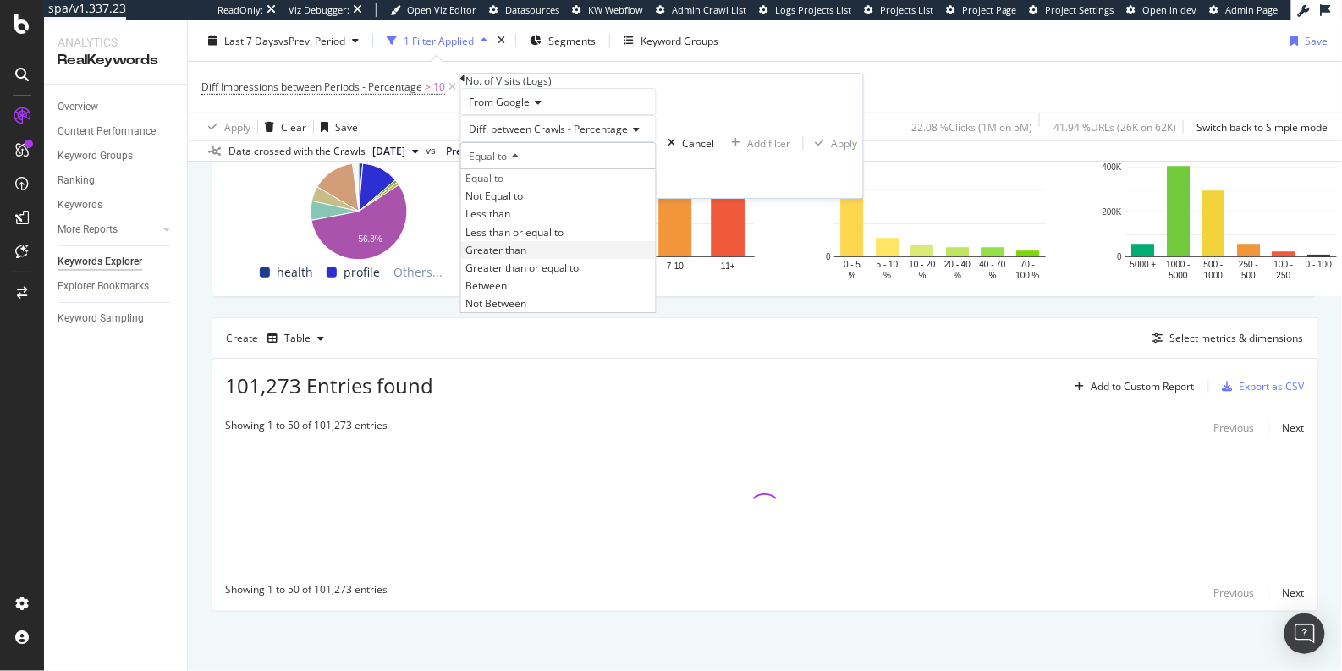
click at [517, 257] on span "Greater than" at bounding box center [495, 250] width 61 height 14
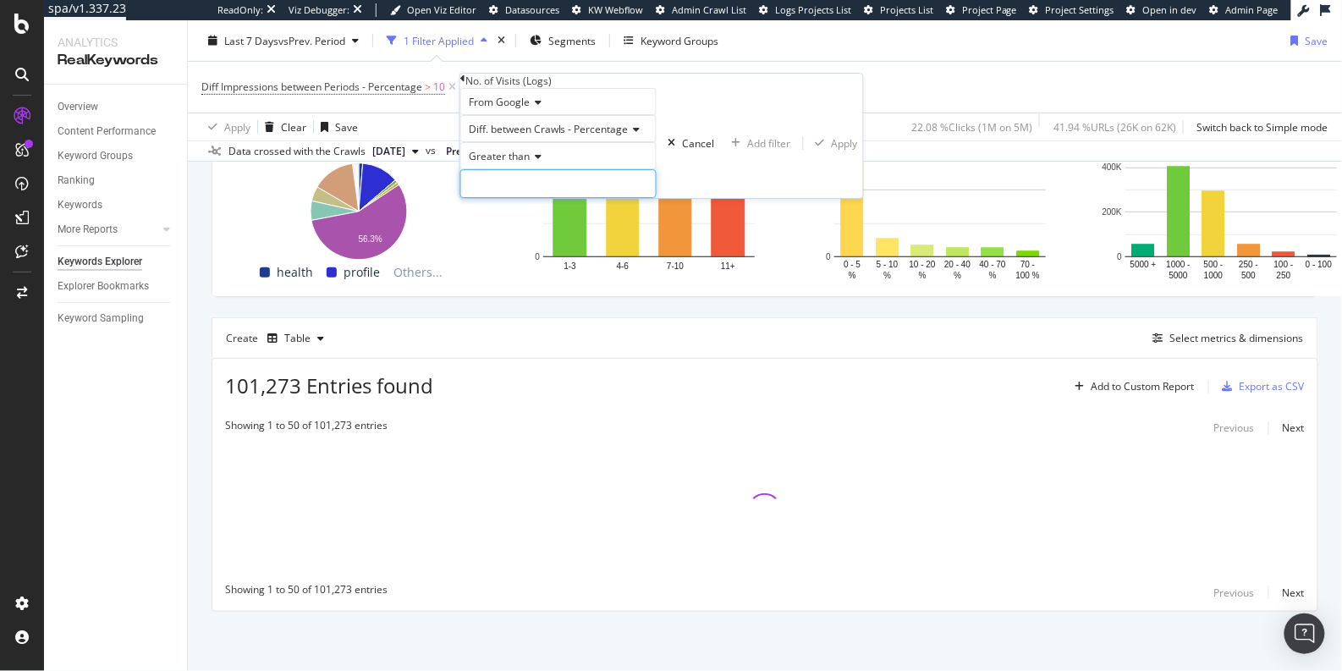
click at [536, 198] on input "number" at bounding box center [558, 183] width 196 height 29
type input "10"
click at [804, 151] on button "Apply" at bounding box center [833, 143] width 59 height 16
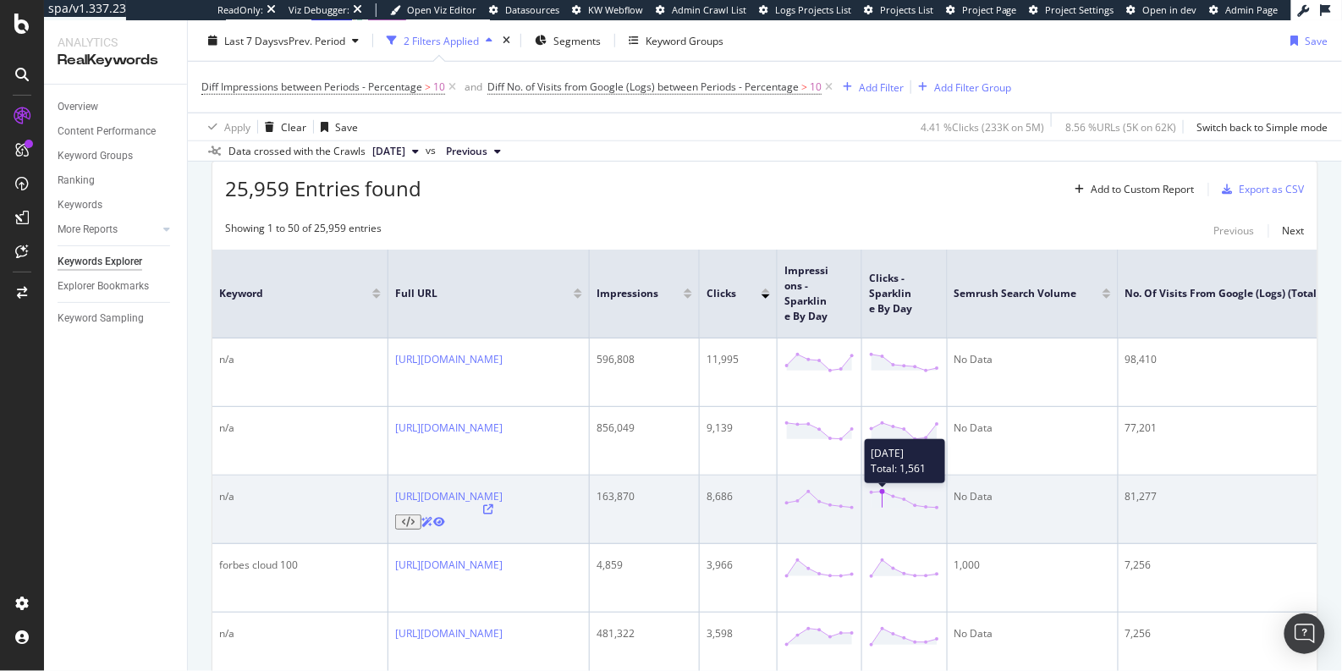
scroll to position [467, 0]
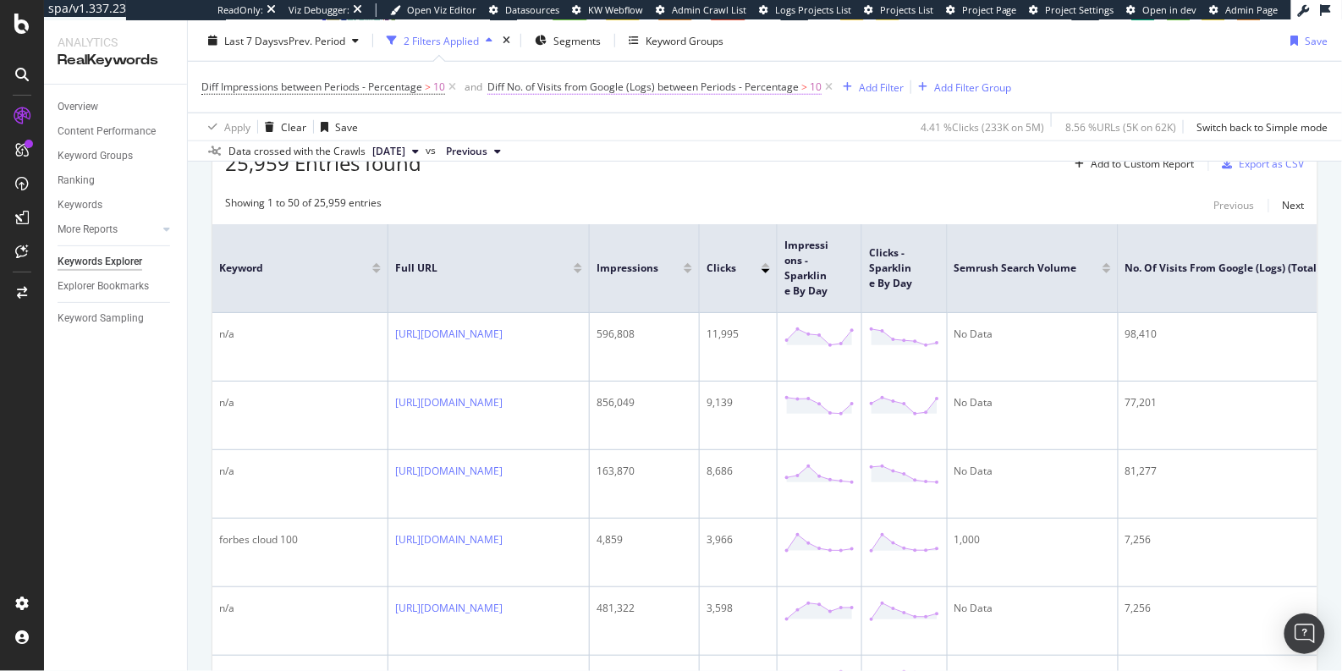
click at [619, 91] on span "Diff No. of Visits from Google (Logs) between Periods - Percentage" at bounding box center [642, 87] width 311 height 14
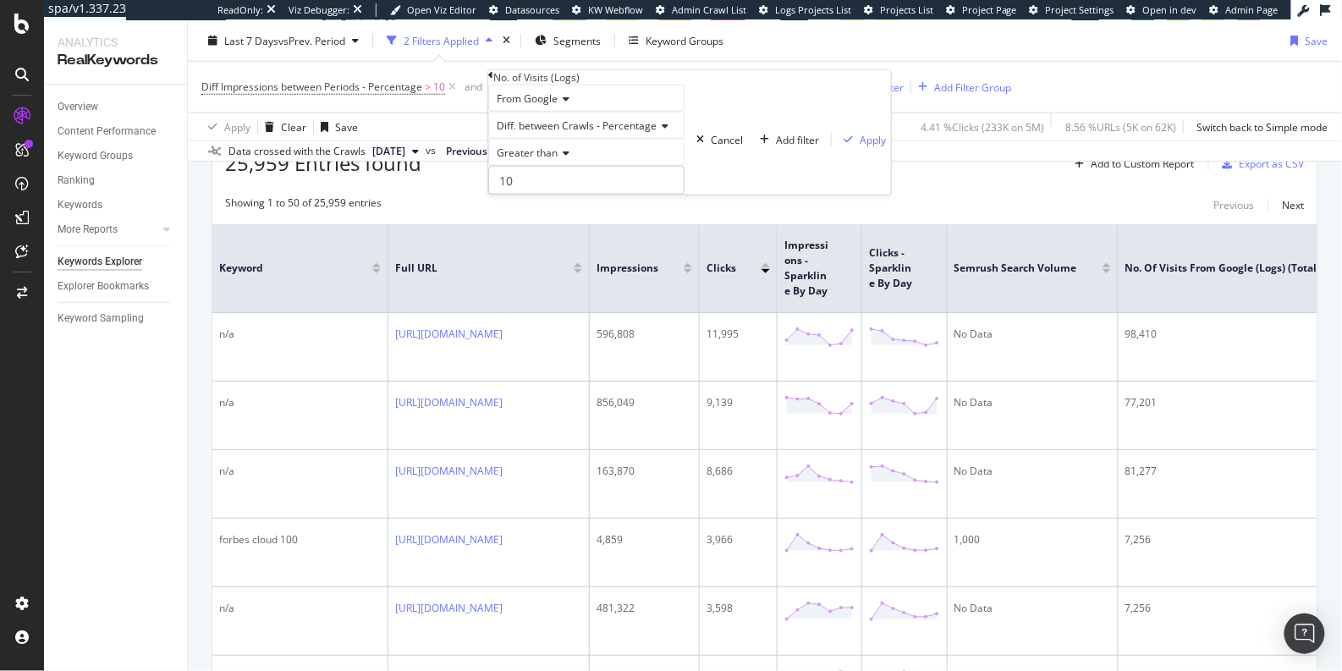
click at [541, 106] on span "From Google" at bounding box center [527, 98] width 61 height 14
click at [654, 85] on div "No. of Visits (Logs)" at bounding box center [689, 77] width 403 height 14
click at [874, 135] on div "Create Table Select metrics & dimensions" at bounding box center [765, 115] width 1107 height 41
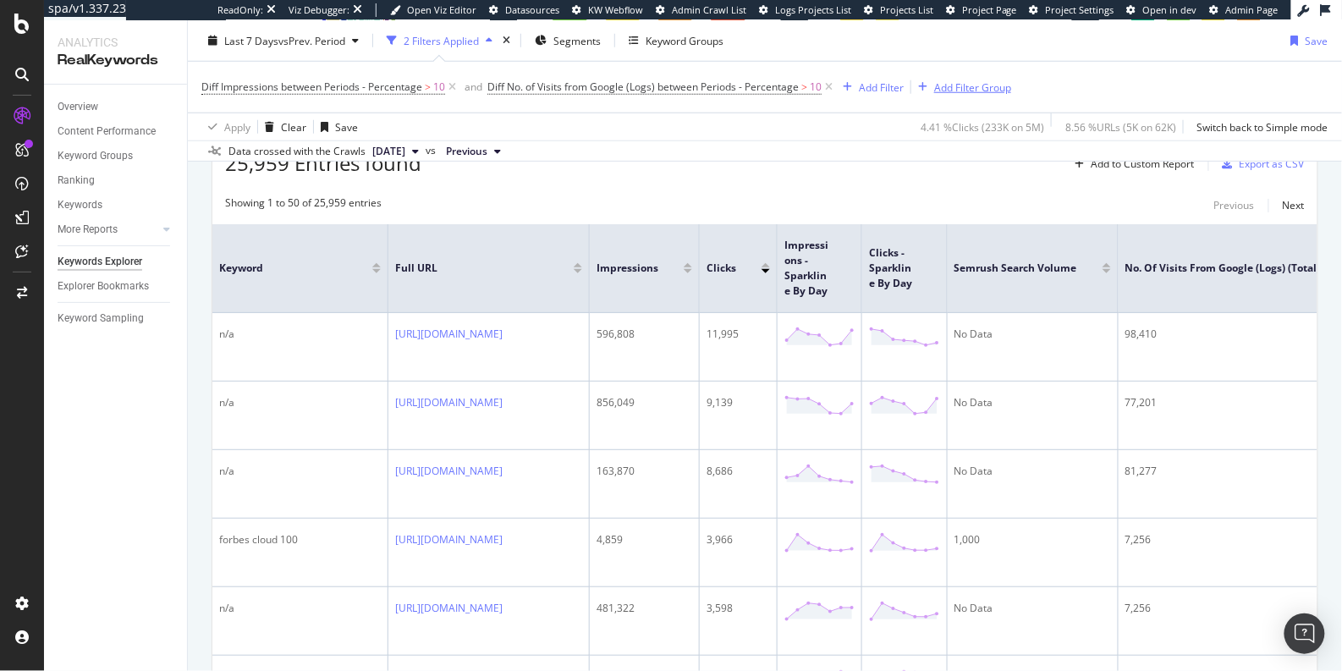
click at [960, 92] on div "Add Filter Group" at bounding box center [972, 87] width 77 height 14
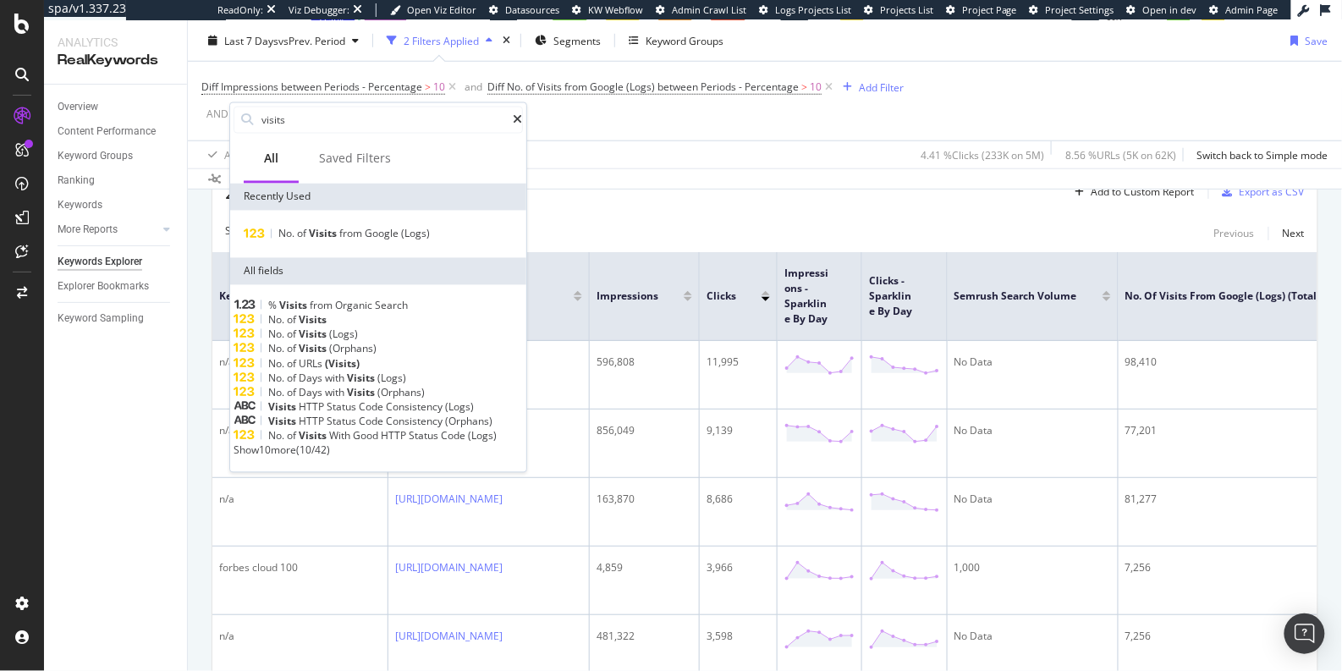
scroll to position [496, 0]
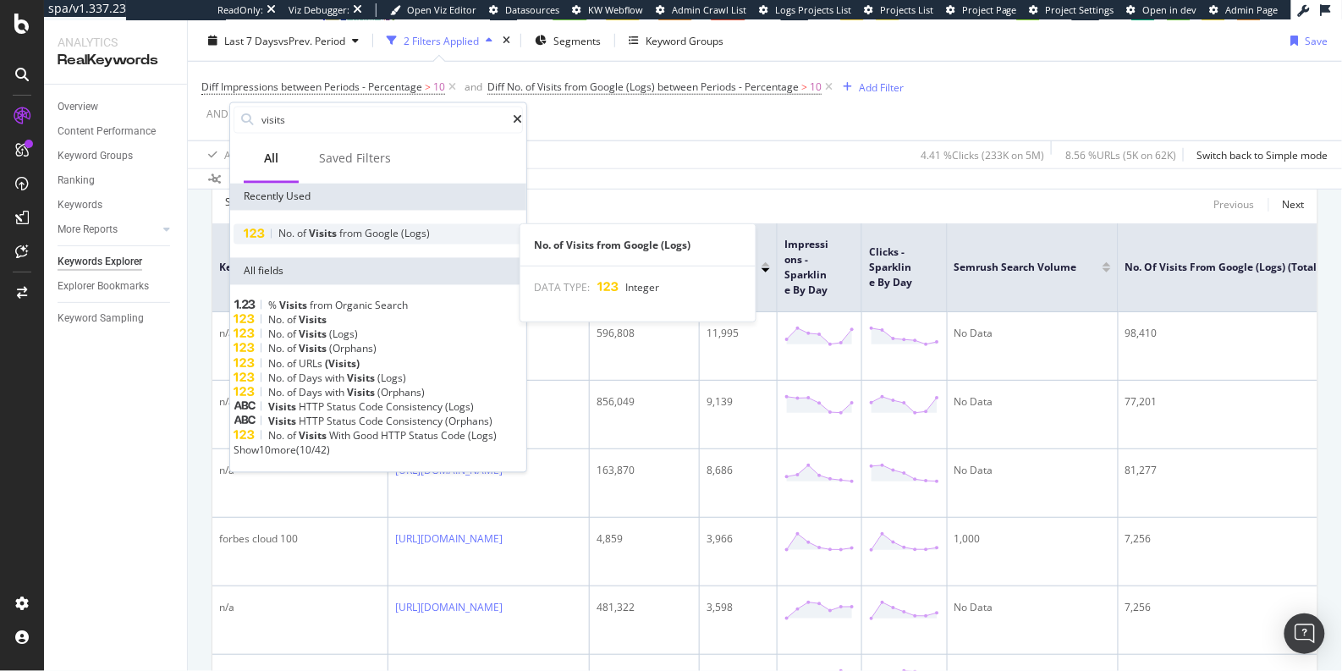
click at [367, 239] on span "Google" at bounding box center [383, 234] width 36 height 14
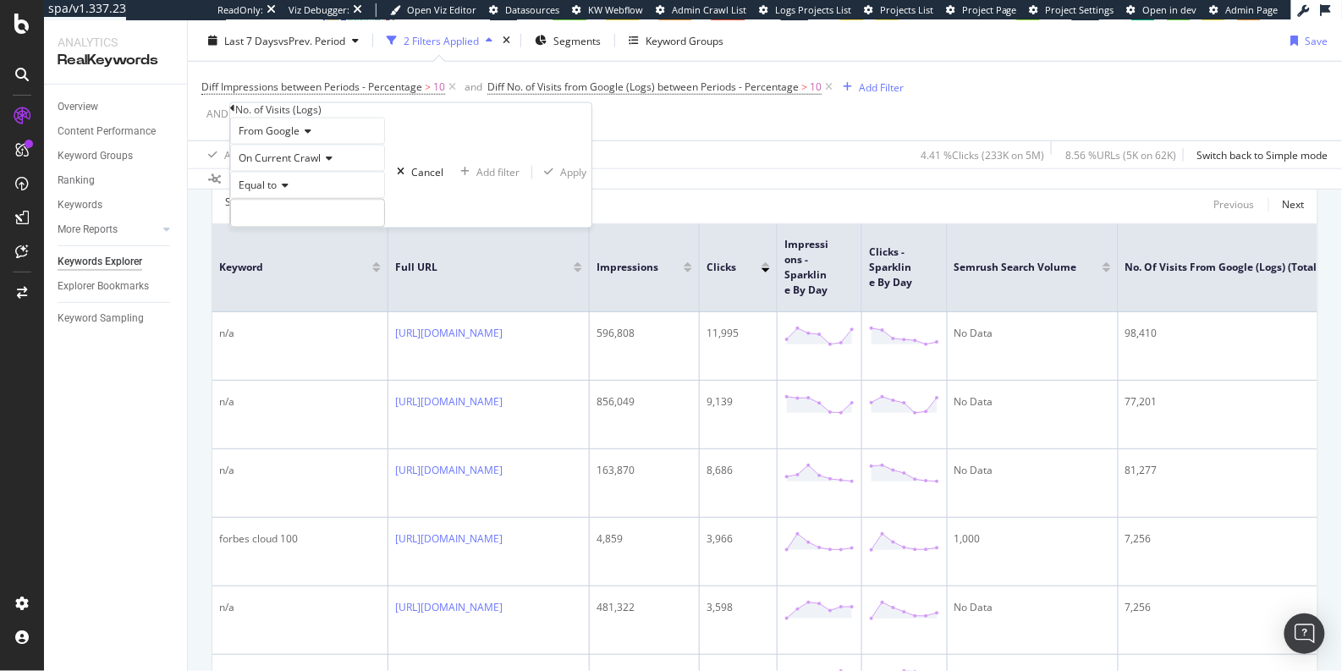
click at [285, 139] on span "From Google" at bounding box center [269, 131] width 61 height 14
click at [278, 179] on span "From Bing" at bounding box center [259, 171] width 48 height 14
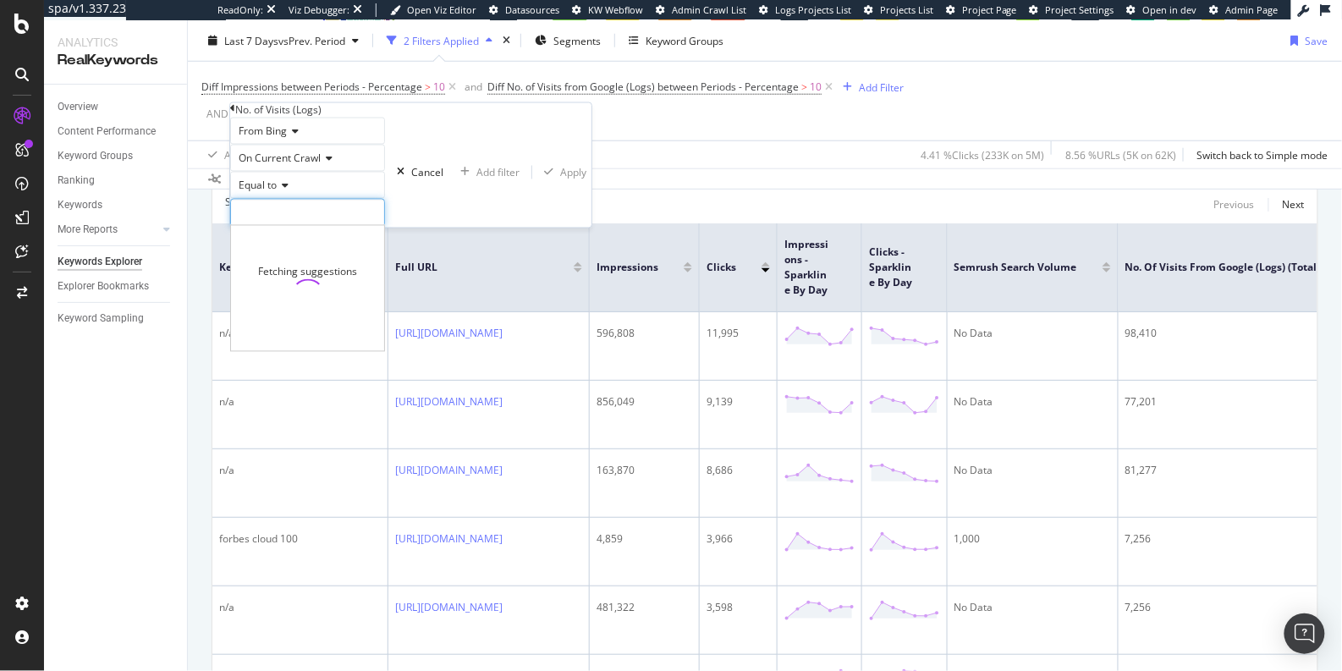
click at [305, 228] on input "number" at bounding box center [307, 213] width 155 height 29
click at [385, 199] on div "Equal to" at bounding box center [307, 185] width 155 height 27
click at [296, 288] on div "Greater than" at bounding box center [307, 279] width 153 height 18
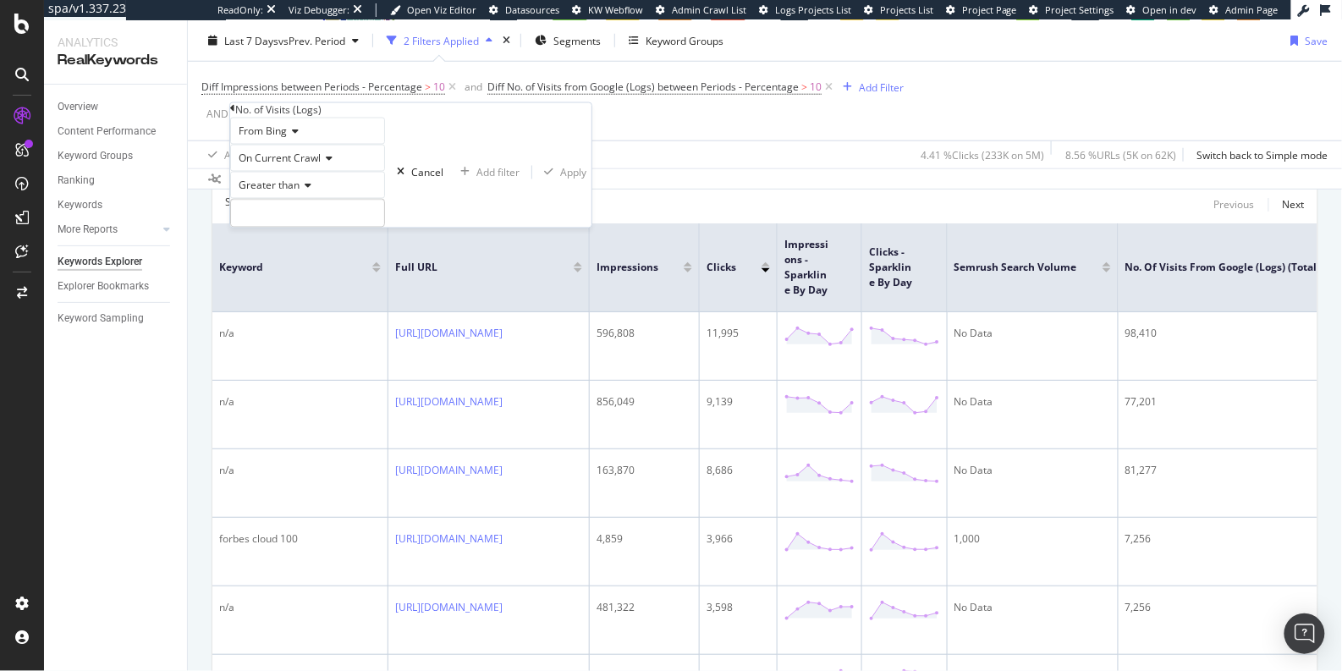
click at [317, 166] on span "On Current Crawl" at bounding box center [280, 158] width 82 height 14
click at [322, 238] on span "Diff. between Crawls - Percentage" at bounding box center [286, 223] width 103 height 29
click at [311, 228] on input "number" at bounding box center [328, 213] width 196 height 29
type input "10"
click at [422, 228] on div "From Bing Diff. between Crawls - Percentage Greater than 10 Cancel Add filter A…" at bounding box center [431, 173] width 403 height 110
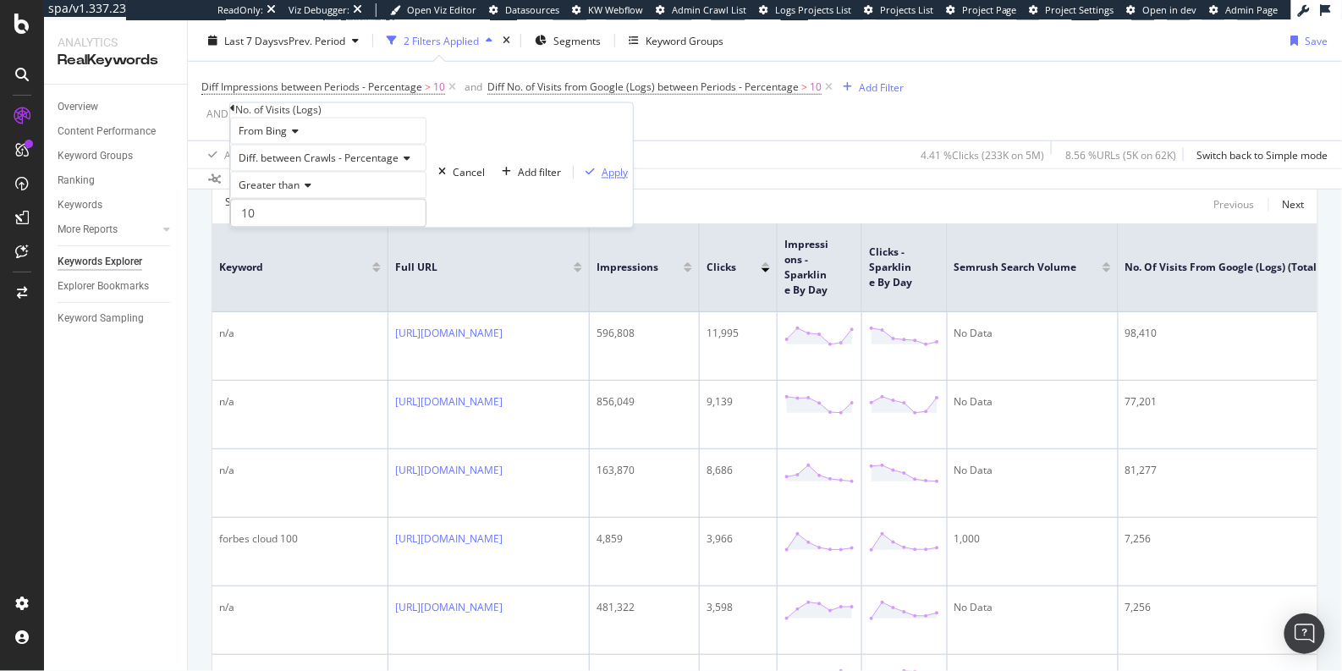
click at [602, 179] on div "Apply" at bounding box center [615, 172] width 26 height 14
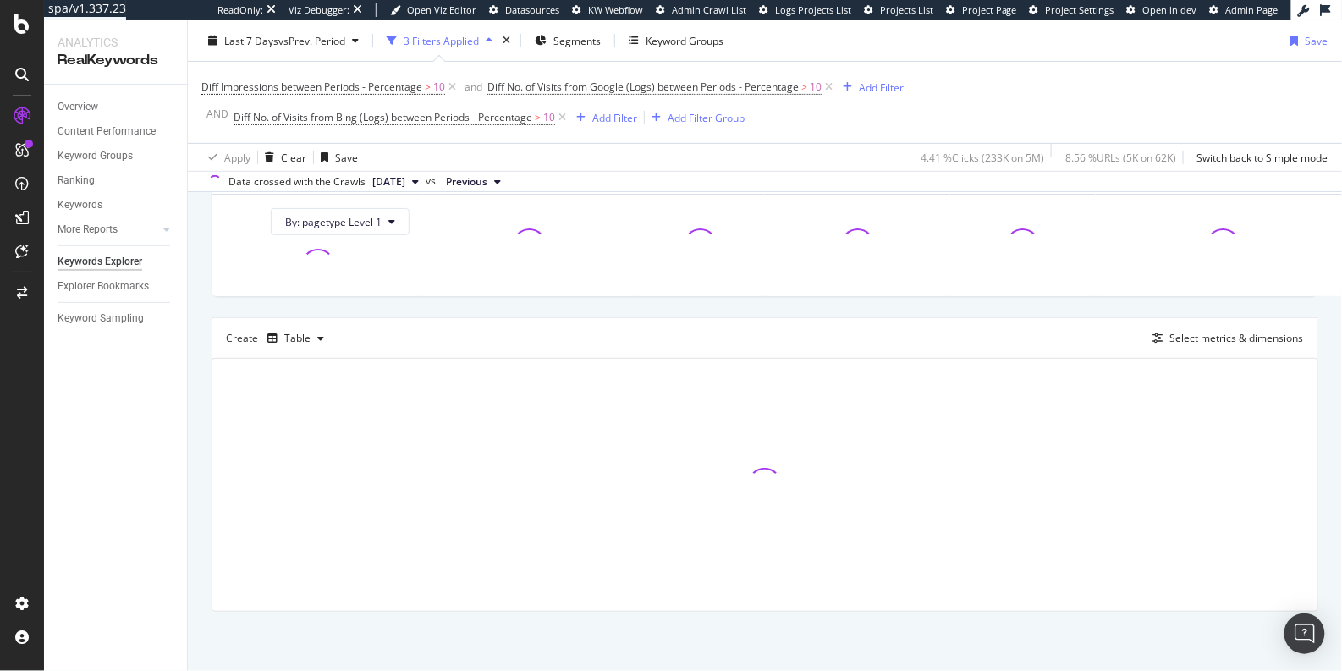
scroll to position [337, 0]
click at [605, 117] on div "Add Filter" at bounding box center [614, 117] width 45 height 14
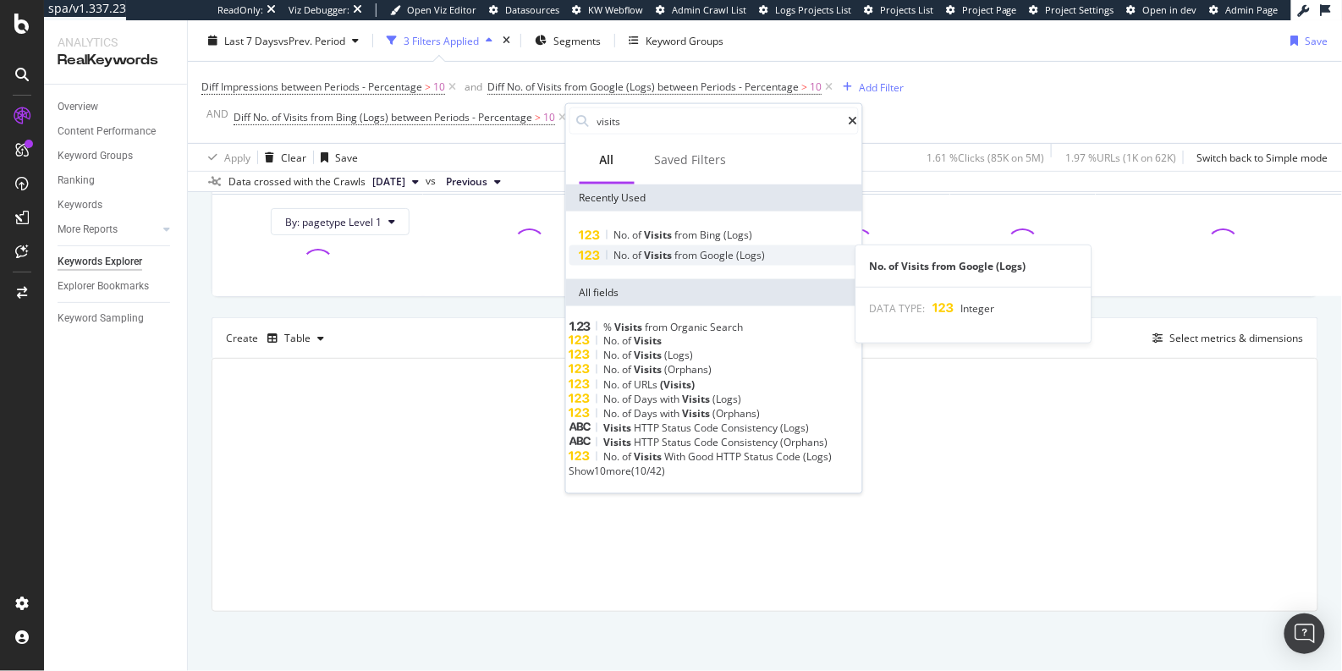
click at [699, 254] on span "from" at bounding box center [687, 255] width 25 height 14
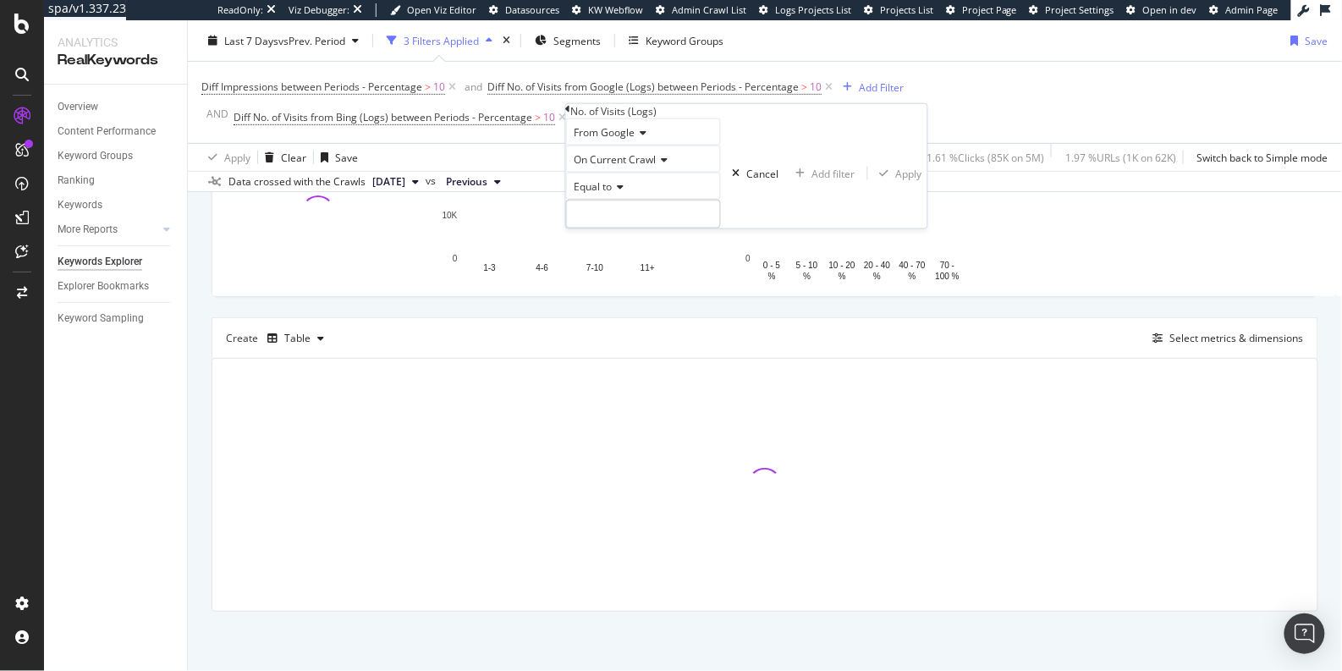
click at [602, 167] on span "On Current Crawl" at bounding box center [616, 159] width 82 height 14
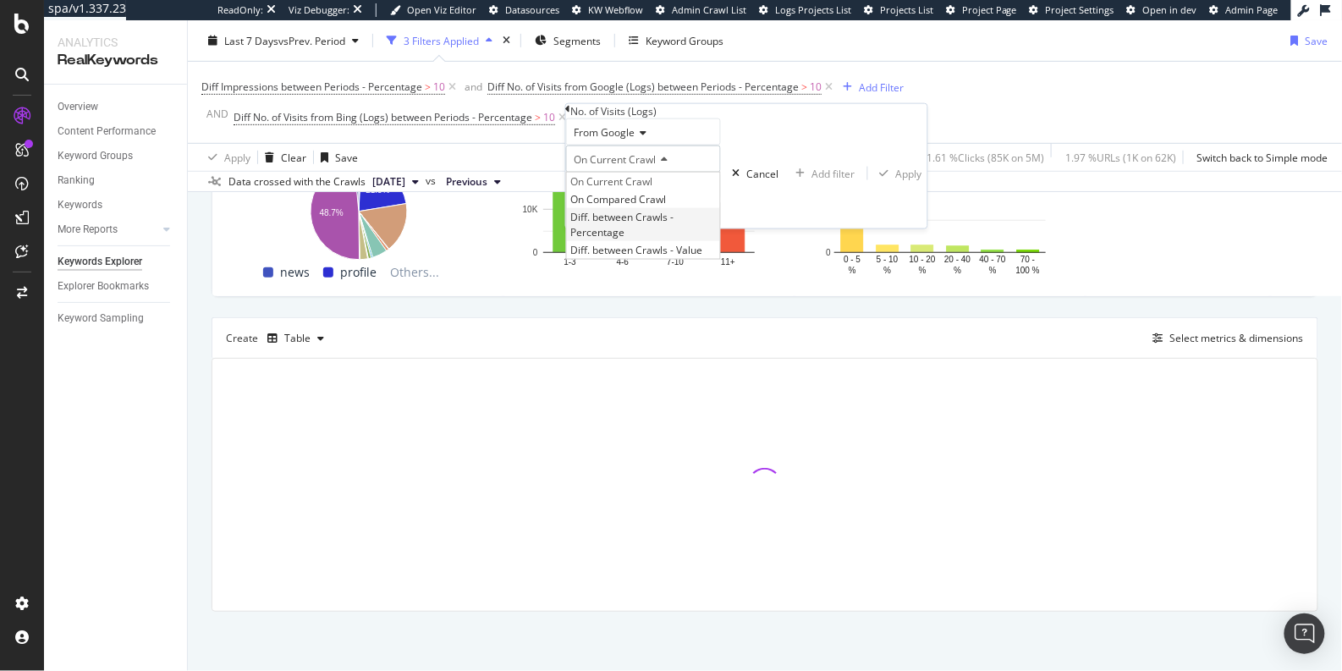
click at [628, 240] on div "Diff. between Crawls - Percentage" at bounding box center [643, 224] width 153 height 32
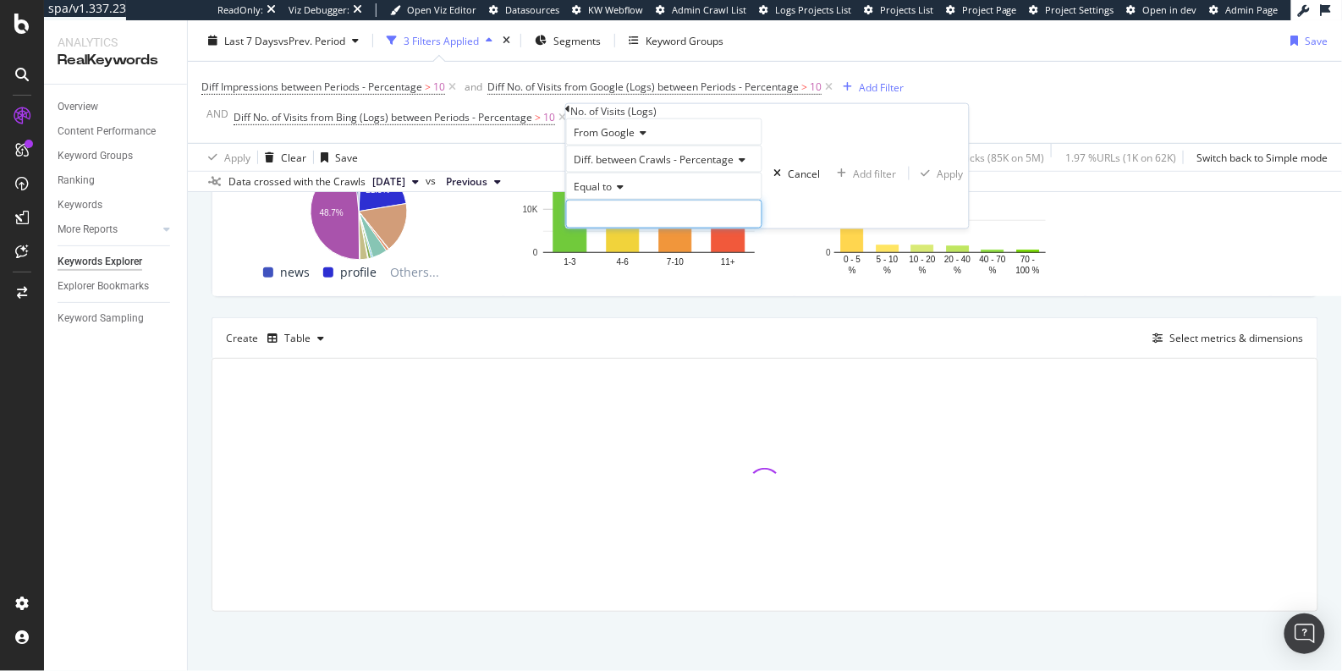
click at [623, 228] on input "number" at bounding box center [664, 214] width 196 height 29
type input "10"
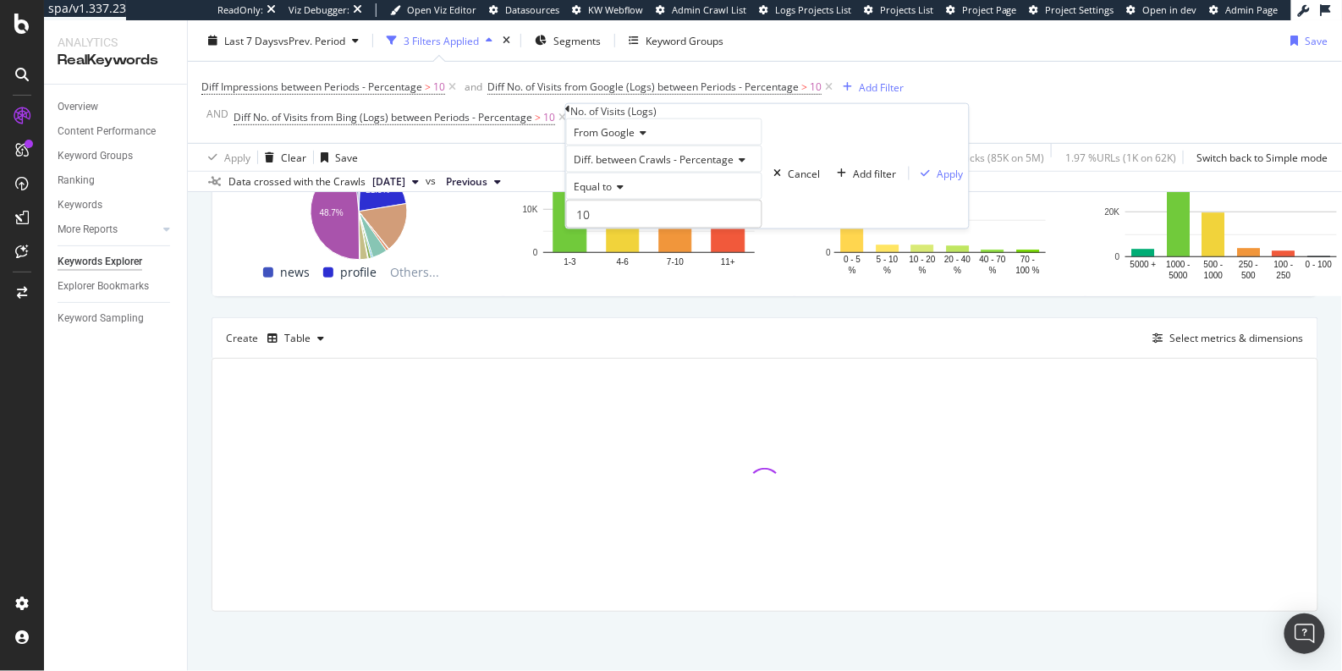
click at [613, 194] on span "Equal to" at bounding box center [594, 186] width 38 height 14
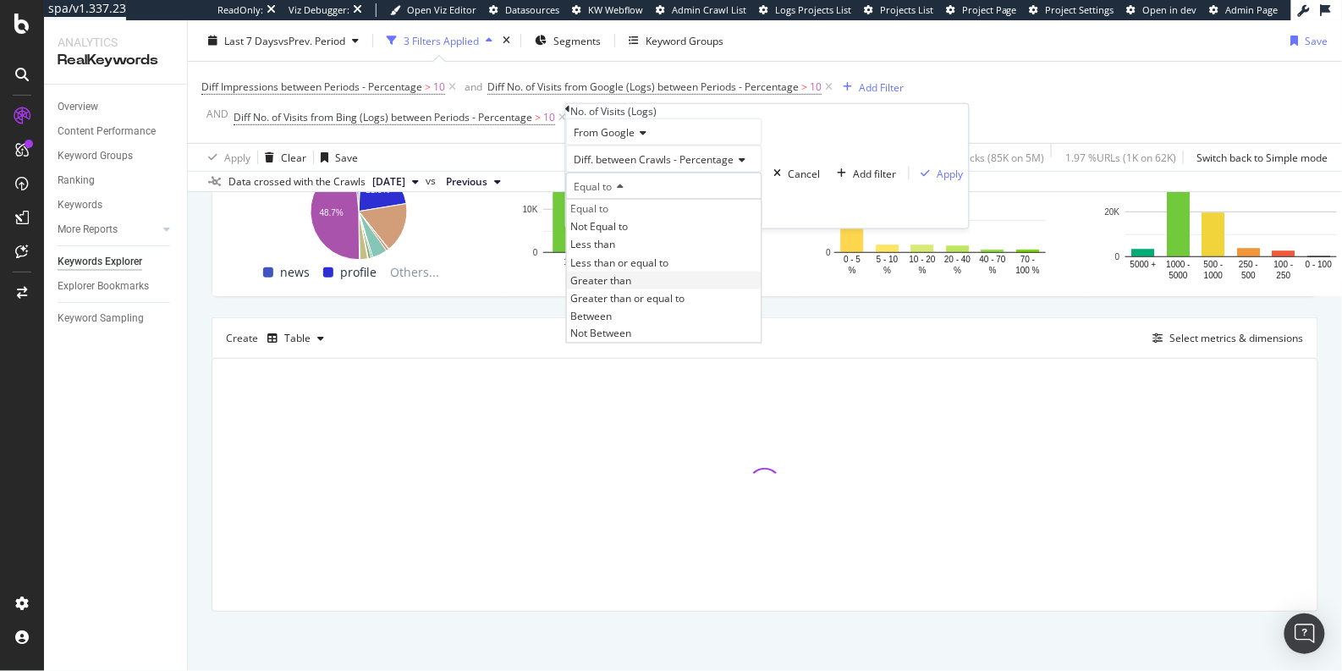
click at [609, 287] on span "Greater than" at bounding box center [601, 279] width 61 height 14
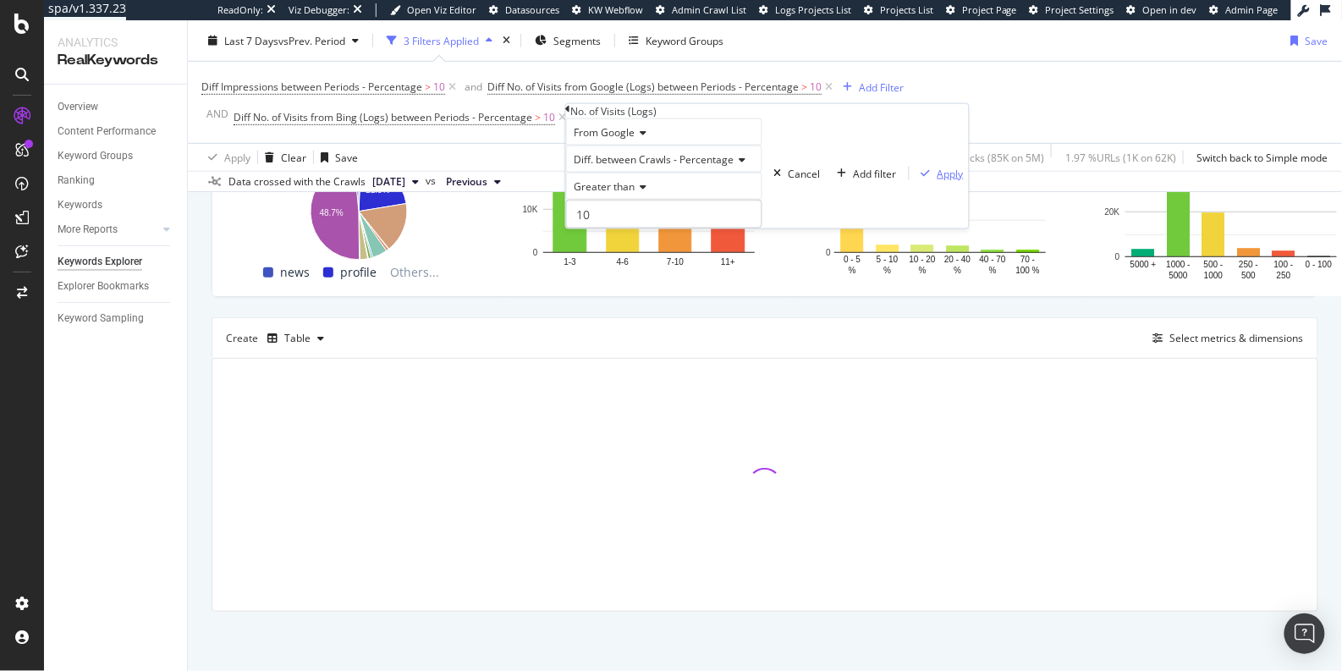
click at [915, 180] on div "Apply" at bounding box center [939, 173] width 49 height 14
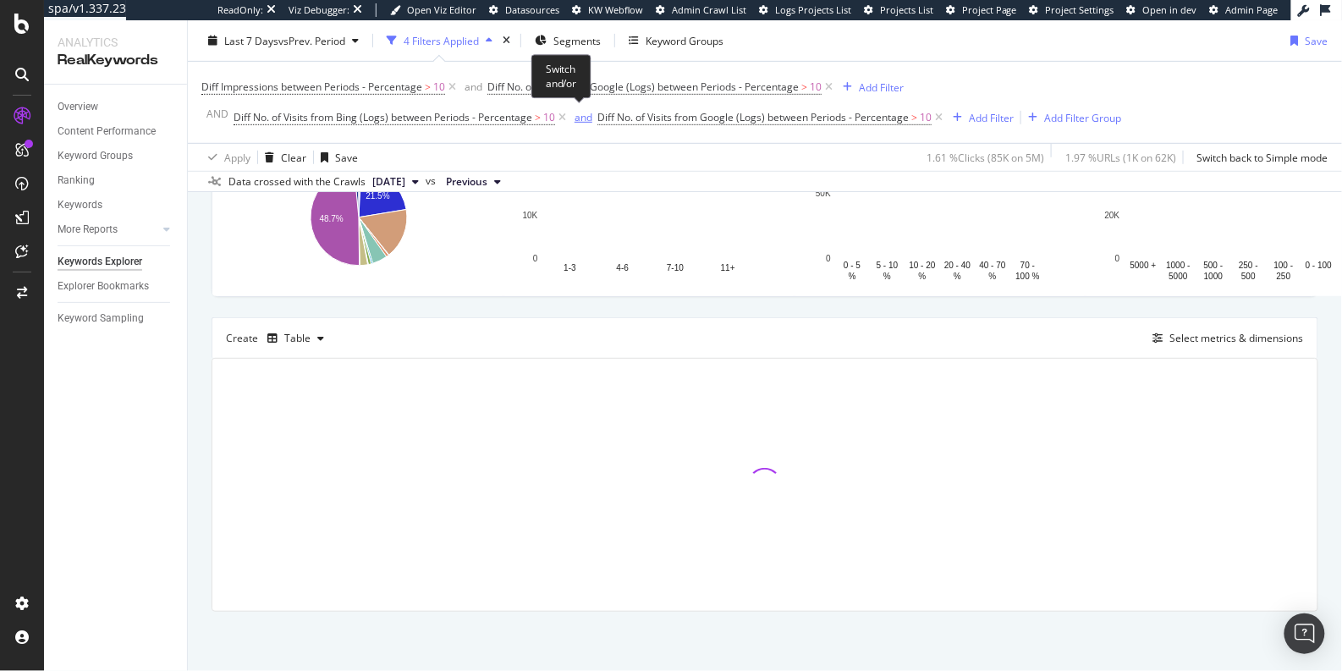
click at [581, 116] on div "and" at bounding box center [584, 117] width 18 height 14
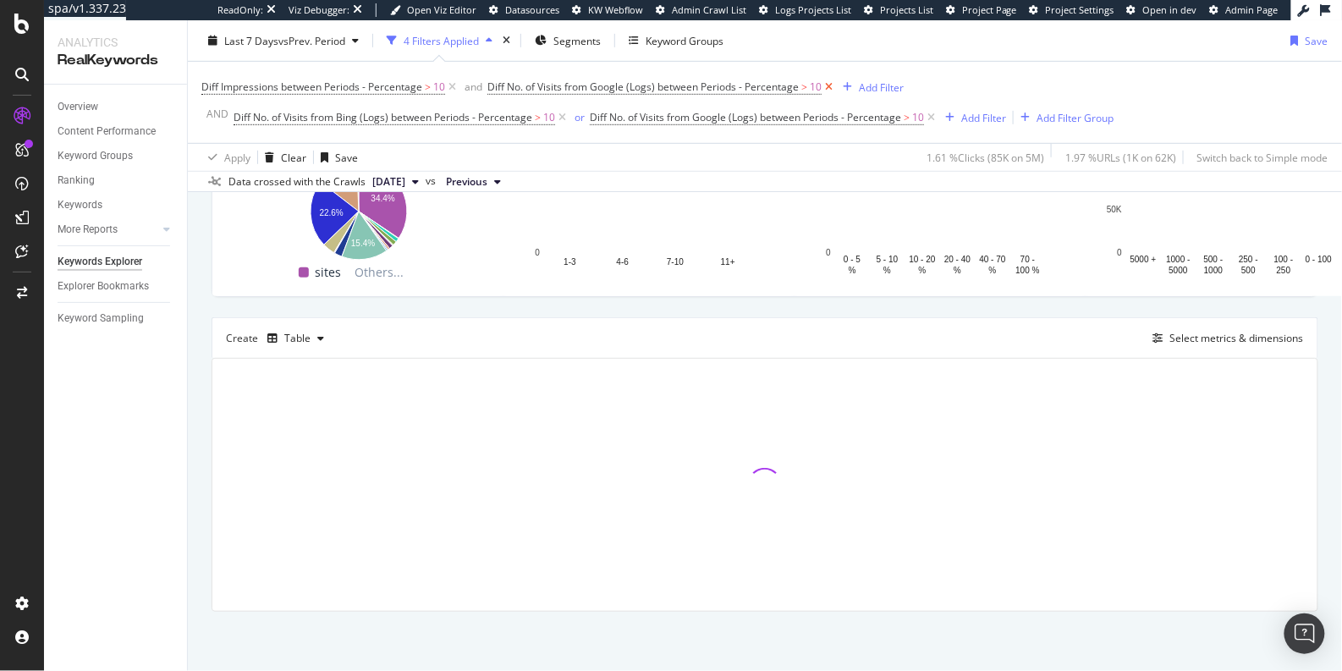
click at [827, 88] on icon at bounding box center [829, 87] width 14 height 17
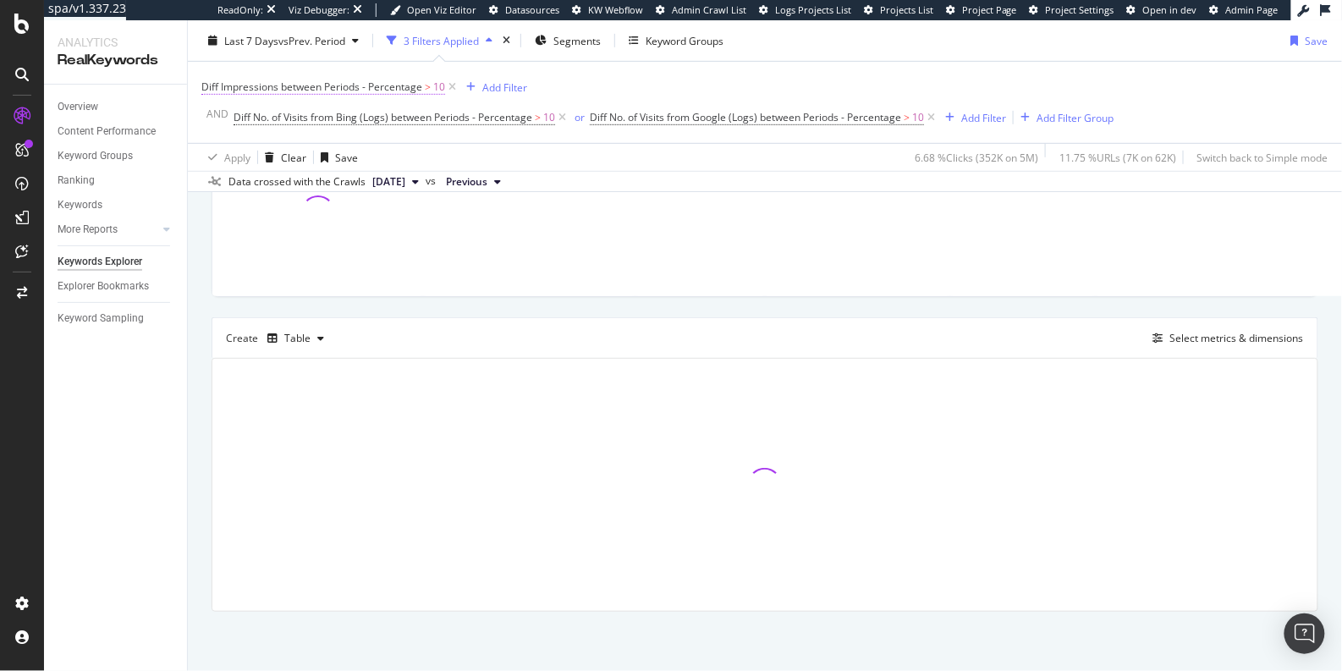
click at [370, 90] on span "Diff Impressions between Periods - Percentage" at bounding box center [311, 87] width 221 height 14
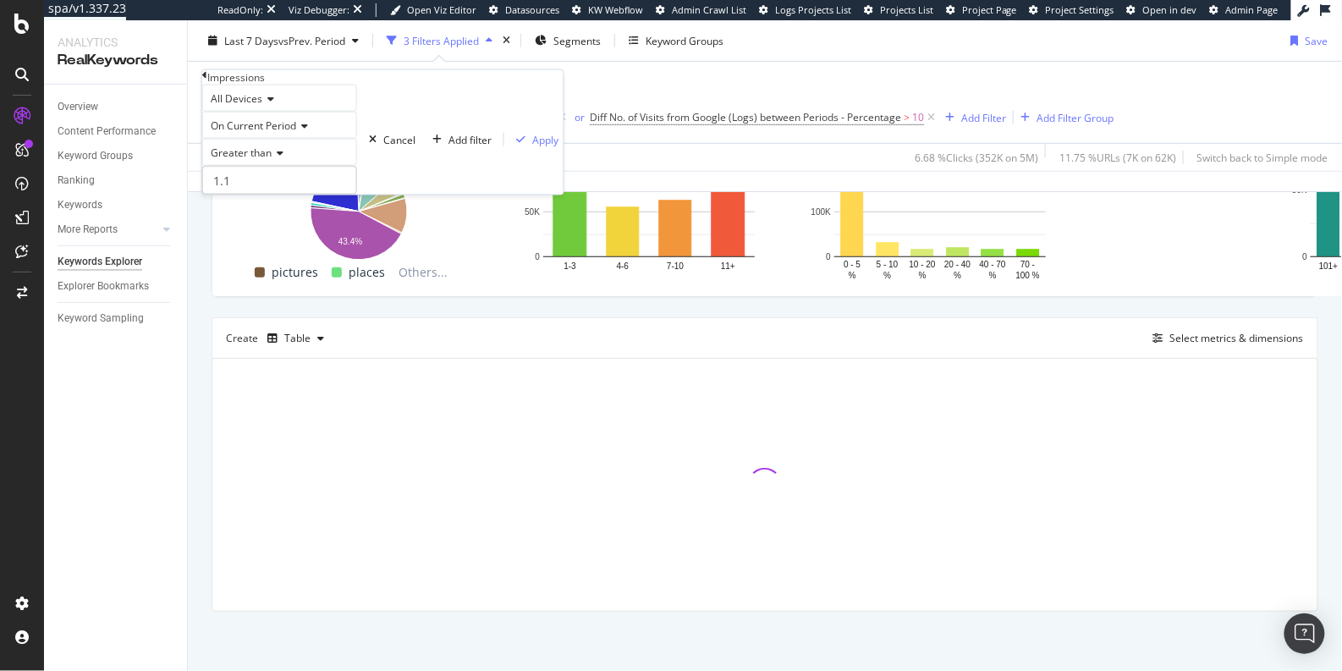
click at [207, 80] on icon at bounding box center [204, 75] width 5 height 10
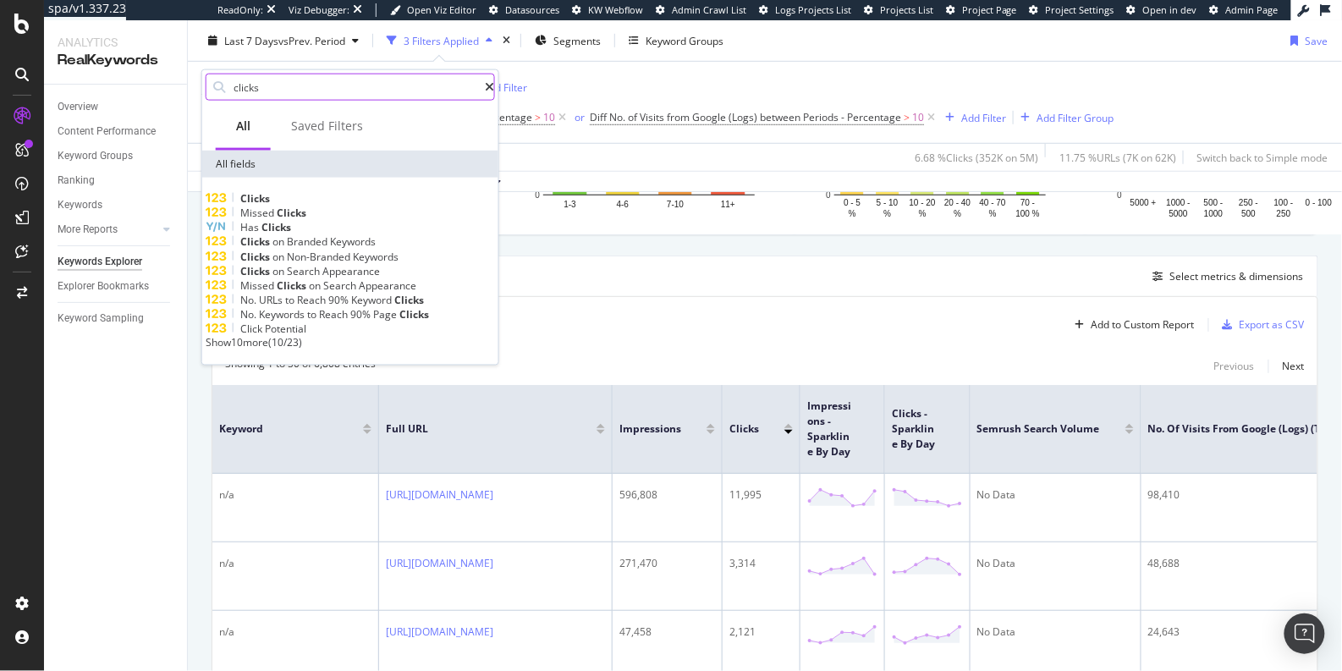
type input "clicks"
click at [489, 89] on div at bounding box center [489, 87] width 9 height 12
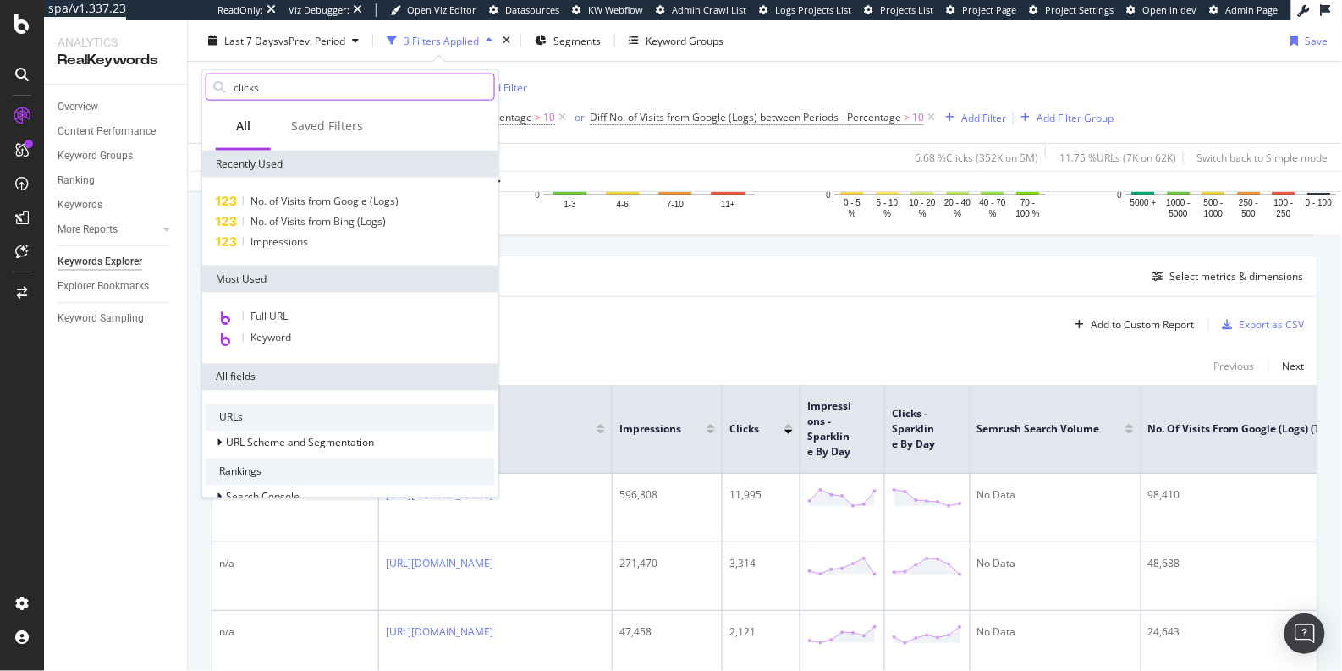
click at [653, 98] on div "Diff Impressions between Periods - Percentage > 10 Add Filter AND Diff No. of V…" at bounding box center [657, 102] width 912 height 54
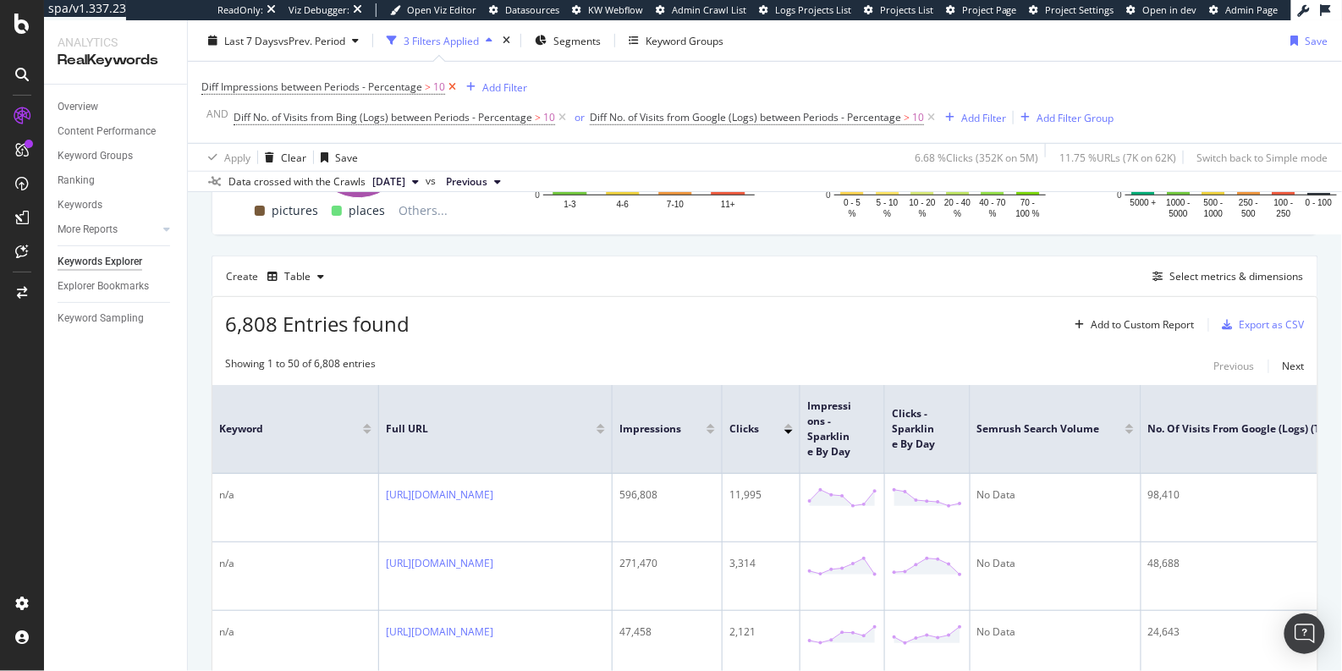
click at [449, 89] on icon at bounding box center [452, 87] width 14 height 17
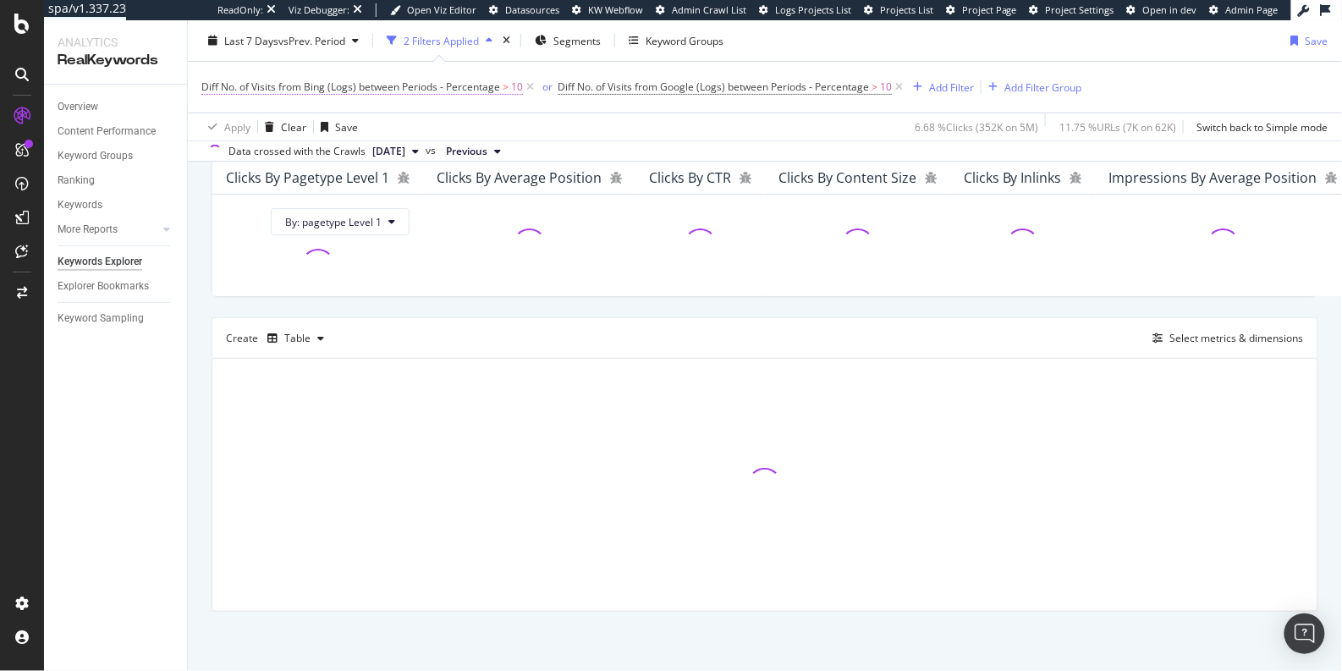
scroll to position [306, 0]
click at [922, 84] on div "button" at bounding box center [917, 87] width 23 height 10
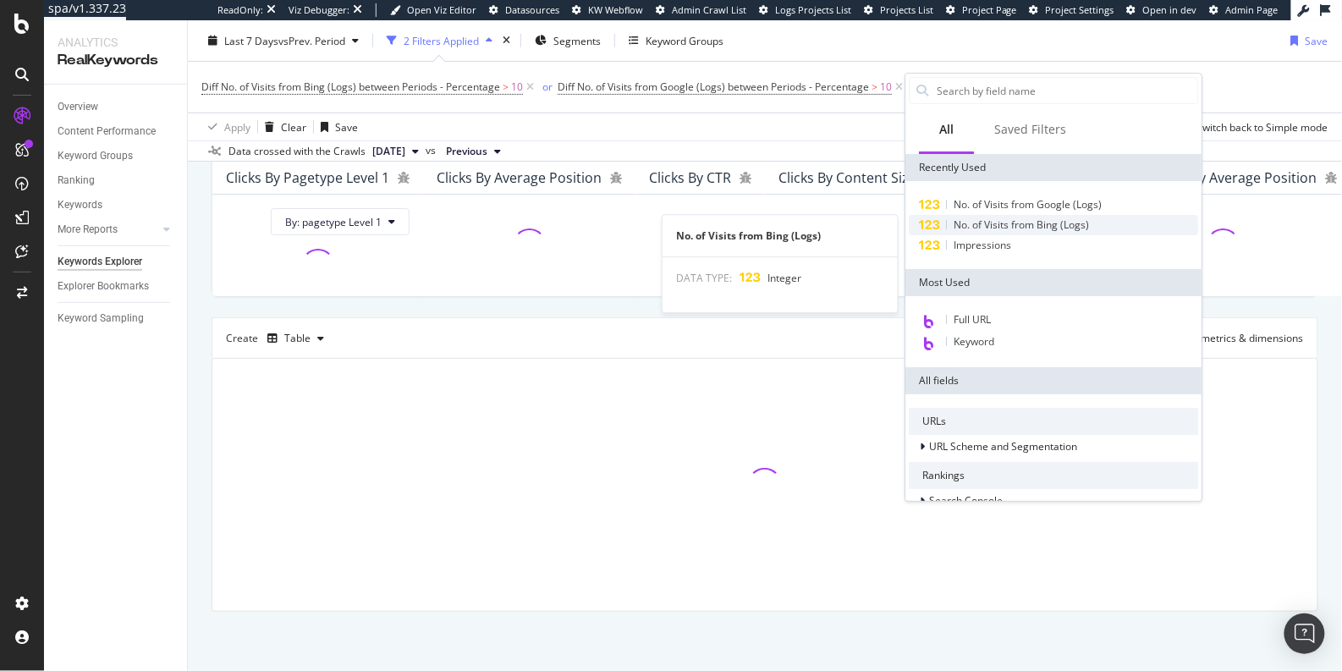
click at [1039, 221] on span "No. of Visits from Bing (Logs)" at bounding box center [1021, 224] width 135 height 14
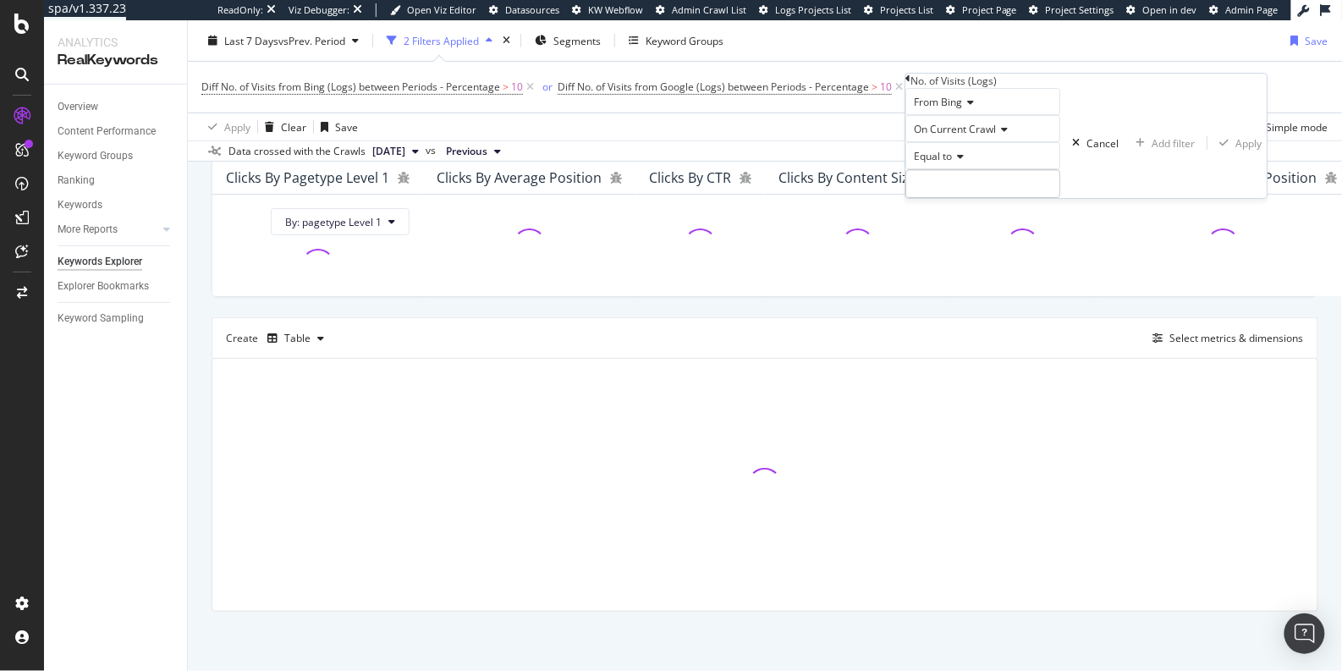
click at [949, 109] on span "From Bing" at bounding box center [938, 102] width 48 height 14
click at [959, 168] on span "From OpenAI" at bounding box center [941, 160] width 62 height 14
click at [965, 209] on span "Diff. between Crawls - Percentage" at bounding box center [961, 194] width 103 height 29
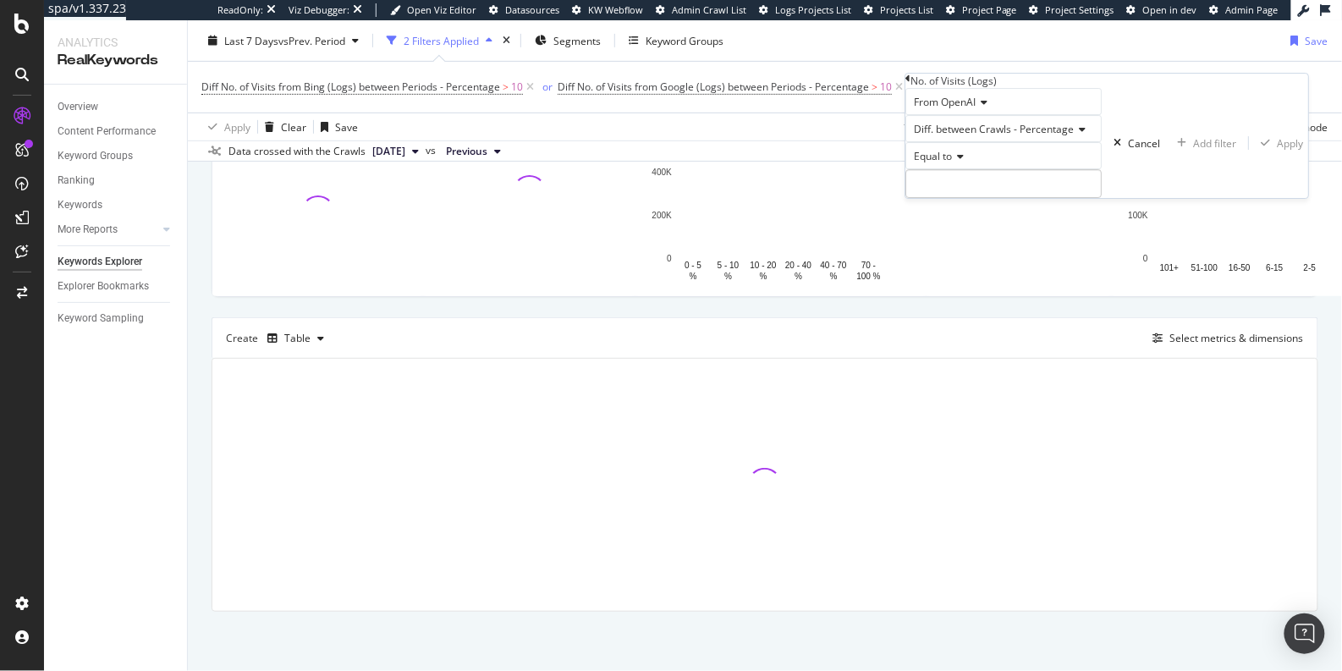
click at [942, 163] on span "Equal to" at bounding box center [933, 156] width 38 height 14
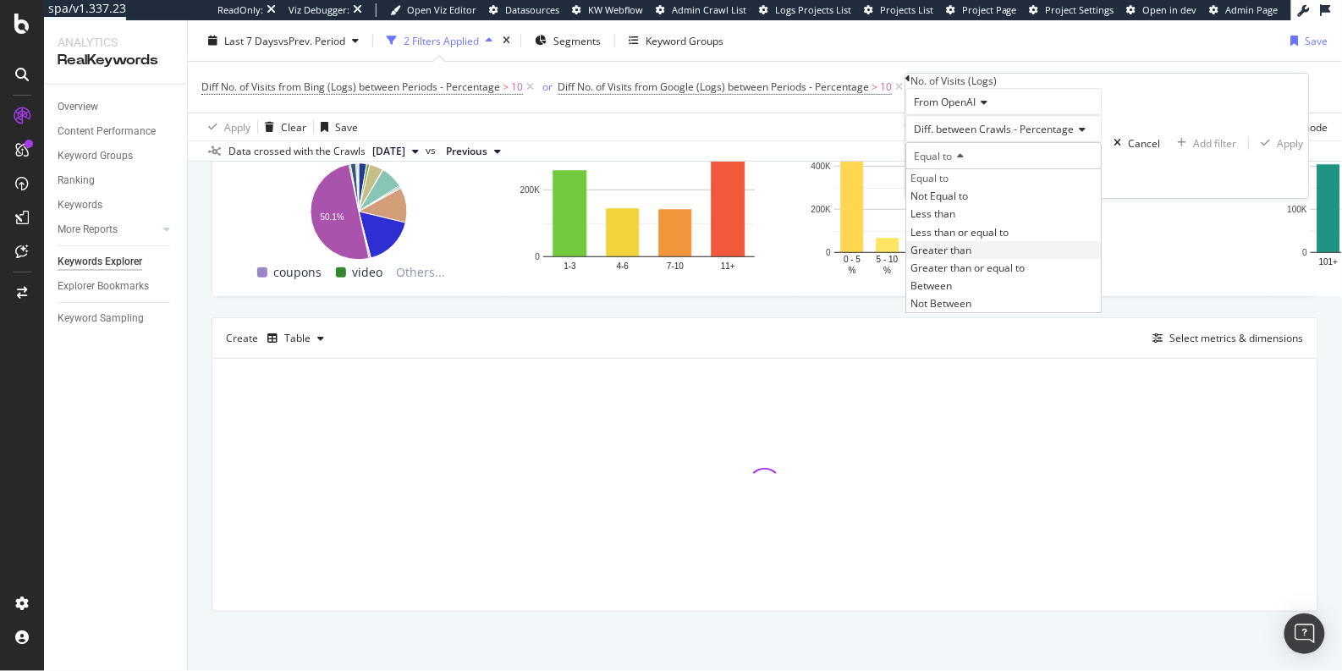
click at [957, 259] on div "Greater than" at bounding box center [1003, 250] width 195 height 18
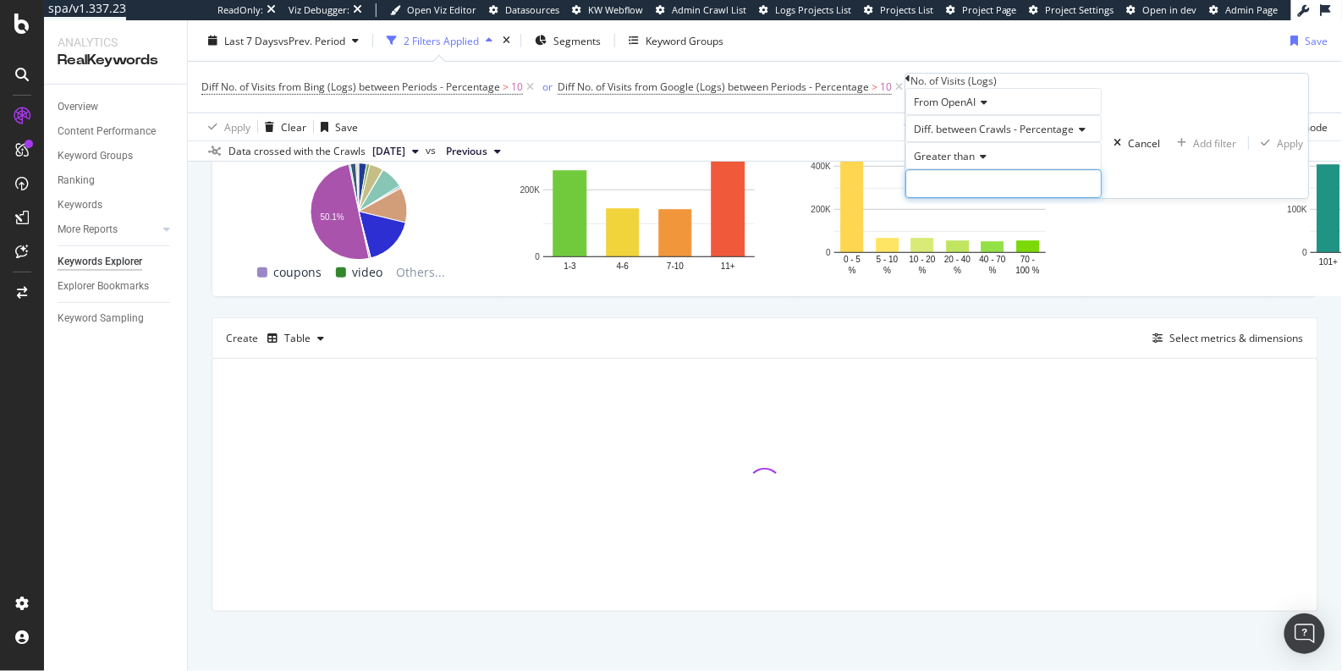
click at [976, 198] on input "number" at bounding box center [1003, 183] width 196 height 29
type input "10"
click at [1277, 151] on div "Apply" at bounding box center [1290, 143] width 26 height 14
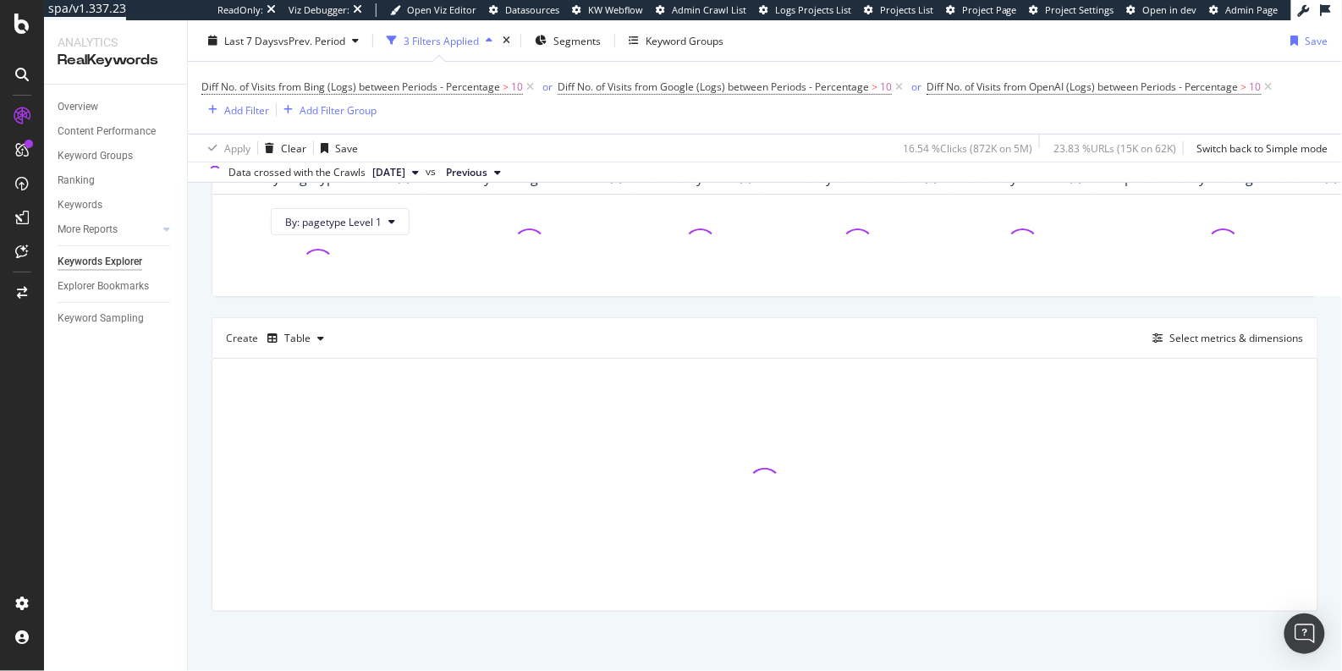
scroll to position [327, 0]
click at [256, 107] on div "Add Filter" at bounding box center [246, 109] width 45 height 14
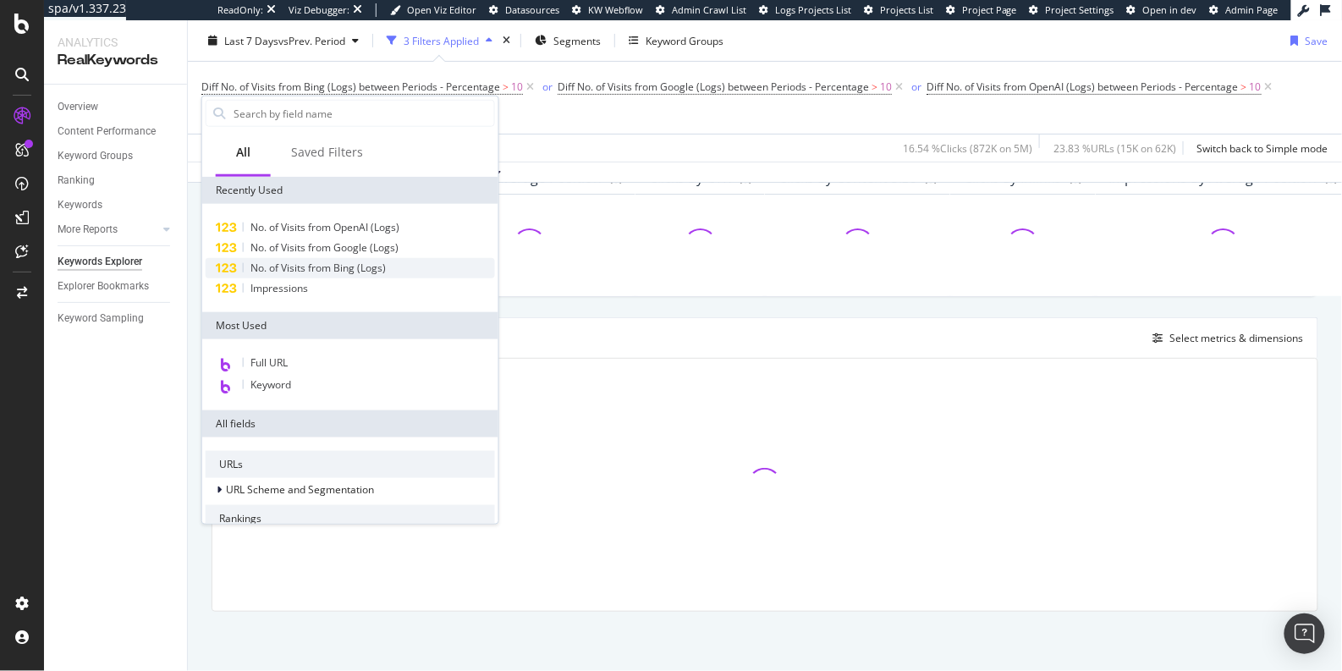
click at [280, 266] on span "No. of Visits from Bing (Logs)" at bounding box center [317, 268] width 135 height 14
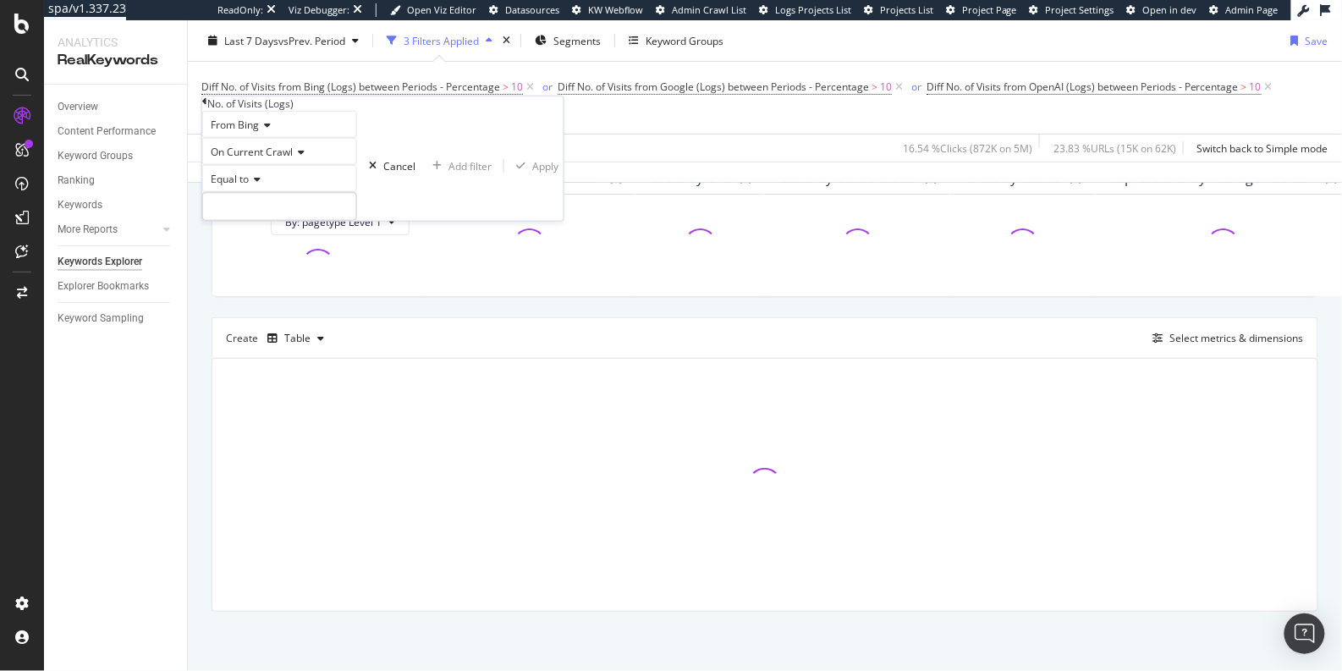
click at [257, 132] on span "From Bing" at bounding box center [235, 125] width 48 height 14
click at [260, 207] on span "From Other AI Bots" at bounding box center [252, 200] width 90 height 14
click at [249, 186] on span "Equal to" at bounding box center [230, 179] width 38 height 14
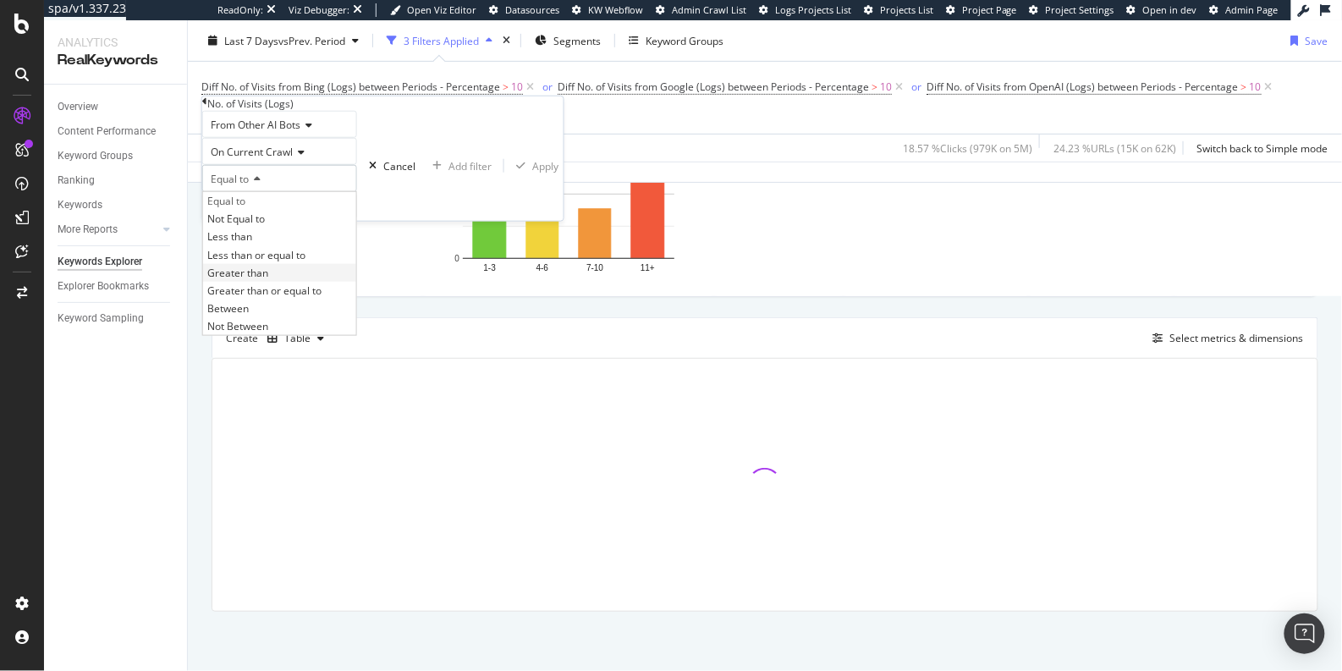
click at [258, 279] on span "Greater than" at bounding box center [237, 272] width 61 height 14
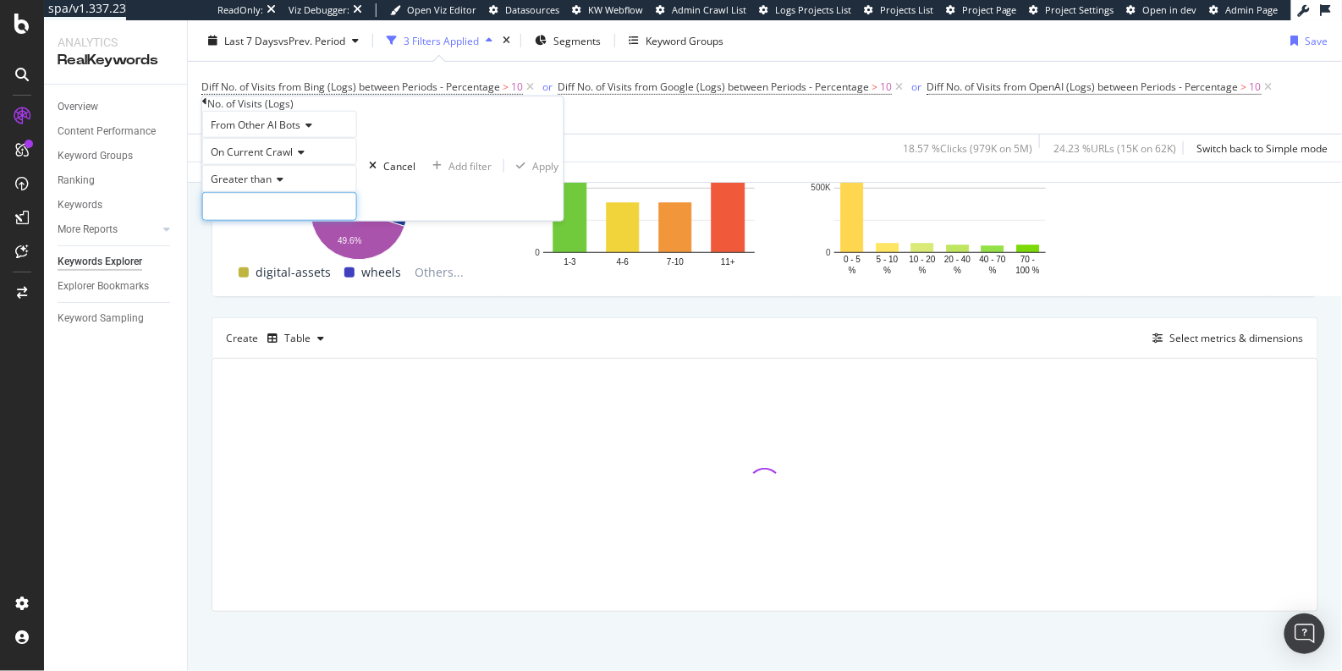
click at [293, 221] on input "number" at bounding box center [279, 206] width 155 height 29
click at [256, 159] on span "On Current Crawl" at bounding box center [252, 152] width 82 height 14
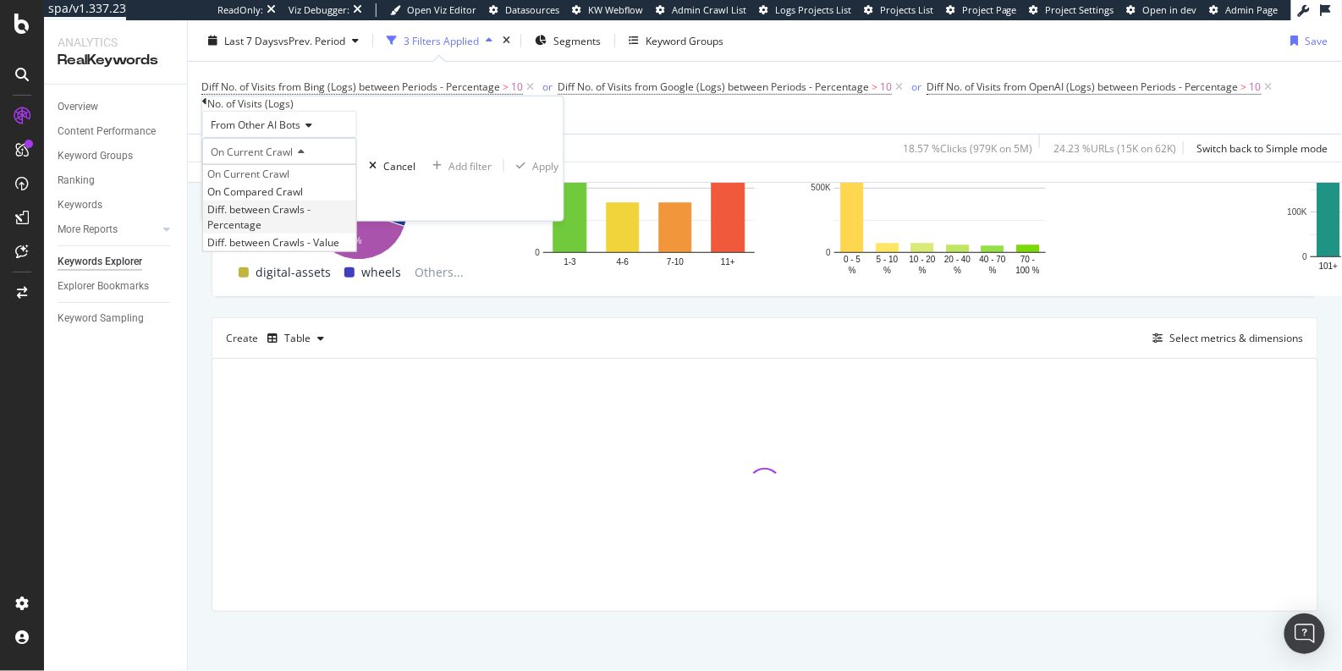
click at [269, 231] on span "Diff. between Crawls - Percentage" at bounding box center [258, 216] width 103 height 29
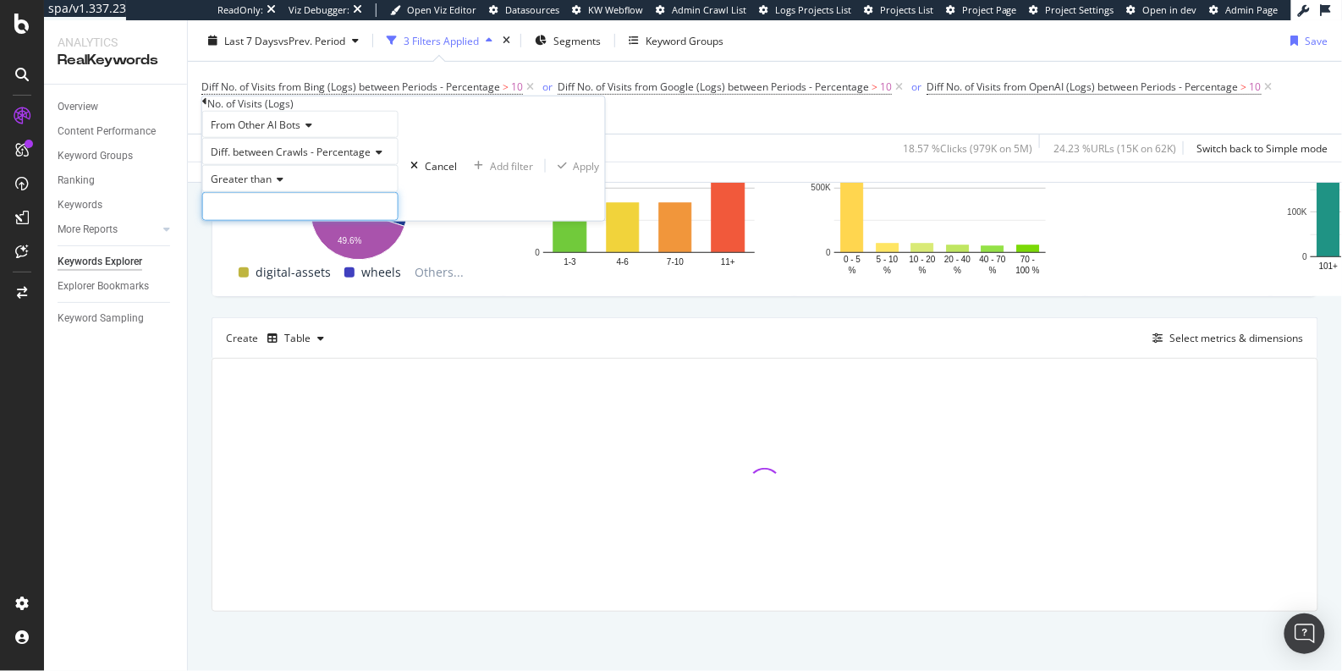
click at [261, 221] on input "number" at bounding box center [300, 206] width 196 height 29
type input "2"
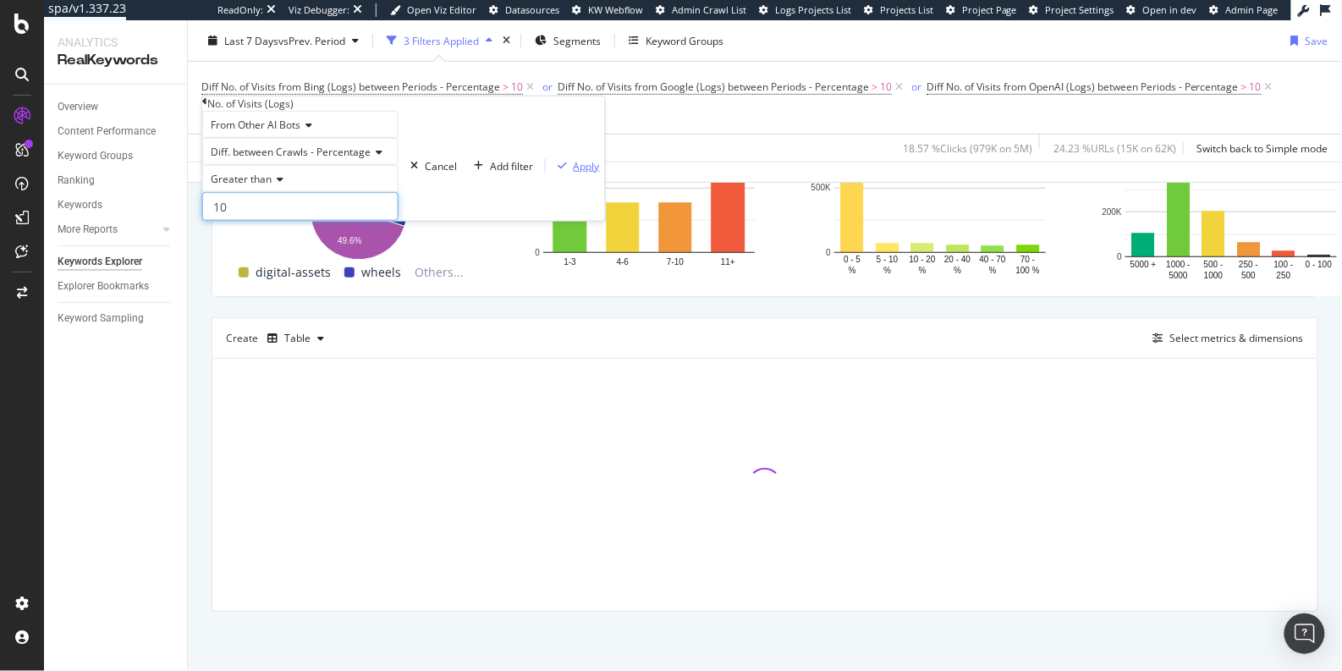
type input "10"
click at [574, 173] on div "Apply" at bounding box center [587, 165] width 26 height 14
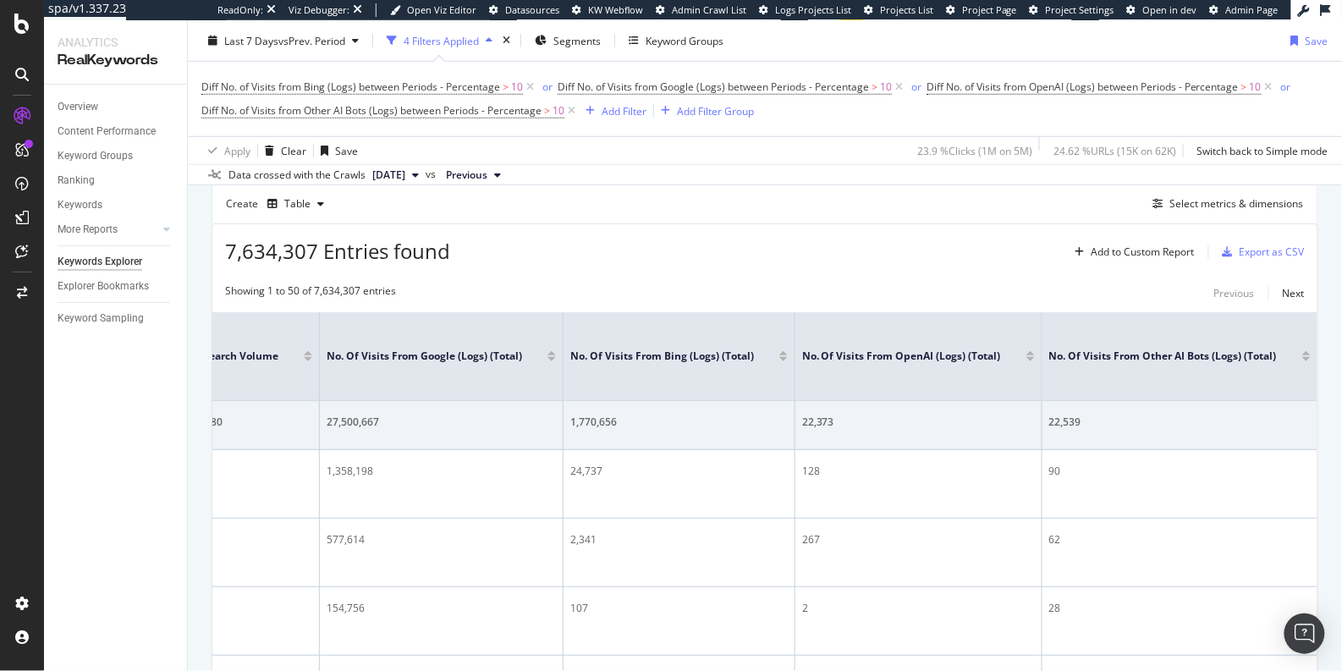
scroll to position [359, 0]
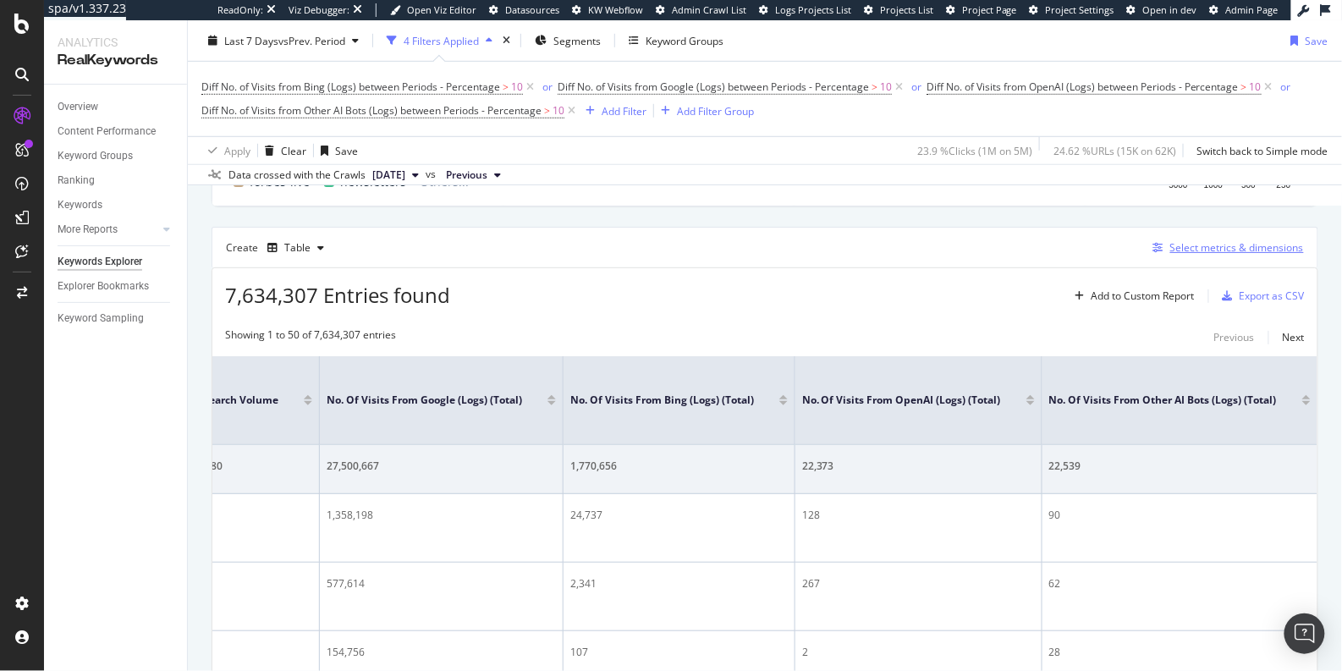
click at [1208, 255] on div "Select metrics & dimensions" at bounding box center [1237, 247] width 134 height 14
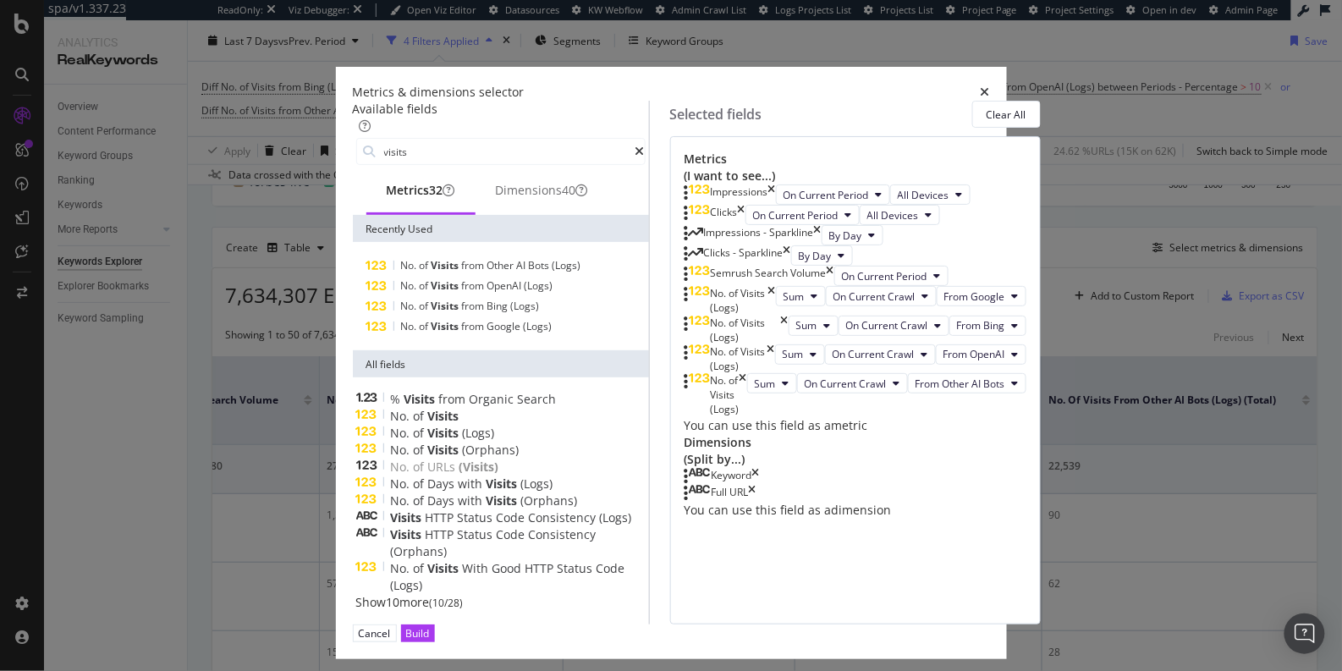
scroll to position [72, 0]
type input "visits"
click at [381, 594] on span "Show 10 more" at bounding box center [393, 602] width 74 height 16
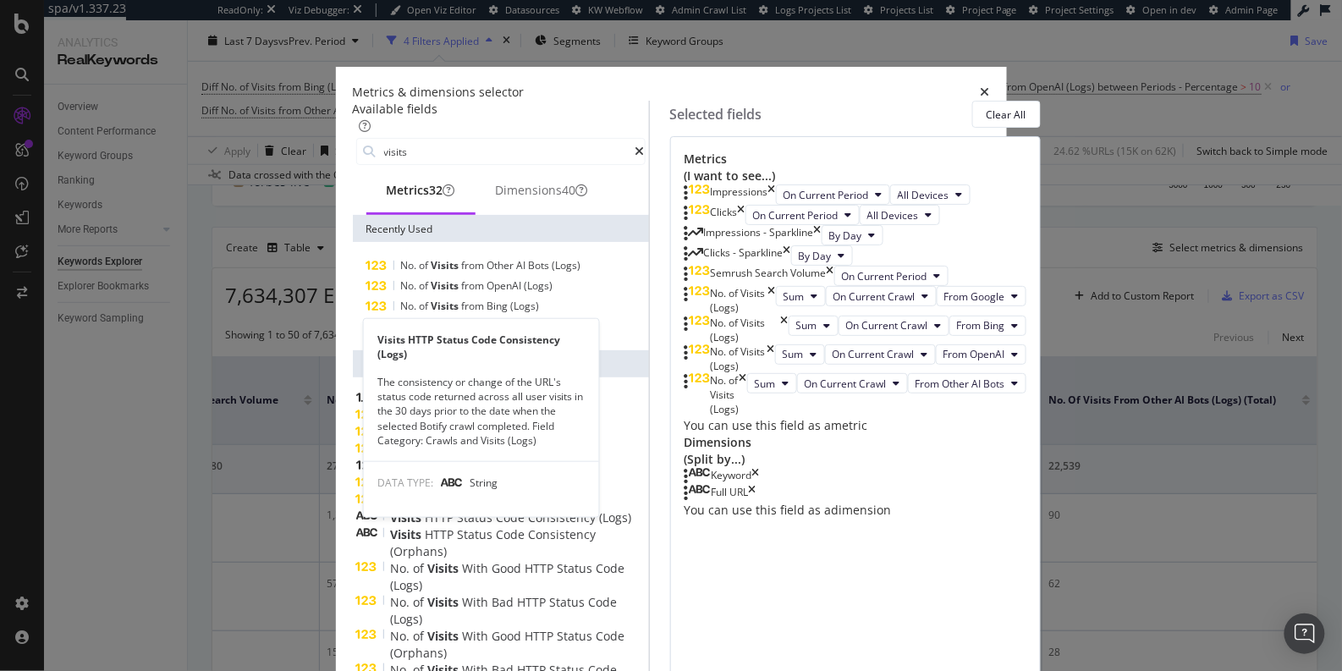
scroll to position [275, 0]
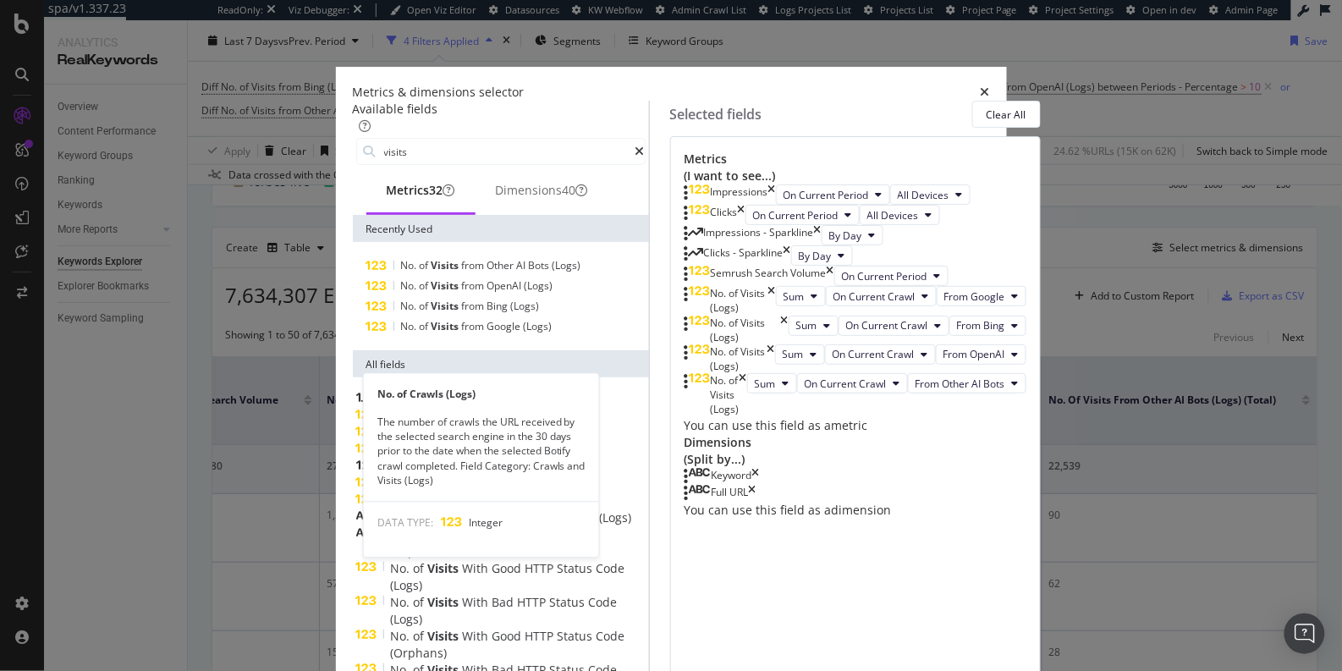
scroll to position [414, 0]
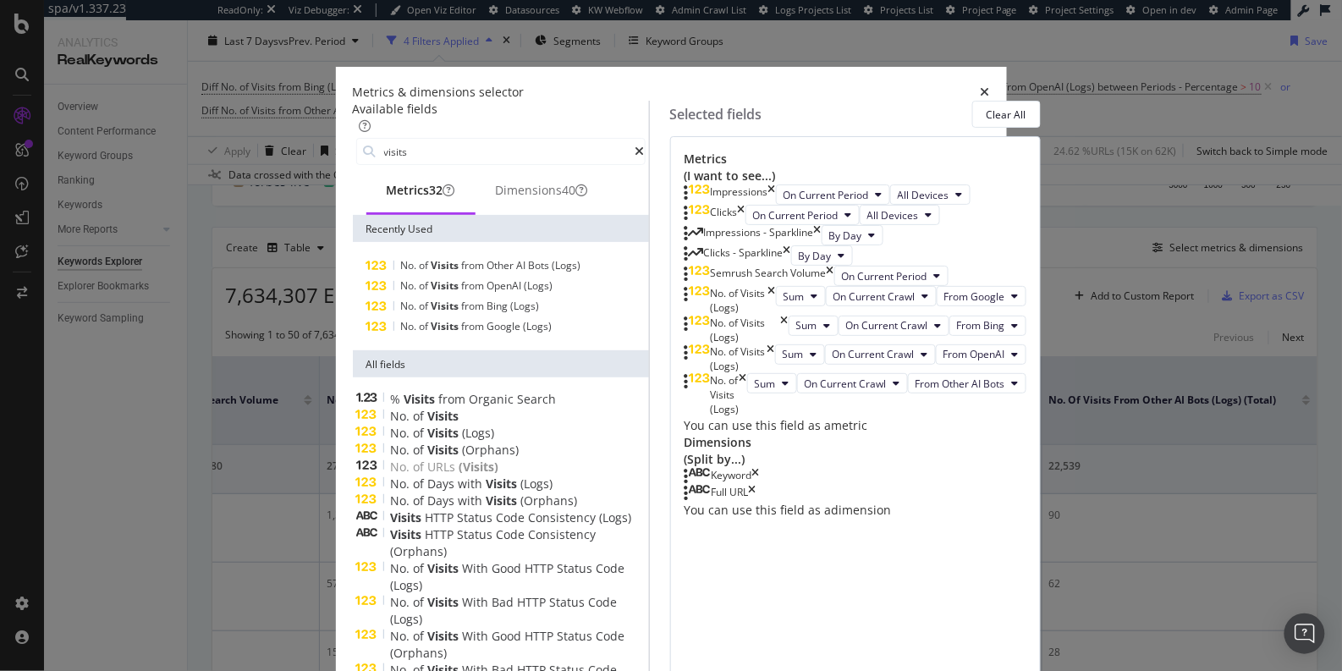
click at [917, 84] on div "Metrics & dimensions selector" at bounding box center [671, 92] width 637 height 17
click at [990, 84] on div "Metrics & dimensions selector" at bounding box center [671, 92] width 637 height 17
click at [990, 86] on icon "times" at bounding box center [985, 92] width 9 height 12
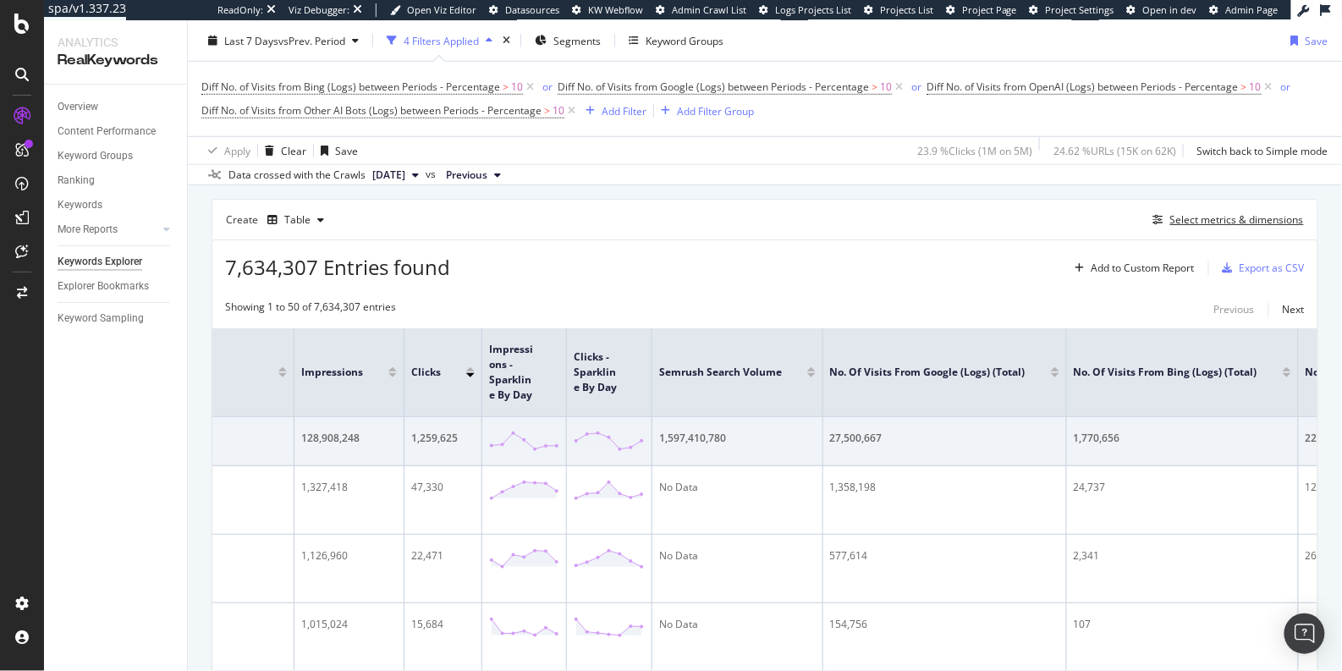
scroll to position [333, 0]
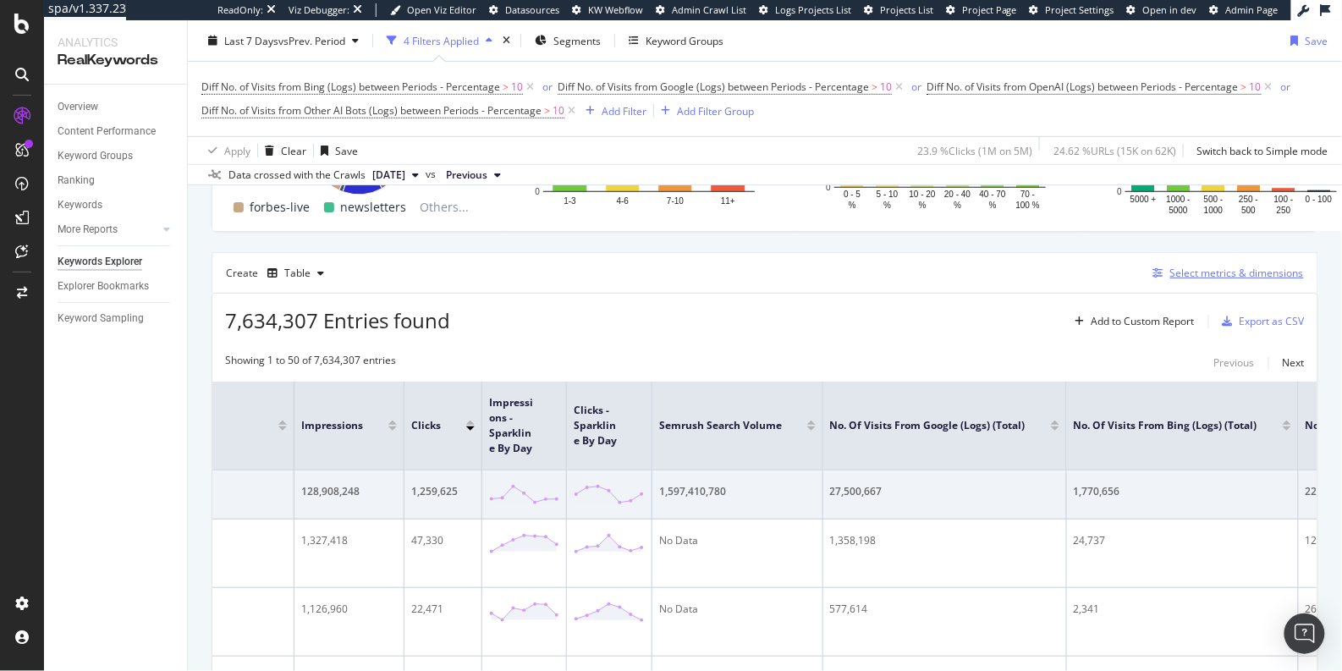
click at [1222, 280] on div "Select metrics & dimensions" at bounding box center [1237, 273] width 134 height 14
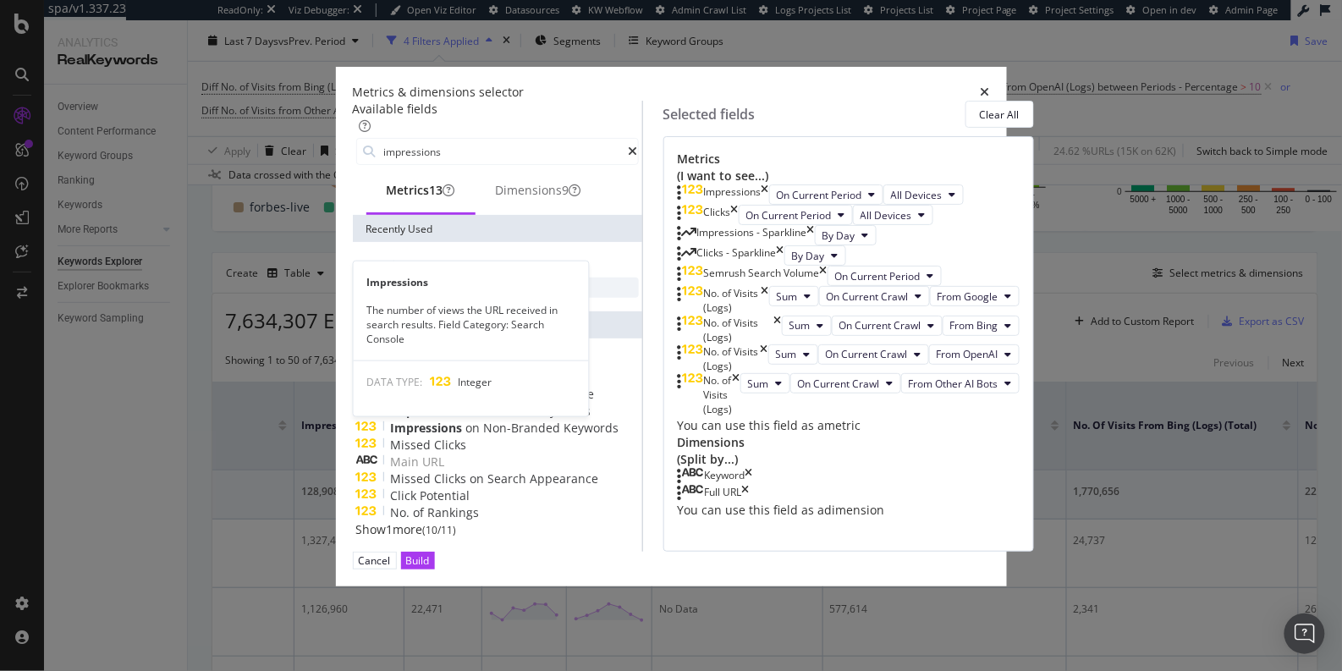
click at [500, 298] on div "Impressions" at bounding box center [497, 288] width 283 height 20
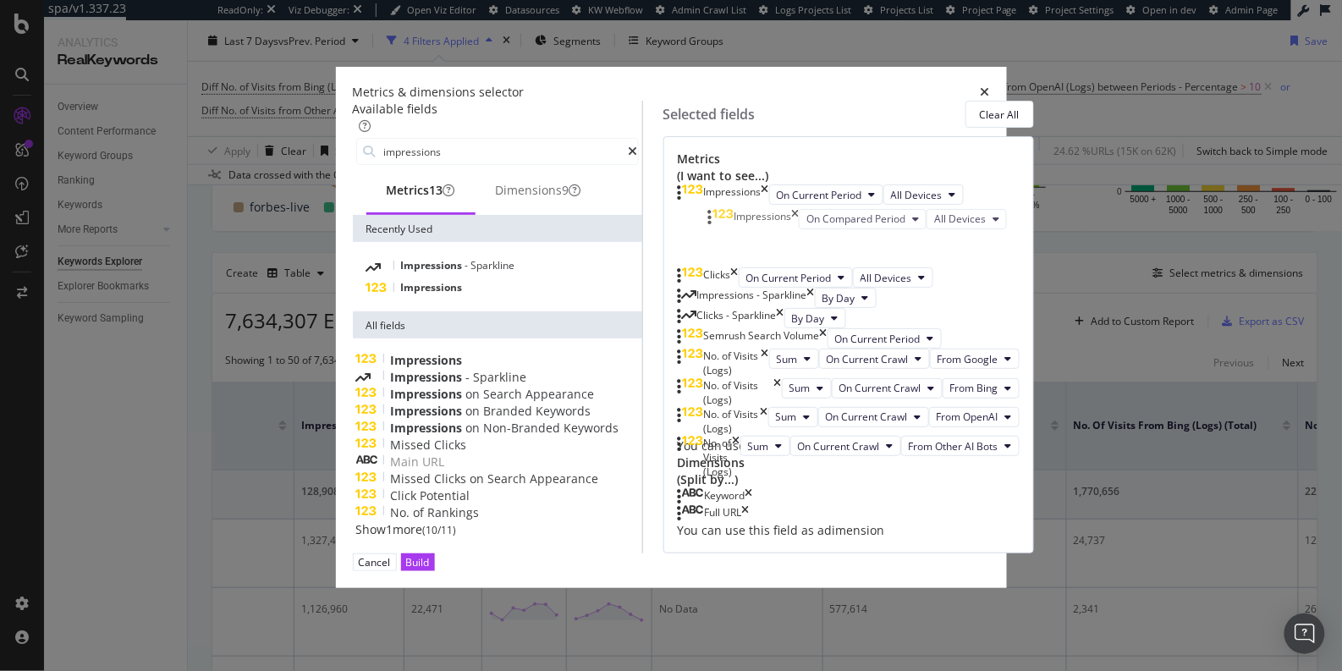
scroll to position [19, 0]
drag, startPoint x: 719, startPoint y: 526, endPoint x: 722, endPoint y: 245, distance: 280.9
click at [722, 245] on body "spa/v1.337.23 ReadOnly: Viz Debugger: Open Viz Editor Datasources KW Webflow Ad…" at bounding box center [671, 335] width 1342 height 671
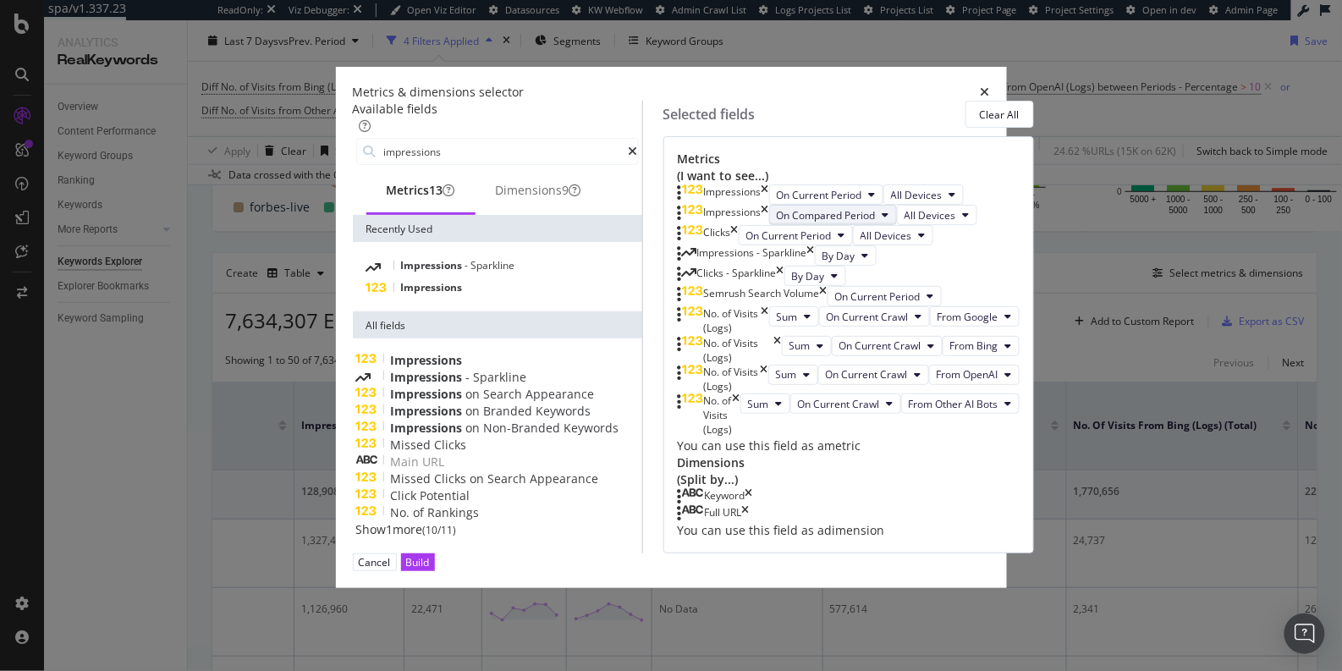
click at [777, 223] on span "On Compared Period" at bounding box center [826, 215] width 99 height 14
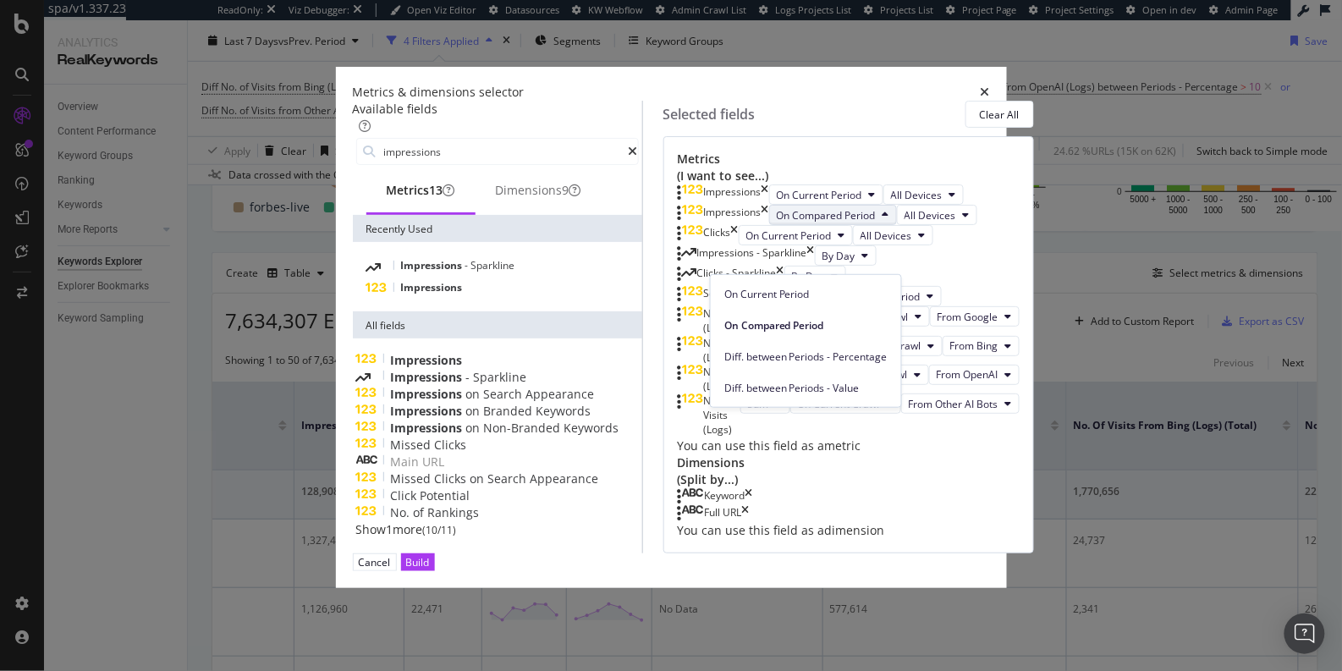
click at [689, 274] on div "Selected fields Clear All Metrics (I want to see...) Impressions On Current Per…" at bounding box center [838, 327] width 392 height 452
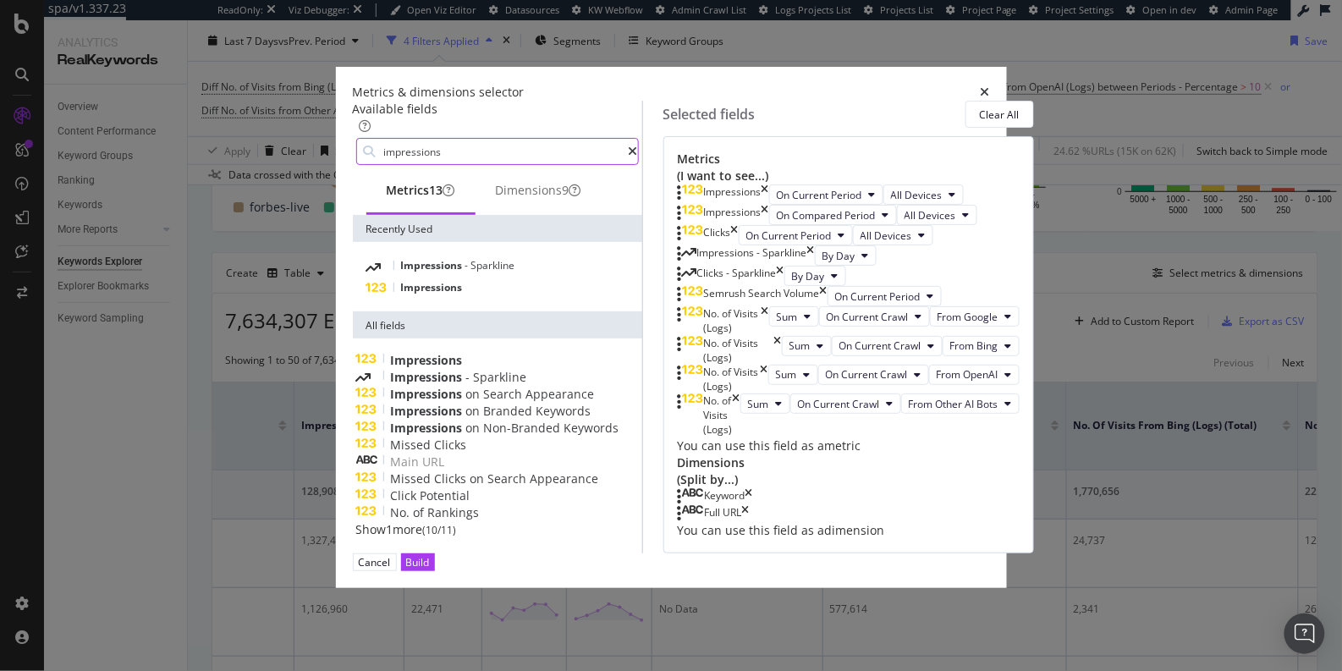
click at [424, 144] on input "impressions" at bounding box center [505, 151] width 246 height 25
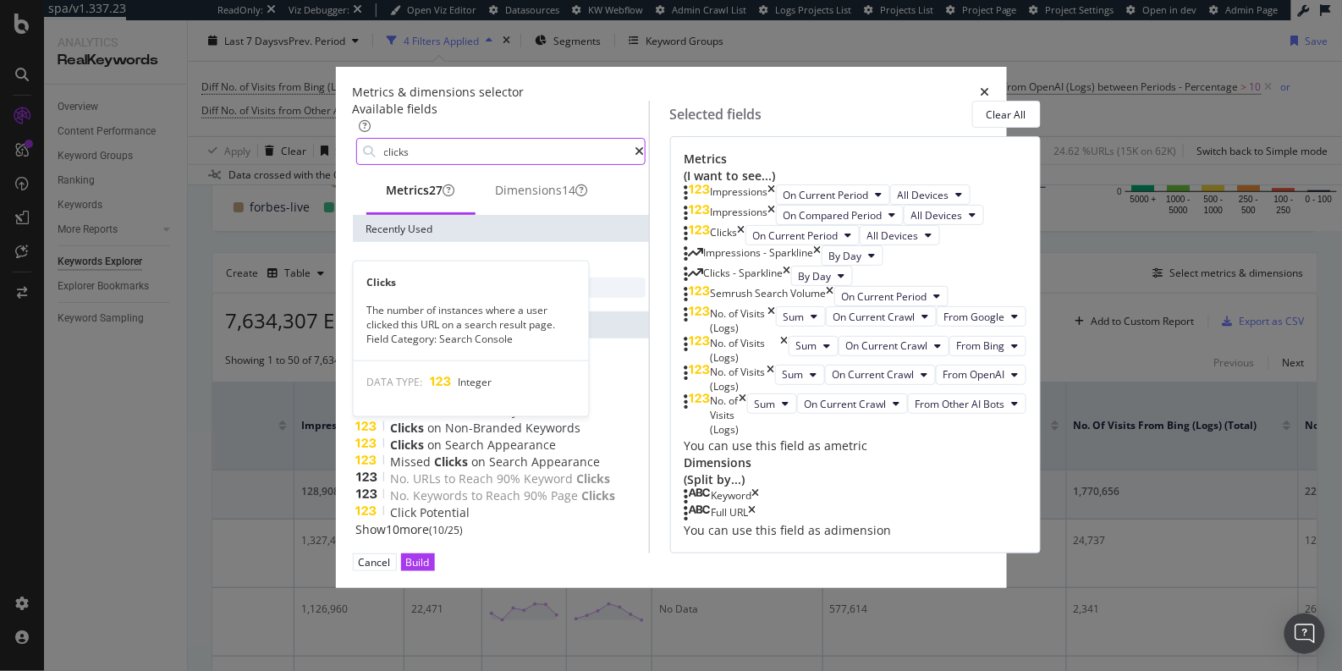
type input "clicks"
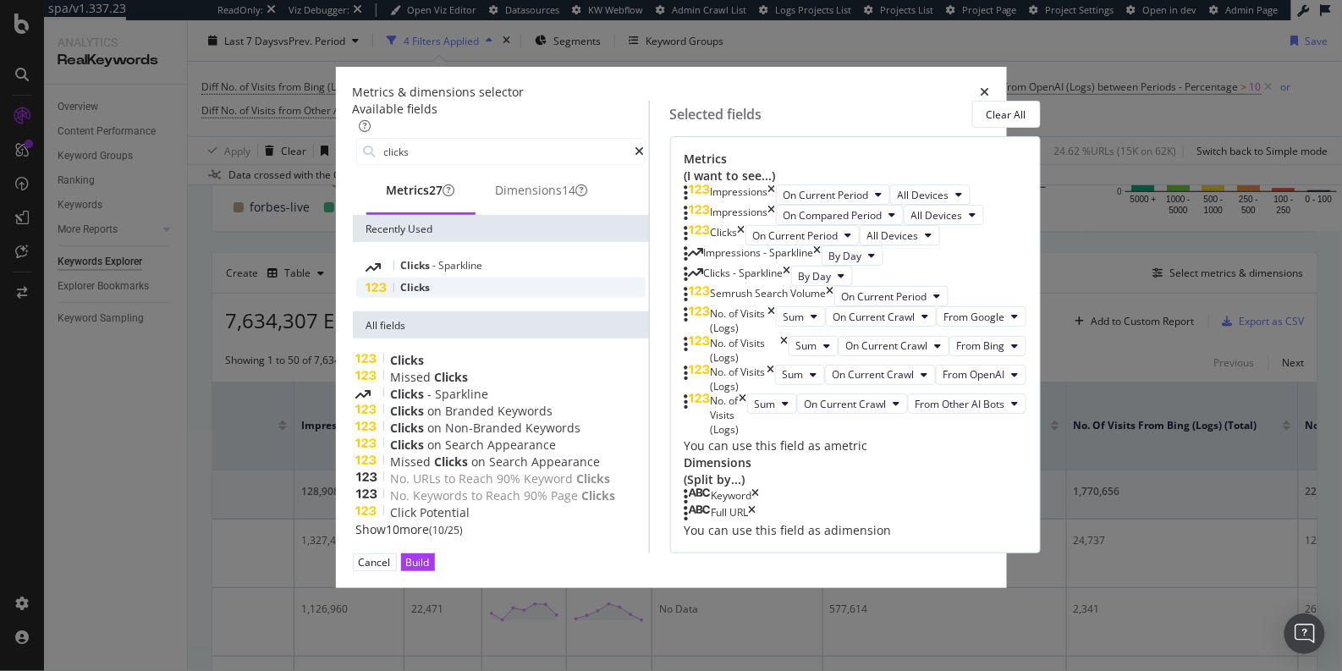
click at [423, 295] on div "Clicks" at bounding box center [500, 288] width 289 height 20
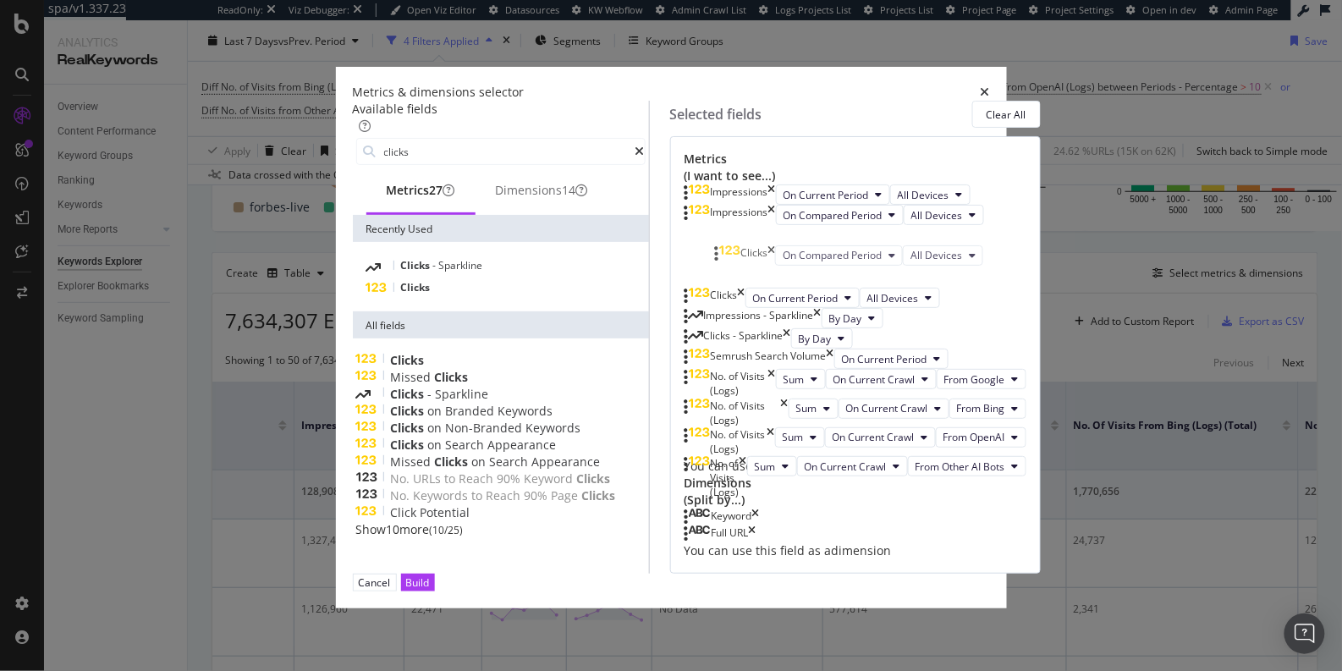
scroll to position [82, 0]
drag, startPoint x: 720, startPoint y: 526, endPoint x: 725, endPoint y: 300, distance: 226.0
click at [725, 300] on body "spa/v1.337.23 ReadOnly: Viz Debugger: Open Viz Editor Datasources KW Webflow Ad…" at bounding box center [671, 335] width 1342 height 671
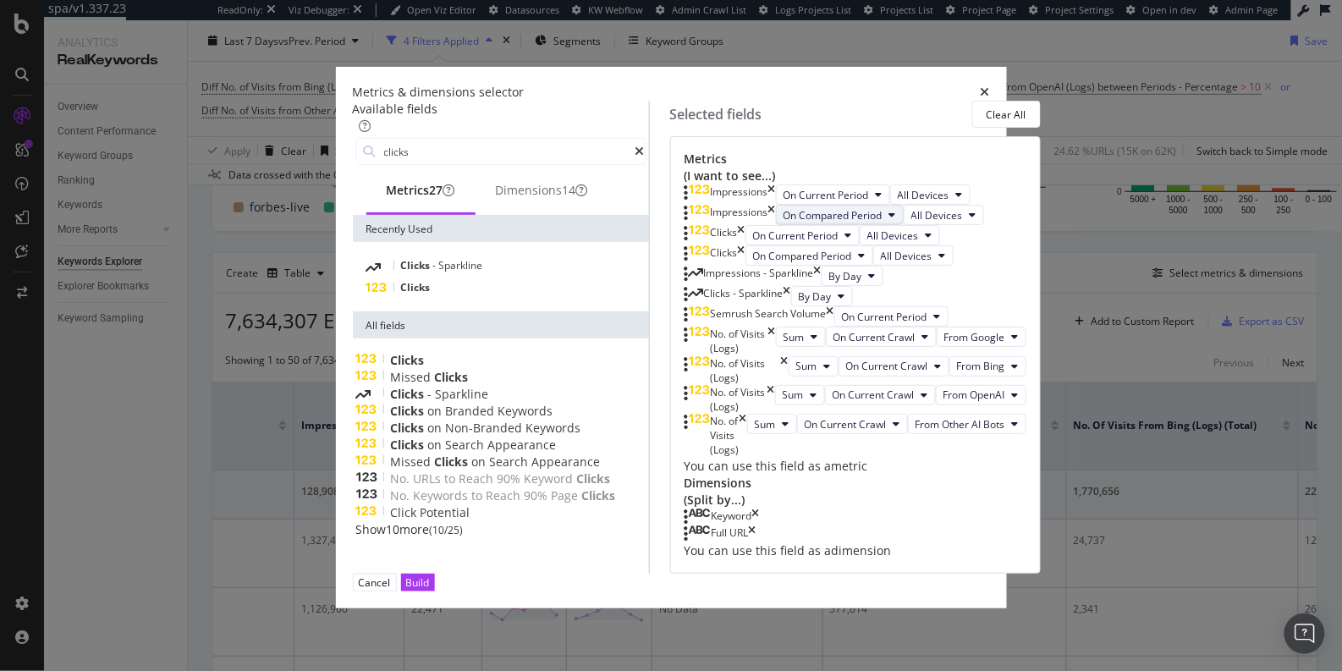
click at [789, 208] on span "On Compared Period" at bounding box center [832, 215] width 99 height 14
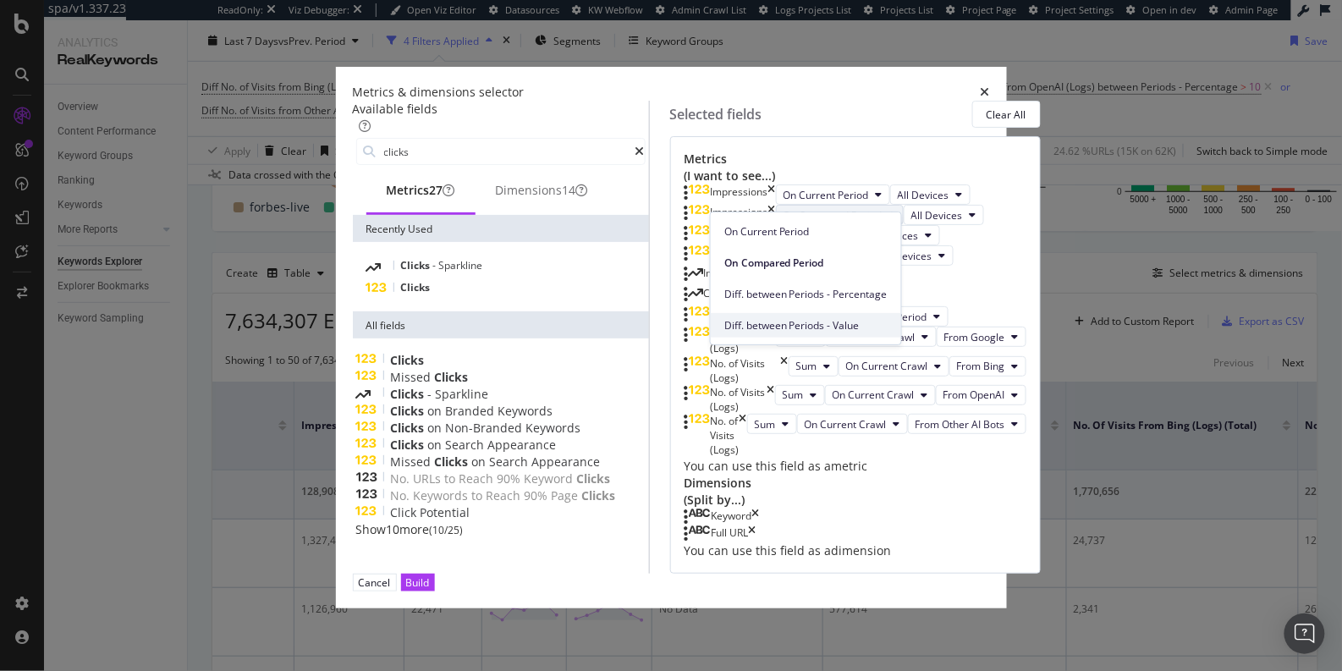
click at [793, 319] on span "Diff. between Periods - Value" at bounding box center [805, 325] width 163 height 15
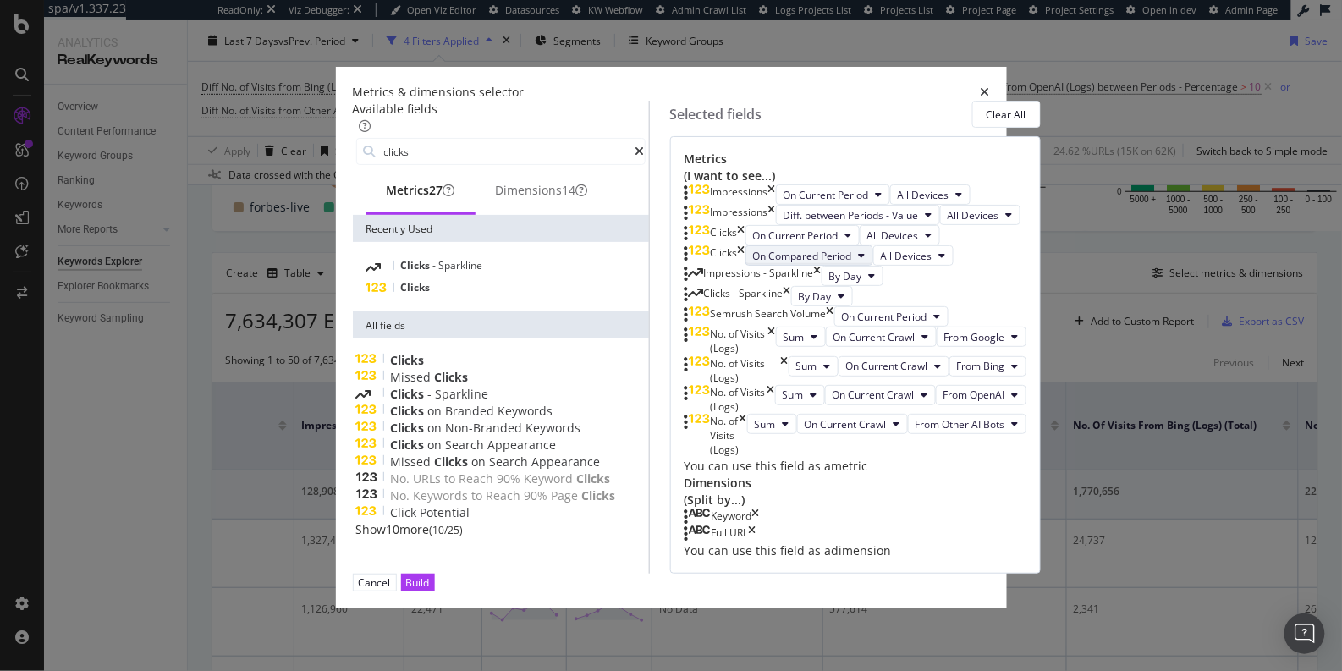
click at [803, 263] on span "On Compared Period" at bounding box center [802, 256] width 99 height 14
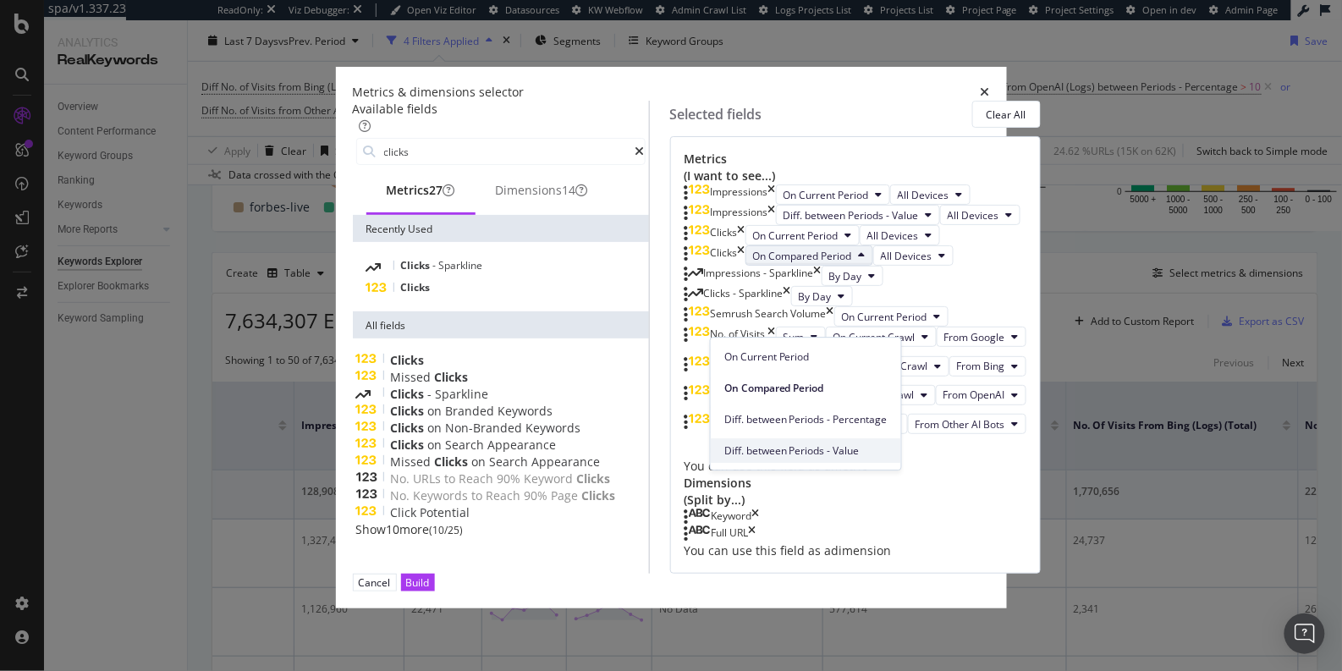
click at [818, 448] on span "Diff. between Periods - Value" at bounding box center [805, 450] width 163 height 15
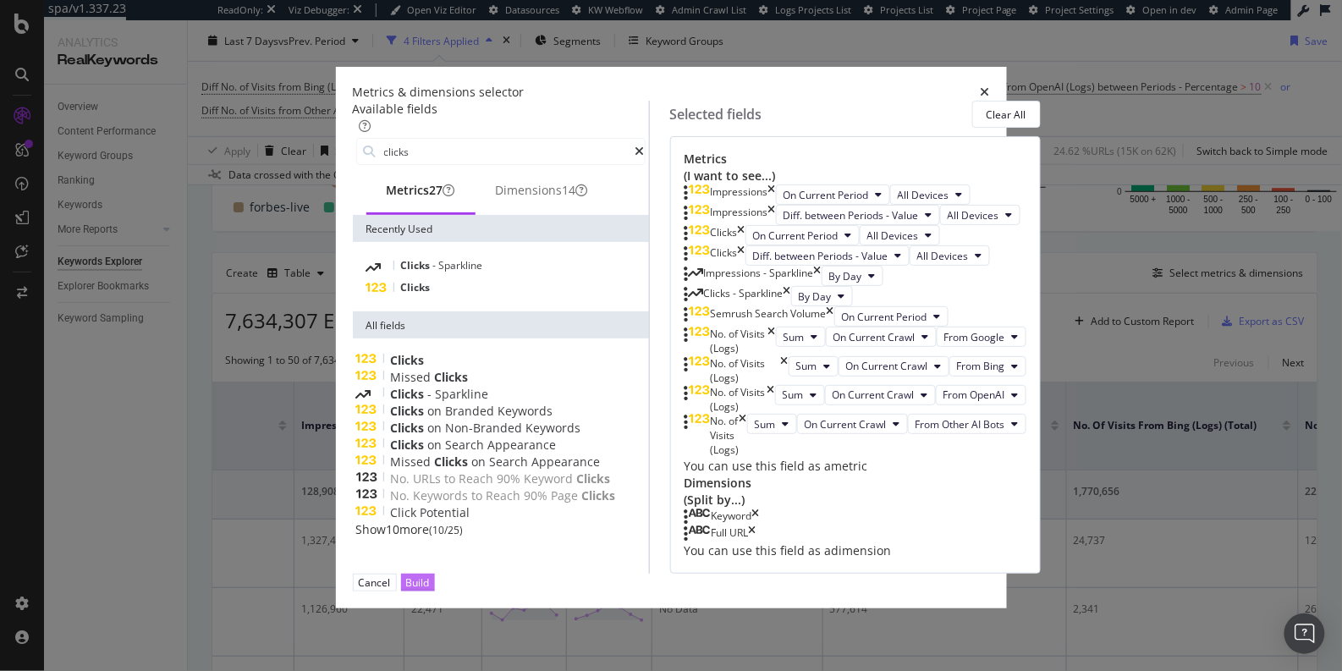
click at [430, 591] on div "Build" at bounding box center [418, 583] width 24 height 16
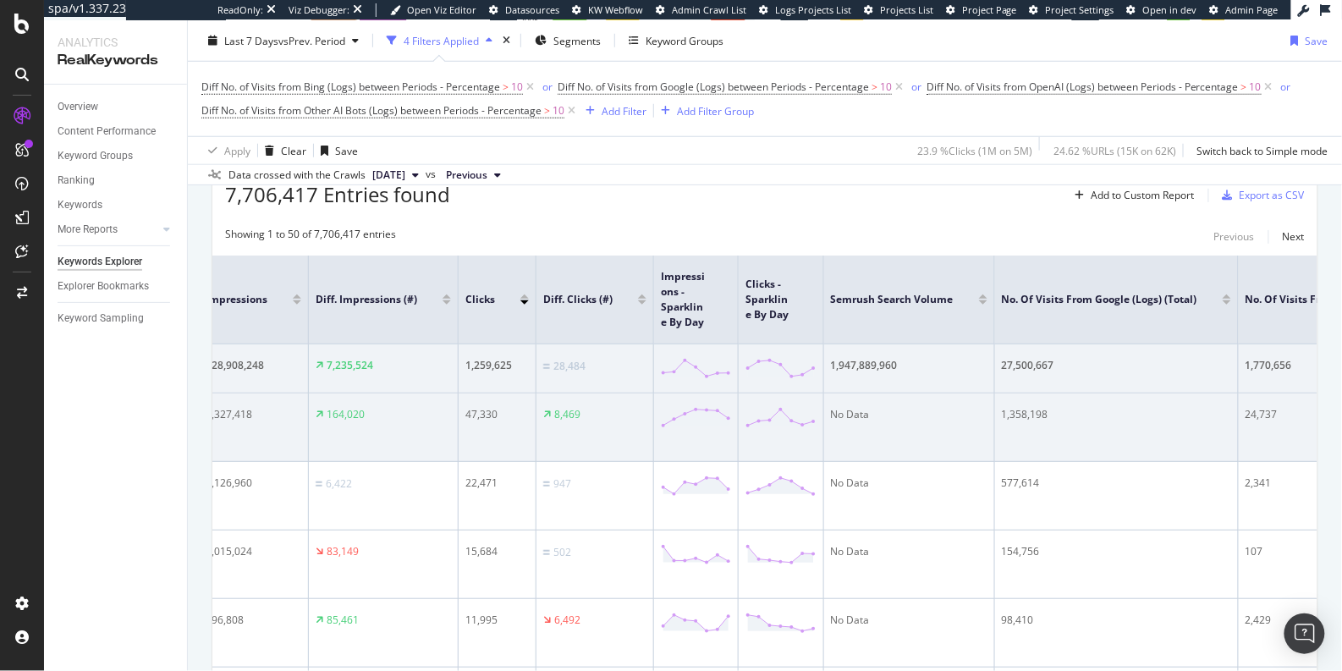
scroll to position [428, 0]
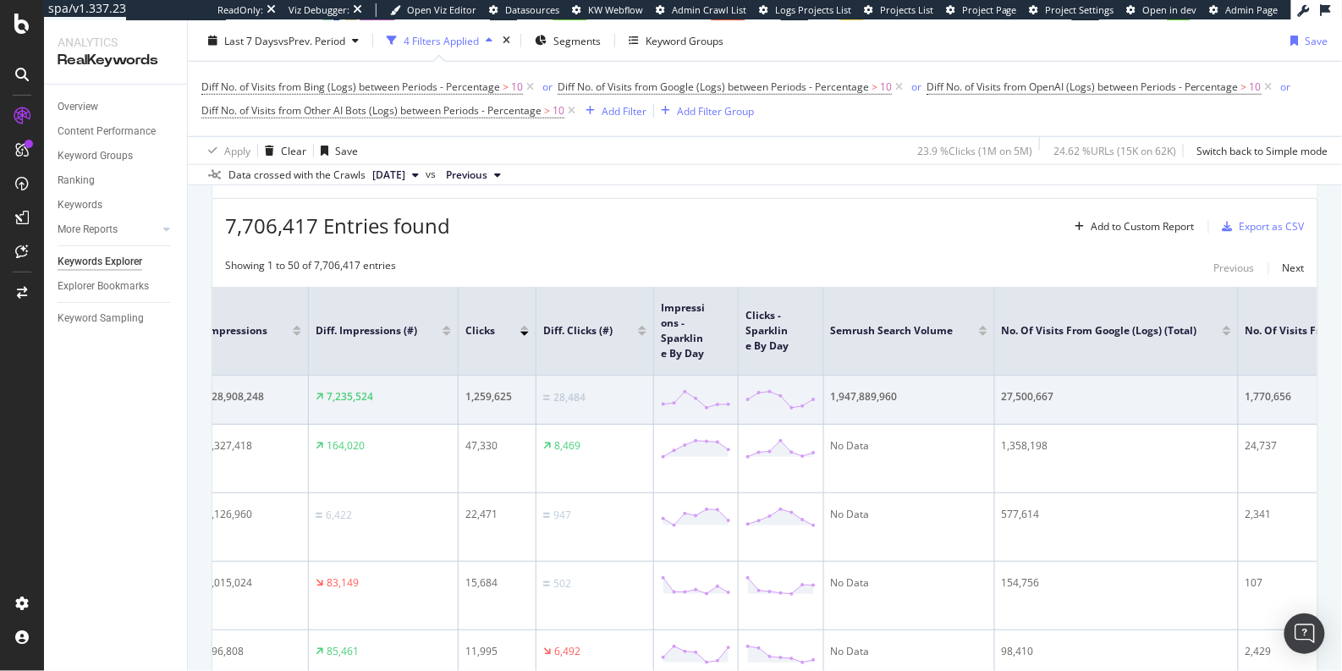
click at [1180, 185] on div "Select metrics & dimensions" at bounding box center [1237, 178] width 134 height 14
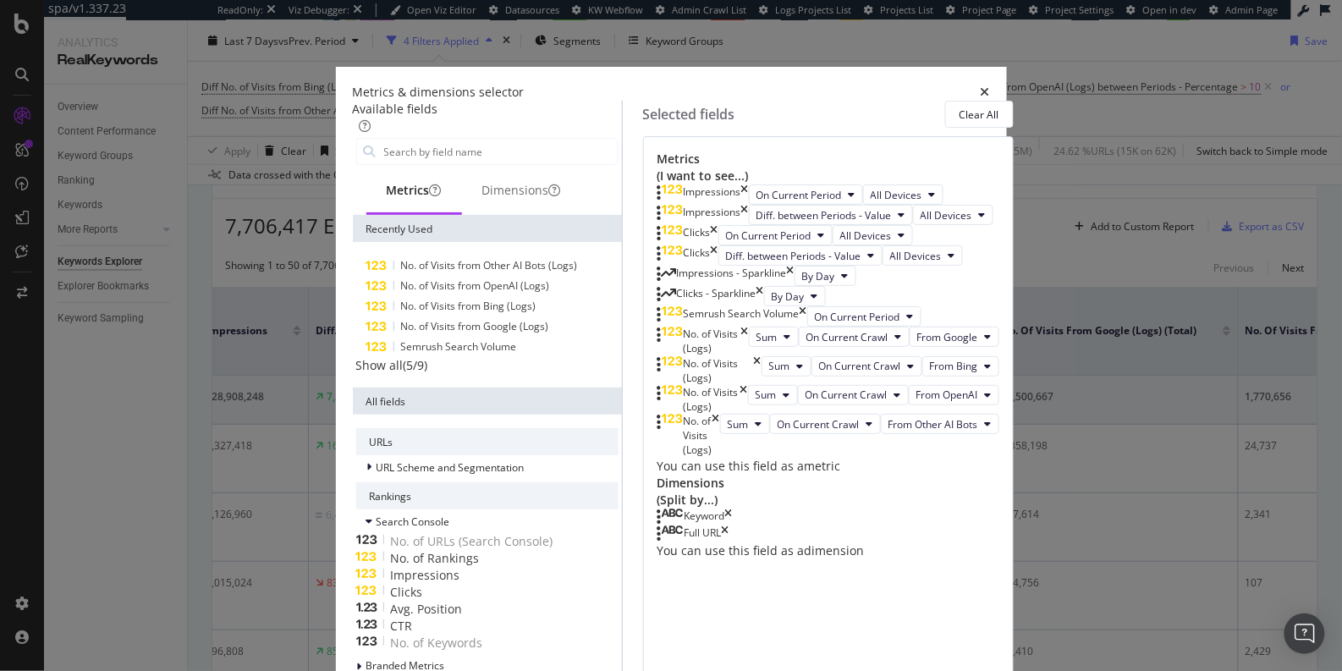
scroll to position [475, 0]
click at [733, 509] on icon "times" at bounding box center [729, 517] width 8 height 17
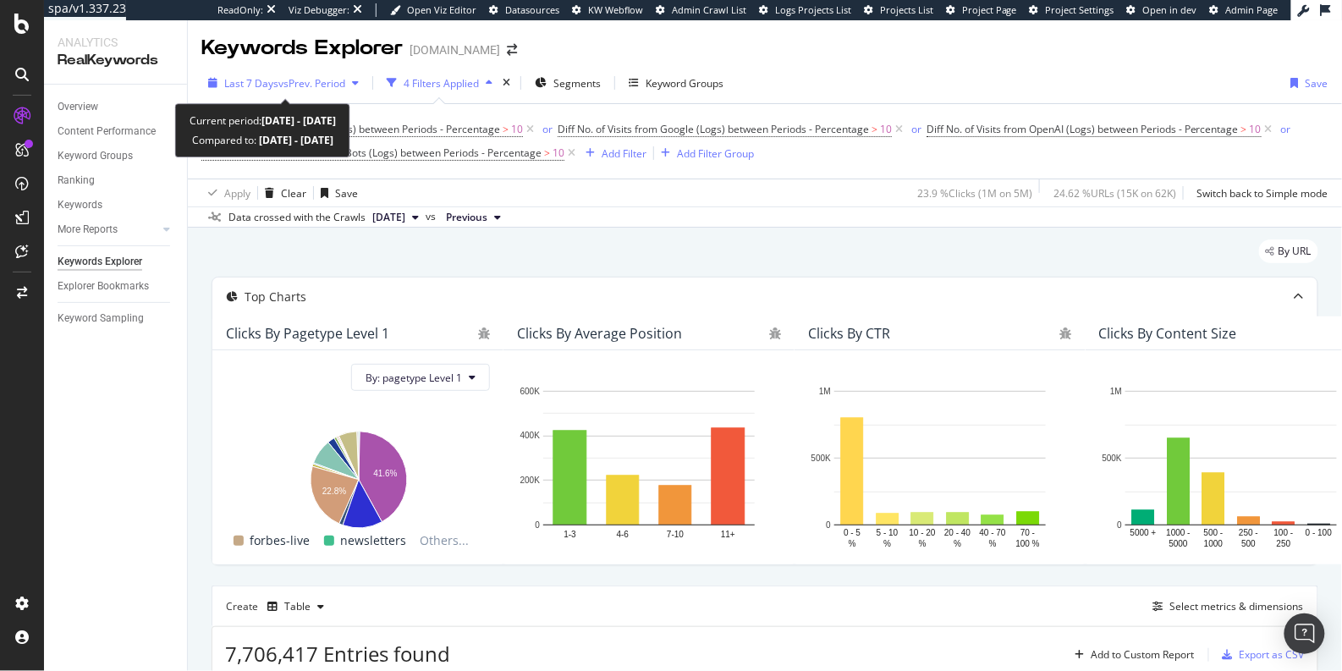
click at [289, 79] on span "vs Prev. Period" at bounding box center [311, 83] width 67 height 14
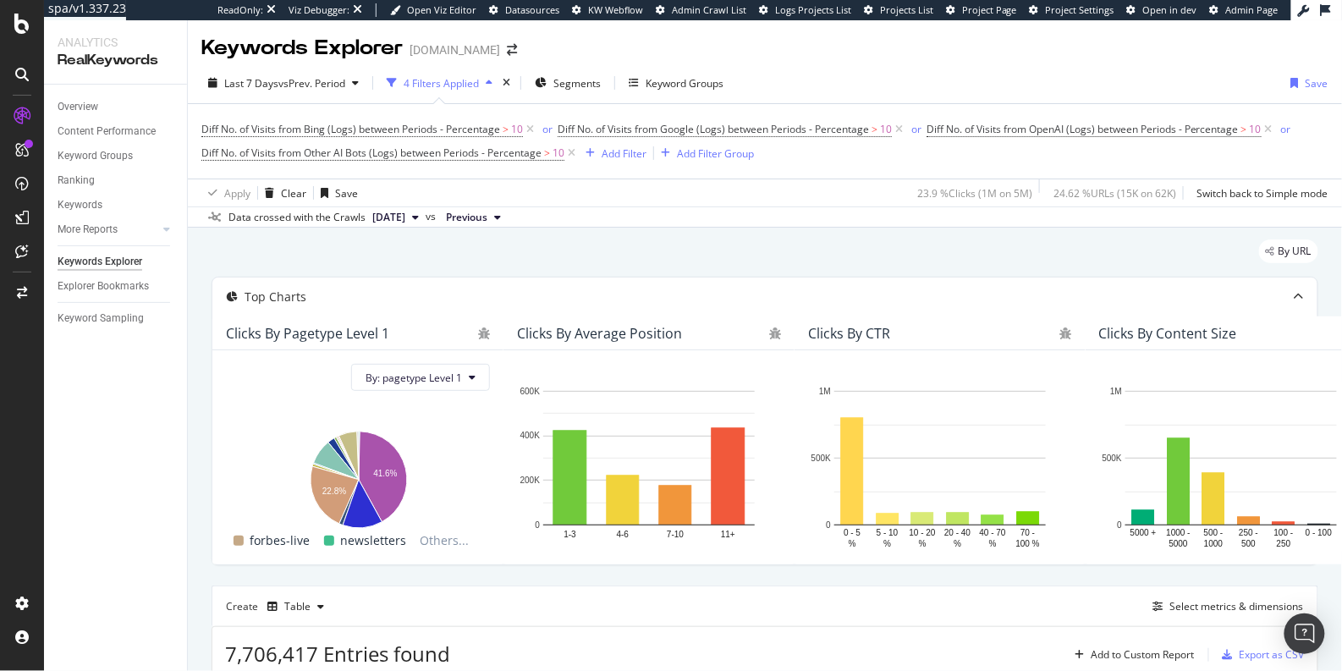
click at [814, 263] on div "By URL" at bounding box center [765, 257] width 1107 height 37
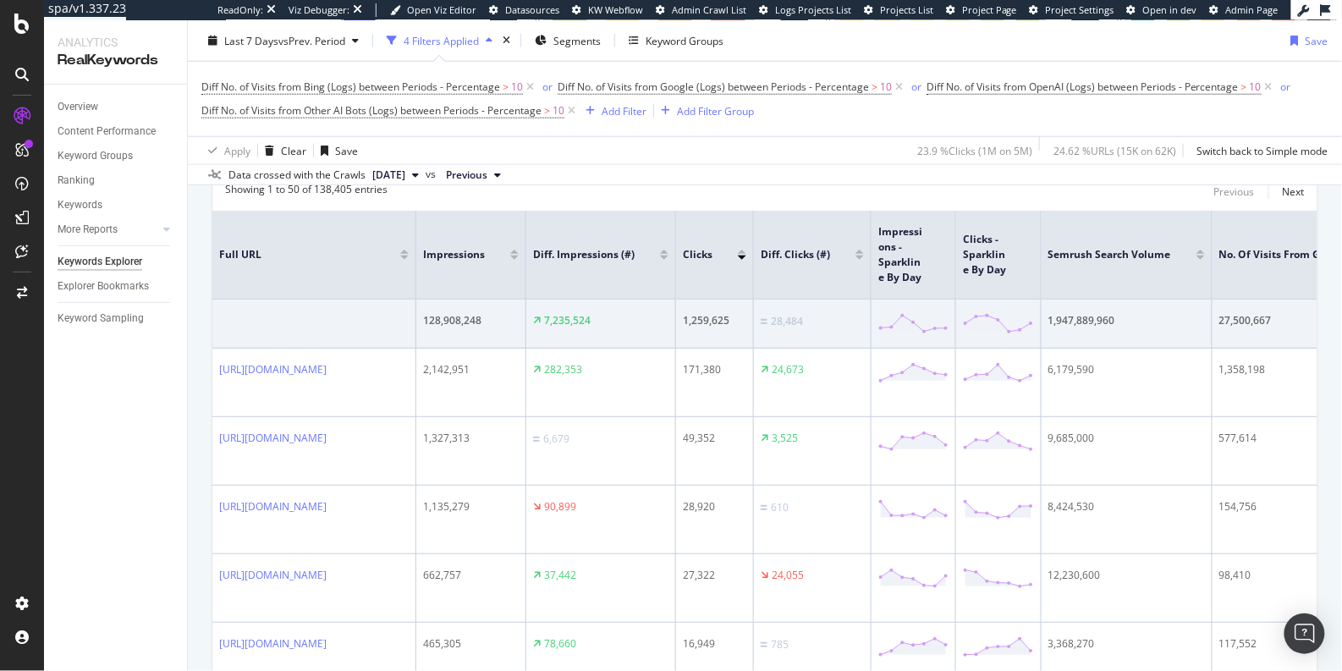
scroll to position [509, 0]
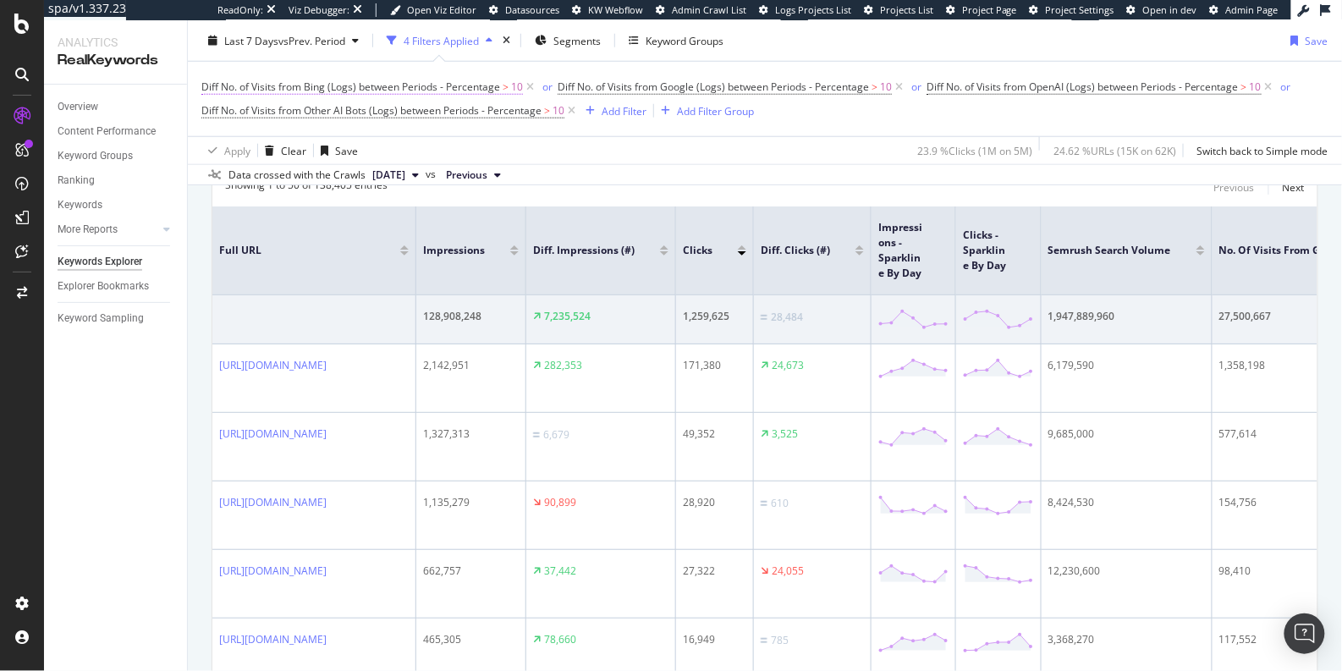
click at [413, 83] on span "Diff No. of Visits from Bing (Logs) between Periods - Percentage" at bounding box center [350, 87] width 299 height 14
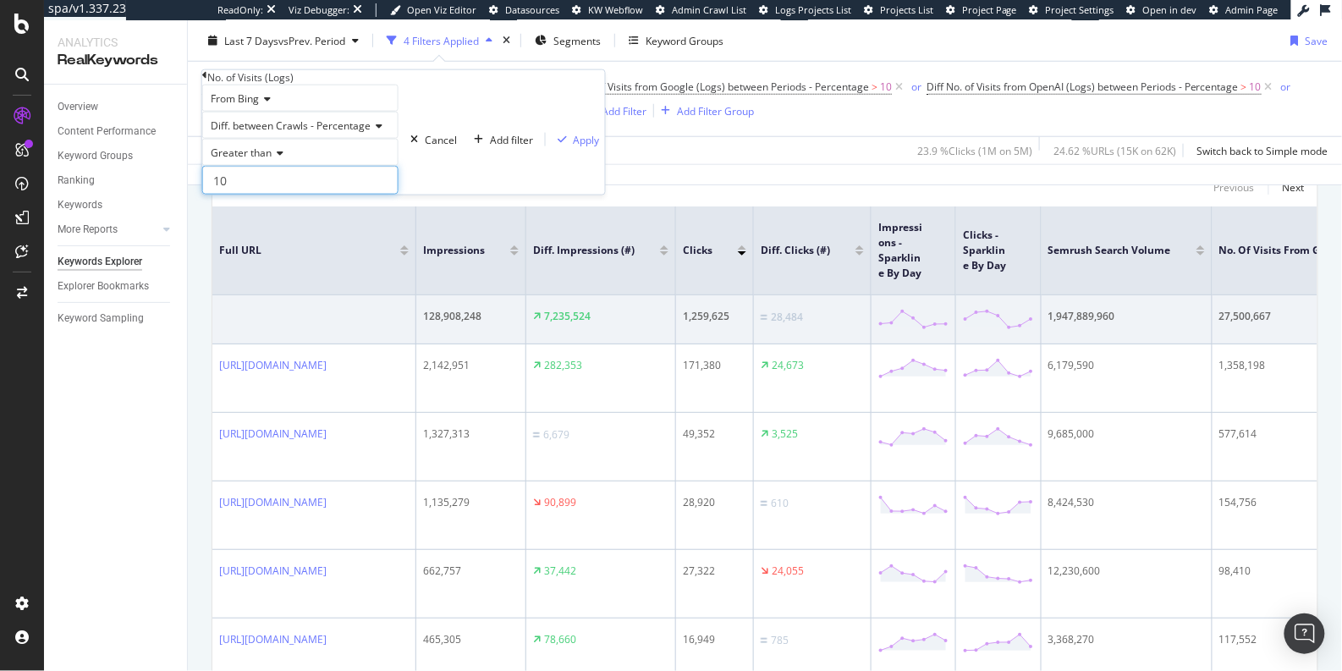
click at [265, 195] on input "10" at bounding box center [300, 180] width 196 height 29
type input "50"
click at [574, 146] on div "Apply" at bounding box center [587, 139] width 26 height 14
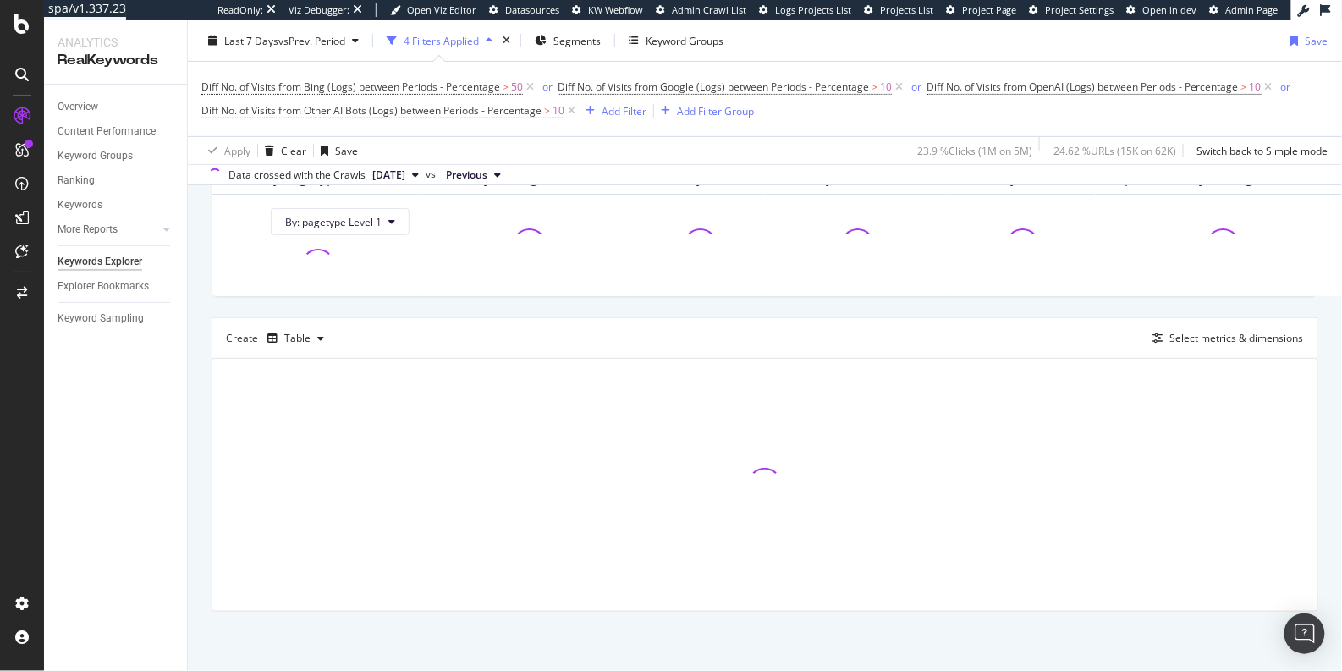
scroll to position [330, 0]
click at [648, 86] on span "Diff No. of Visits from Google (Logs) between Periods - Percentage" at bounding box center [713, 87] width 311 height 14
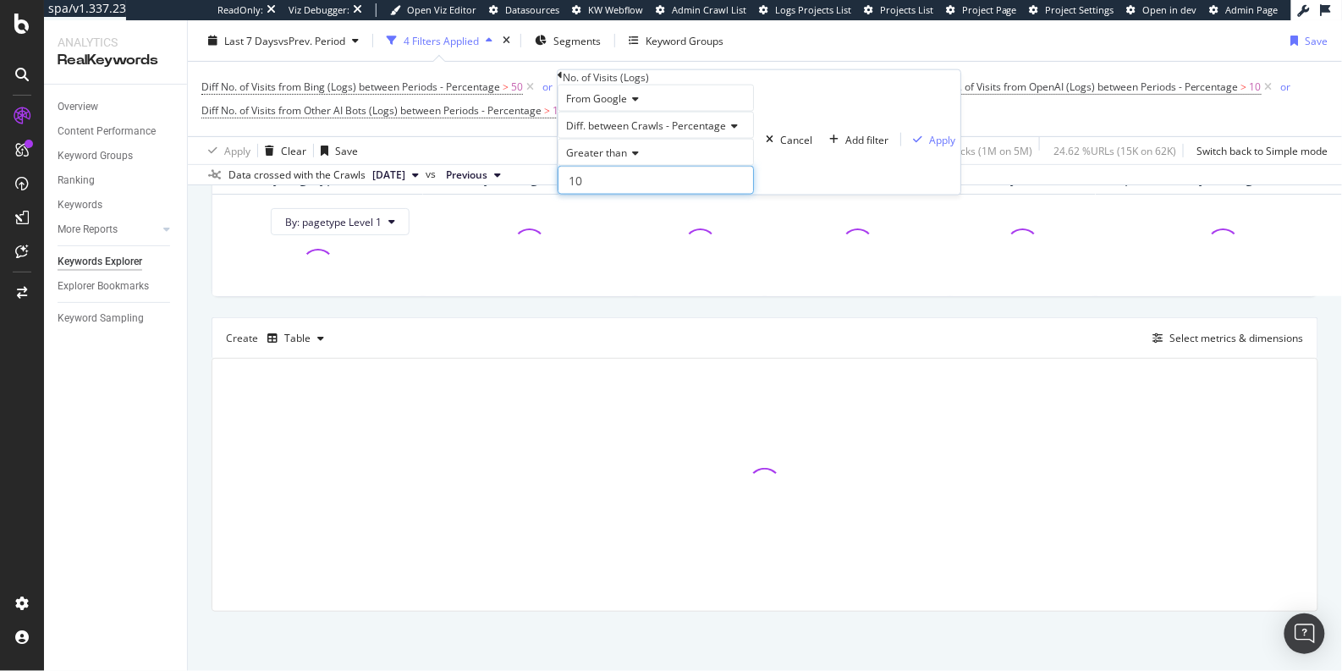
click at [603, 195] on input "10" at bounding box center [656, 180] width 196 height 29
type input "1"
type input "50"
click at [929, 146] on div "Apply" at bounding box center [942, 139] width 26 height 14
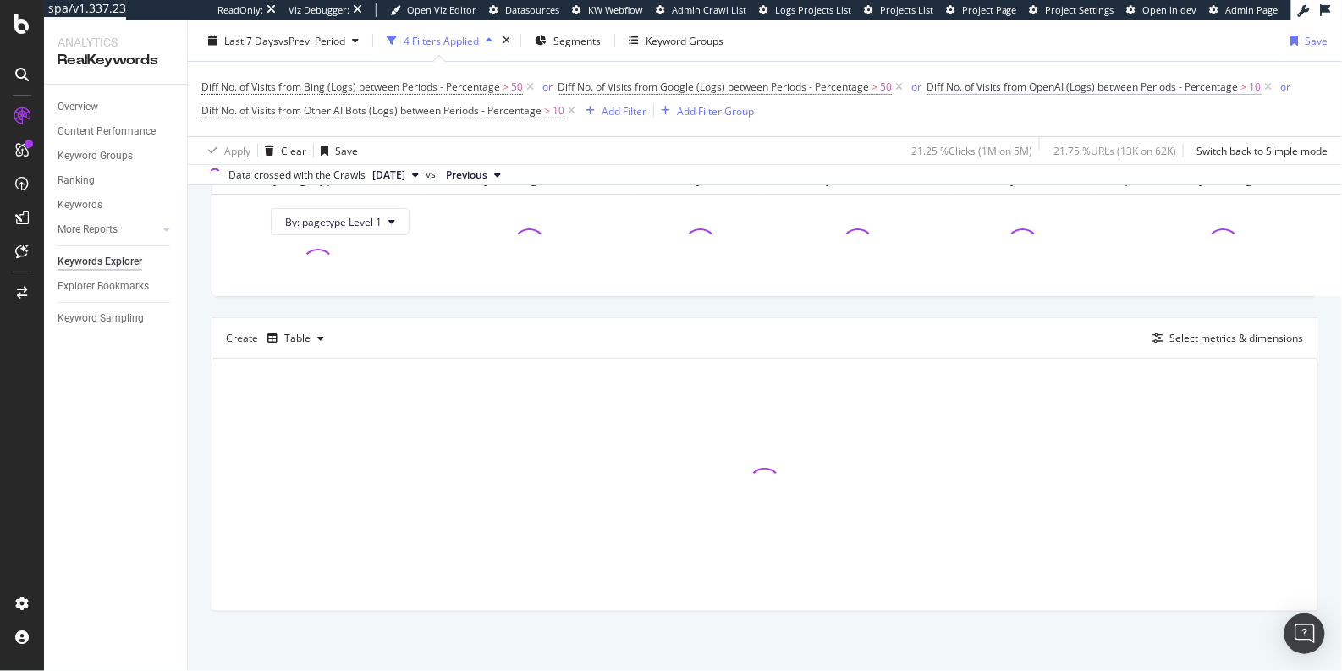
click at [1013, 89] on span "Diff No. of Visits from OpenAI (Logs) between Periods - Percentage" at bounding box center [1082, 87] width 312 height 14
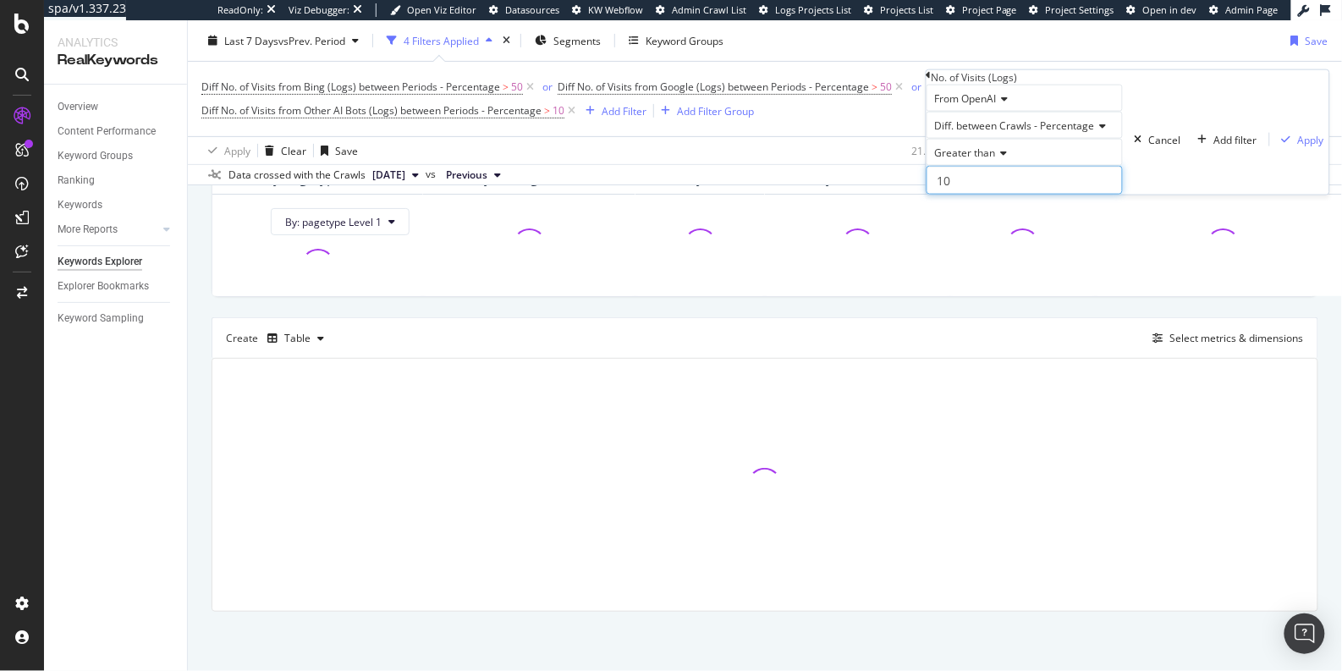
click at [967, 195] on input "10" at bounding box center [1024, 180] width 196 height 29
click at [1041, 195] on input "10" at bounding box center [1024, 180] width 196 height 29
type input "1"
type input "50"
click at [1298, 146] on div "Apply" at bounding box center [1311, 139] width 26 height 14
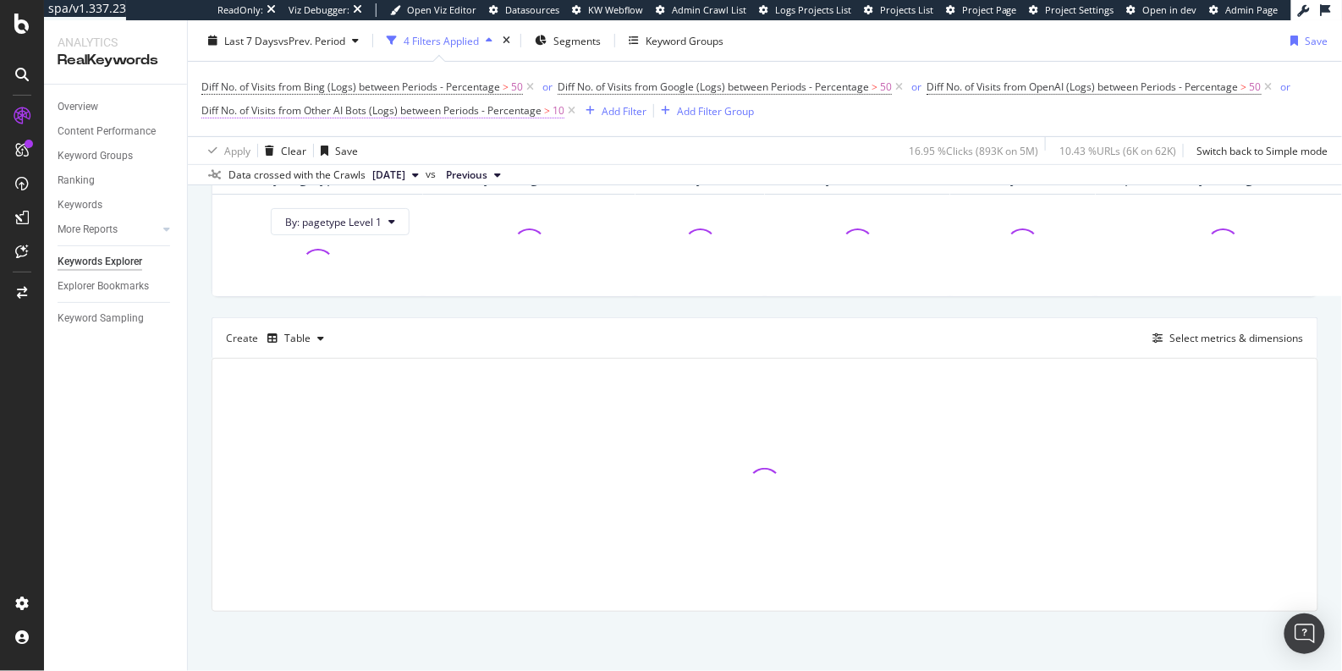
click at [362, 113] on span "Diff No. of Visits from Other AI Bots (Logs) between Periods - Percentage" at bounding box center [371, 110] width 340 height 14
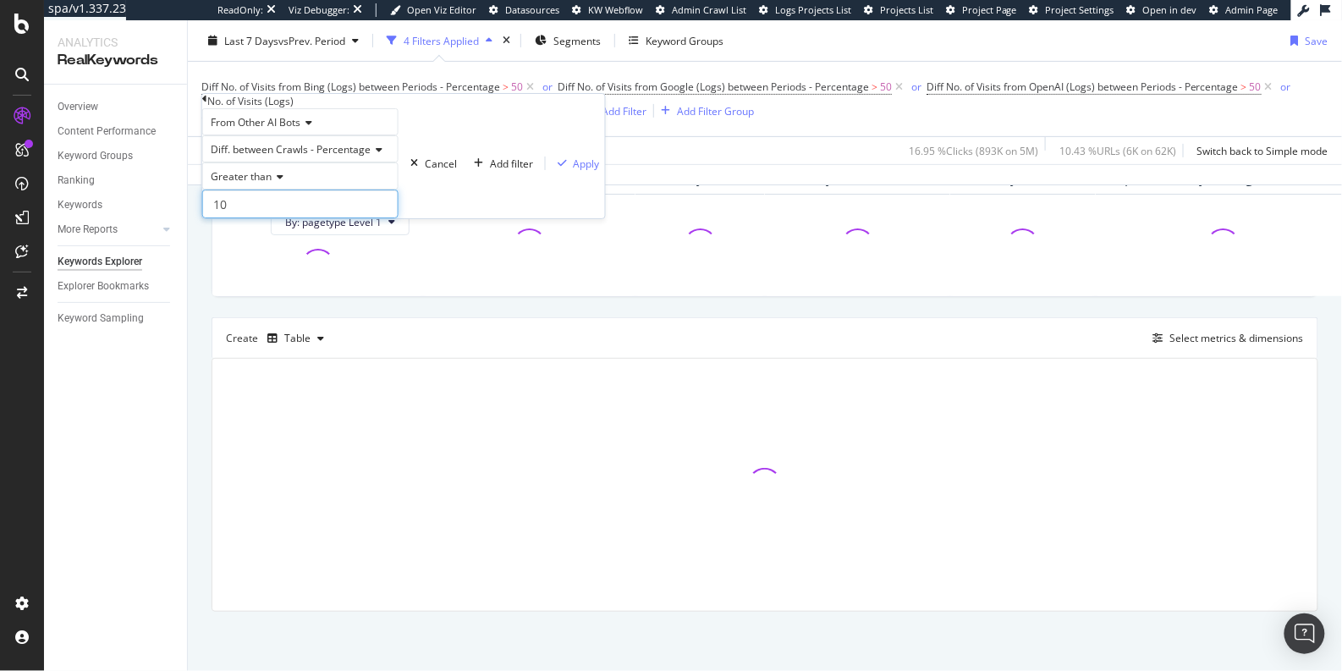
click at [317, 218] on input "10" at bounding box center [300, 204] width 196 height 29
type input "1"
type input "50"
click at [574, 171] on div "Apply" at bounding box center [587, 164] width 26 height 14
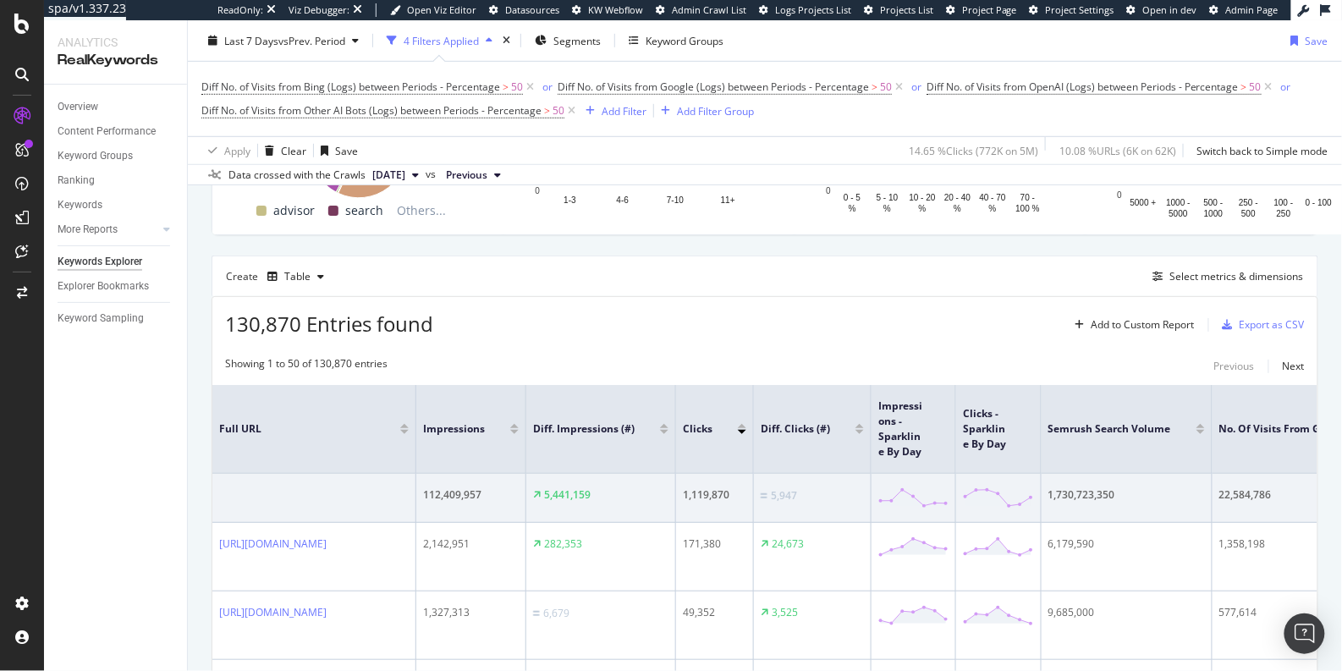
scroll to position [509, 0]
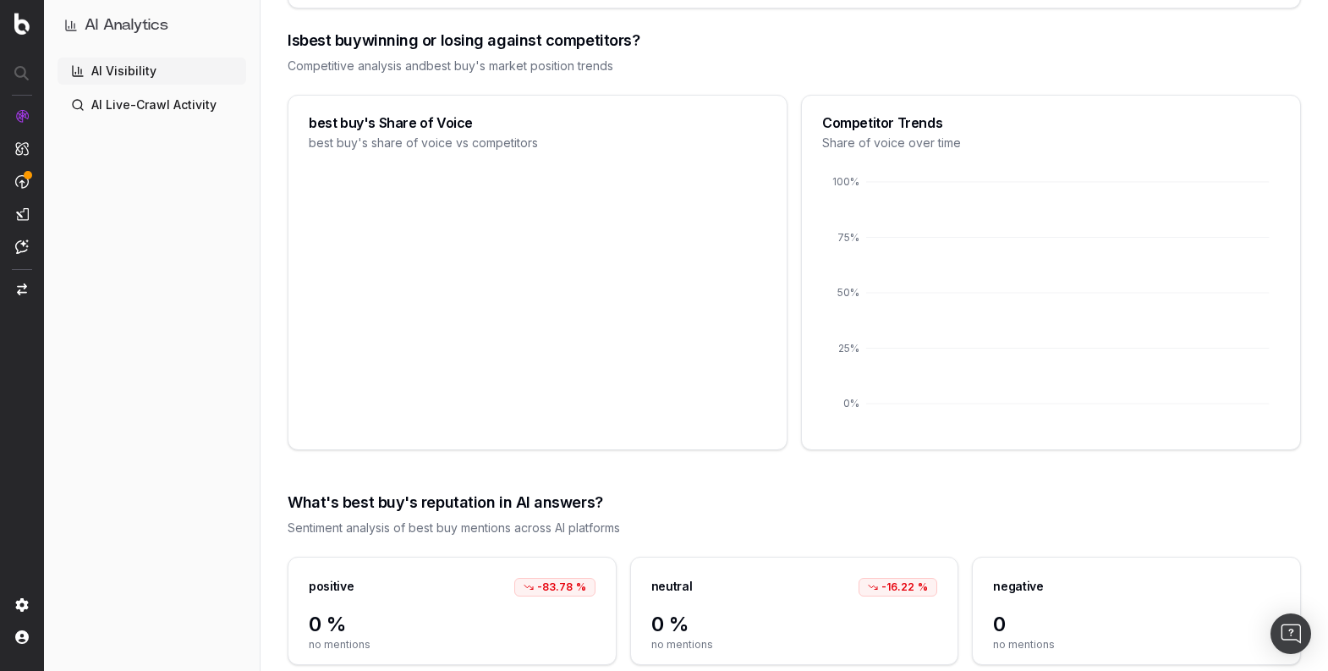
scroll to position [1469, 0]
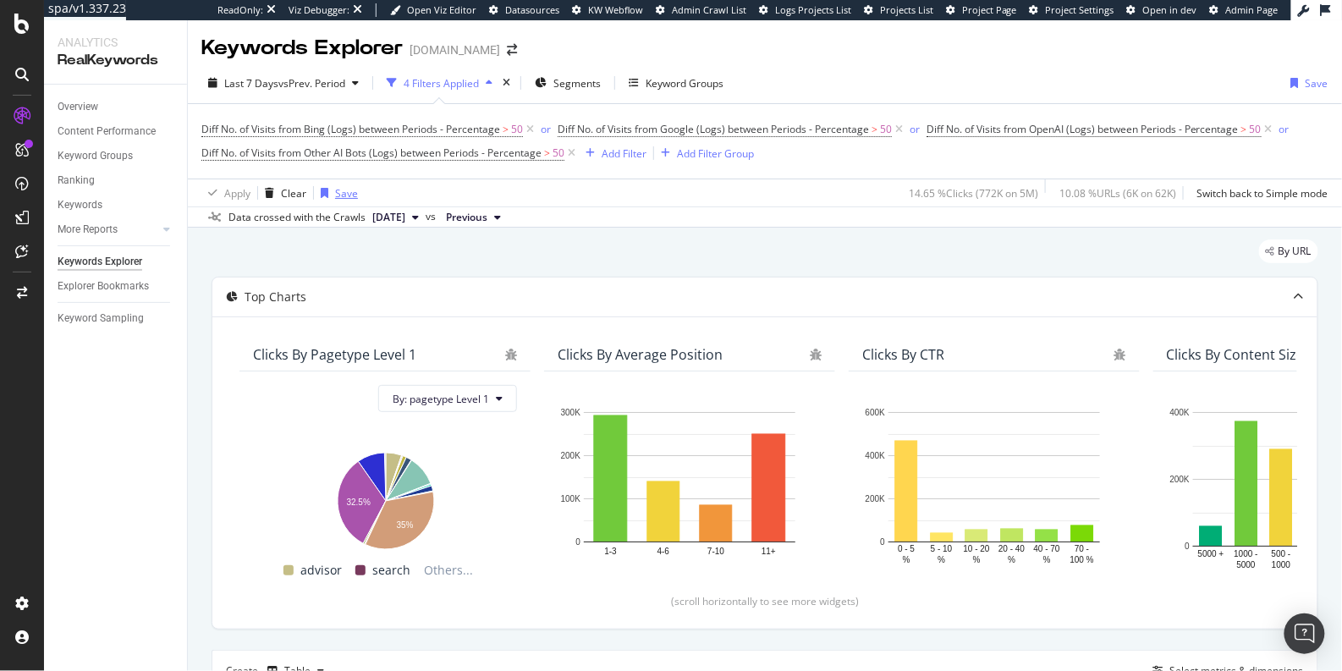
click at [335, 191] on div "Save" at bounding box center [346, 193] width 23 height 14
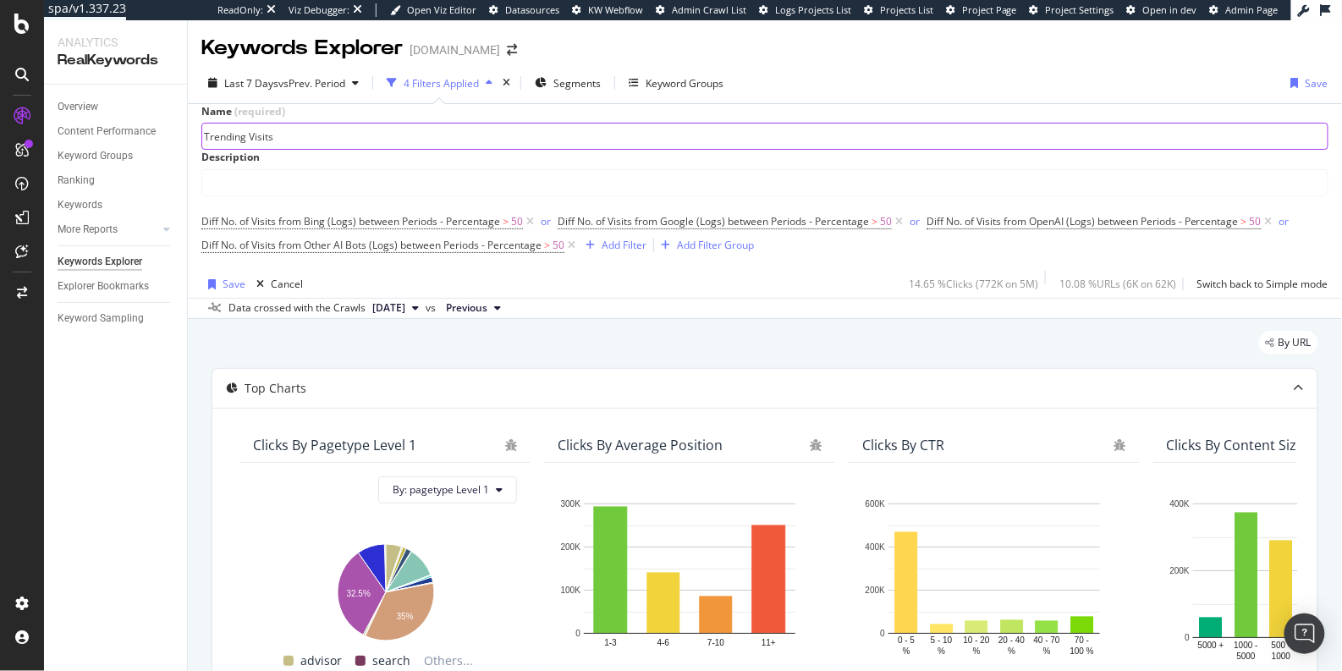
click at [410, 126] on input "Trending Visits" at bounding box center [764, 136] width 1125 height 25
type input "Trending Visits"
click at [651, 298] on div "Save Cancel 14.65 % Clicks ( 772K on 5M ) 10.08 % URLs ( 6K on 62K ) Switch bac…" at bounding box center [764, 284] width 1127 height 27
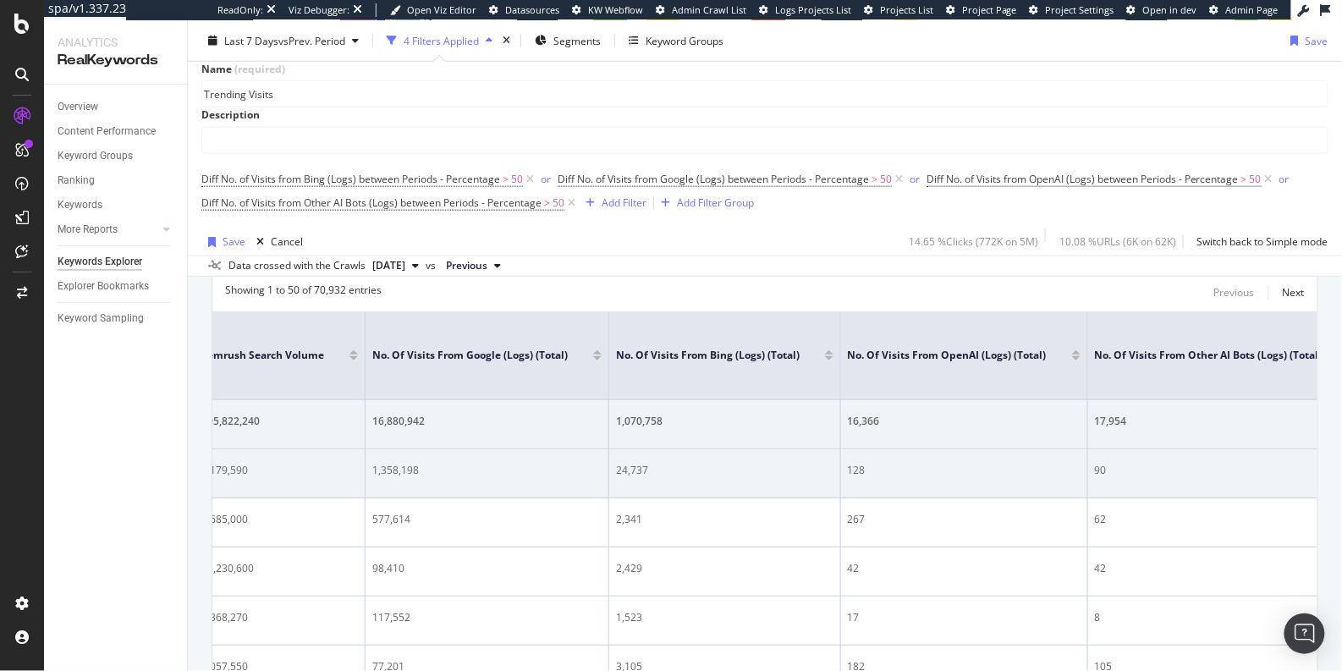
scroll to position [0, 929]
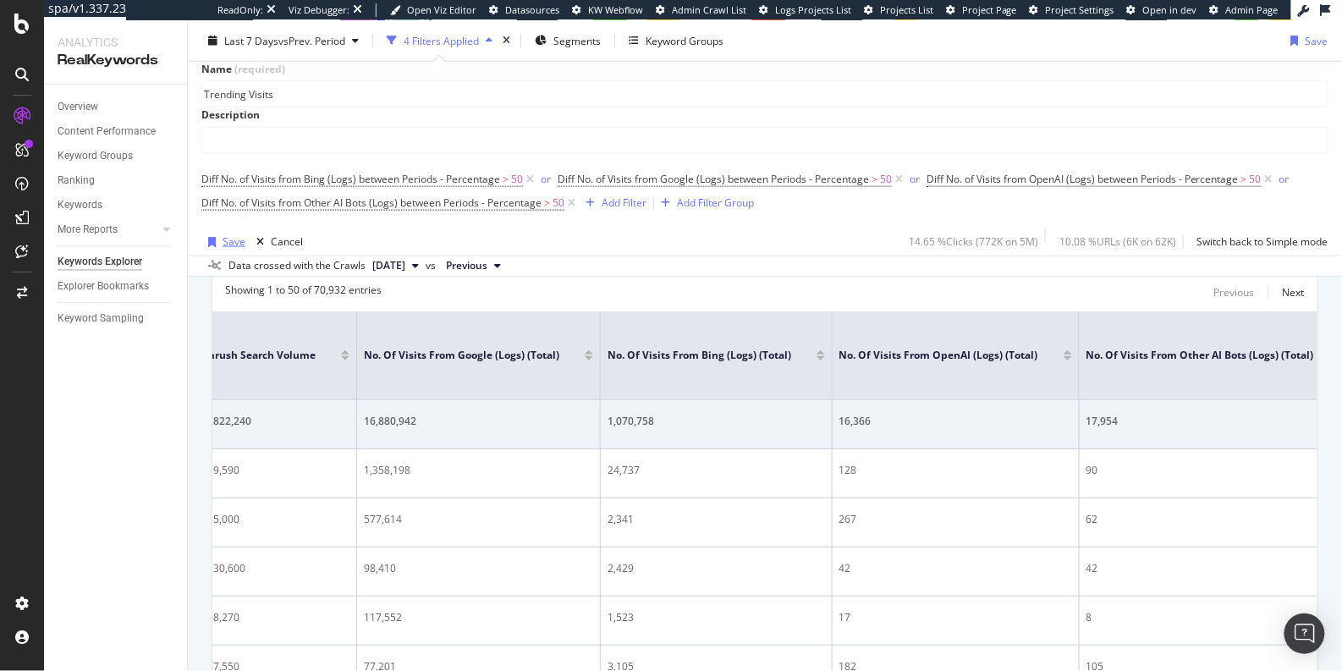
click at [223, 249] on div "Save" at bounding box center [234, 241] width 23 height 14
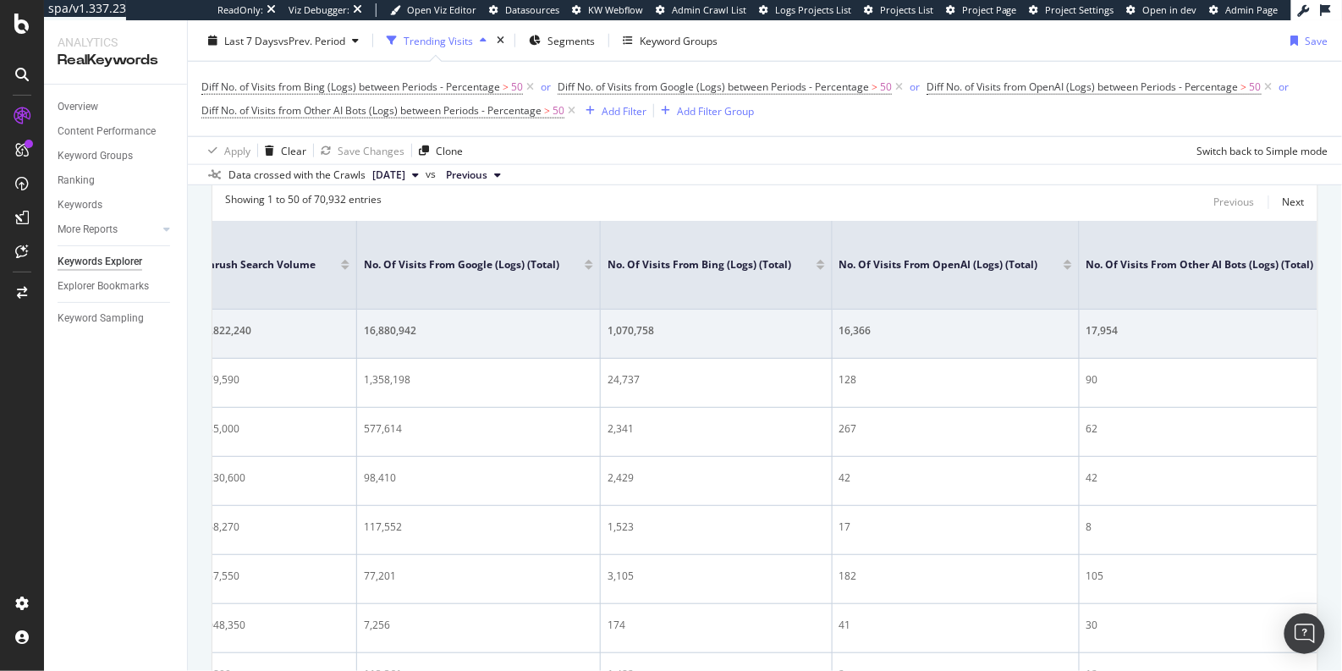
scroll to position [458, 0]
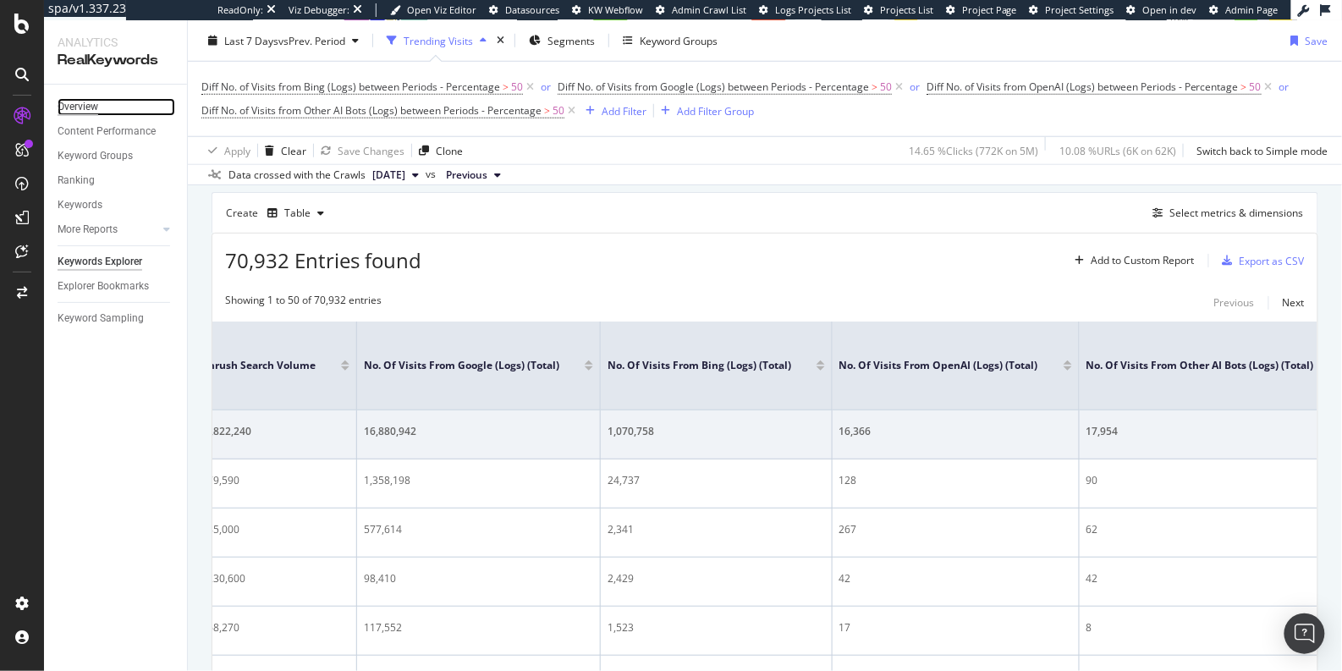
click at [85, 105] on div "Overview" at bounding box center [78, 107] width 41 height 18
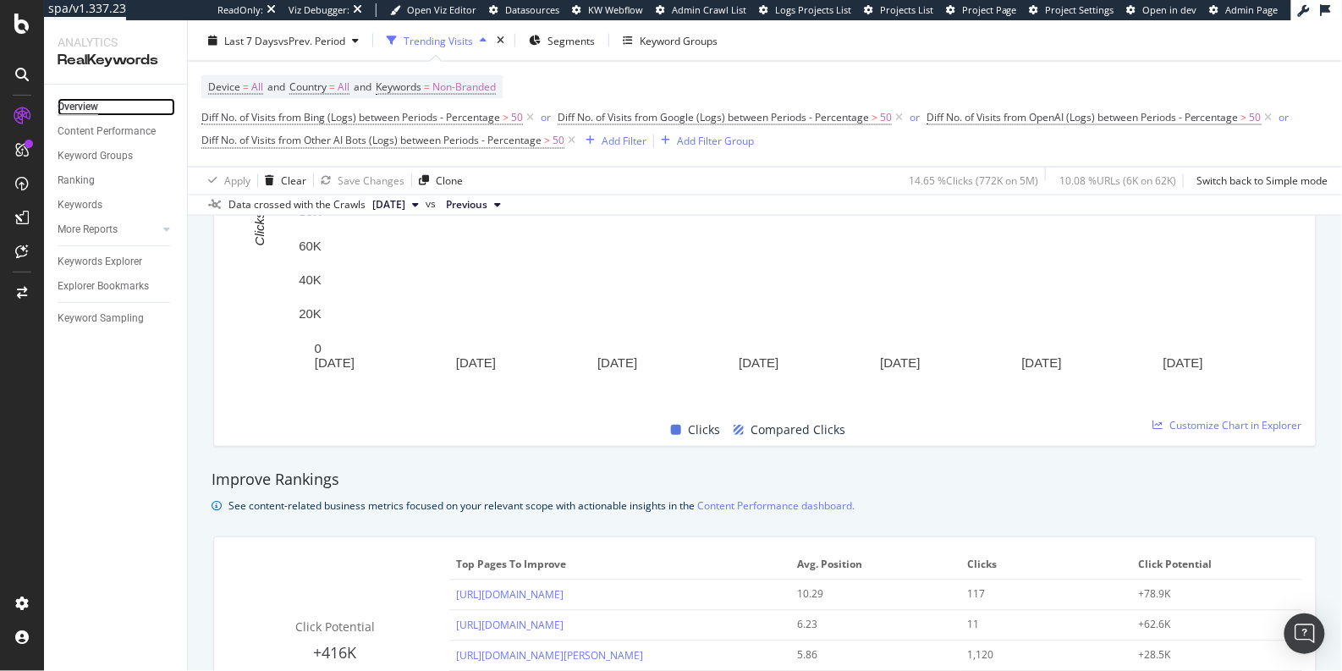
scroll to position [690, 0]
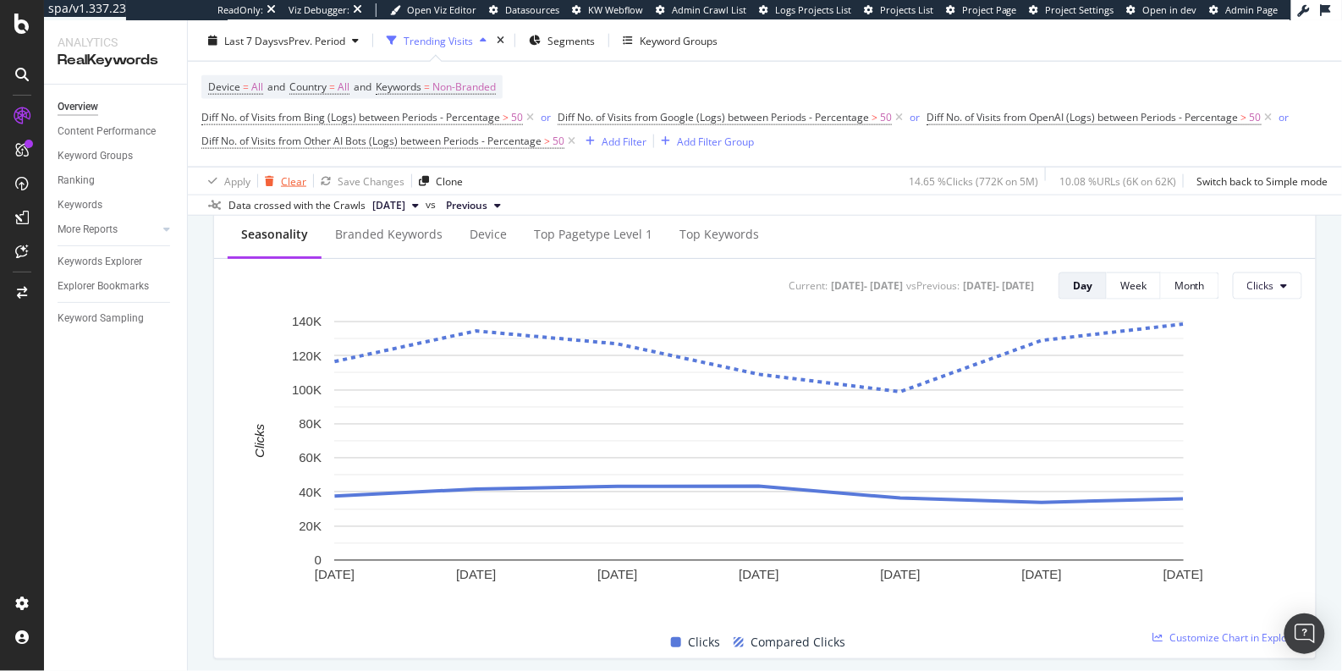
click at [295, 178] on div "Clear" at bounding box center [293, 180] width 25 height 14
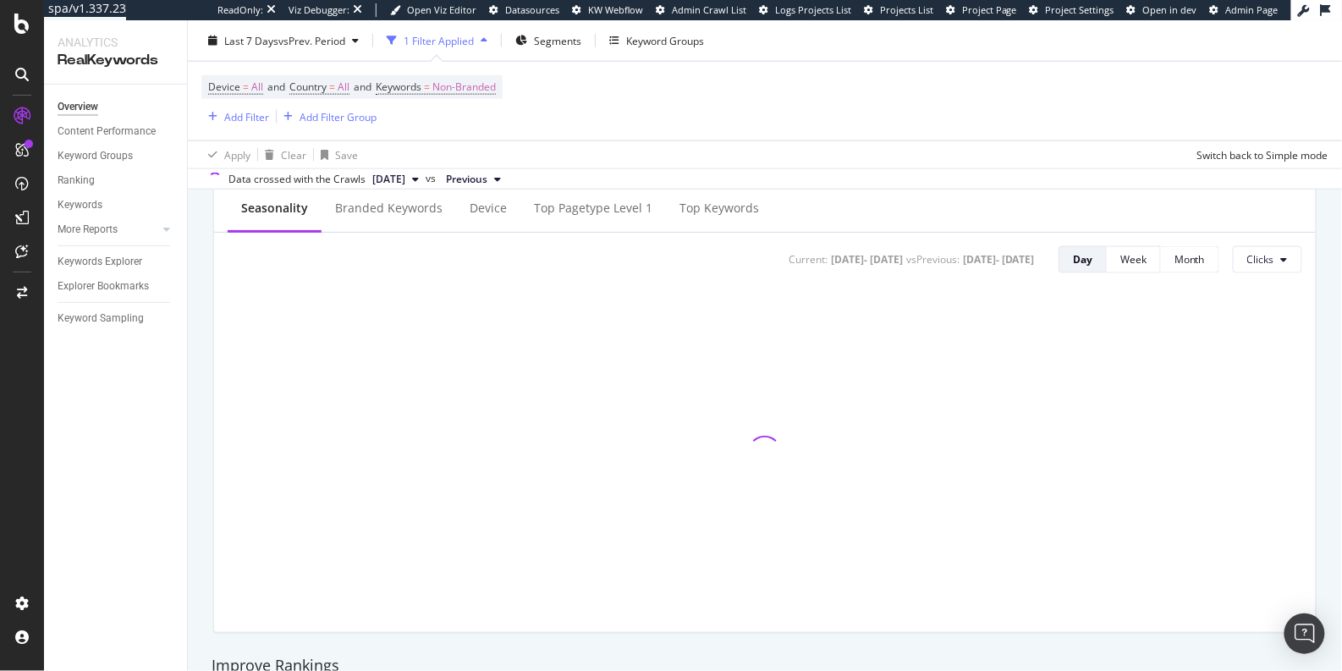
scroll to position [665, 0]
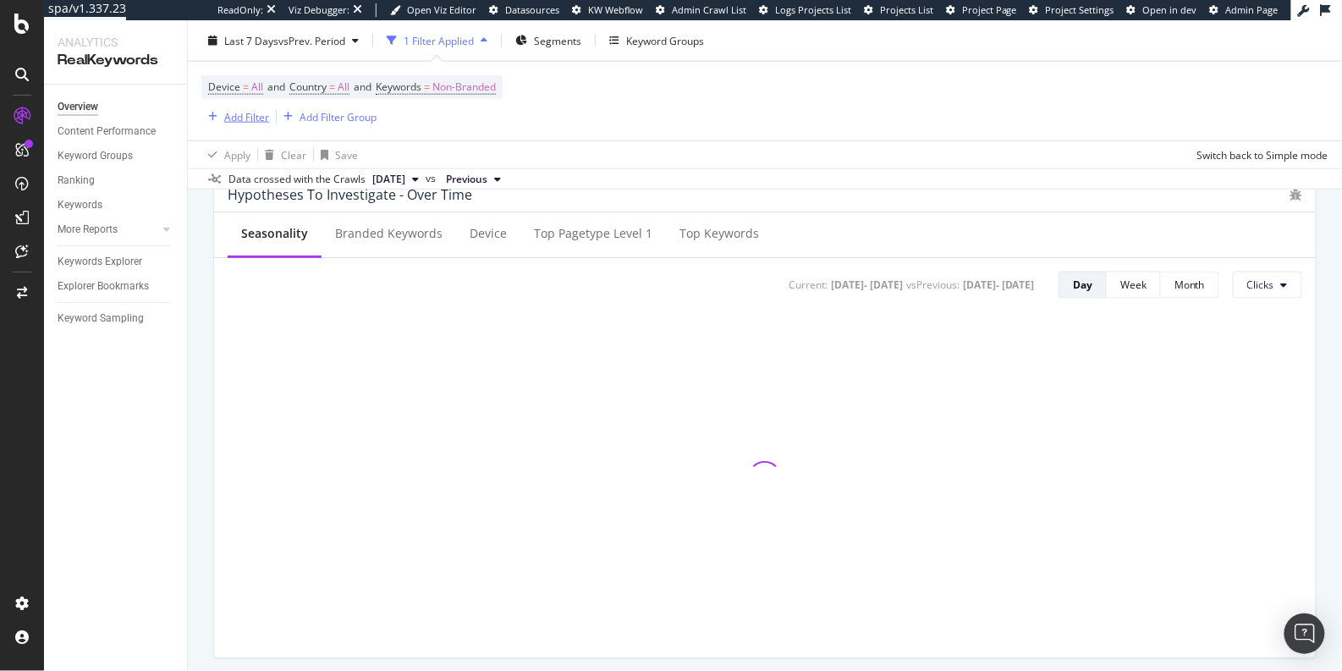
click at [246, 114] on div "Add Filter" at bounding box center [246, 116] width 45 height 14
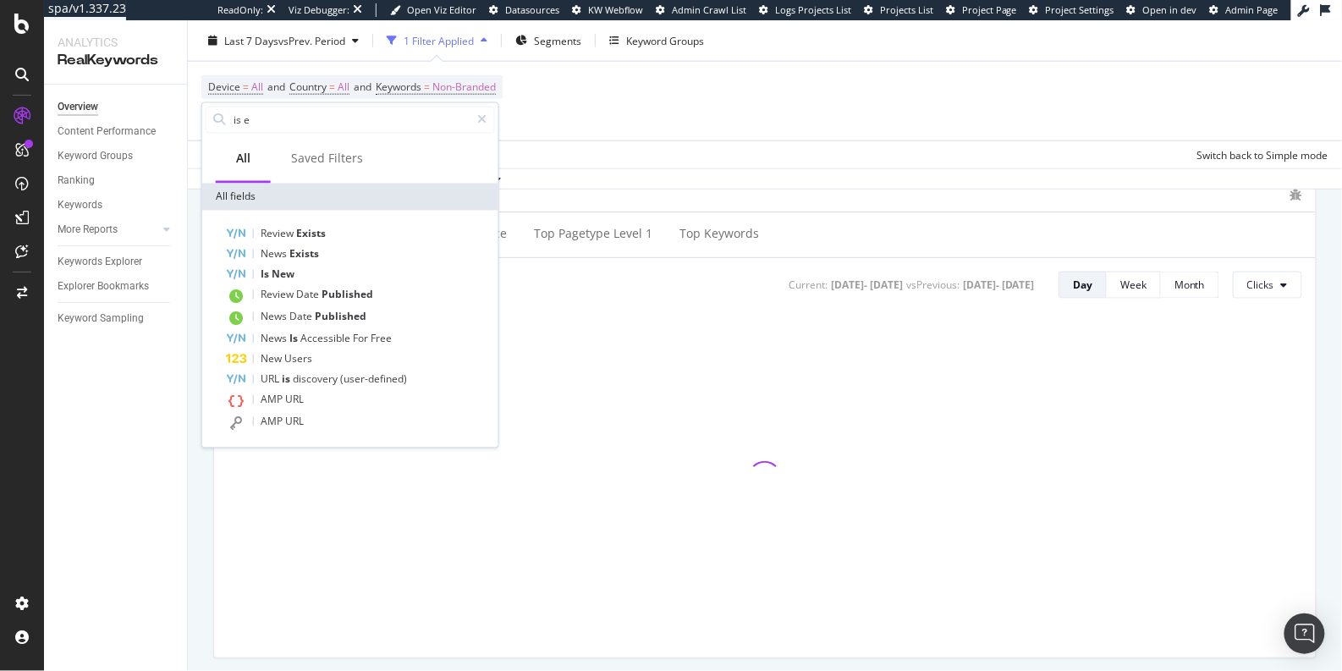
scroll to position [0, 0]
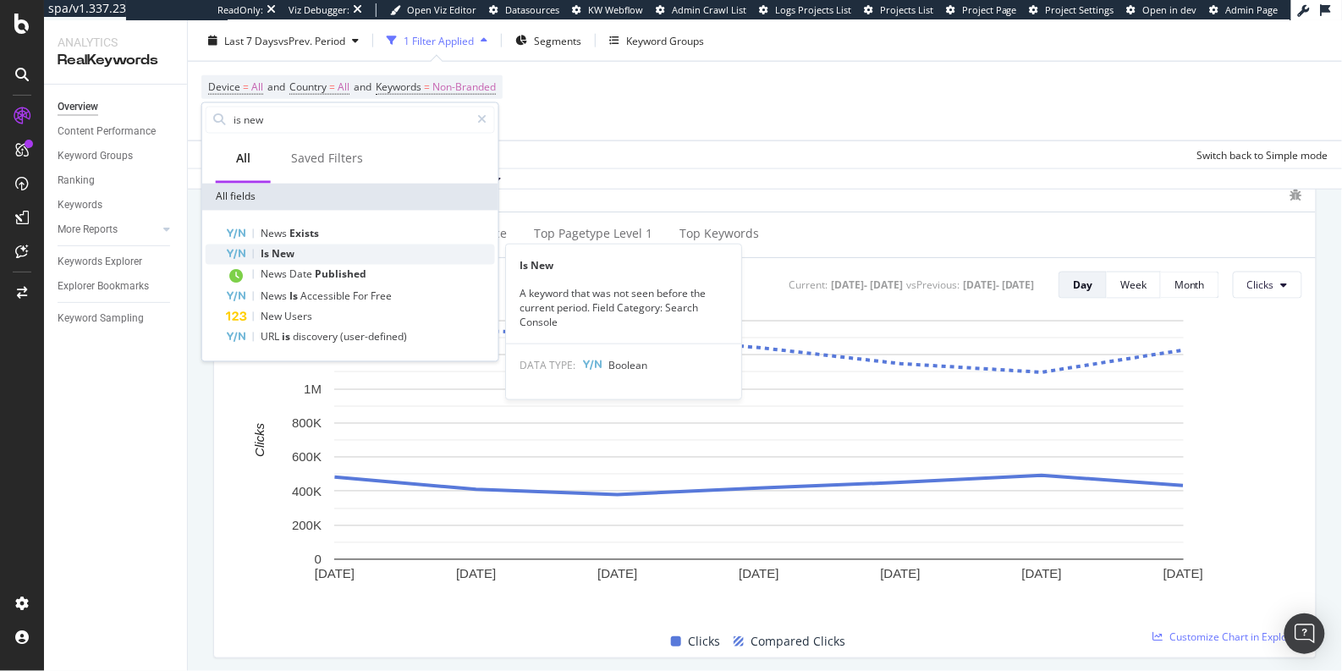
type input "is new"
click at [316, 254] on div "Is New" at bounding box center [360, 255] width 269 height 20
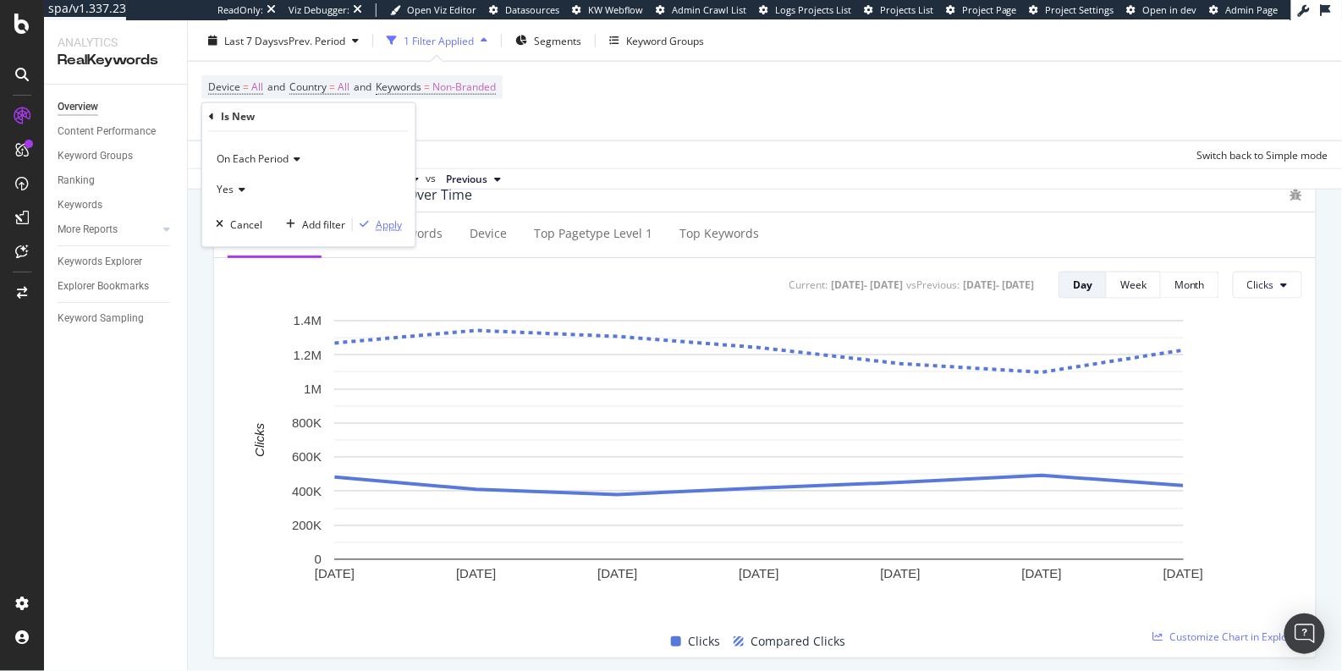
click at [385, 225] on div "Apply" at bounding box center [389, 224] width 26 height 14
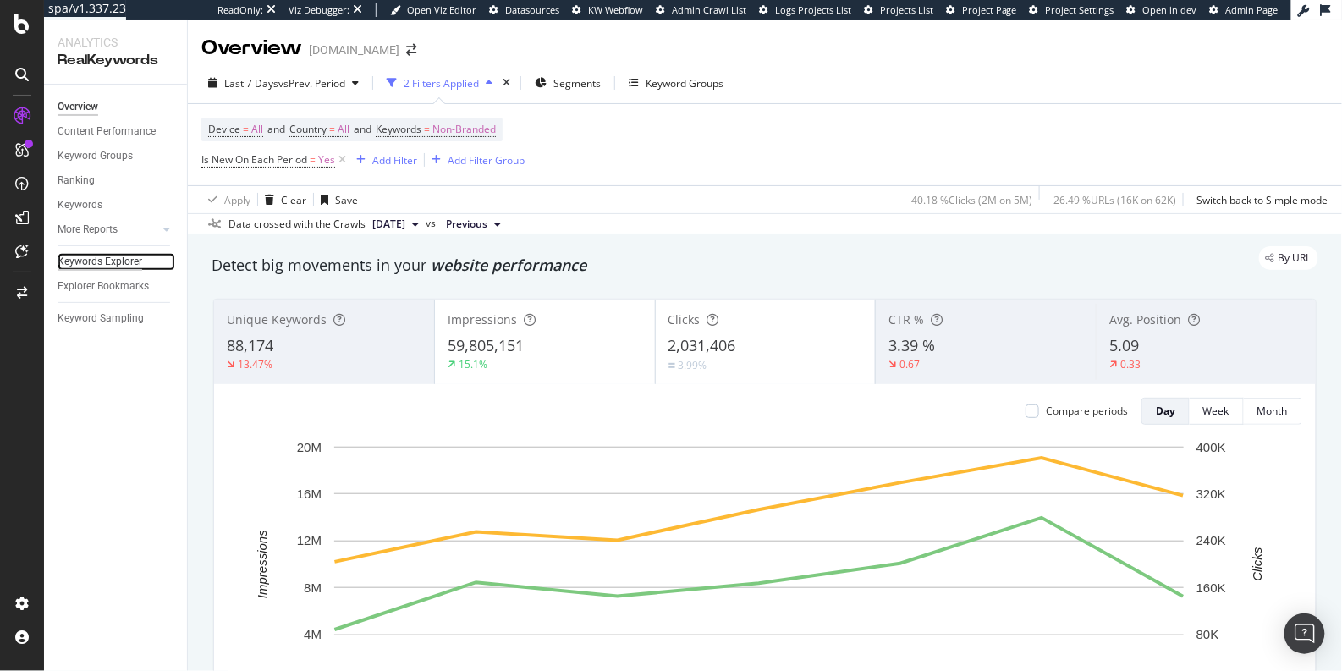
click at [127, 263] on div "Keywords Explorer" at bounding box center [100, 262] width 85 height 18
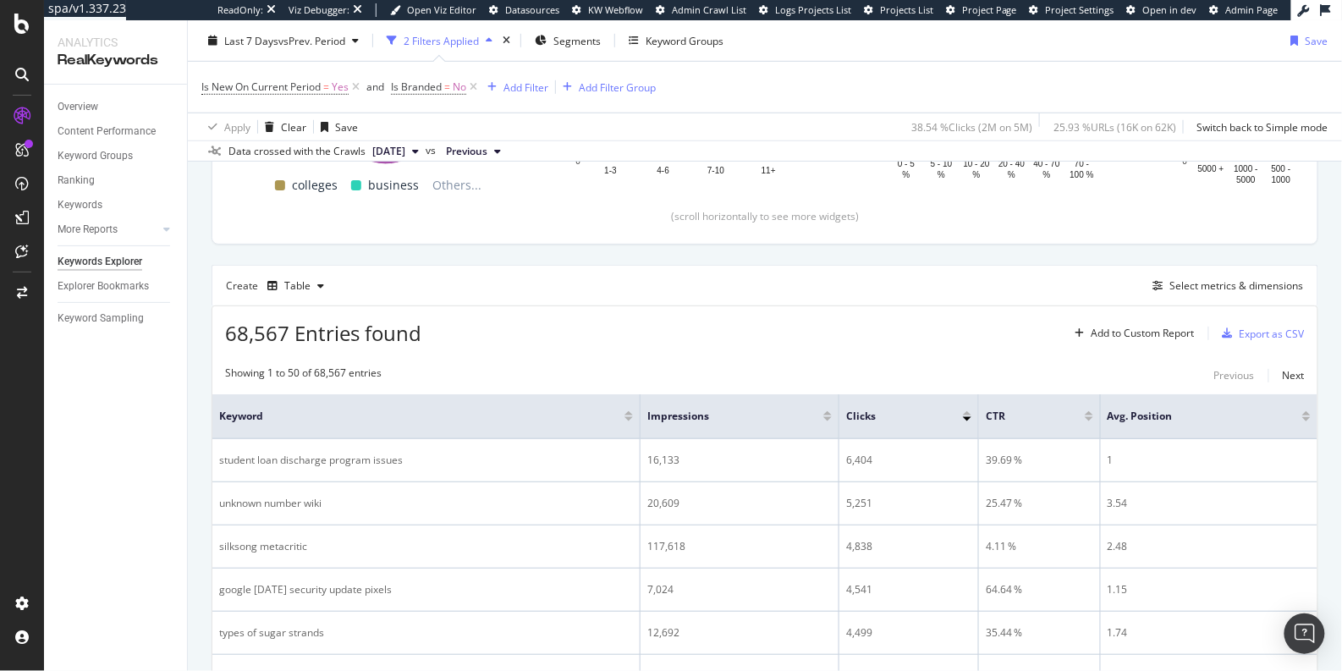
scroll to position [362, 0]
click at [1226, 279] on div "Select metrics & dimensions" at bounding box center [1237, 285] width 134 height 14
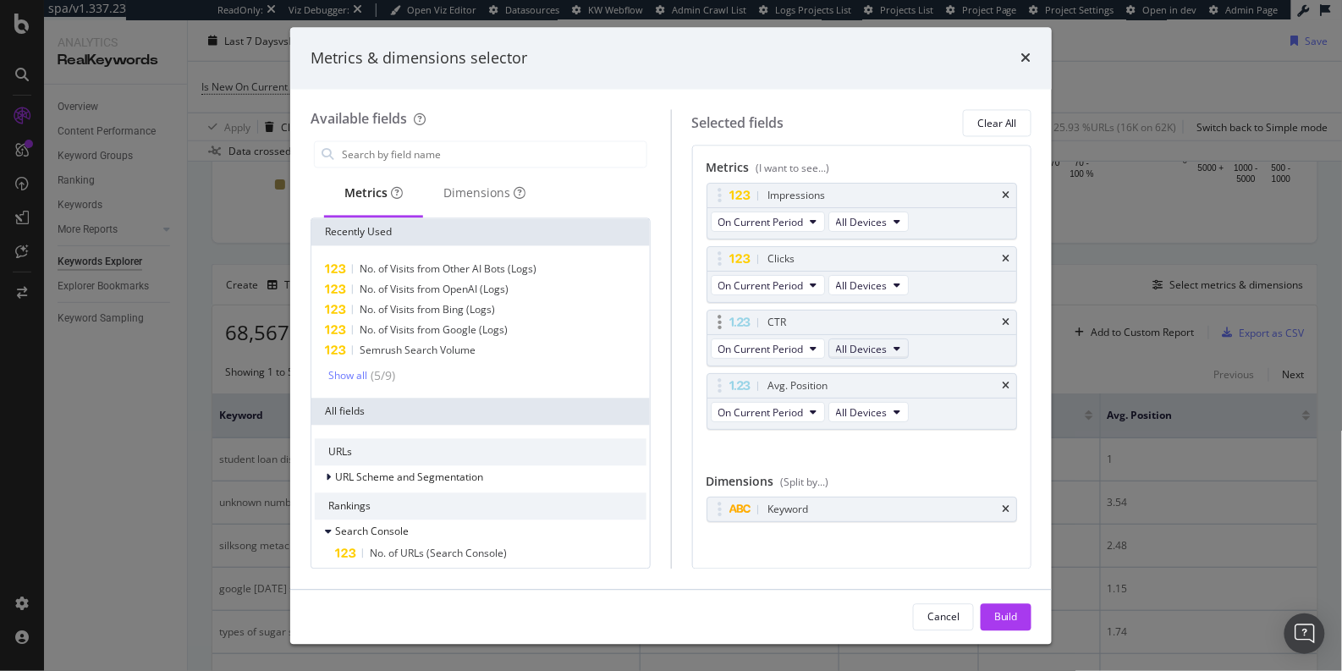
scroll to position [5, 0]
click at [447, 152] on input "modal" at bounding box center [493, 154] width 306 height 25
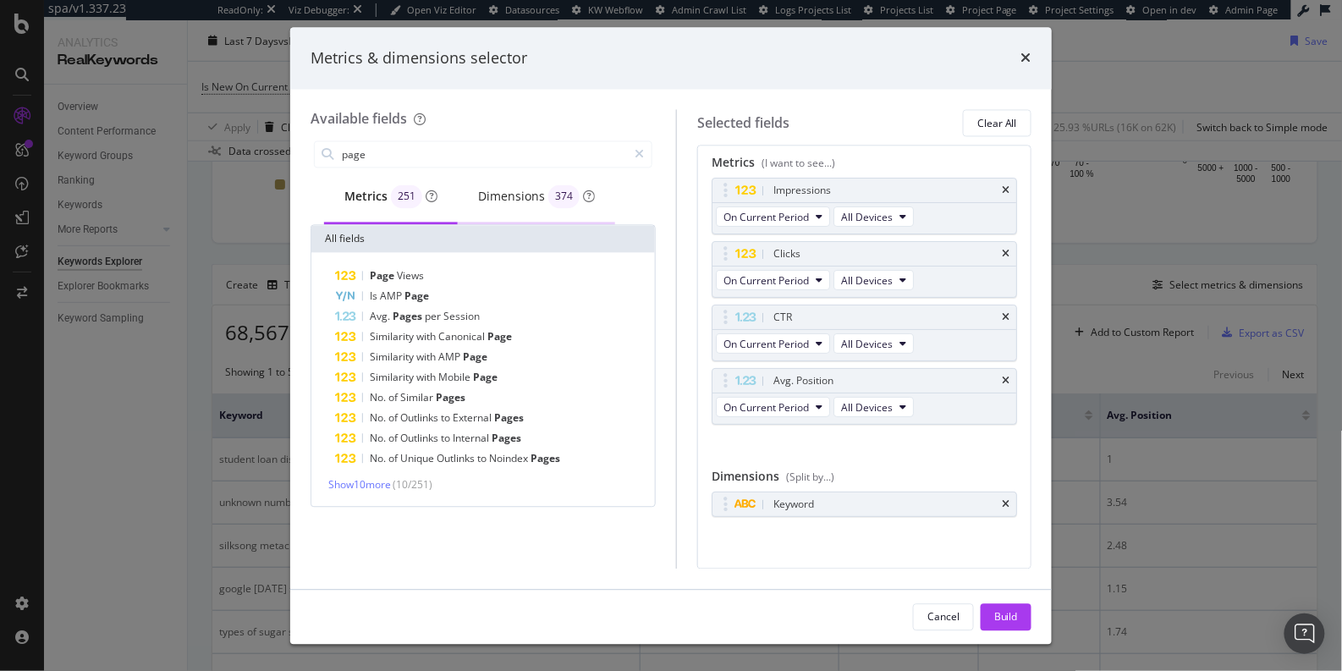
click at [503, 201] on div "Dimensions 374" at bounding box center [536, 197] width 117 height 24
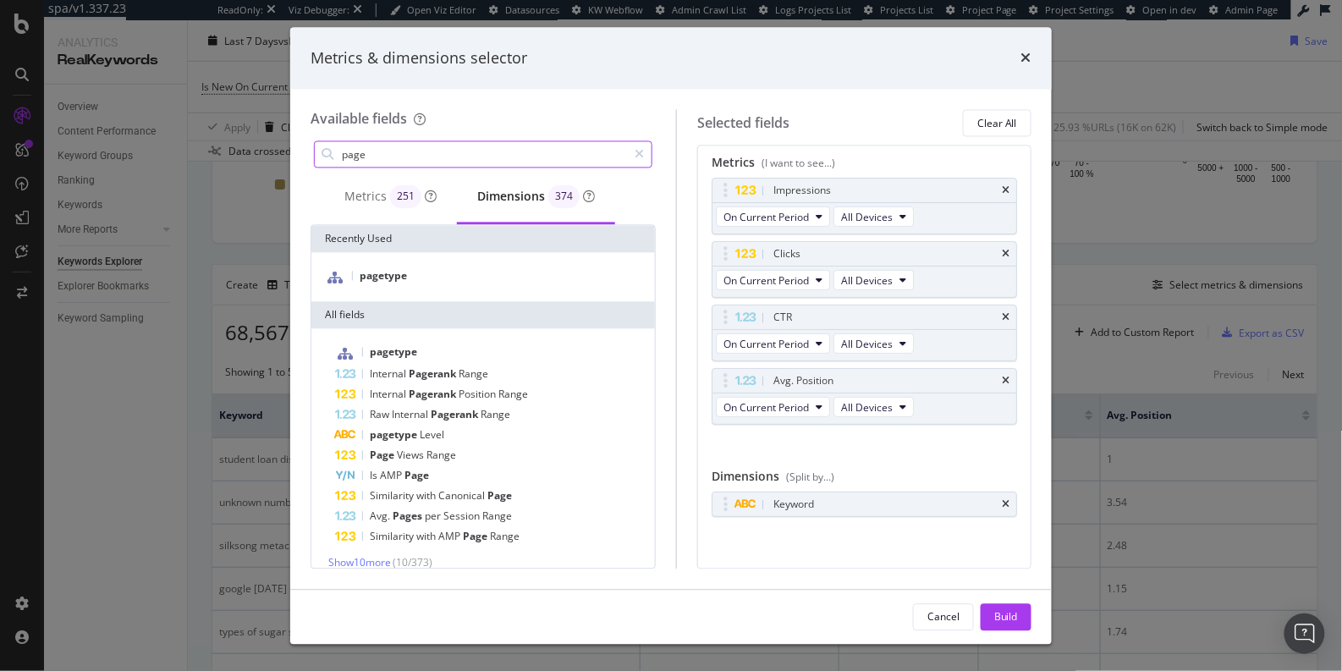
click at [445, 164] on input "page" at bounding box center [483, 154] width 287 height 25
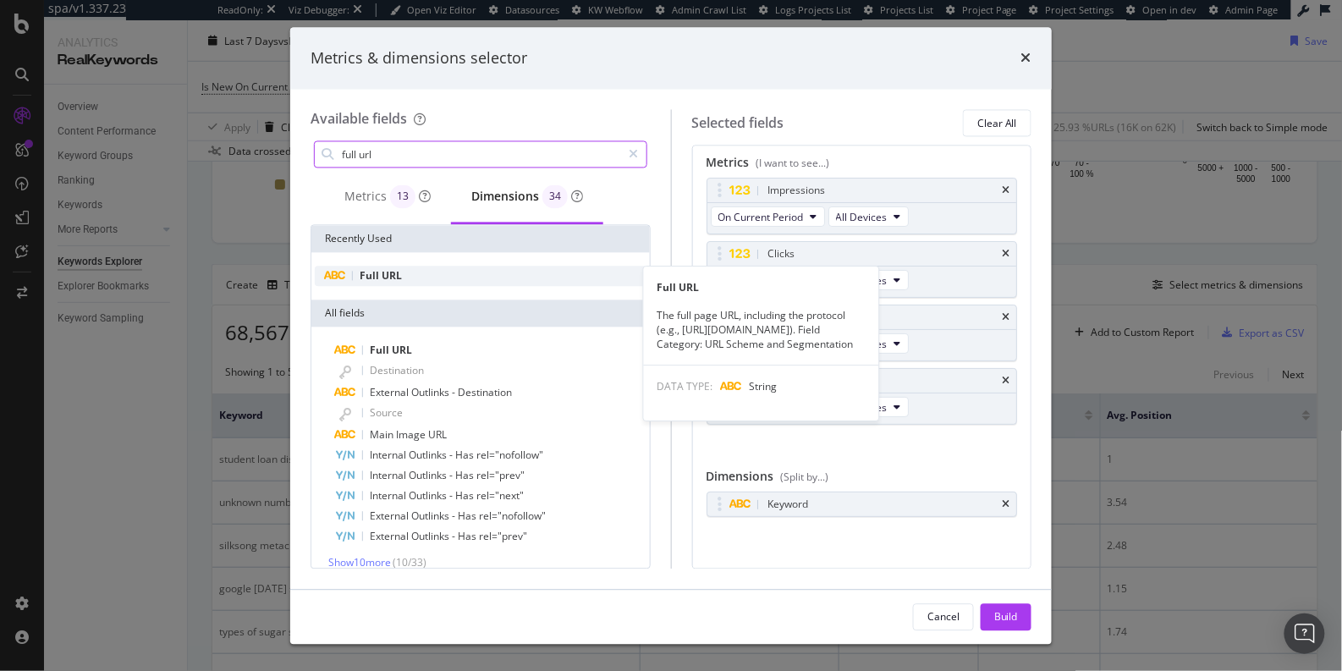
type input "full url"
click at [440, 268] on div "Full URL" at bounding box center [481, 277] width 332 height 20
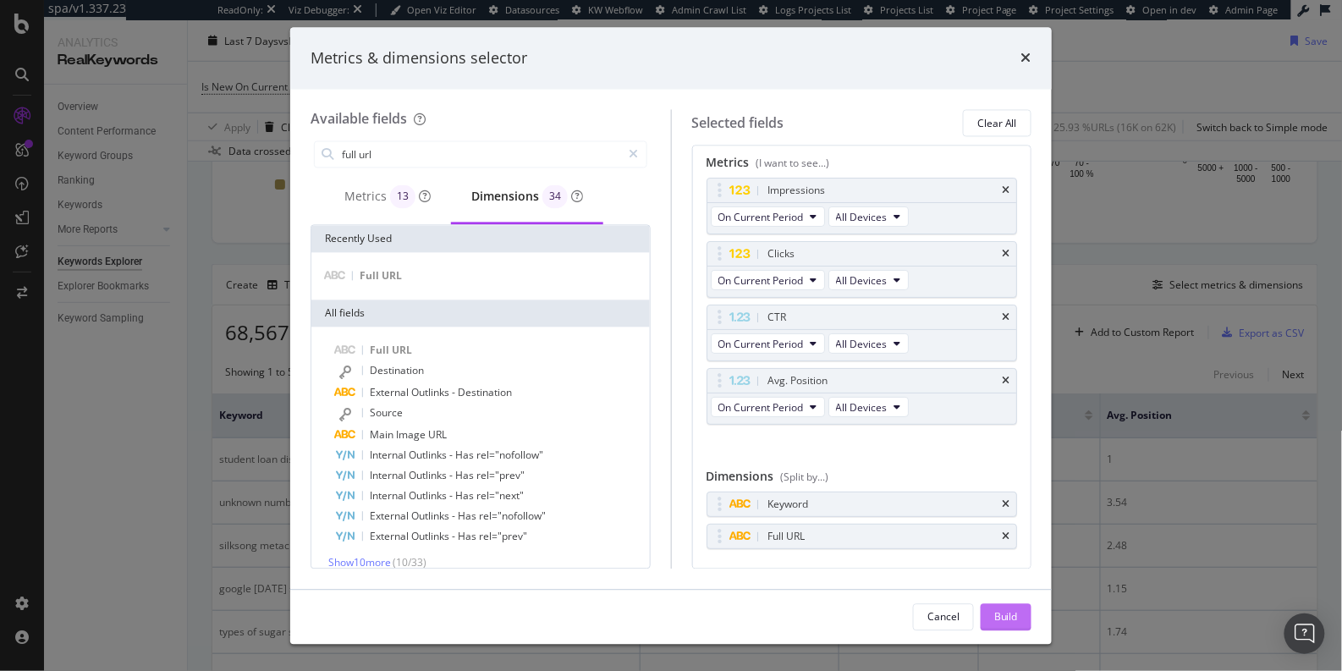
click at [995, 624] on div "Build" at bounding box center [1006, 616] width 24 height 14
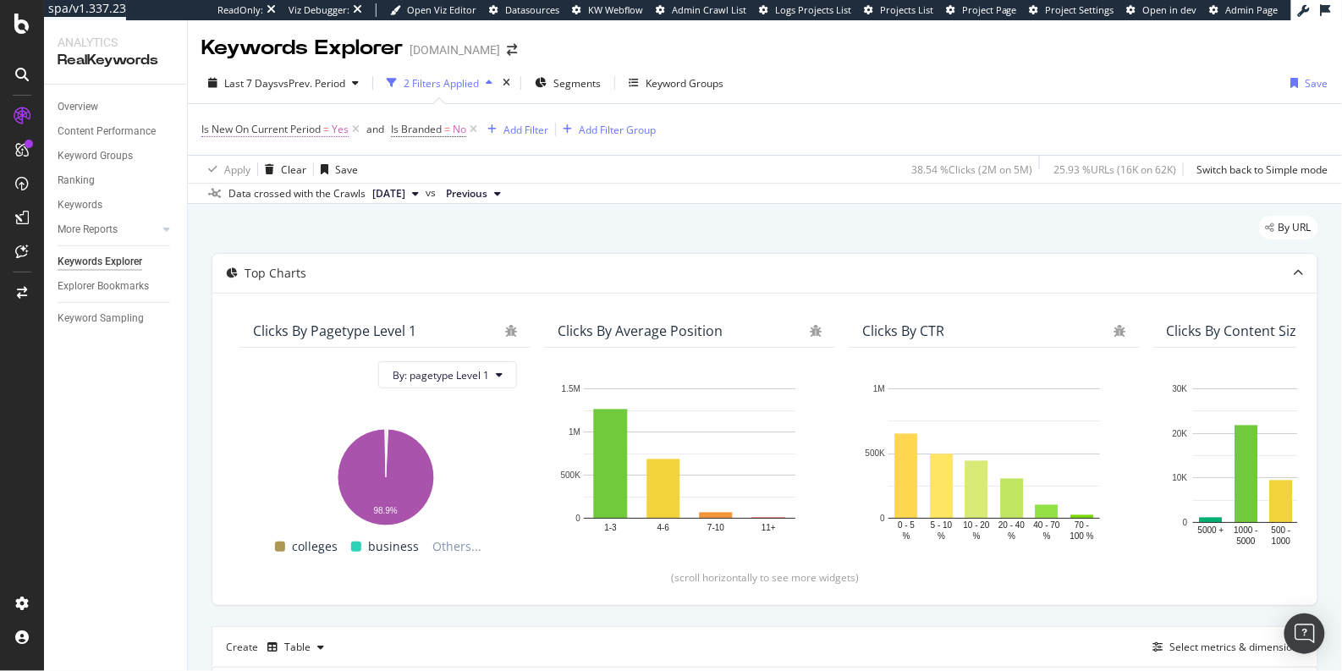
click at [269, 133] on span "Is New On Current Period" at bounding box center [260, 129] width 119 height 14
click at [209, 124] on icon at bounding box center [211, 127] width 5 height 10
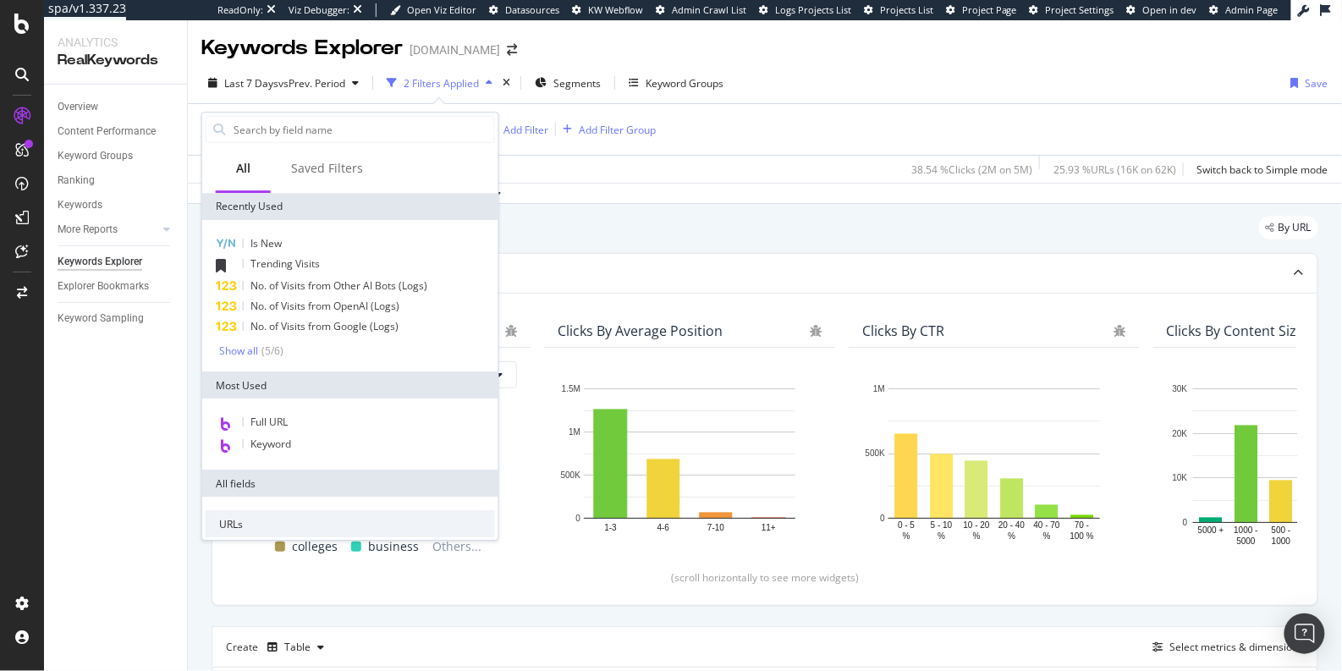
click at [794, 236] on div "By URL" at bounding box center [765, 234] width 1107 height 37
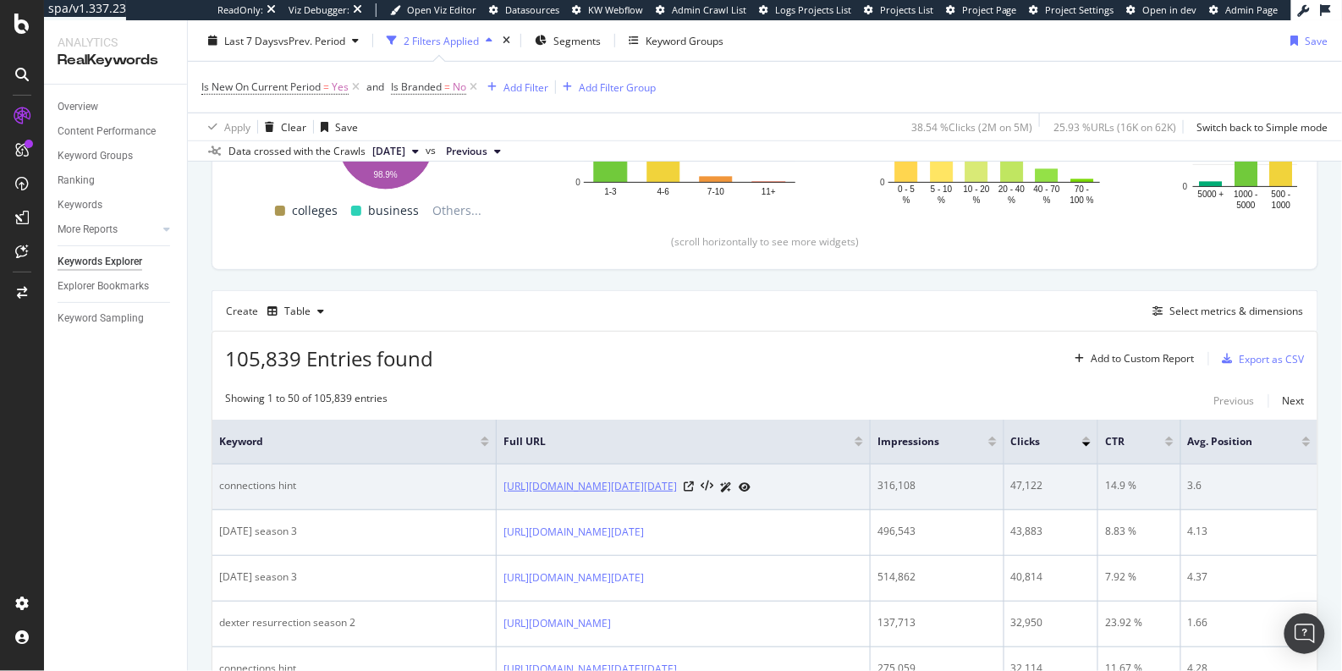
scroll to position [351, 0]
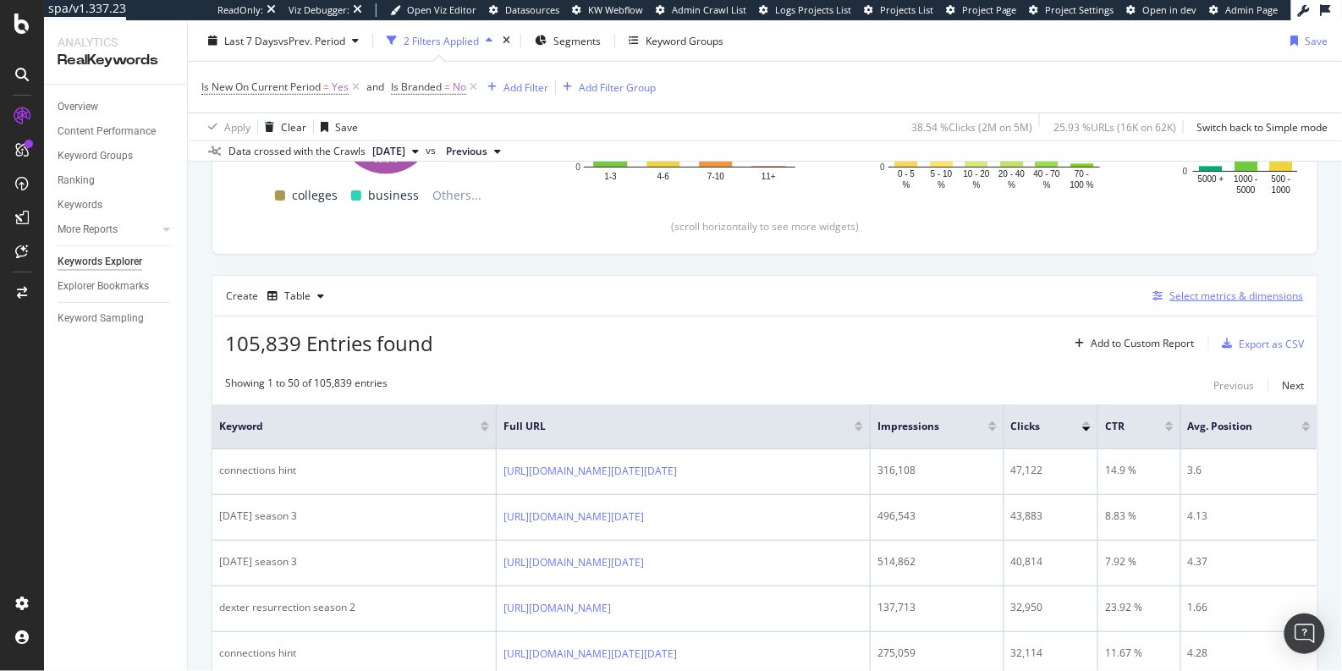
click at [1170, 291] on div "Select metrics & dimensions" at bounding box center [1237, 296] width 134 height 14
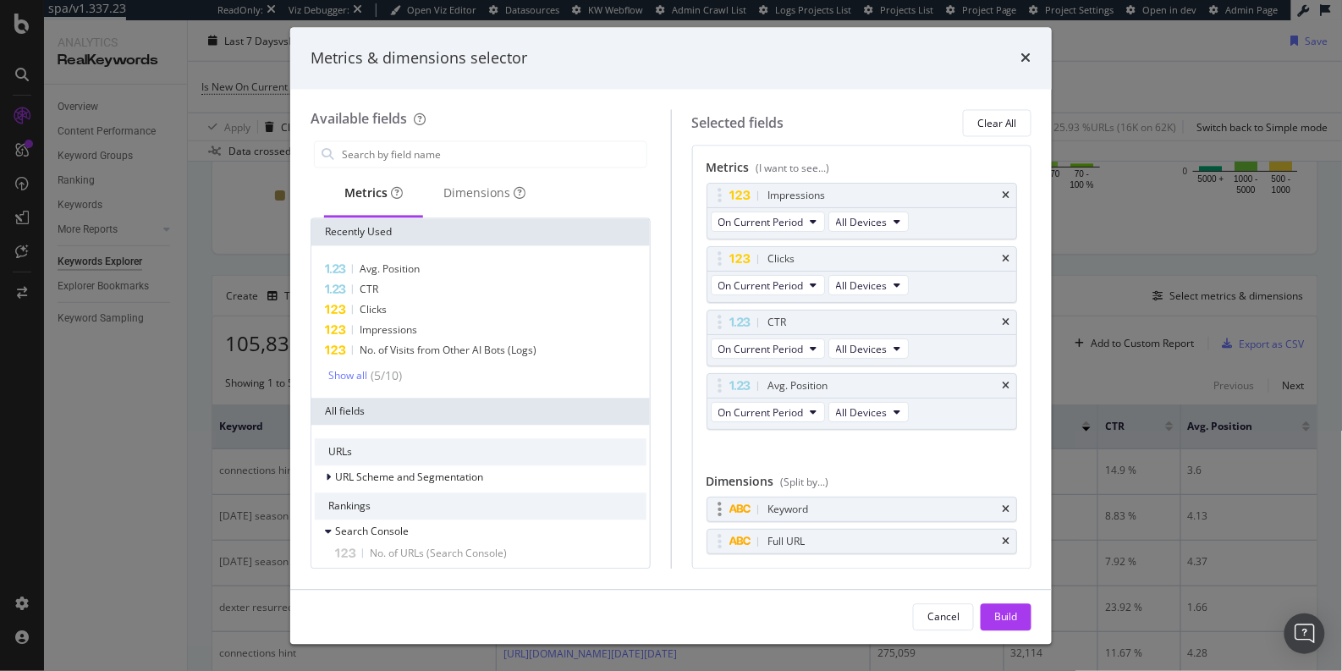
click at [997, 506] on div "Keyword" at bounding box center [862, 510] width 310 height 24
click at [992, 511] on div "Keyword" at bounding box center [862, 510] width 310 height 24
click at [1002, 537] on icon "times" at bounding box center [1006, 542] width 8 height 10
click at [1009, 607] on div "Build" at bounding box center [1006, 616] width 24 height 25
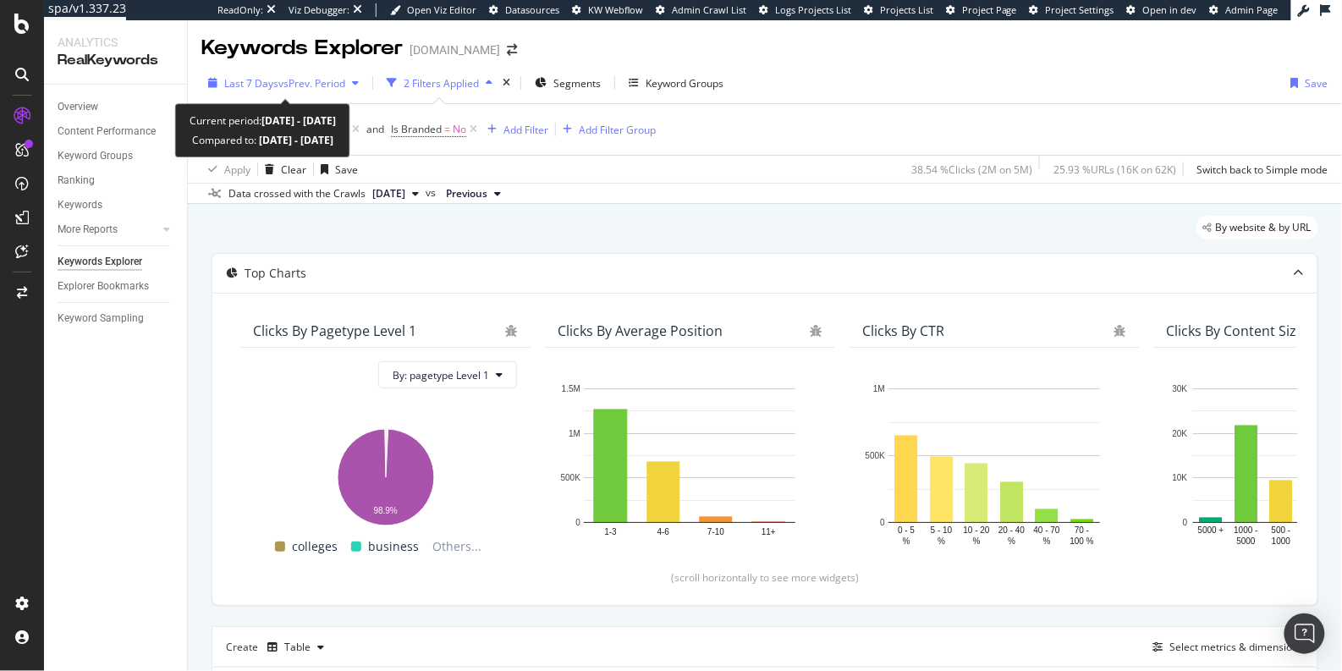
click at [317, 83] on span "vs Prev. Period" at bounding box center [311, 83] width 67 height 14
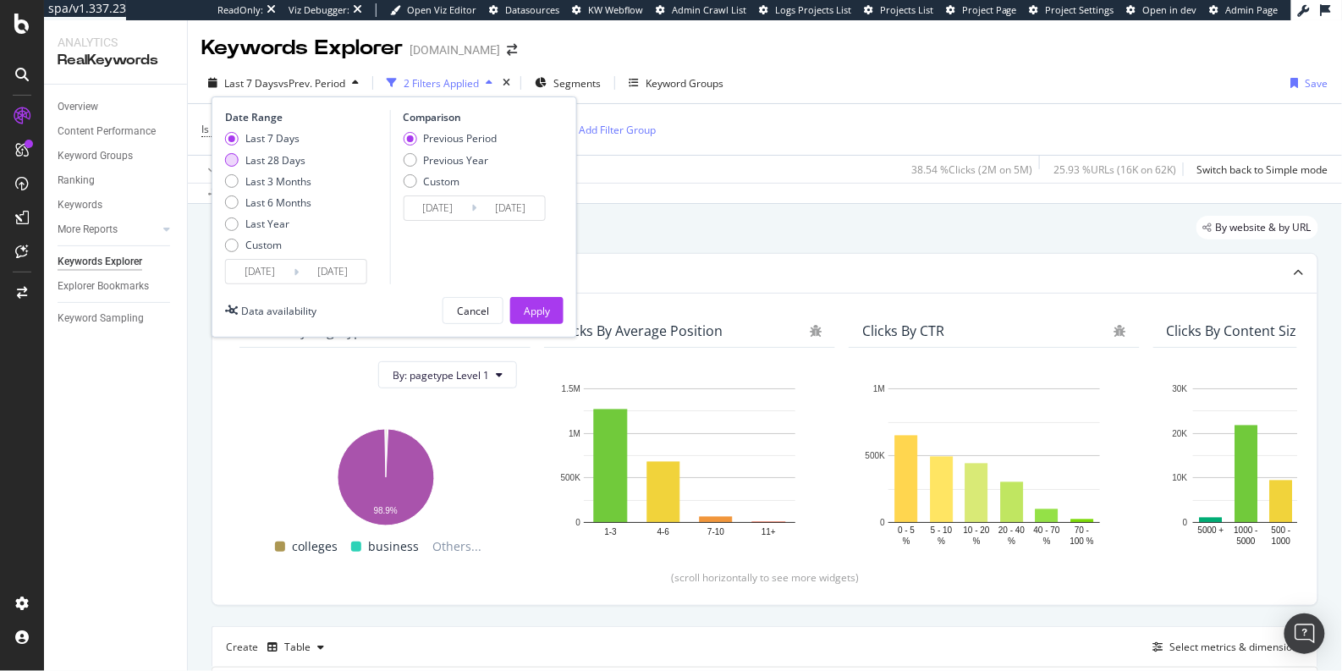
click at [289, 160] on div "Last 28 Days" at bounding box center [275, 160] width 60 height 14
type input "[DATE]"
click at [530, 305] on div "Apply" at bounding box center [537, 311] width 26 height 14
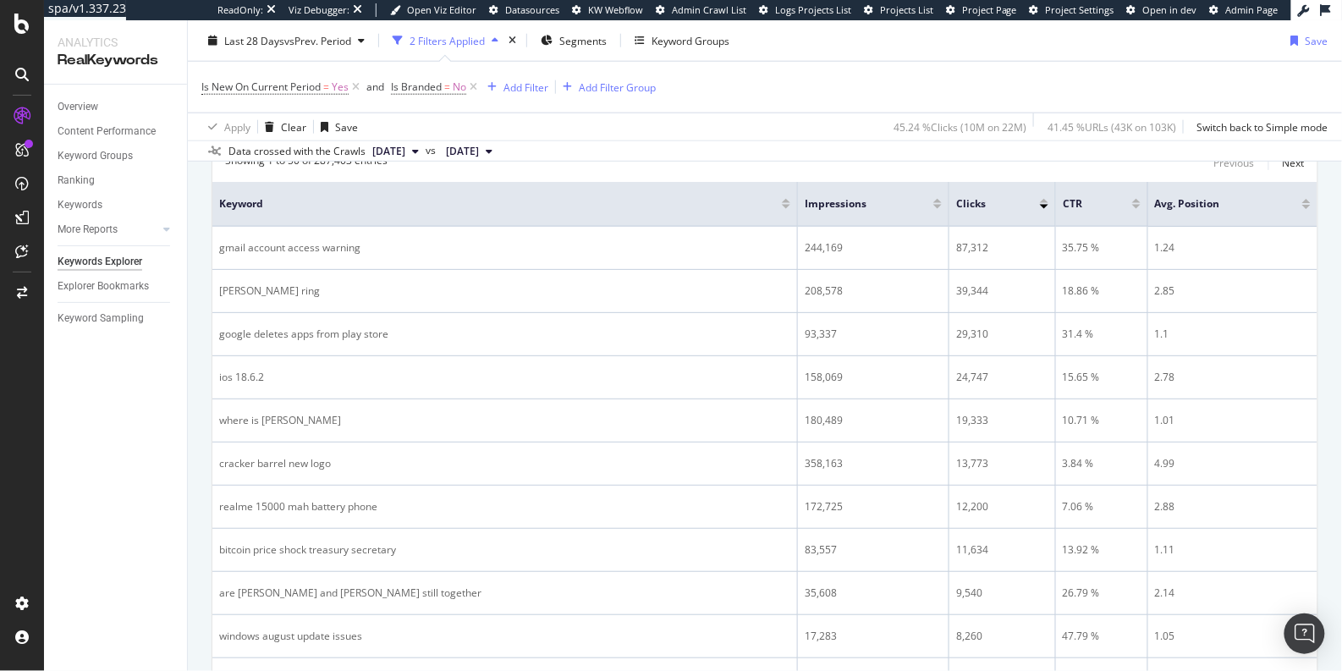
scroll to position [584, 0]
